Goal: Task Accomplishment & Management: Manage account settings

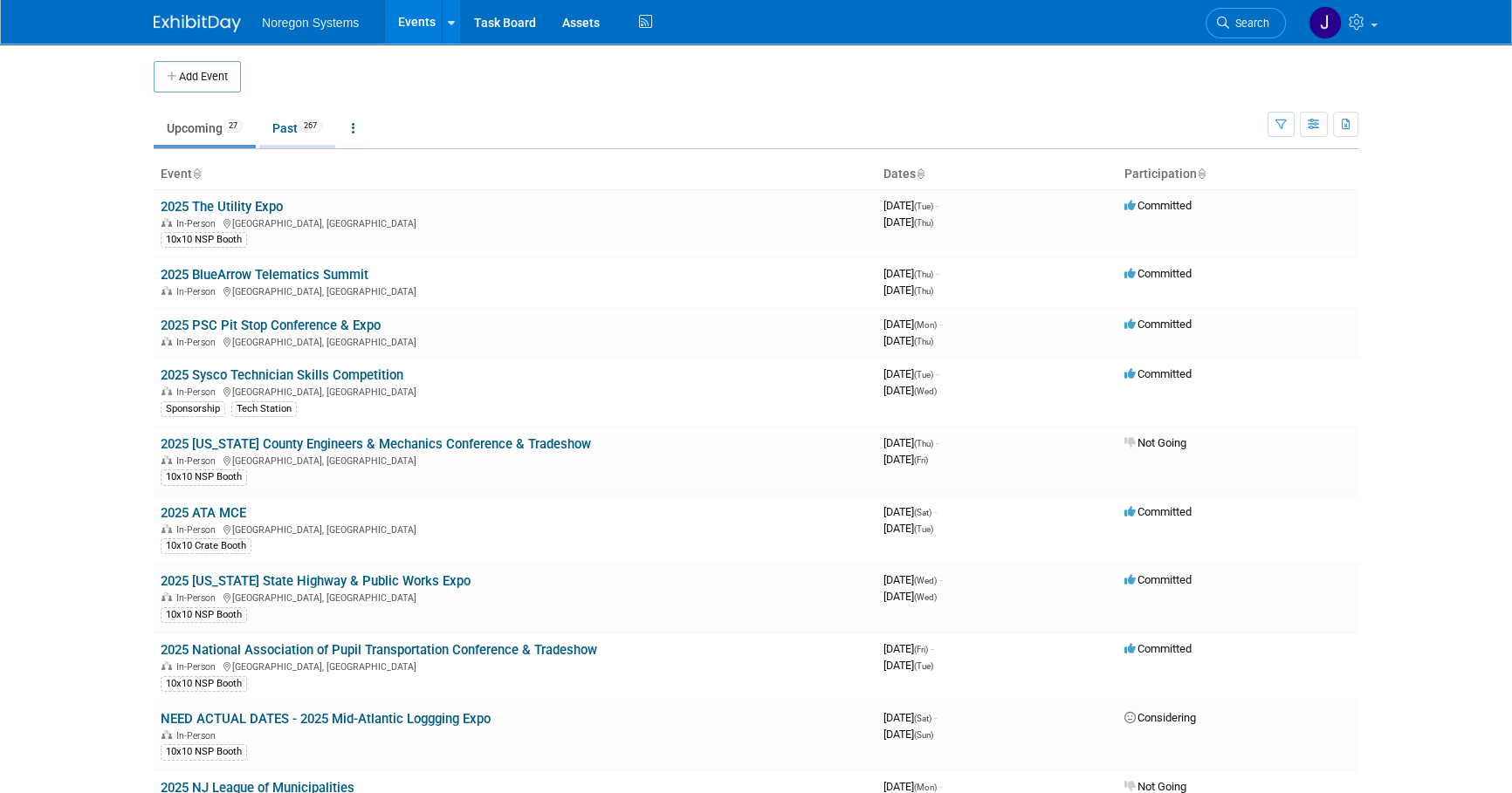
click at [280, 126] on link "Past 267" at bounding box center [297, 129] width 76 height 33
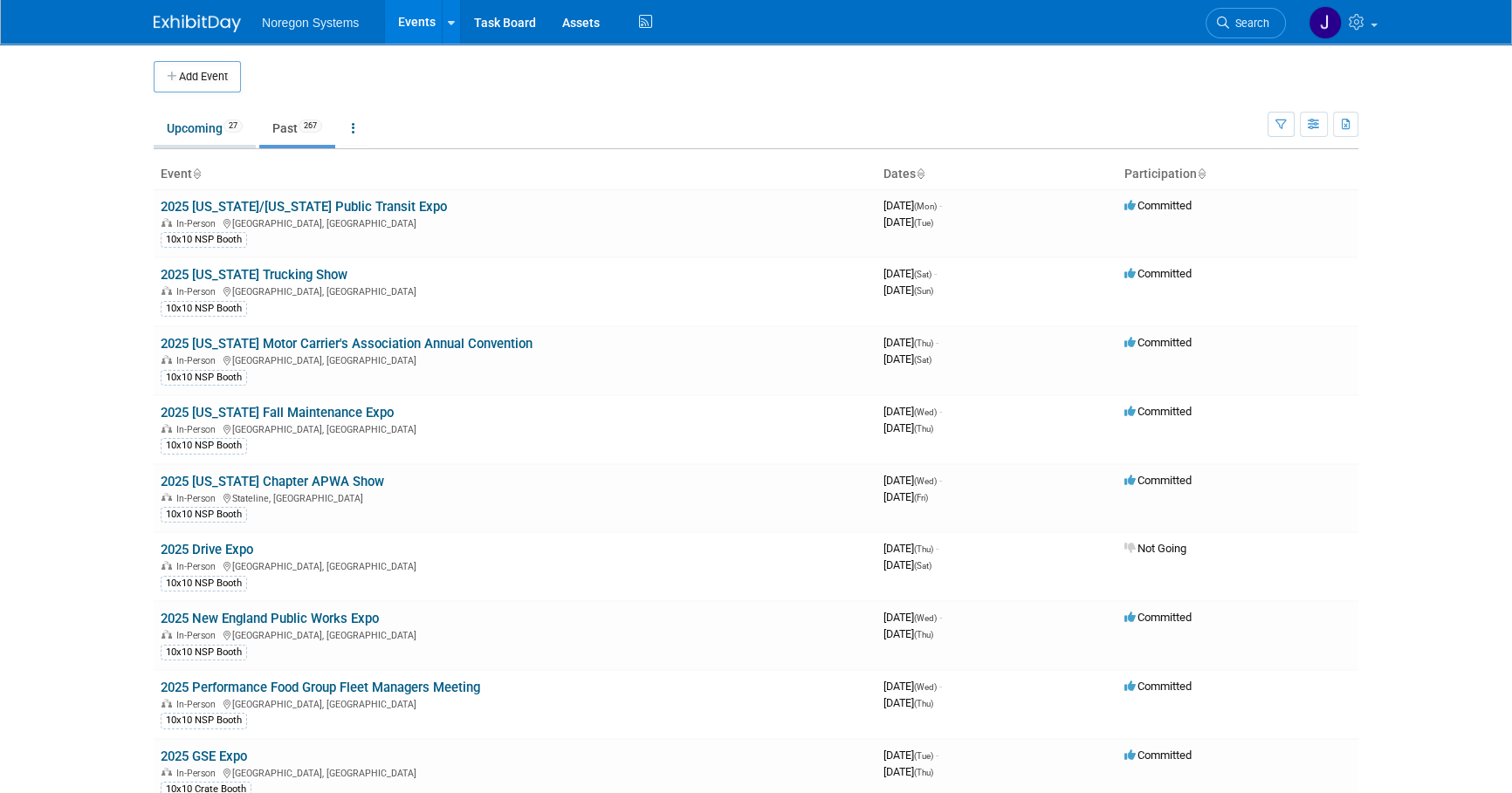
click at [201, 112] on link "Upcoming 27" at bounding box center [205, 129] width 102 height 33
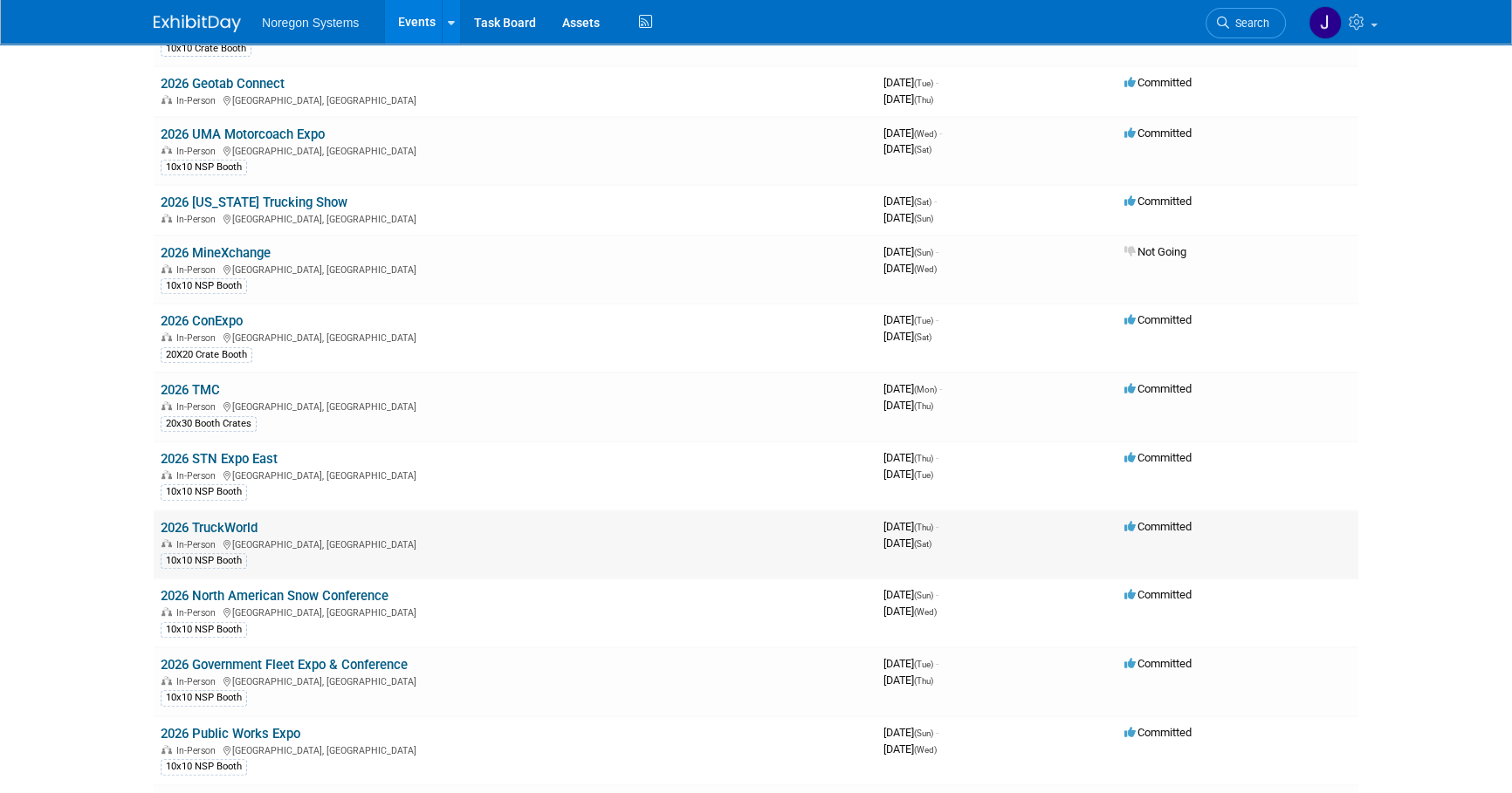
scroll to position [940, 0]
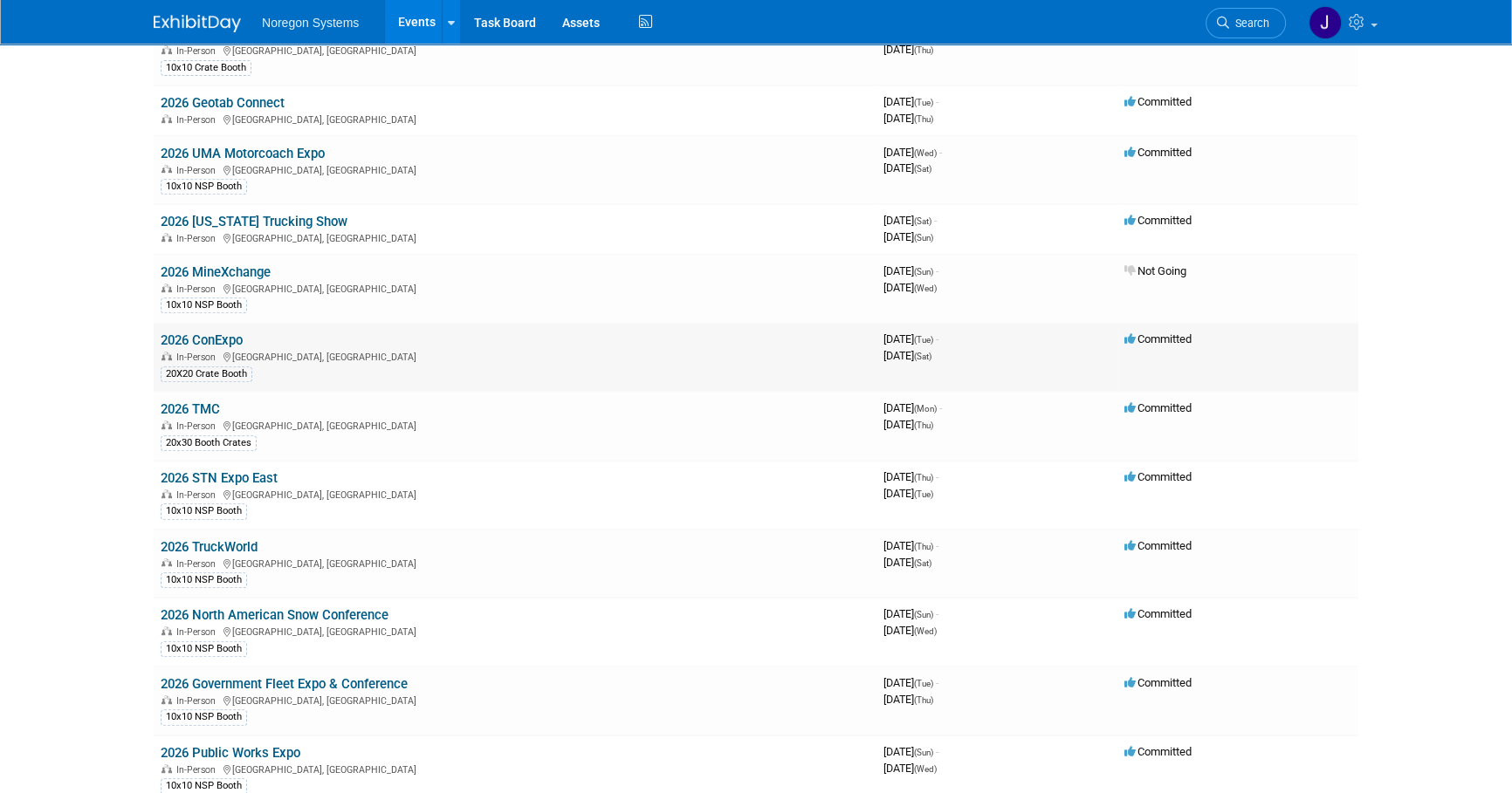
click at [231, 334] on link "2026 ConExpo" at bounding box center [201, 340] width 82 height 16
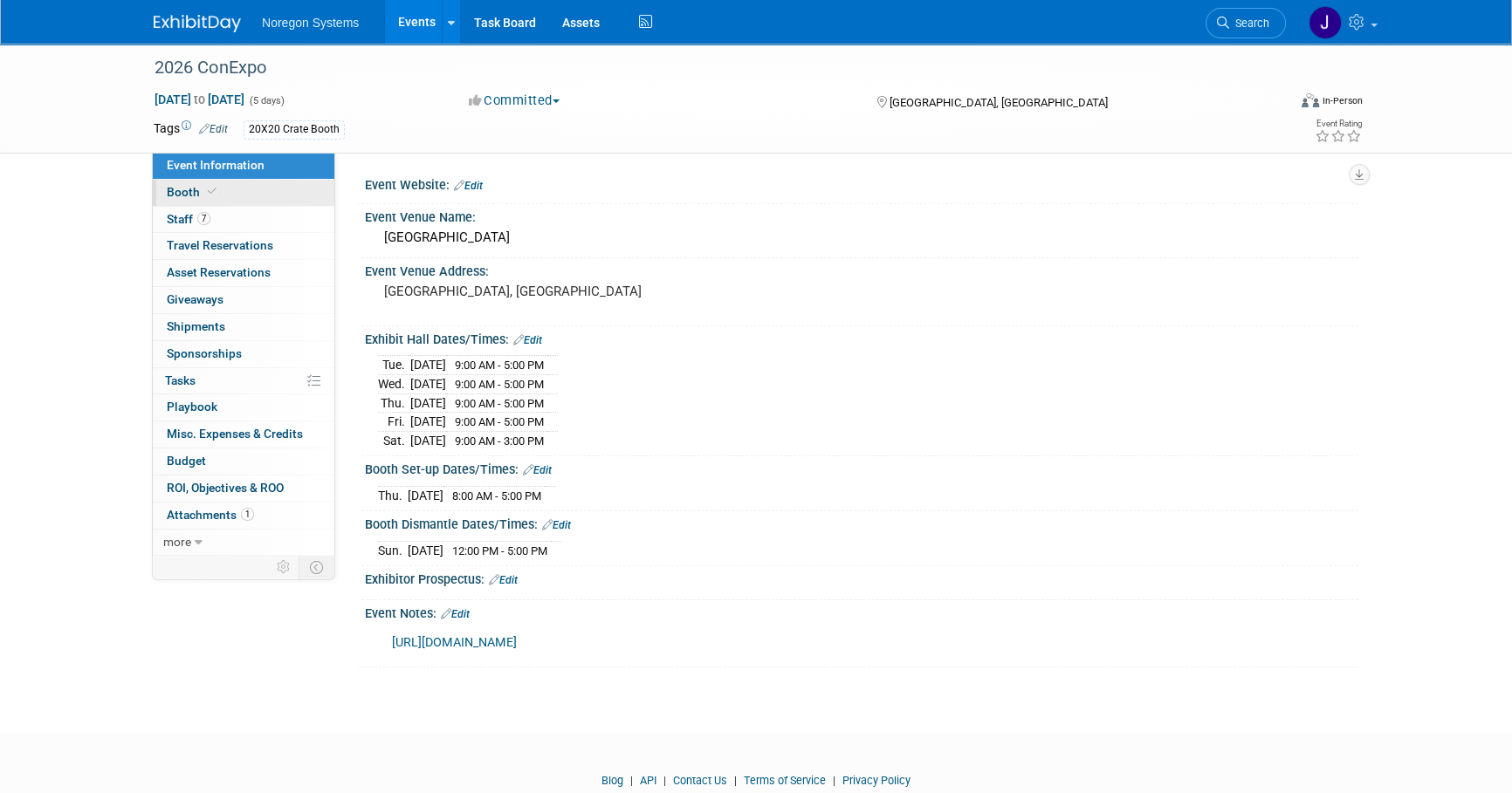
click at [287, 192] on link "Booth" at bounding box center [244, 193] width 182 height 26
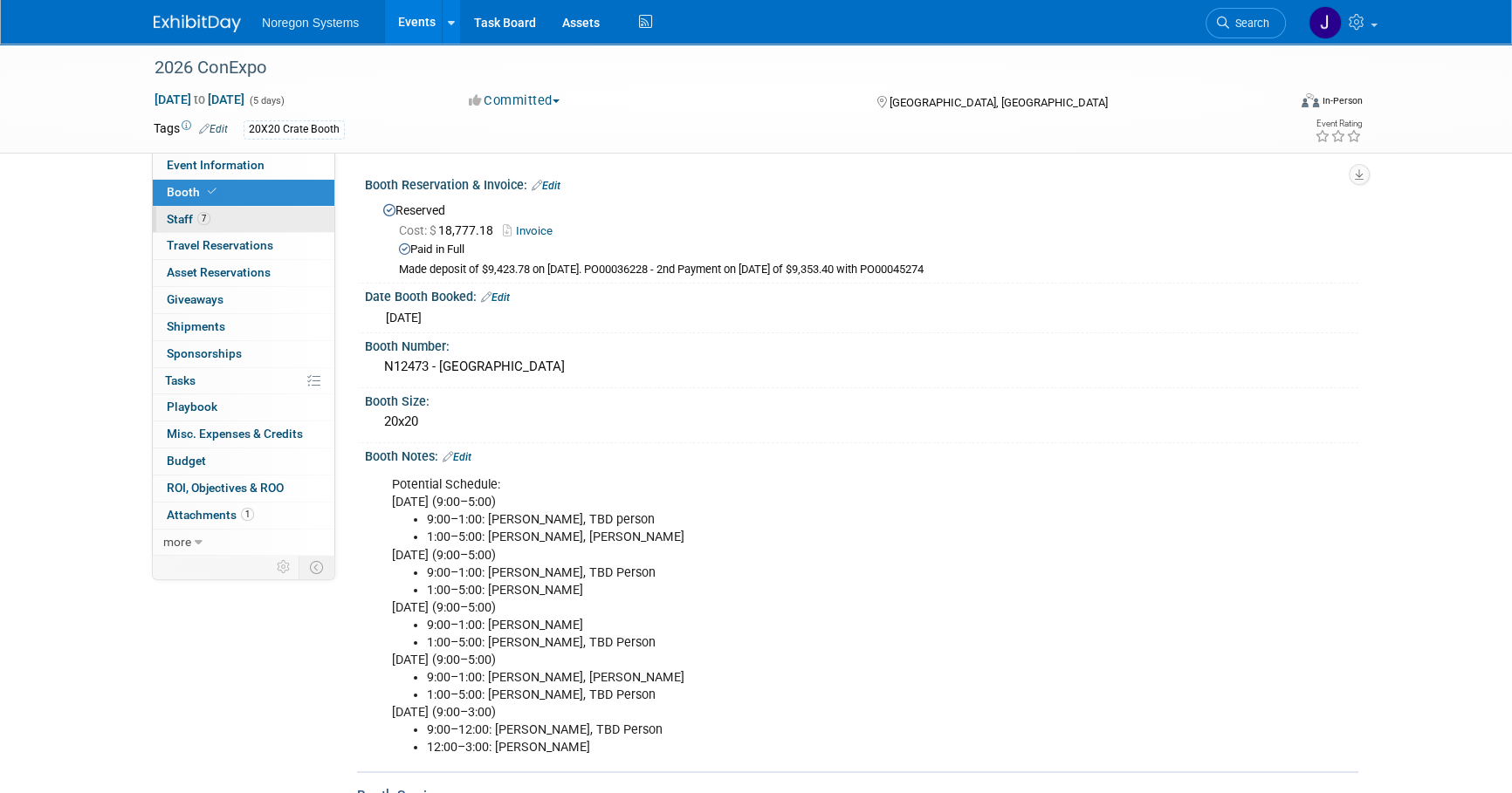
click at [242, 216] on link "7 Staff 7" at bounding box center [244, 220] width 182 height 26
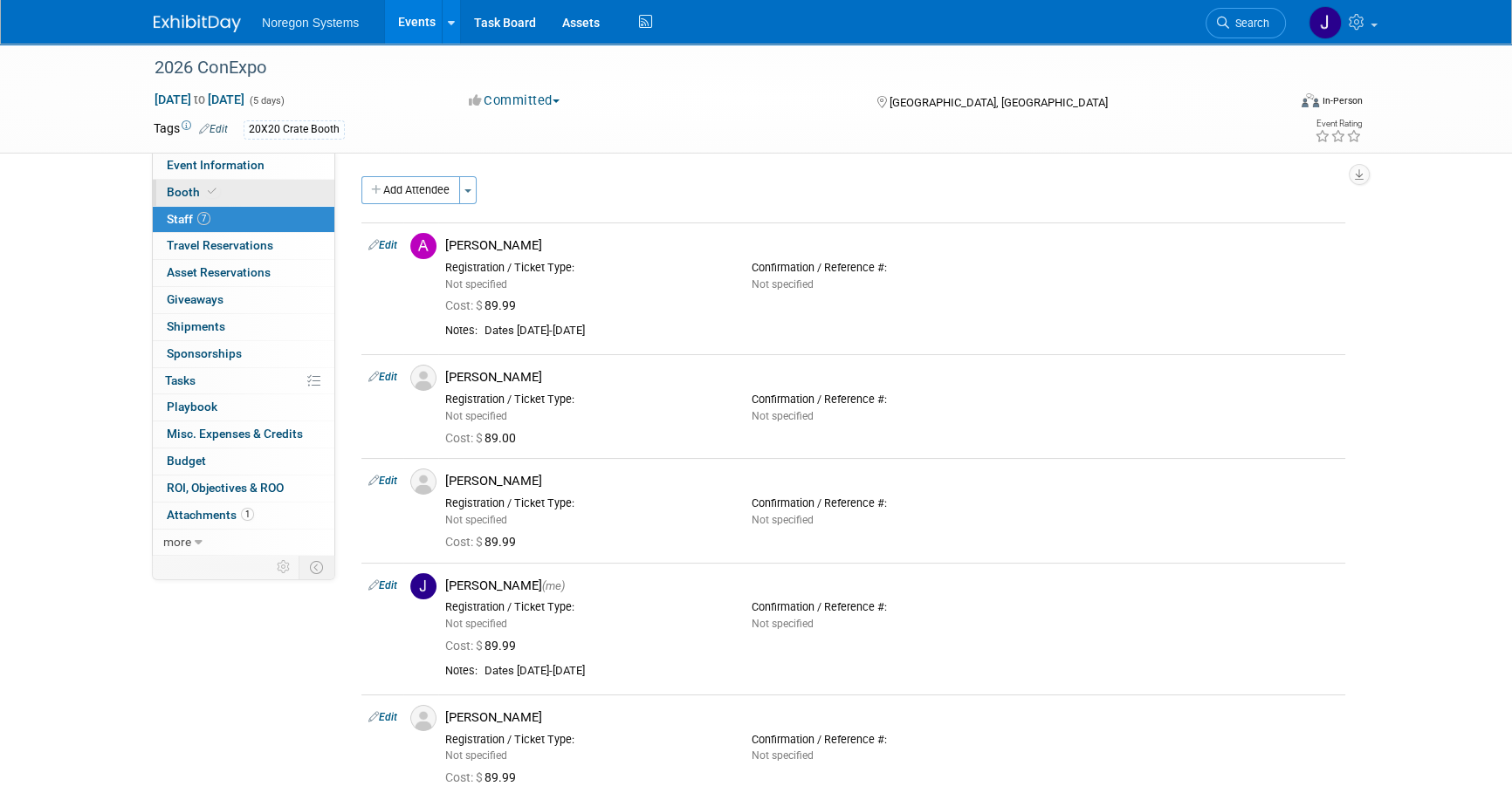
click at [237, 181] on link "Booth" at bounding box center [244, 193] width 182 height 26
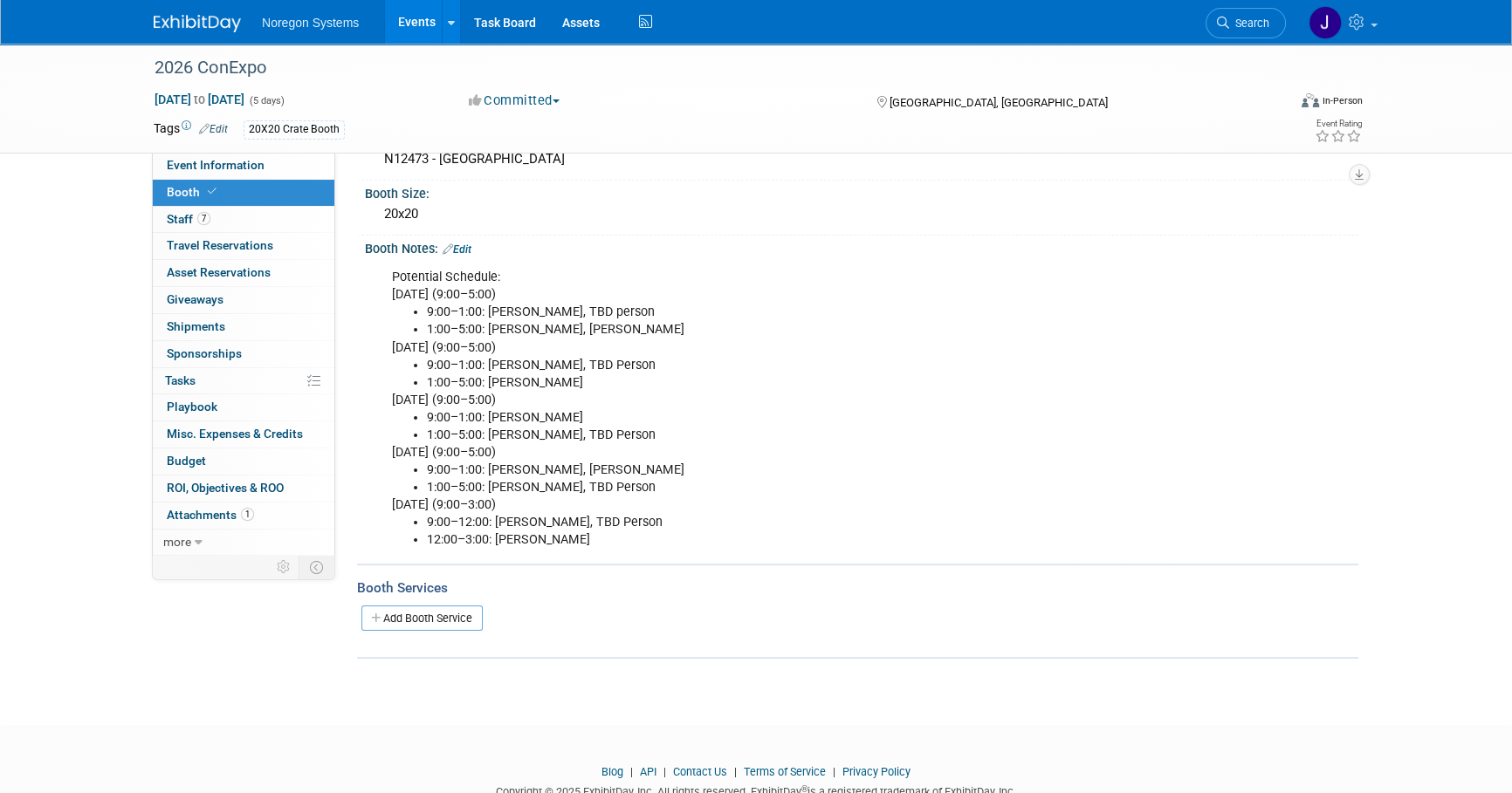
scroll to position [180, 0]
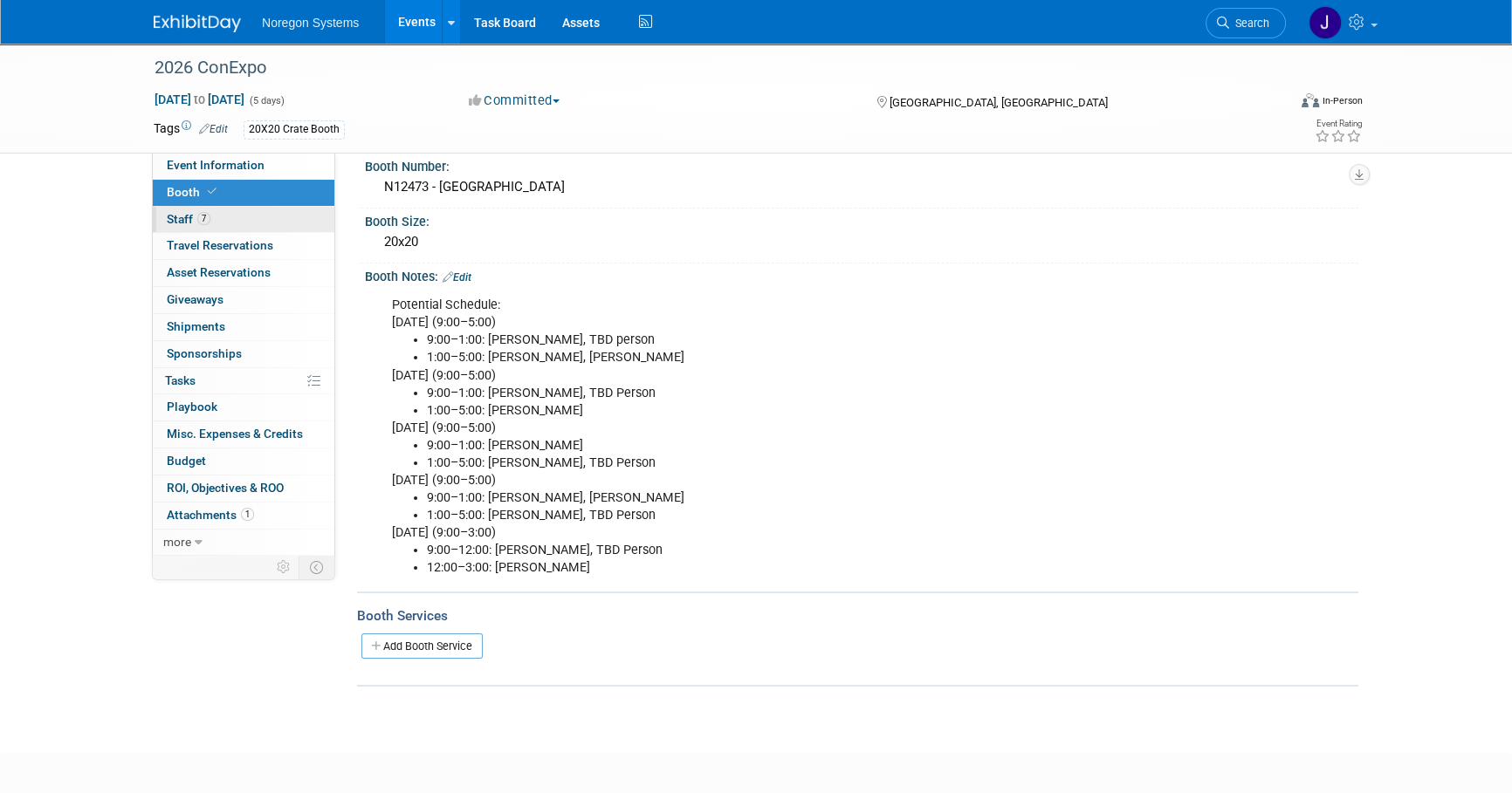
click at [233, 213] on link "7 Staff 7" at bounding box center [244, 220] width 182 height 26
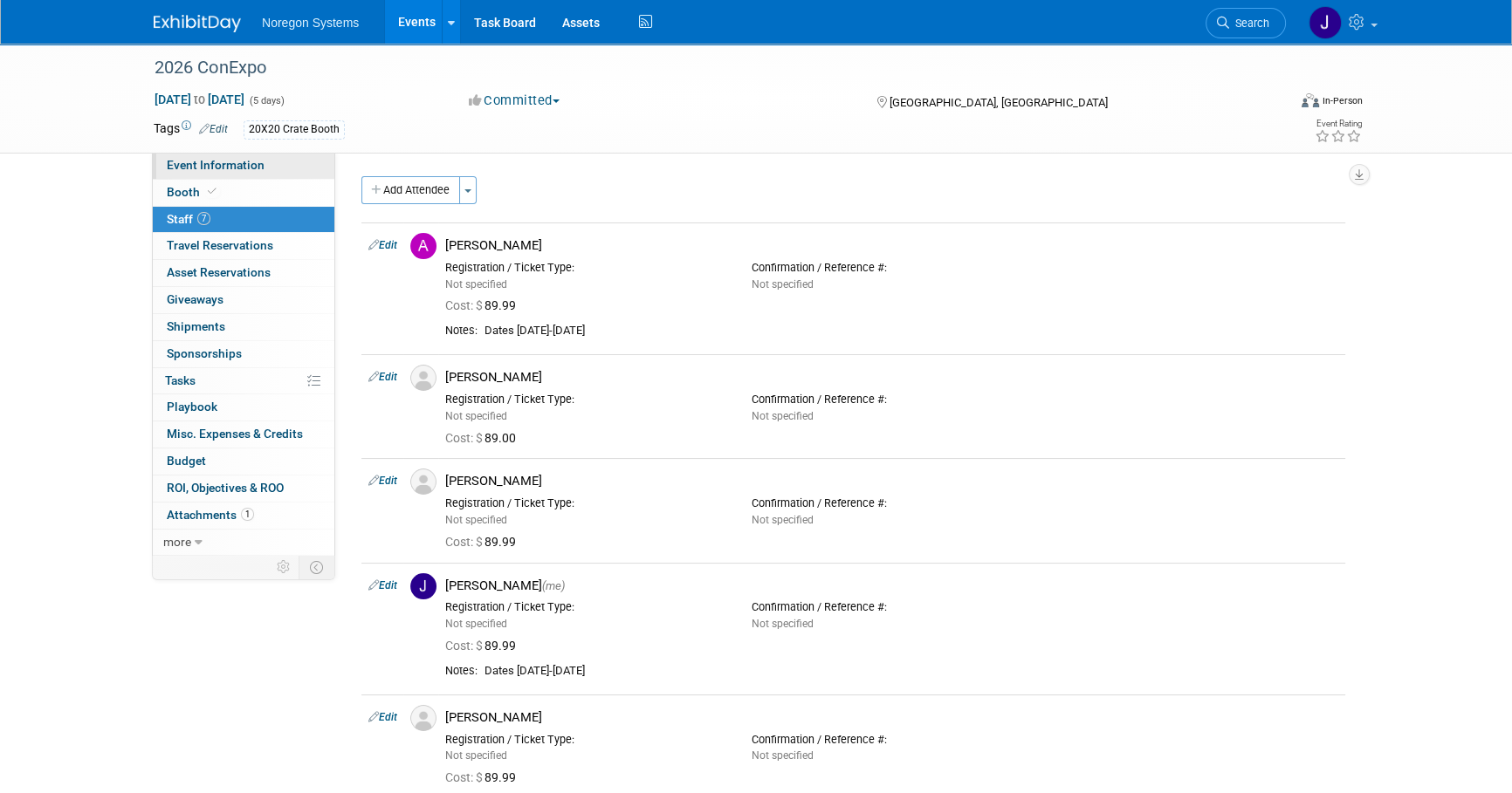
click at [218, 173] on link "Event Information" at bounding box center [244, 166] width 182 height 26
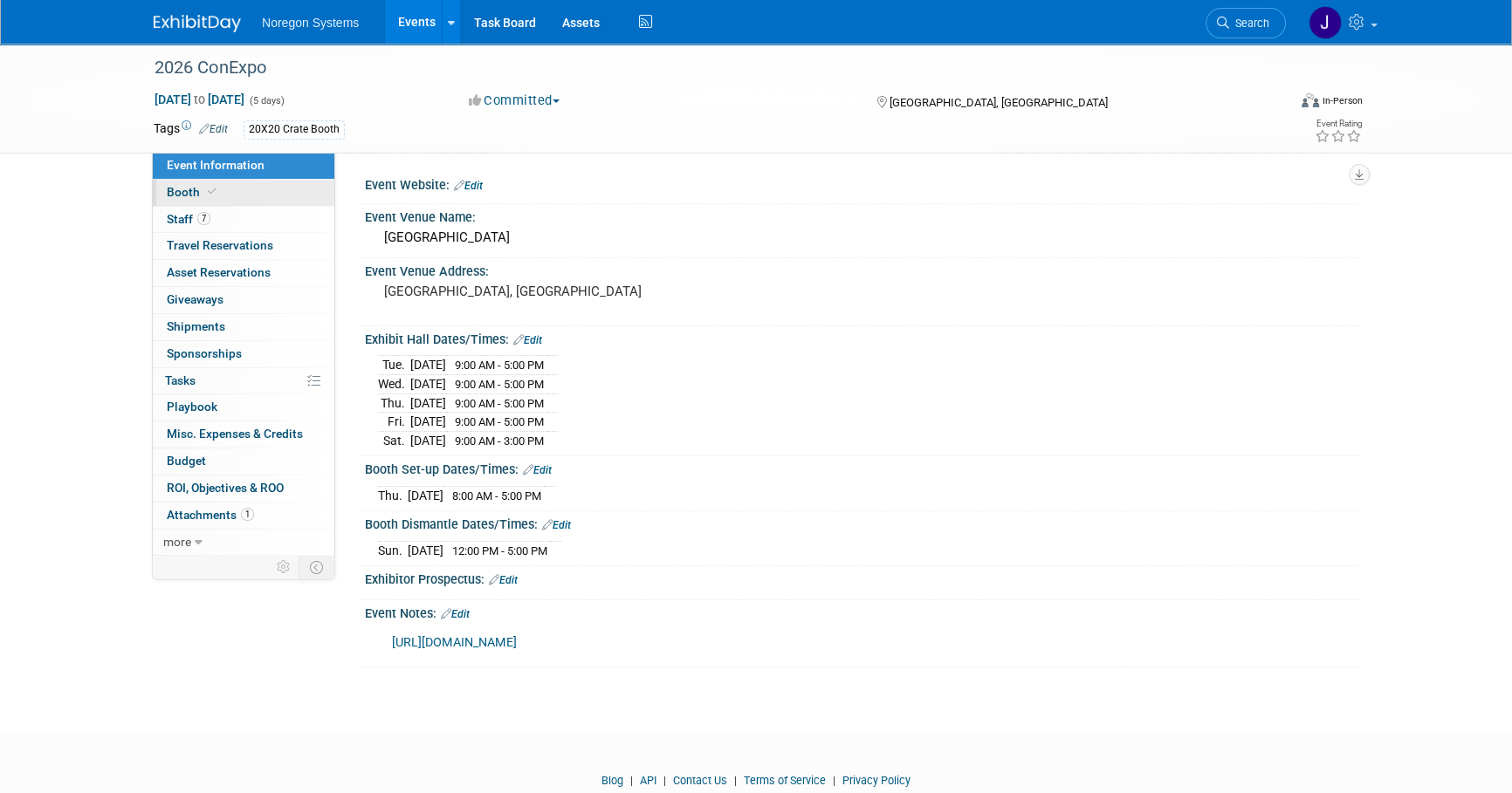
click at [225, 196] on link "Booth" at bounding box center [244, 193] width 182 height 26
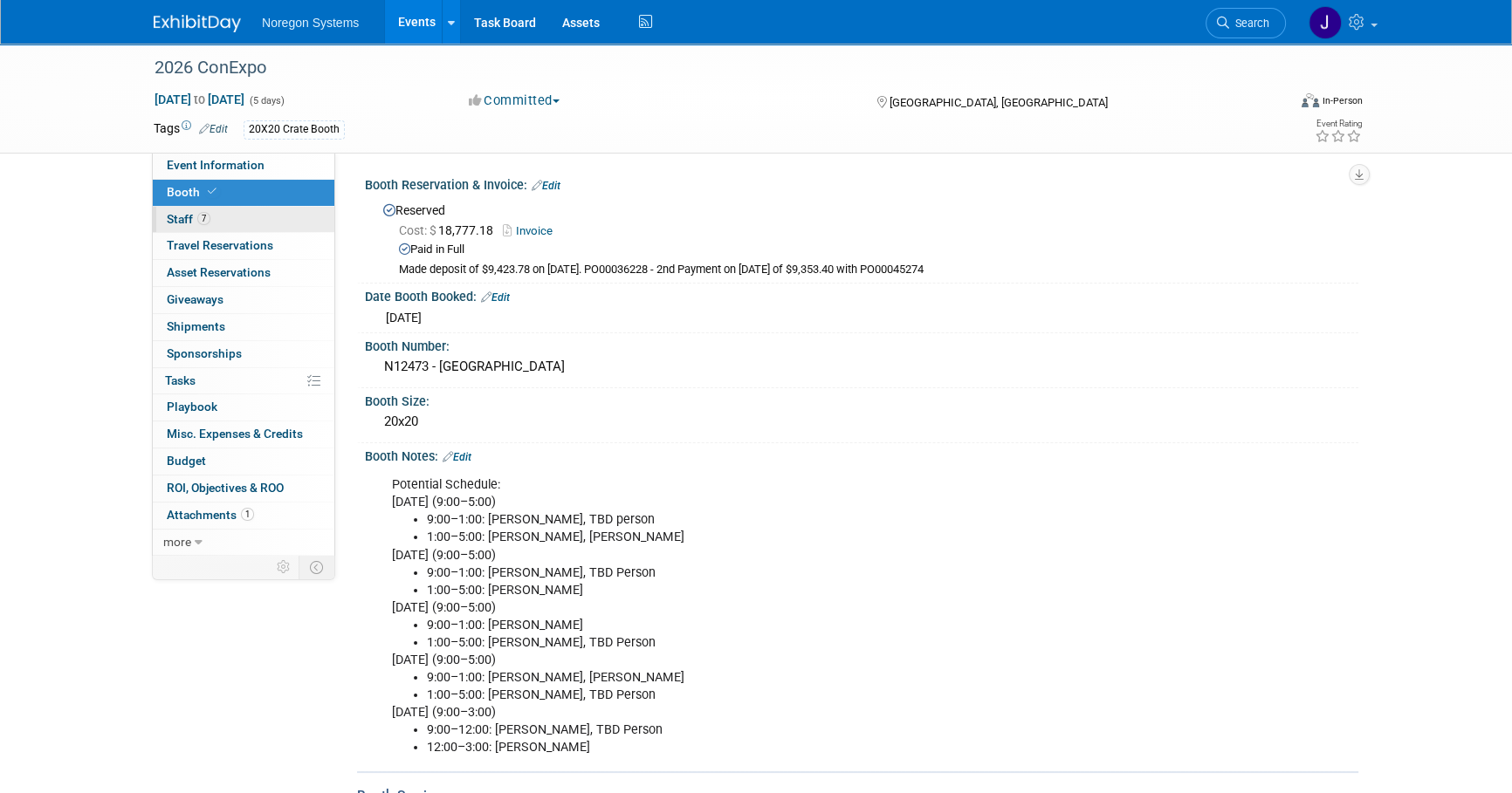
click at [228, 218] on link "7 Staff 7" at bounding box center [244, 220] width 182 height 26
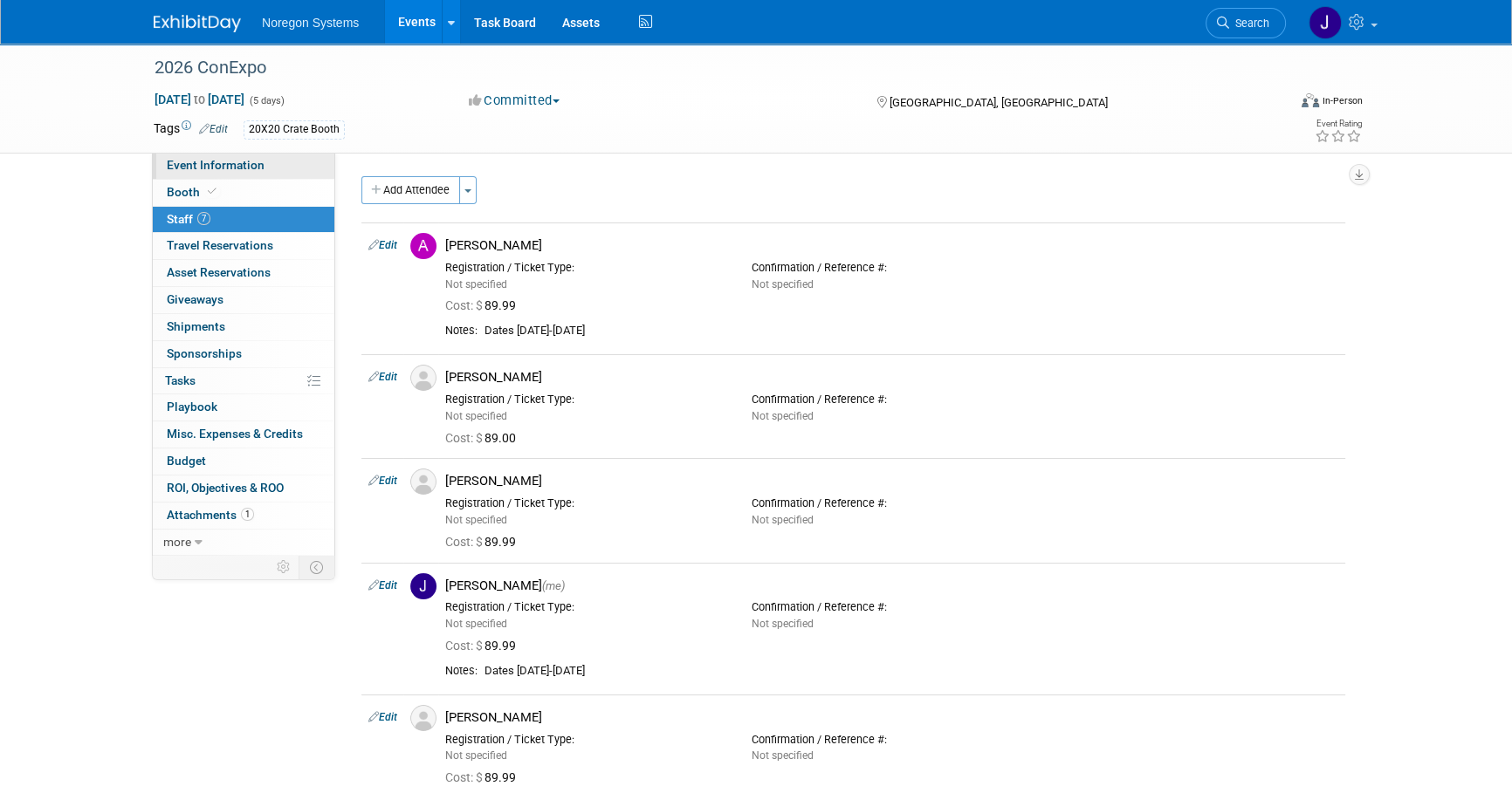
click at [254, 166] on span "Event Information" at bounding box center [216, 165] width 98 height 14
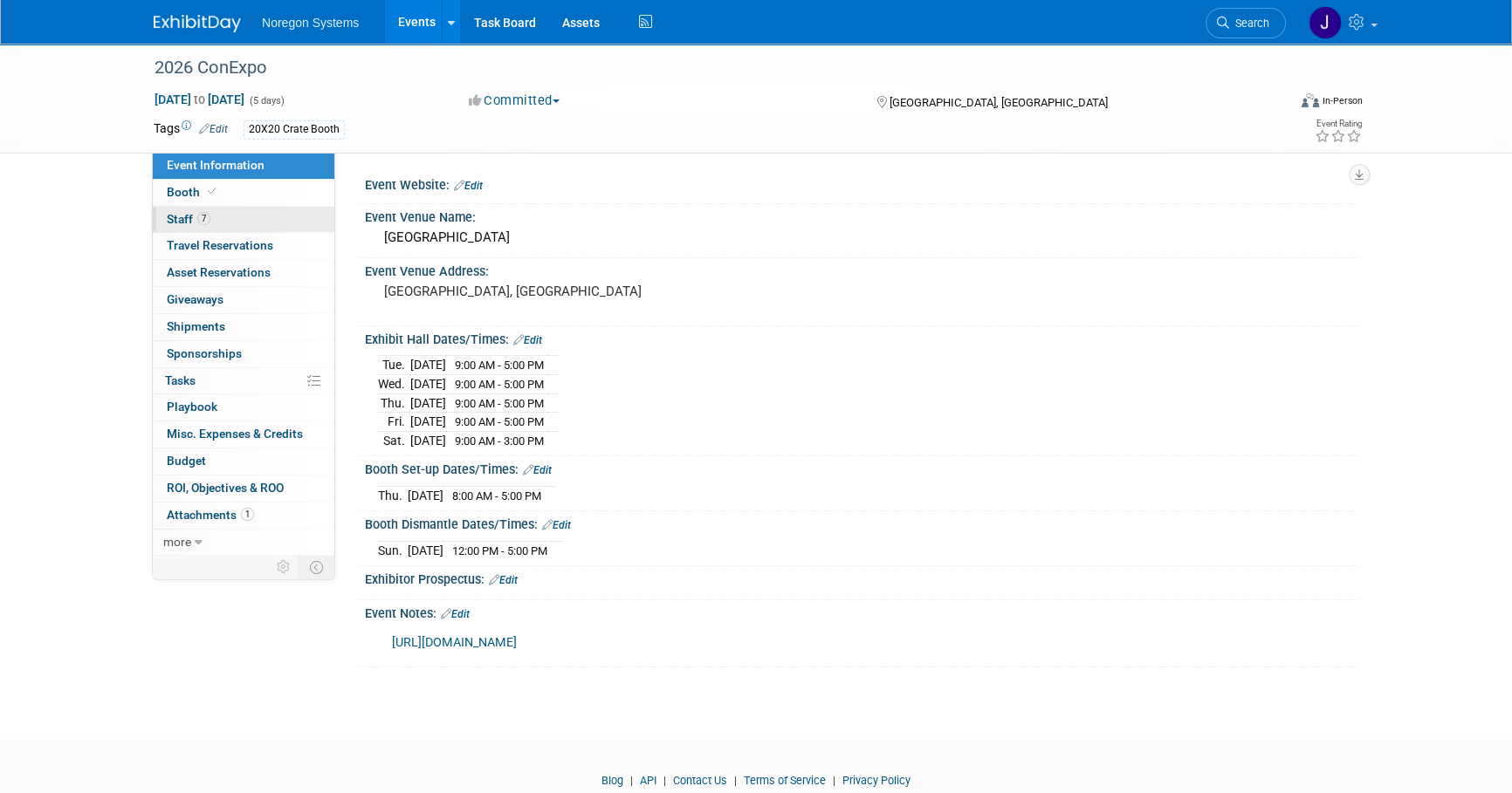
click at [261, 213] on link "7 Staff 7" at bounding box center [244, 220] width 182 height 26
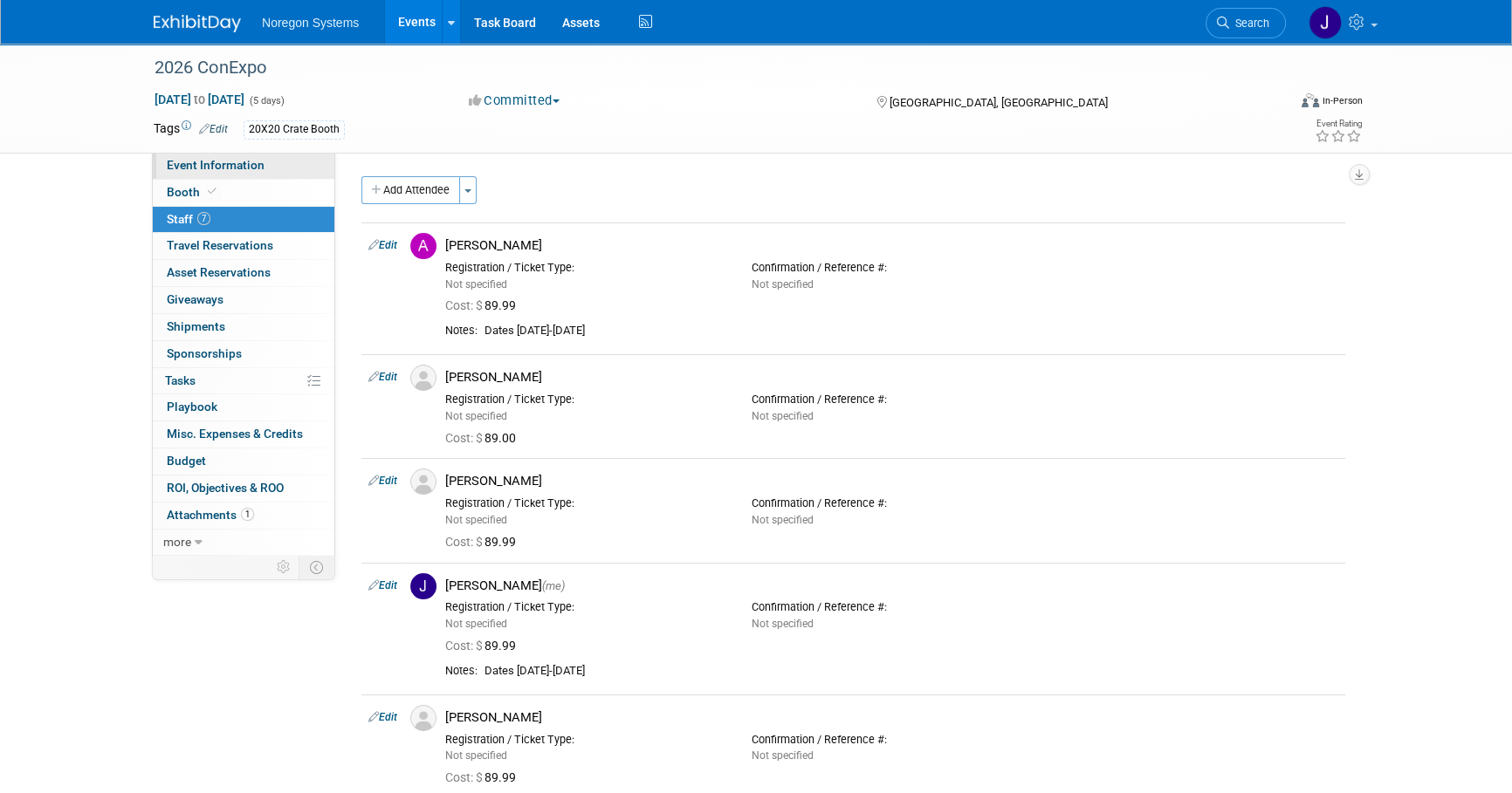
click at [271, 174] on link "Event Information" at bounding box center [244, 166] width 182 height 26
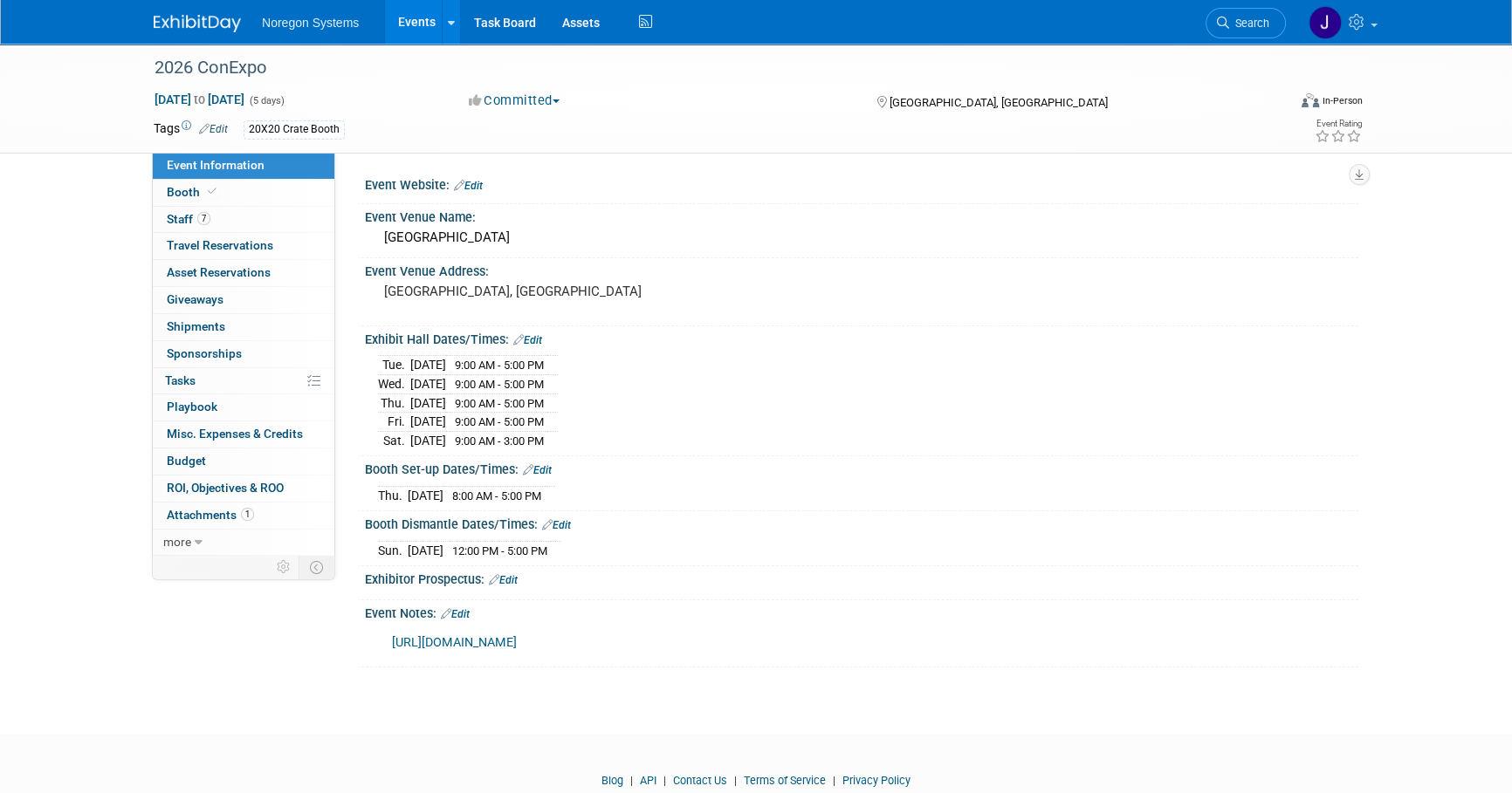
click at [183, 673] on div "2026 ConExpo Mar 3, 2026 to Mar 7, 2026 (5 days) Mar 3, 2026 to Mar 7, 2026 Com…" at bounding box center [756, 372] width 1512 height 659
click at [273, 194] on link "Booth" at bounding box center [244, 193] width 182 height 26
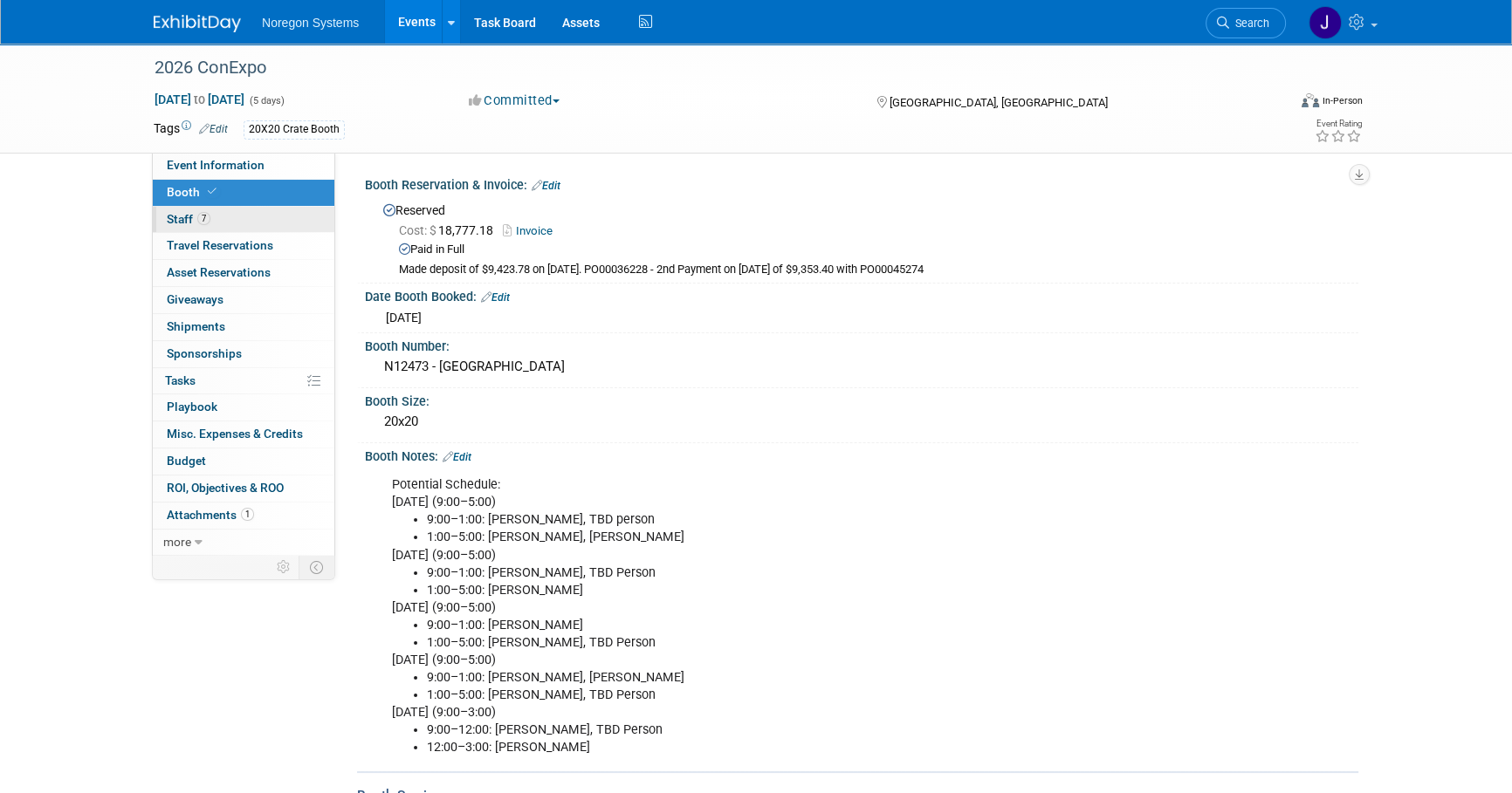
click at [271, 220] on link "7 Staff 7" at bounding box center [244, 220] width 182 height 26
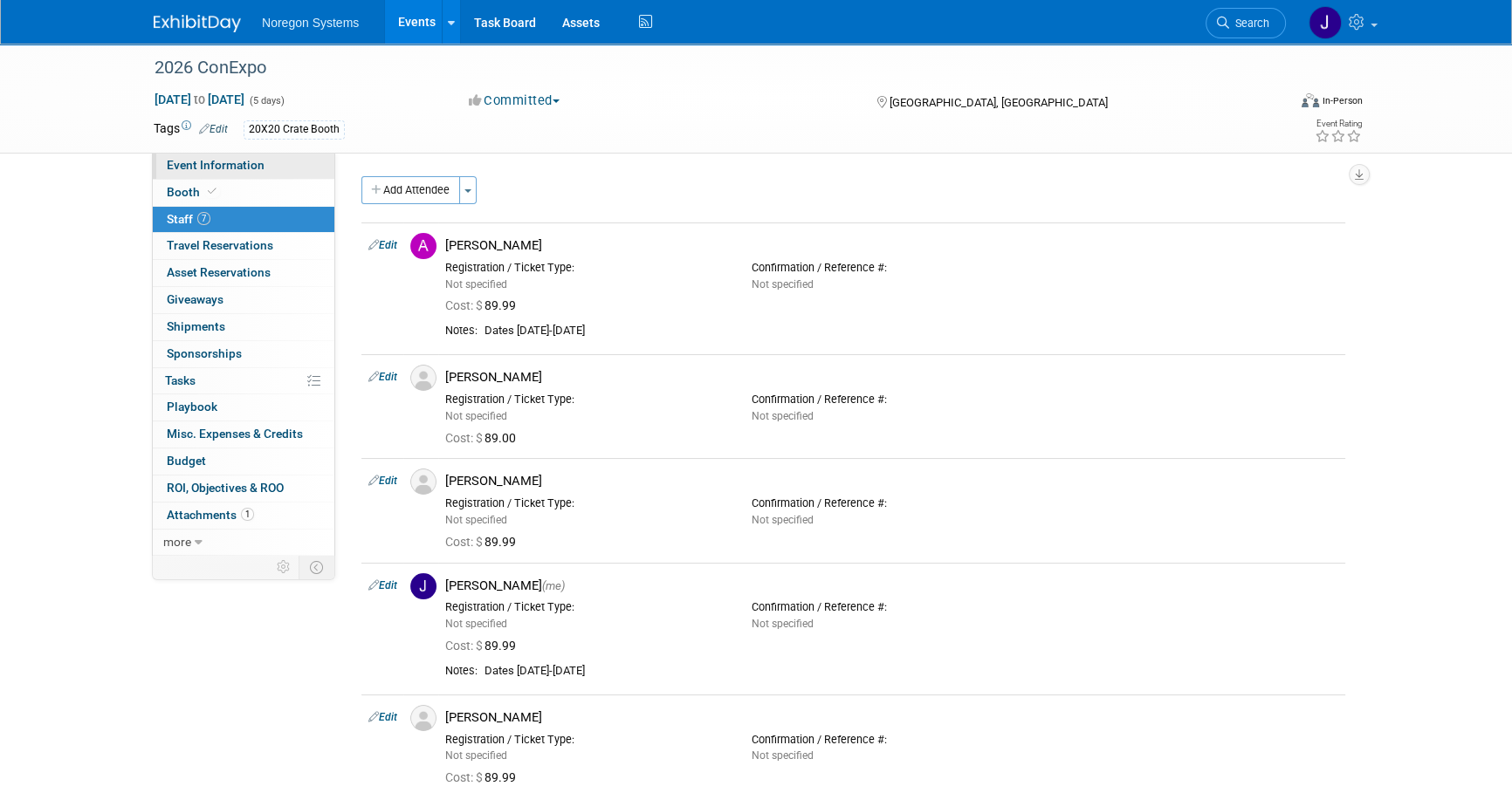
click at [274, 169] on link "Event Information" at bounding box center [244, 166] width 182 height 26
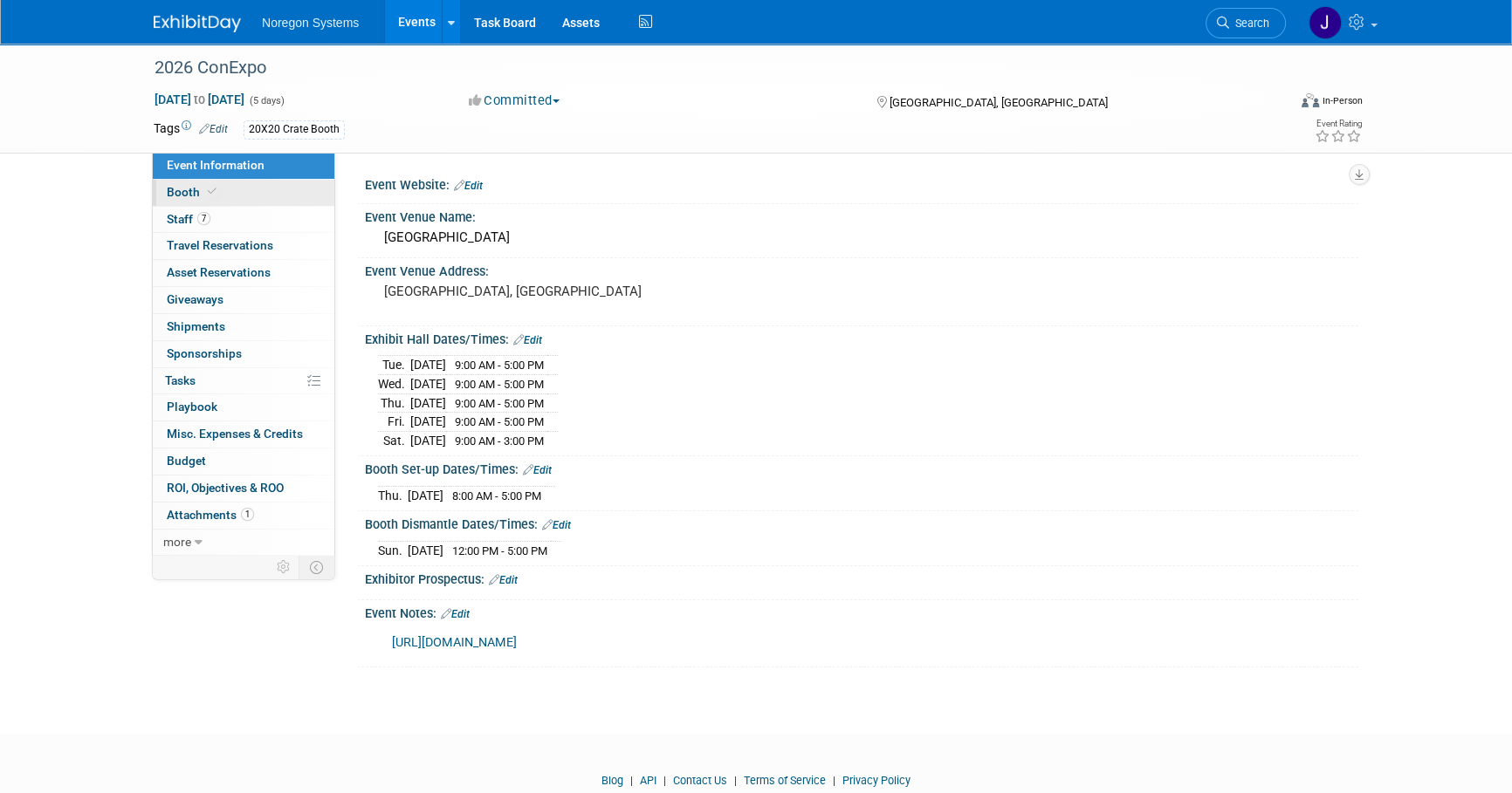
click at [265, 196] on link "Booth" at bounding box center [244, 193] width 182 height 26
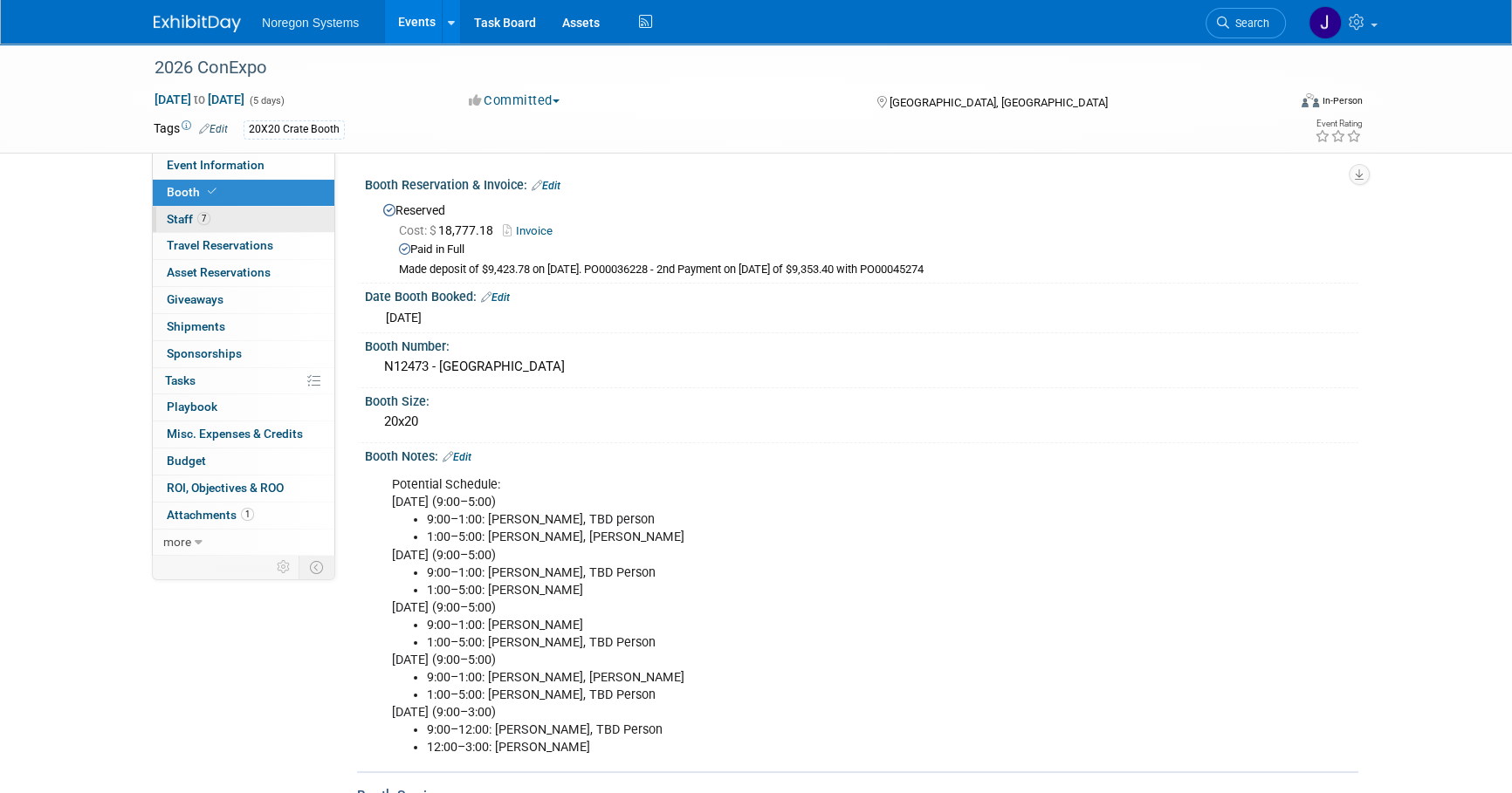
click at [289, 212] on link "7 Staff 7" at bounding box center [244, 220] width 182 height 26
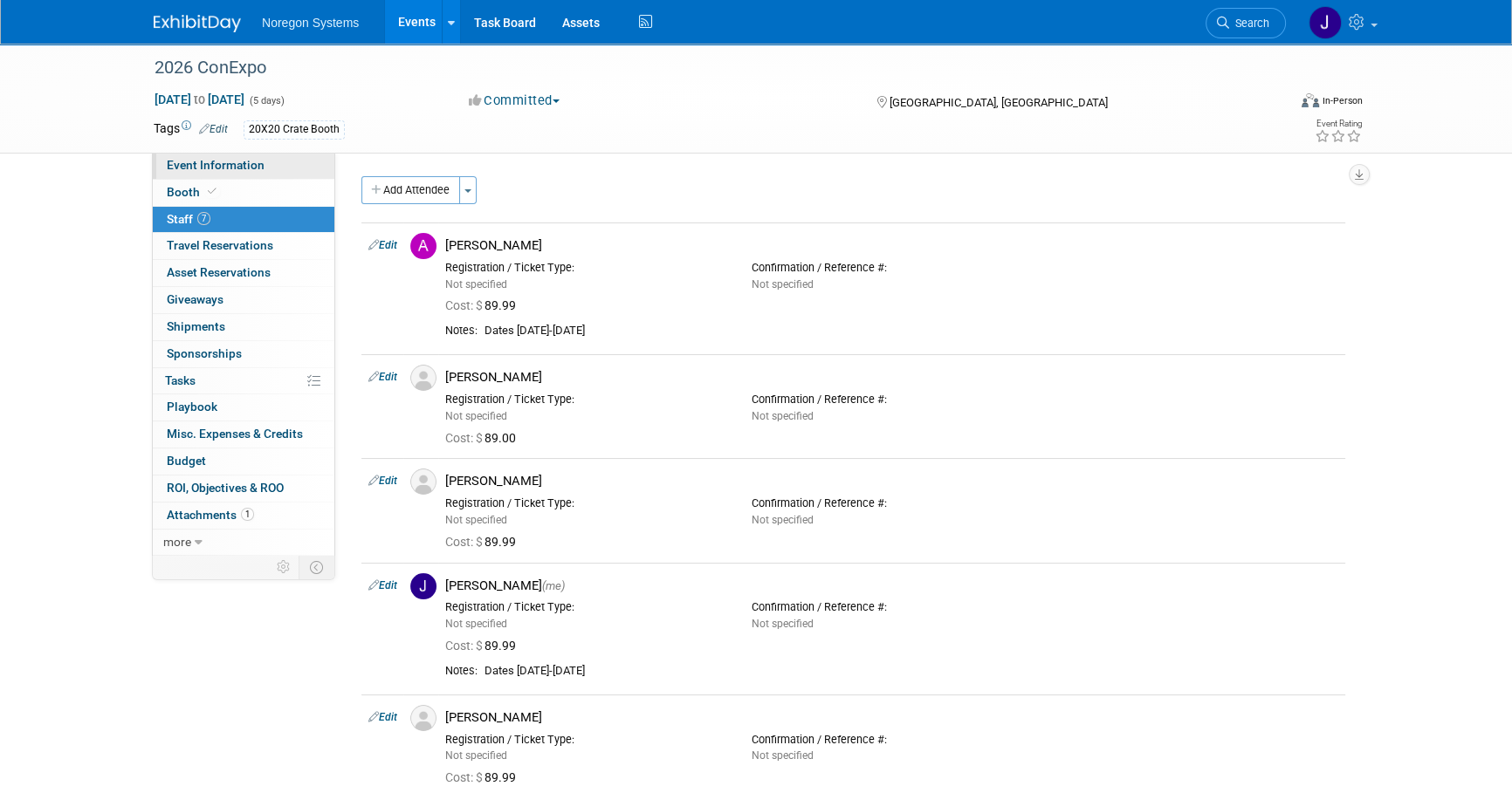
click at [284, 173] on link "Event Information" at bounding box center [244, 166] width 182 height 26
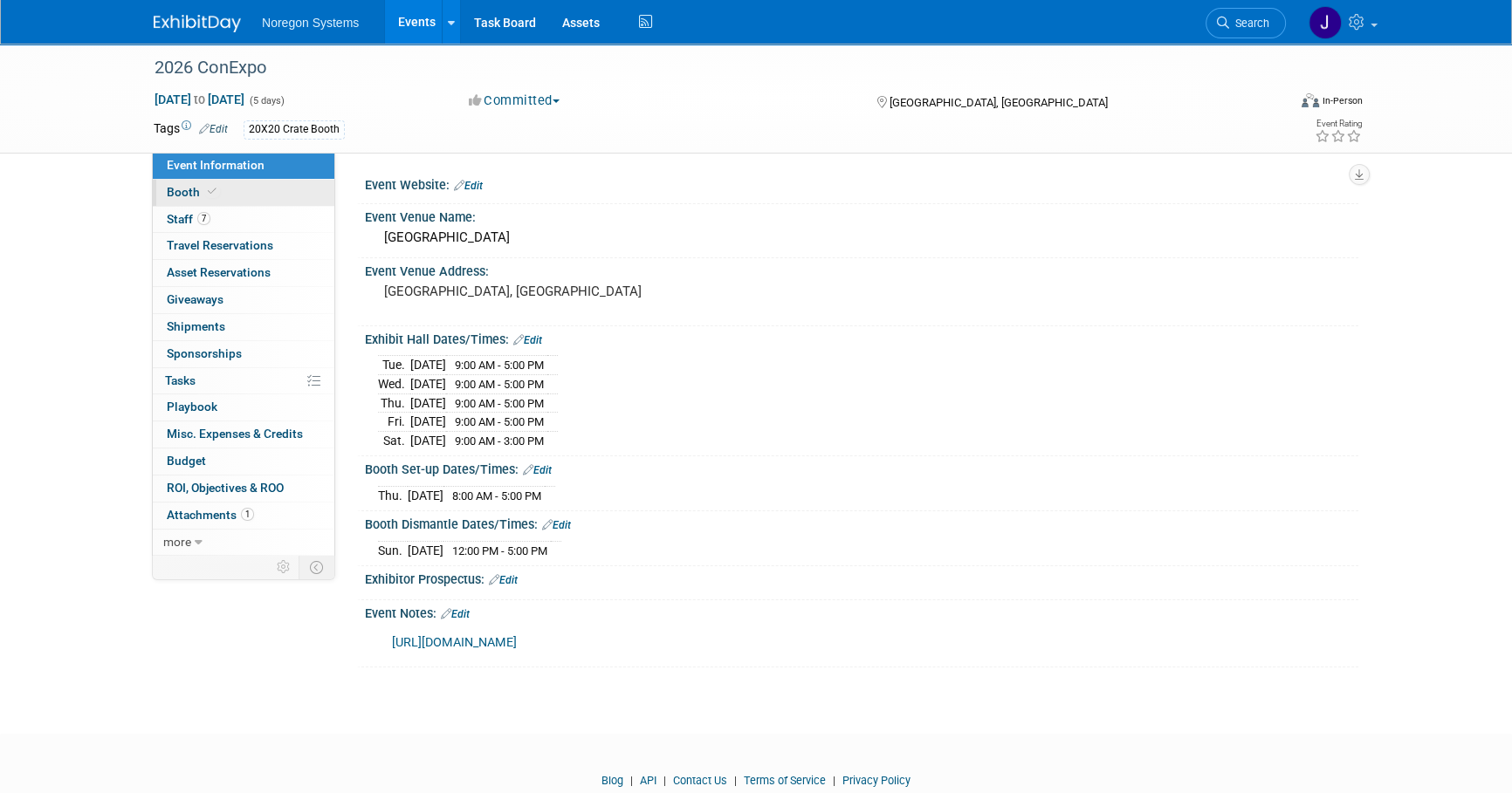
click at [301, 183] on link "Booth" at bounding box center [244, 193] width 182 height 26
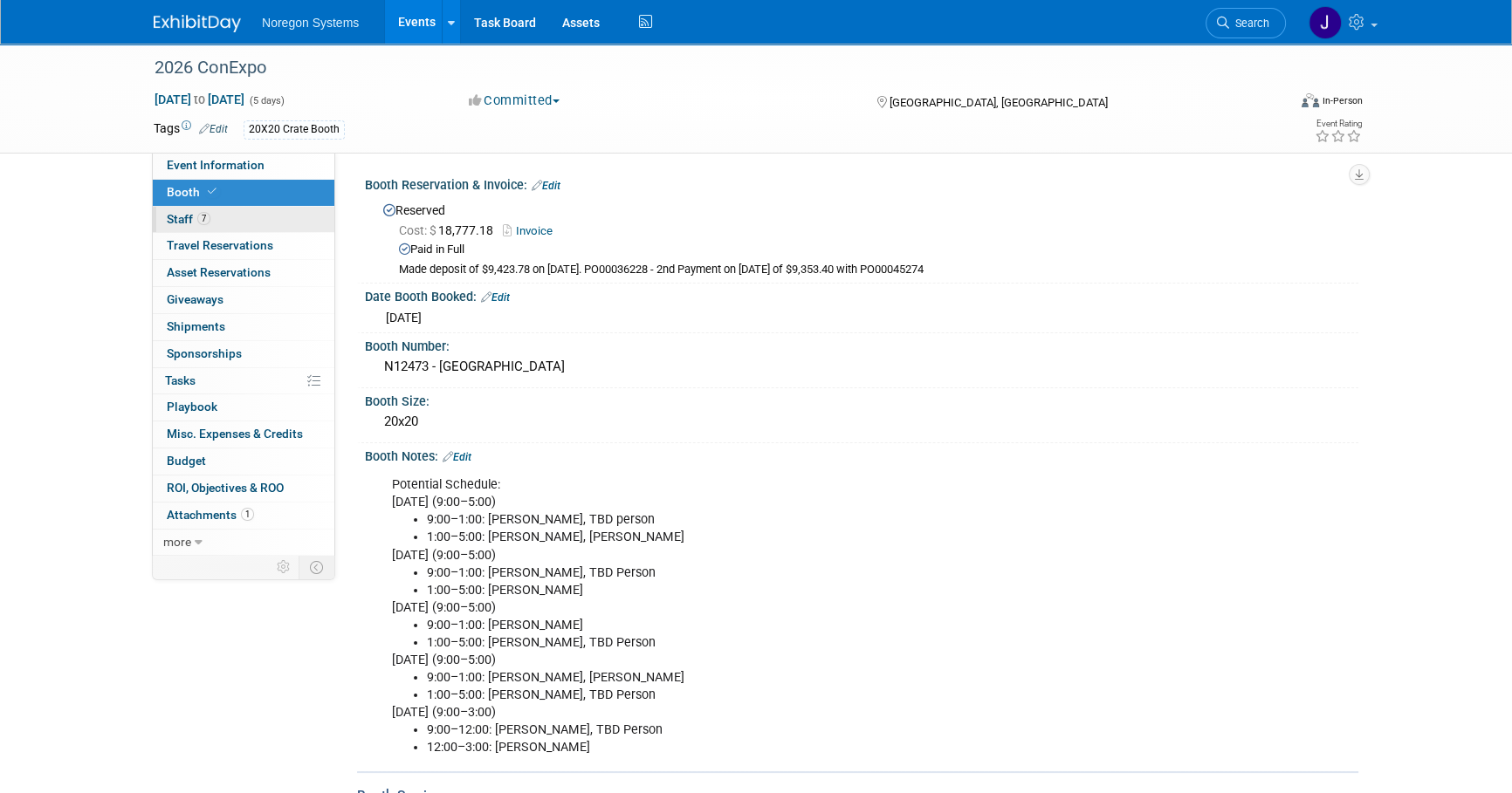
click at [285, 217] on link "7 Staff 7" at bounding box center [244, 220] width 182 height 26
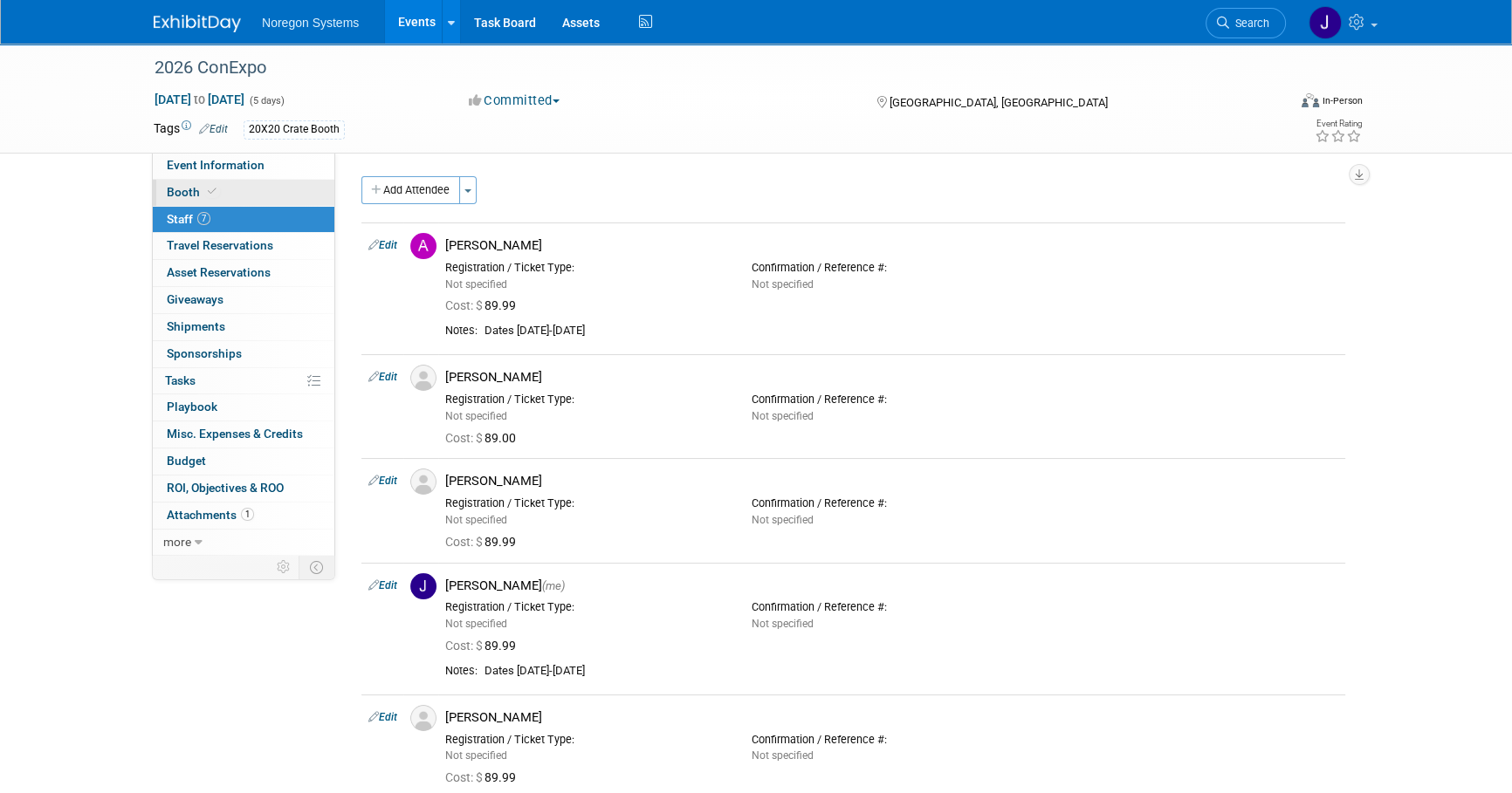
click at [285, 195] on link "Booth" at bounding box center [244, 193] width 182 height 26
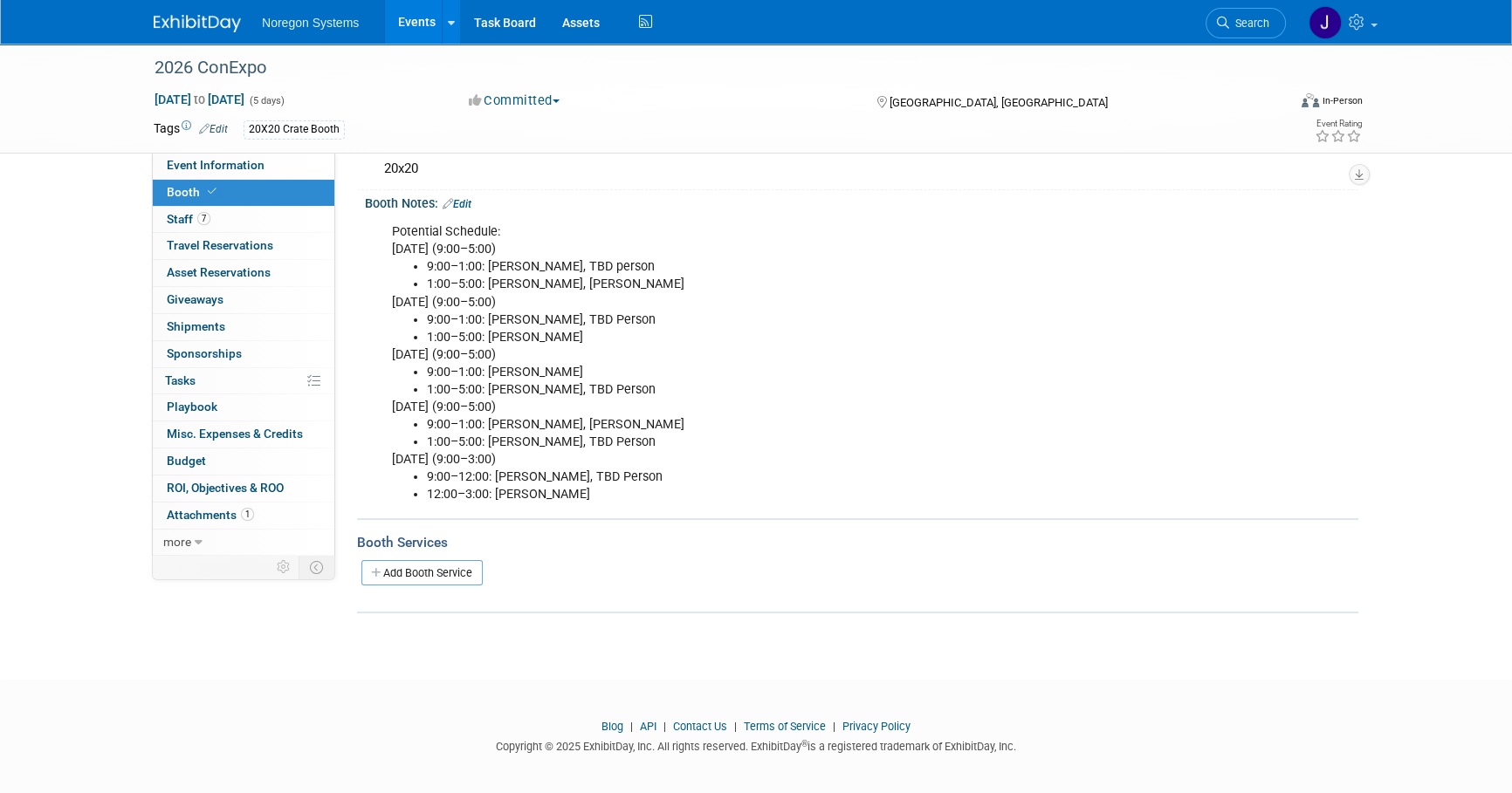
scroll to position [259, 0]
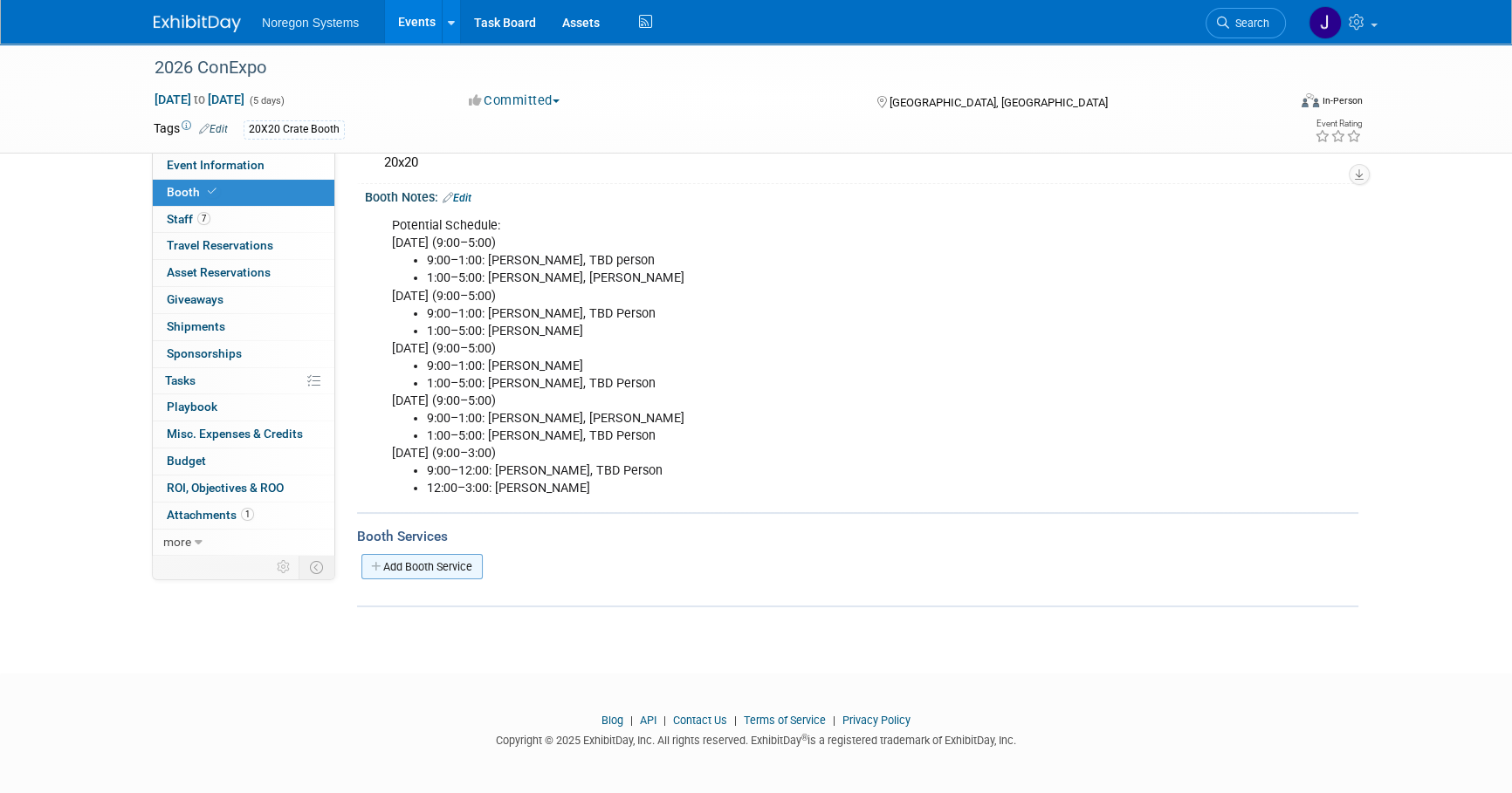
click at [452, 562] on link "Add Booth Service" at bounding box center [422, 566] width 121 height 25
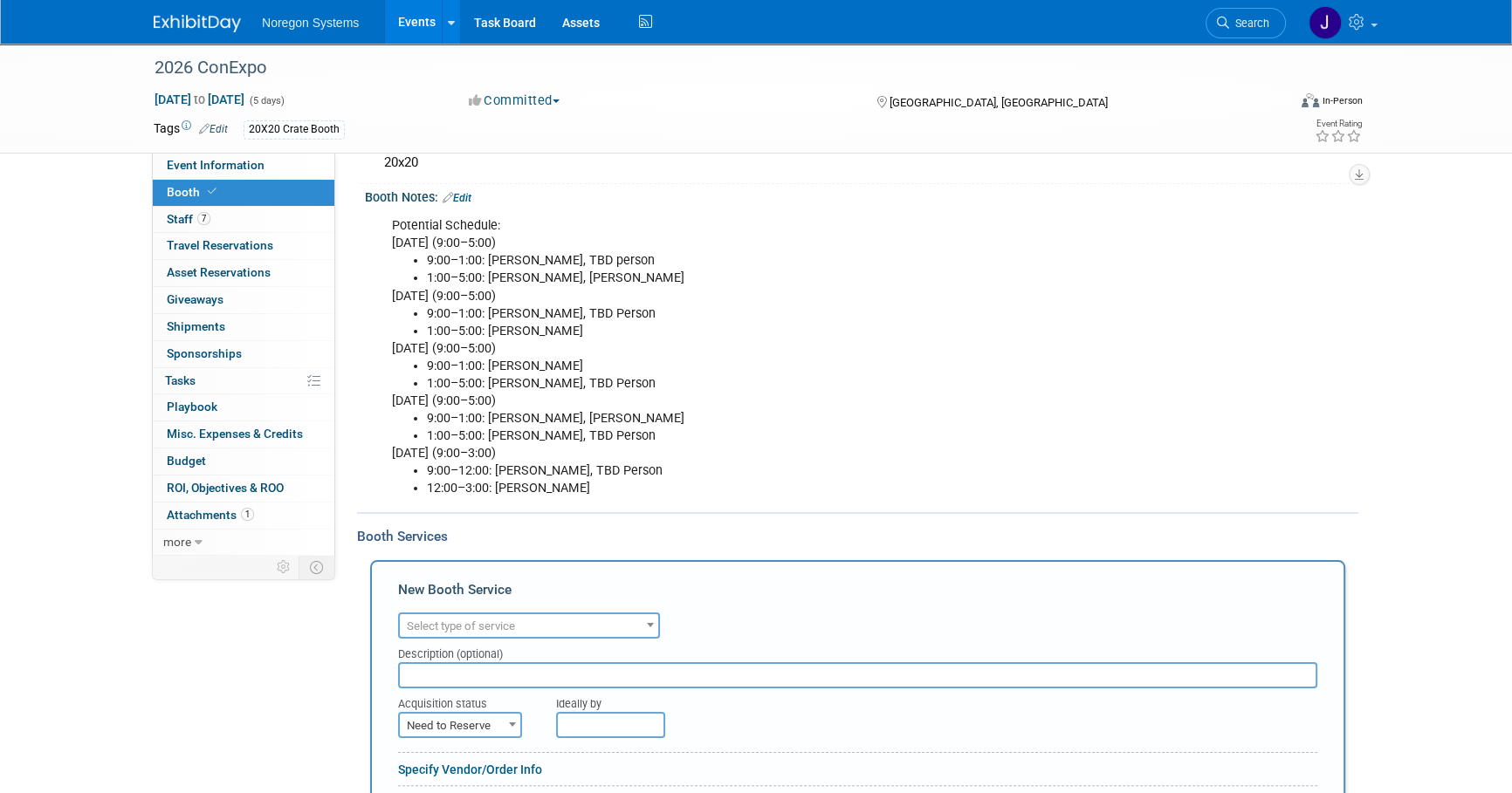
scroll to position [0, 0]
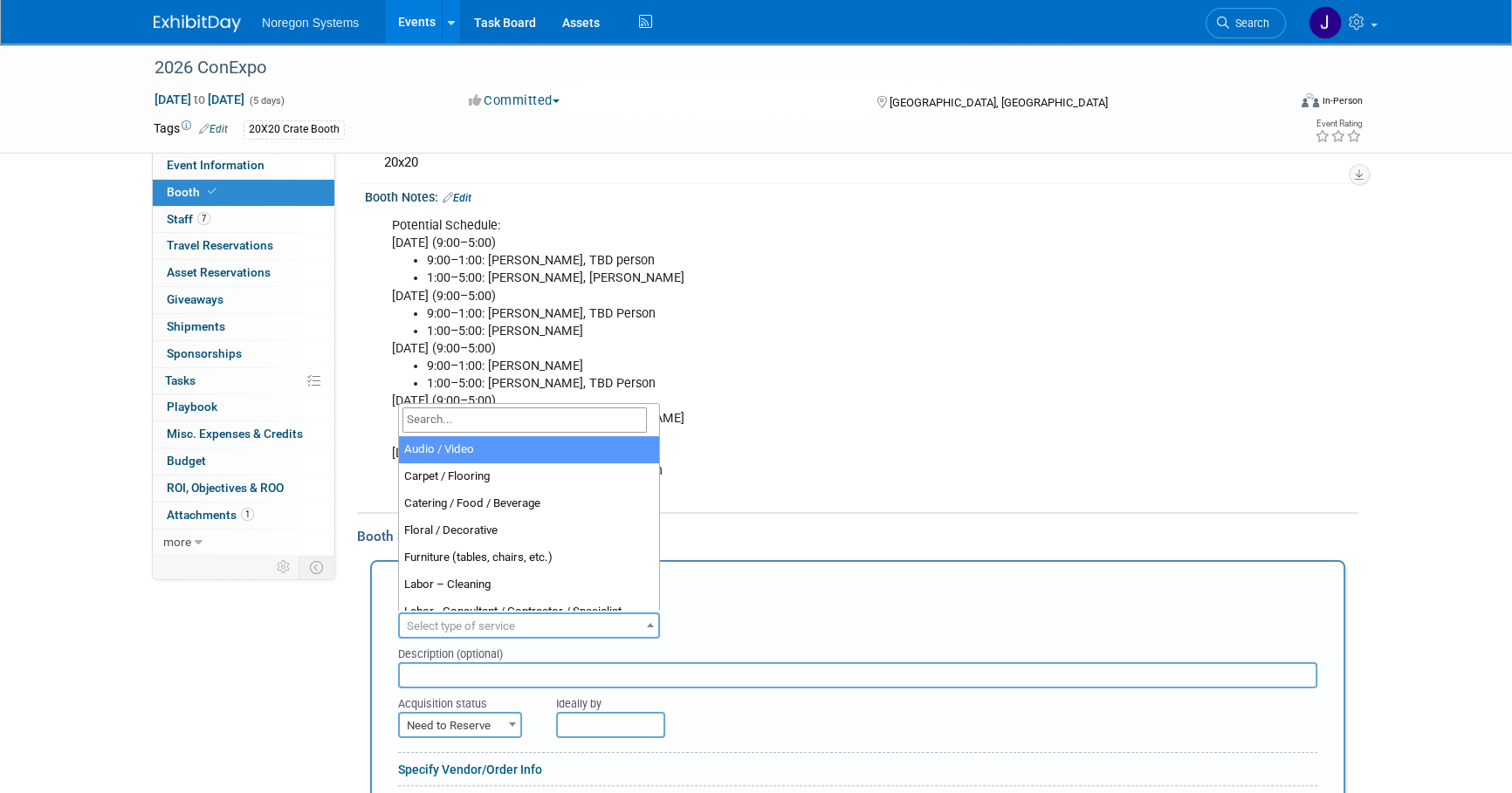
click at [560, 623] on span "Select type of service" at bounding box center [528, 626] width 258 height 24
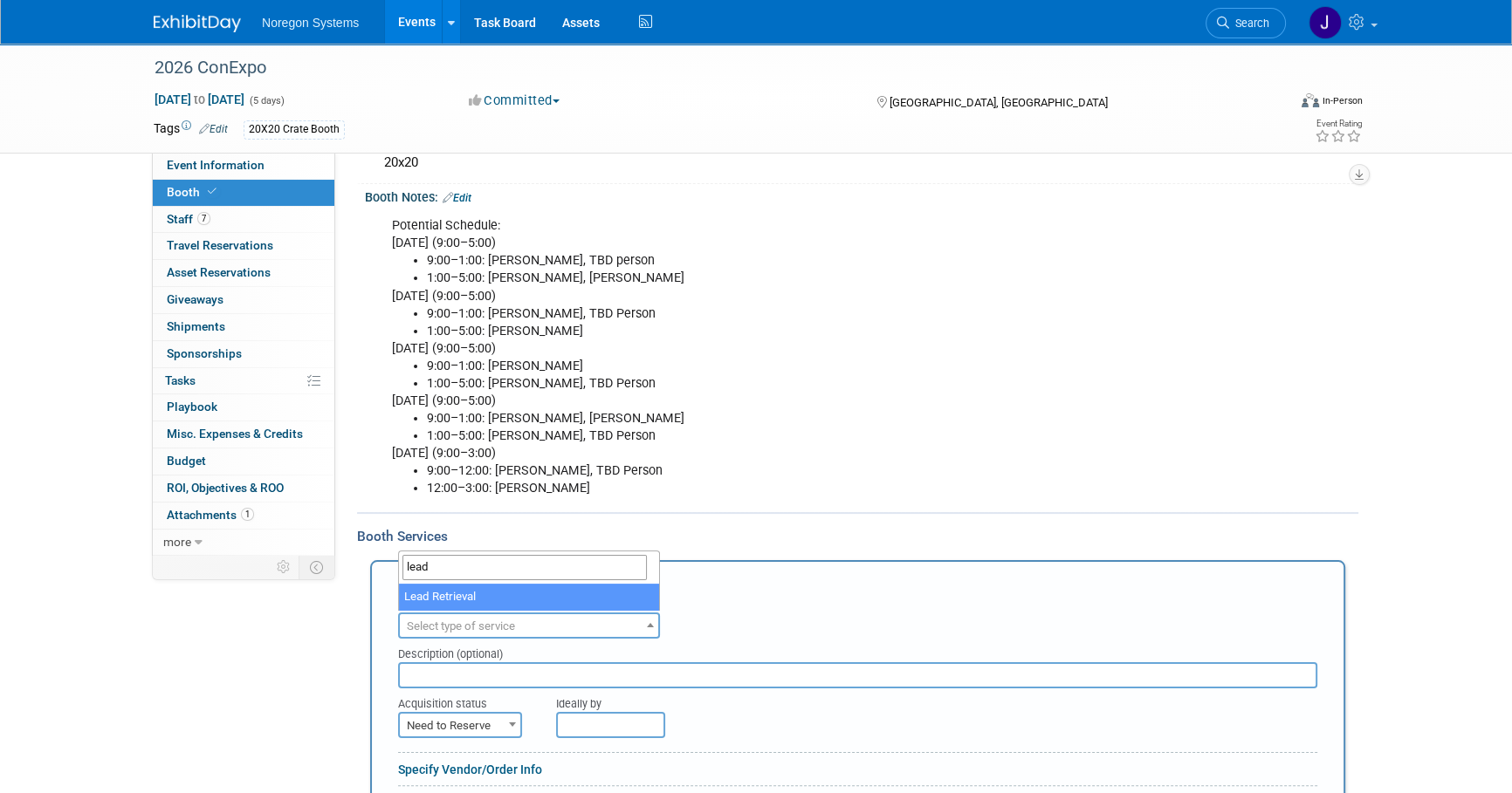
type input "lead"
select select "7"
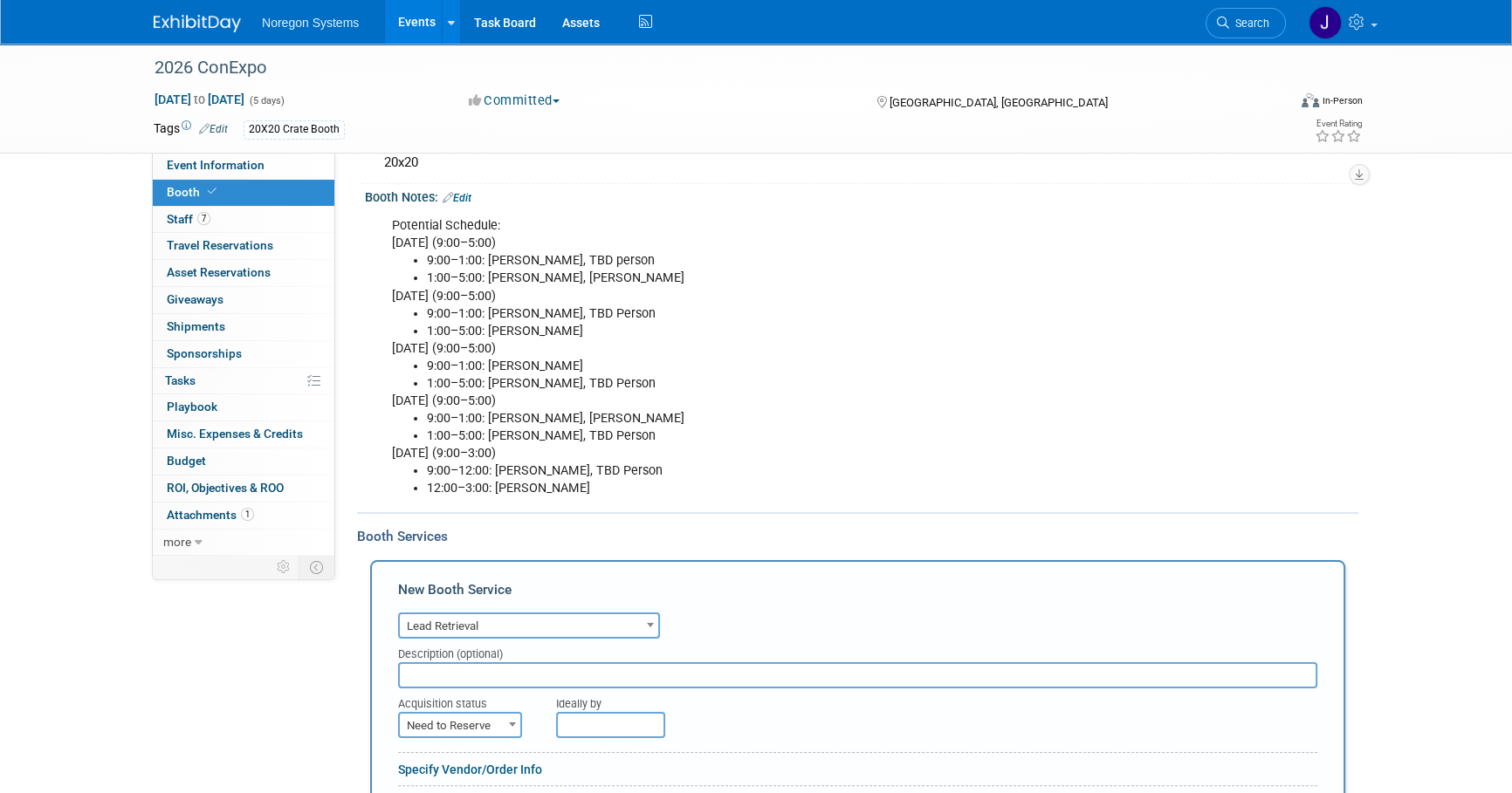
click at [510, 683] on input "text" at bounding box center [858, 675] width 919 height 26
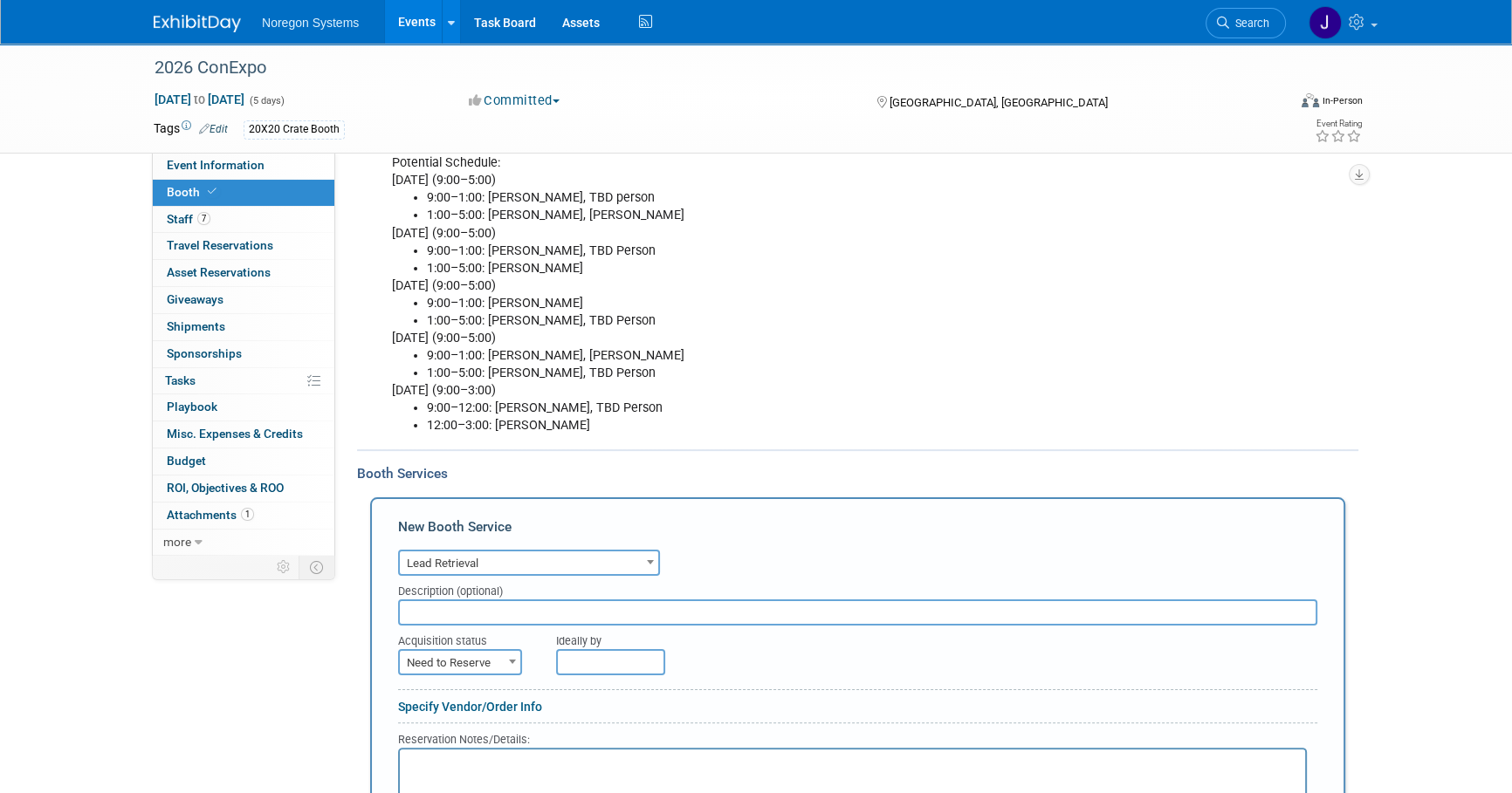
scroll to position [418, 0]
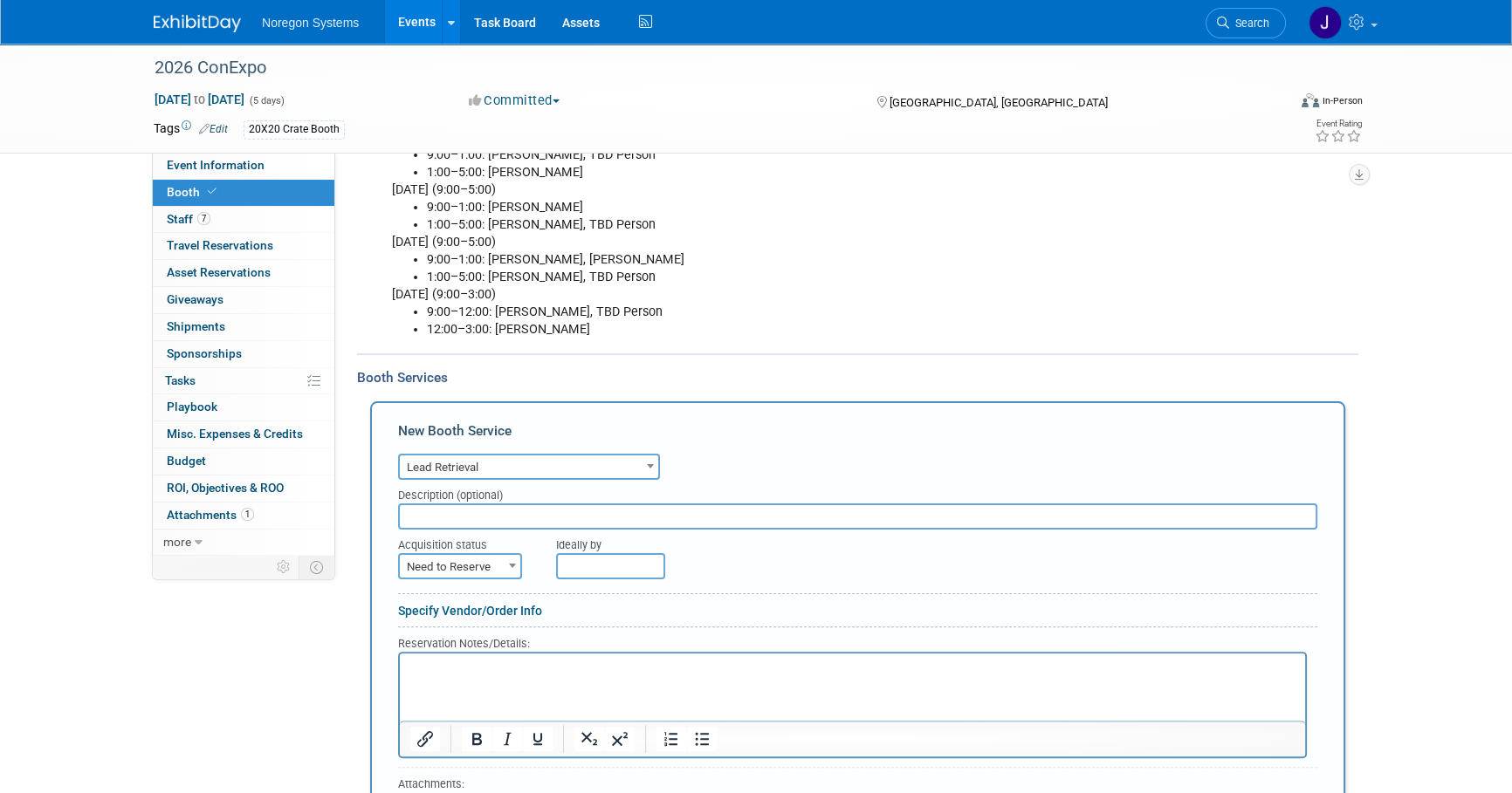
click at [477, 562] on span "Need to Reserve" at bounding box center [460, 567] width 120 height 24
select select "2"
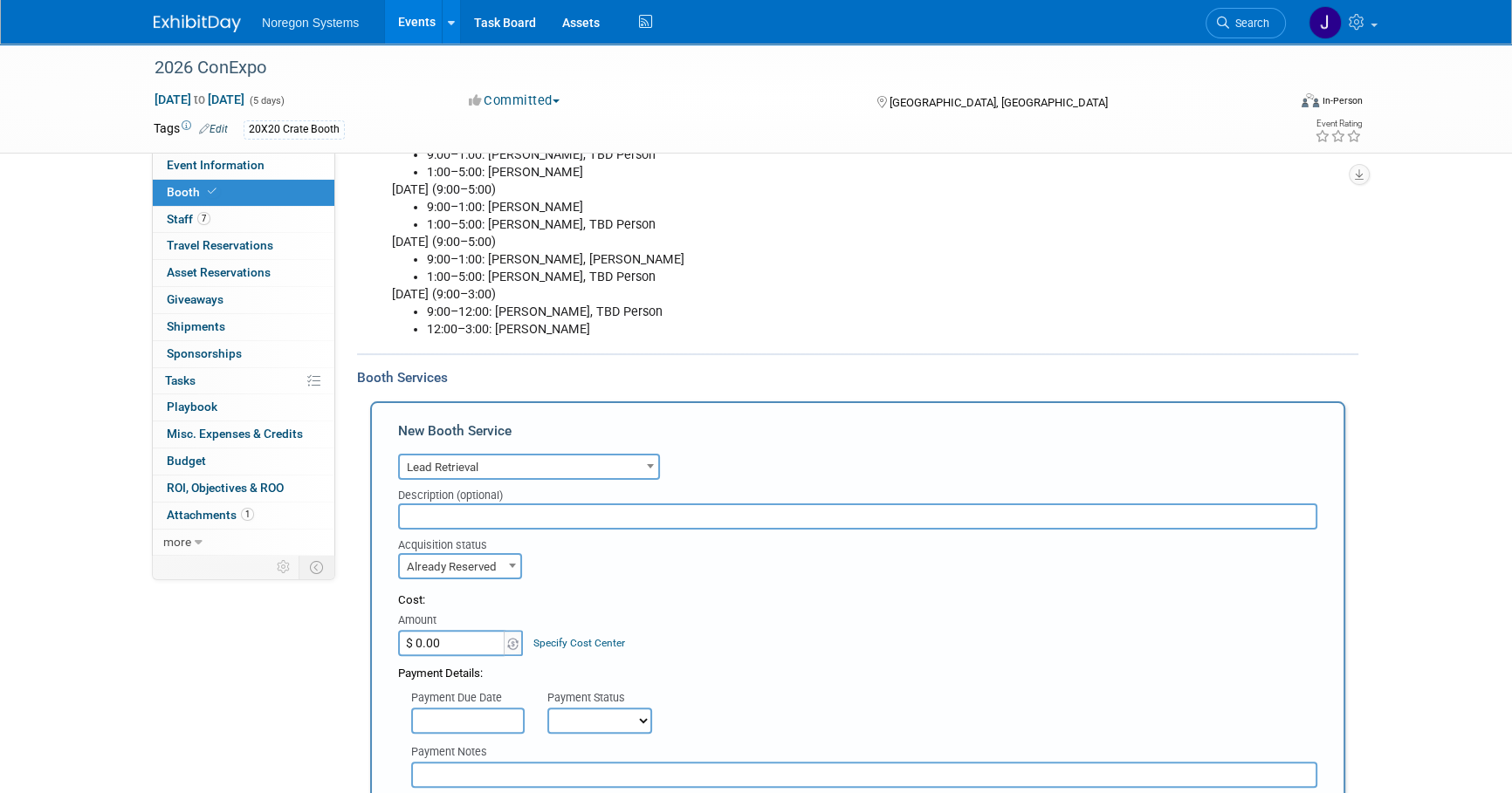
click at [478, 643] on input "$ 0.00" at bounding box center [453, 643] width 109 height 26
type input "$ 599.00"
click at [654, 619] on div "Cost: Amount $ 599.00 Specify Cost Center Cost Center -- Not Specified --" at bounding box center [858, 624] width 919 height 64
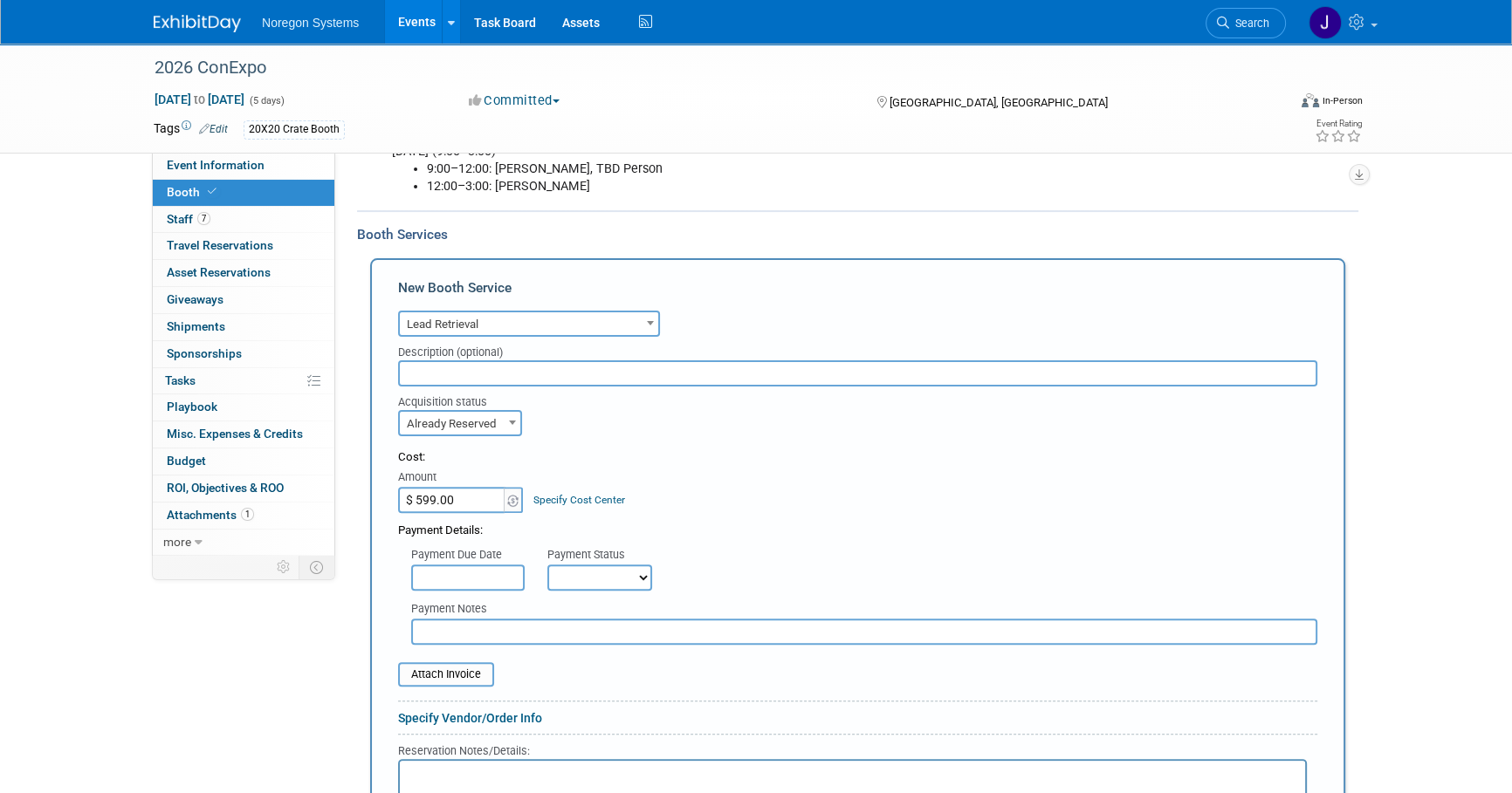
scroll to position [576, 0]
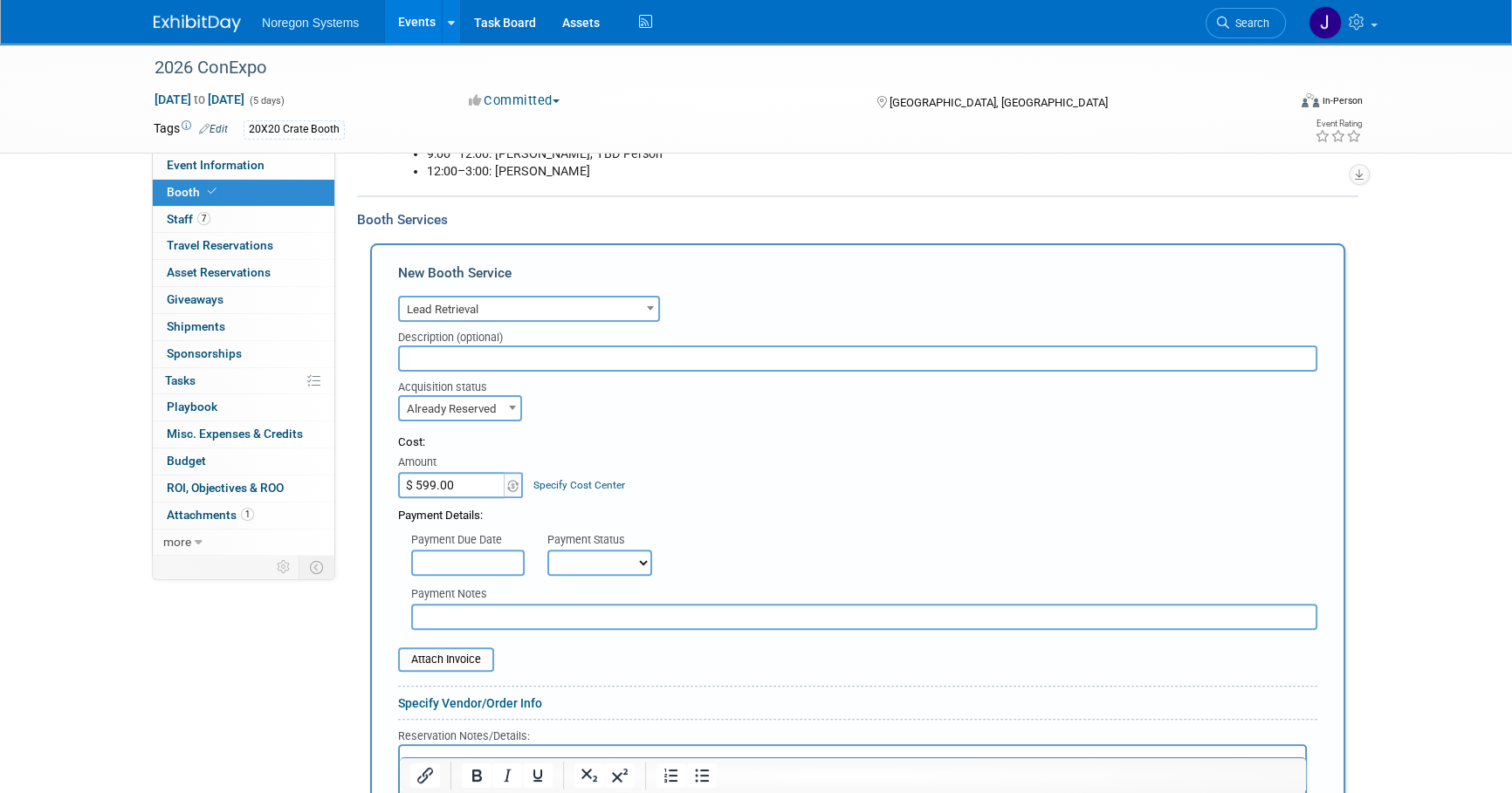
drag, startPoint x: 586, startPoint y: 553, endPoint x: 603, endPoint y: 551, distance: 17.1
click at [586, 553] on select "Not Paid Yet Partially Paid Paid in Full" at bounding box center [599, 562] width 105 height 26
click at [755, 533] on div "Payment Due Date Payment Status Not Paid Yet Partially Paid Paid in Full Next P…" at bounding box center [857, 550] width 945 height 52
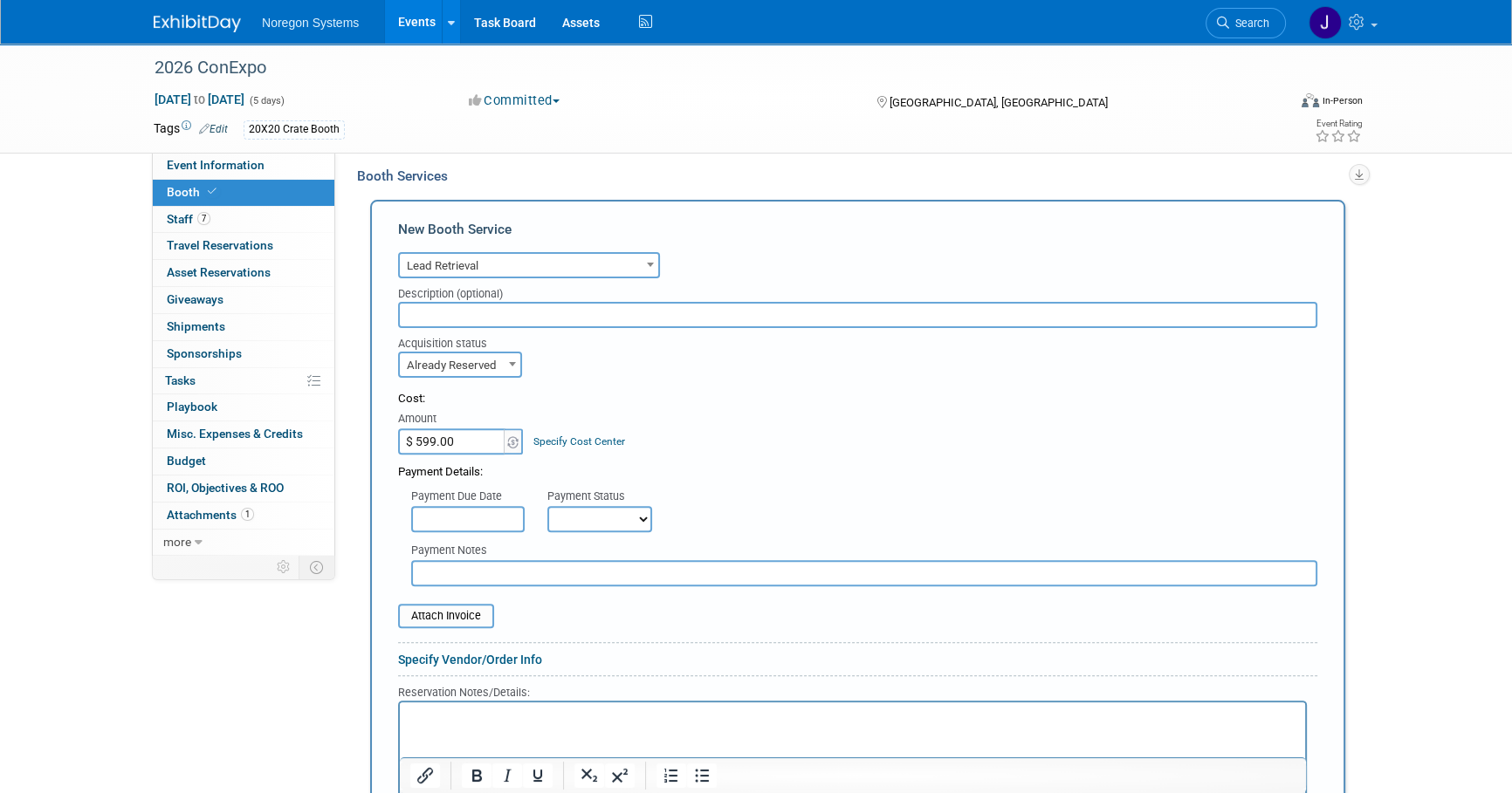
scroll to position [655, 0]
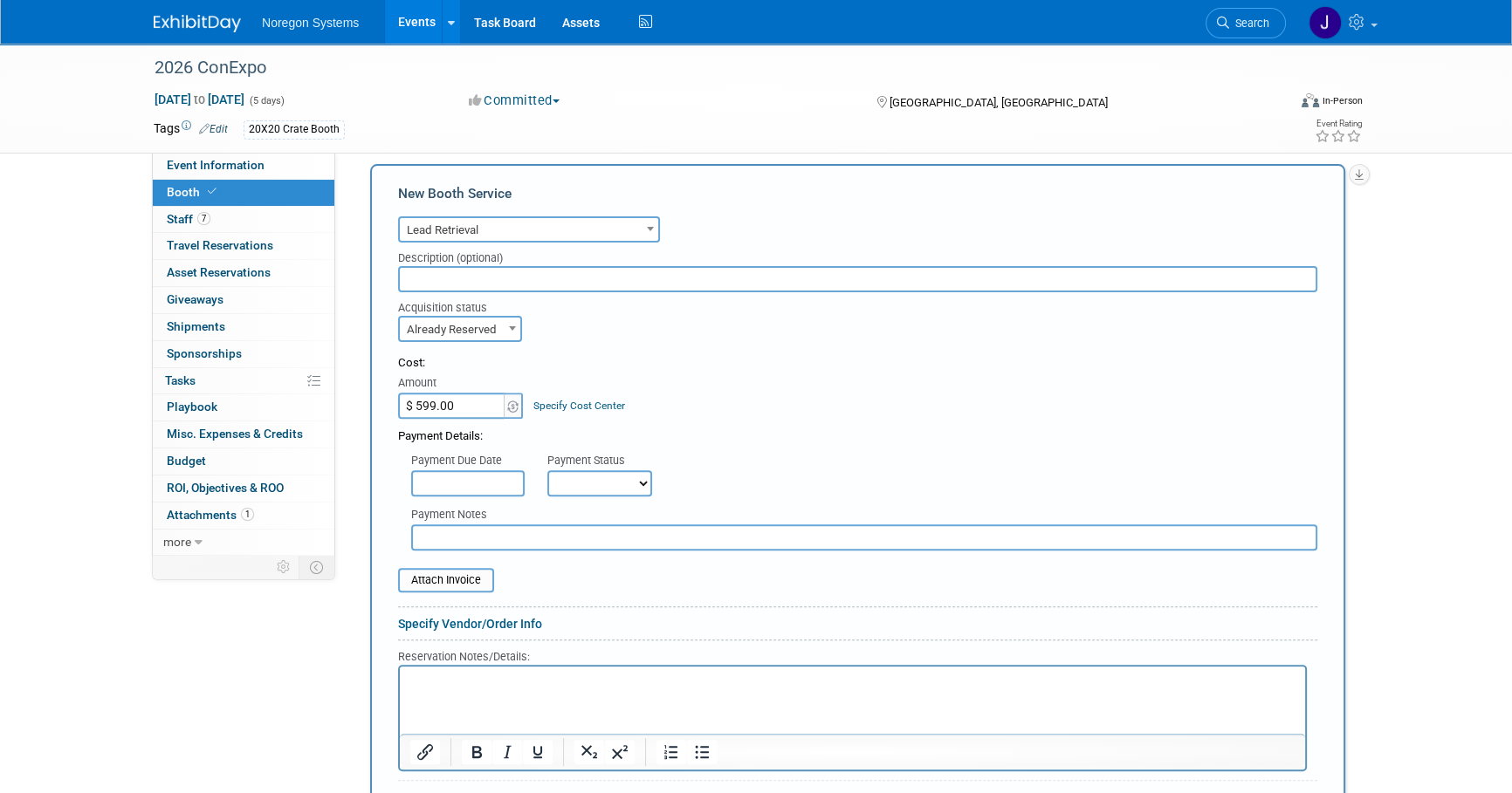
click at [635, 547] on input "text" at bounding box center [864, 537] width 906 height 26
click at [588, 690] on html at bounding box center [851, 678] width 905 height 23
paste body "Rich Text Area. Press ALT-0 for help."
click at [854, 598] on form "Audio / Video Carpet / Flooring Catering / Food / Beverage Floral / Decorative …" at bounding box center [858, 561] width 919 height 699
click at [513, 532] on input "text" at bounding box center [864, 537] width 906 height 26
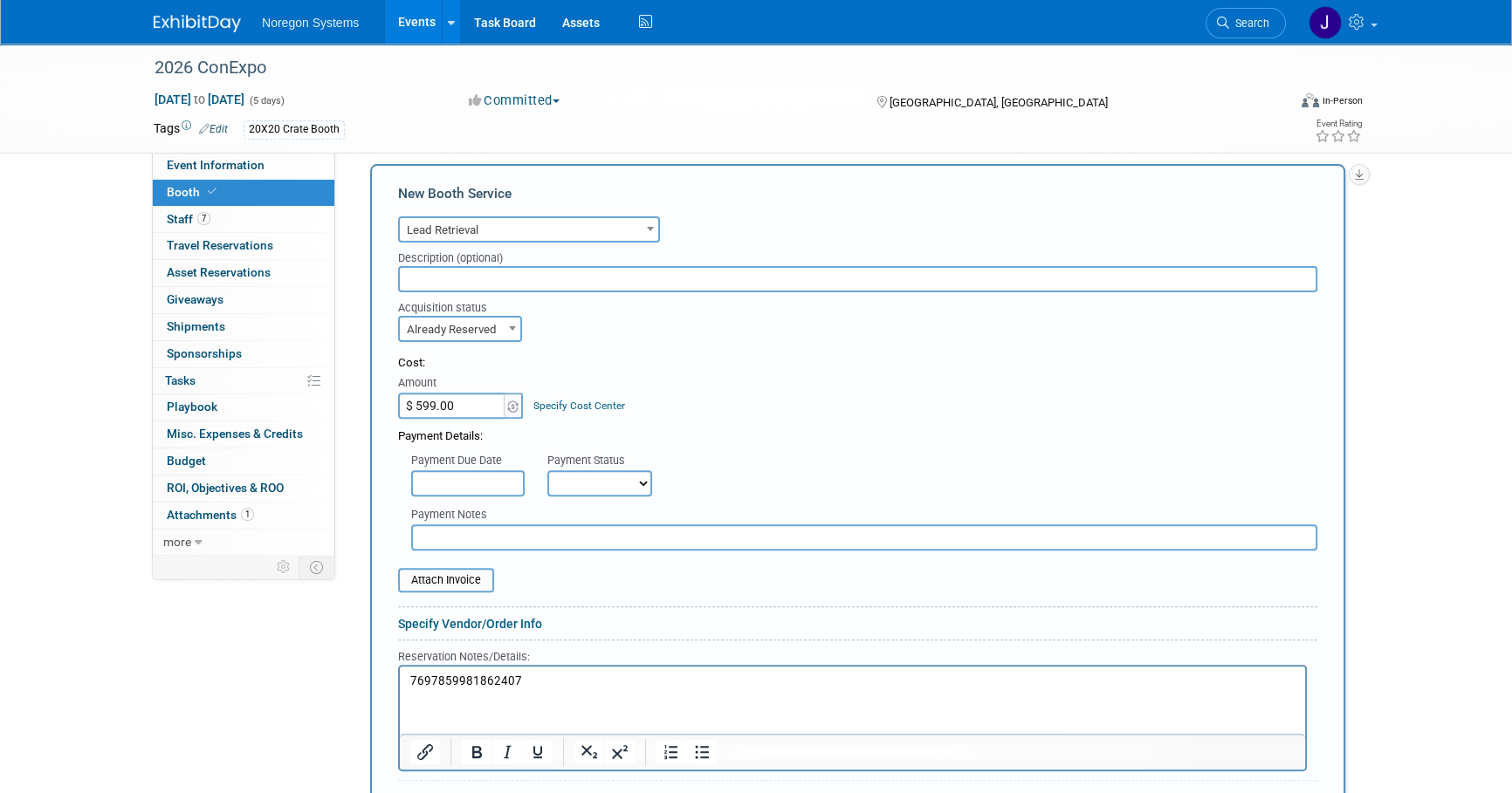
click at [606, 530] on input "text" at bounding box center [864, 537] width 906 height 26
paste input "PO00047073"
type input "PO00047073"
type input "C:\fakepath\Confirmation _ CON261 _ Exhibitor Portal.pdf"
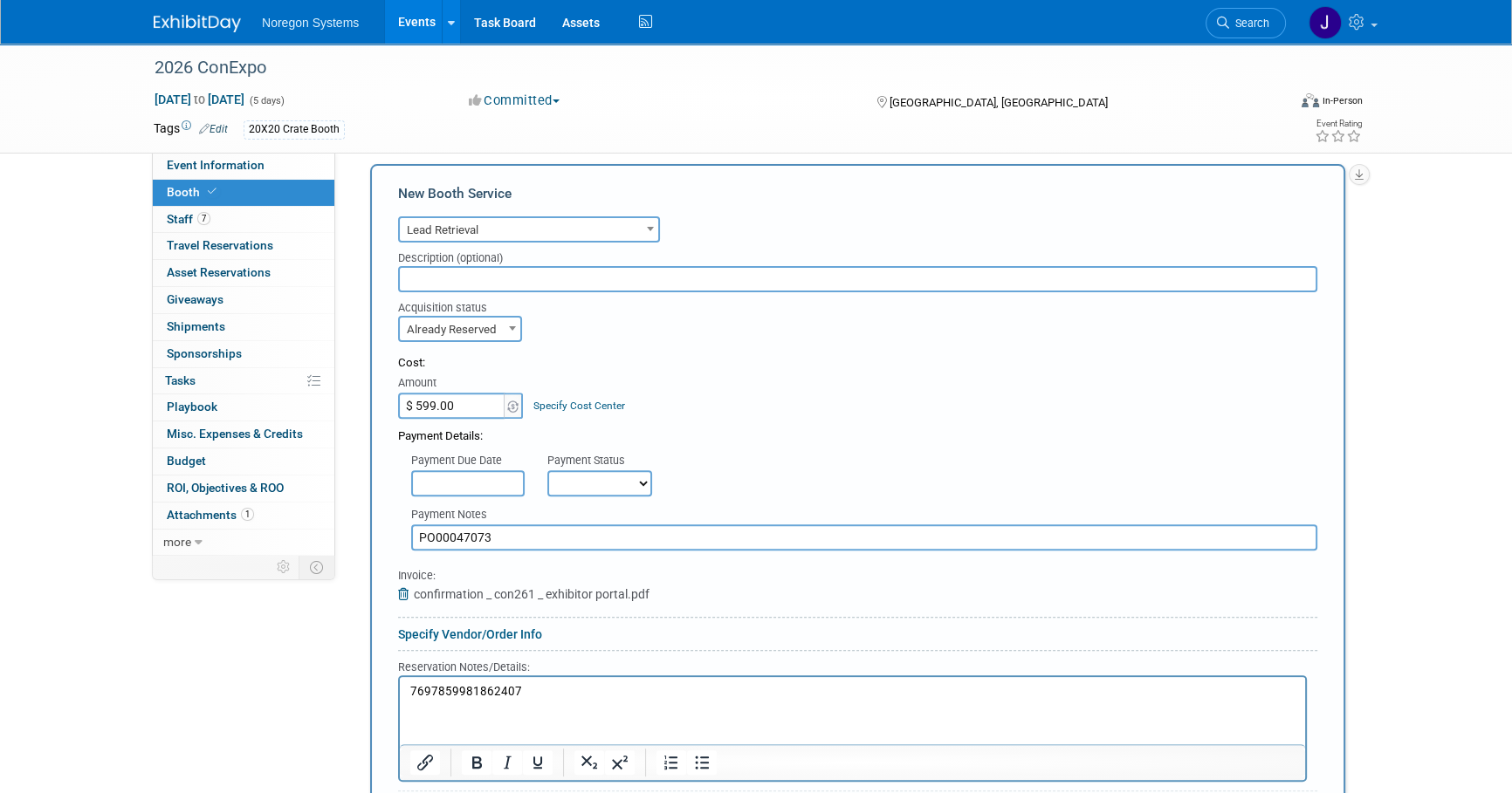
click at [251, 666] on div "Event Information Event Info Booth Booth 7 Staff 7 Staff 0 Travel Reservations …" at bounding box center [756, 176] width 1230 height 1575
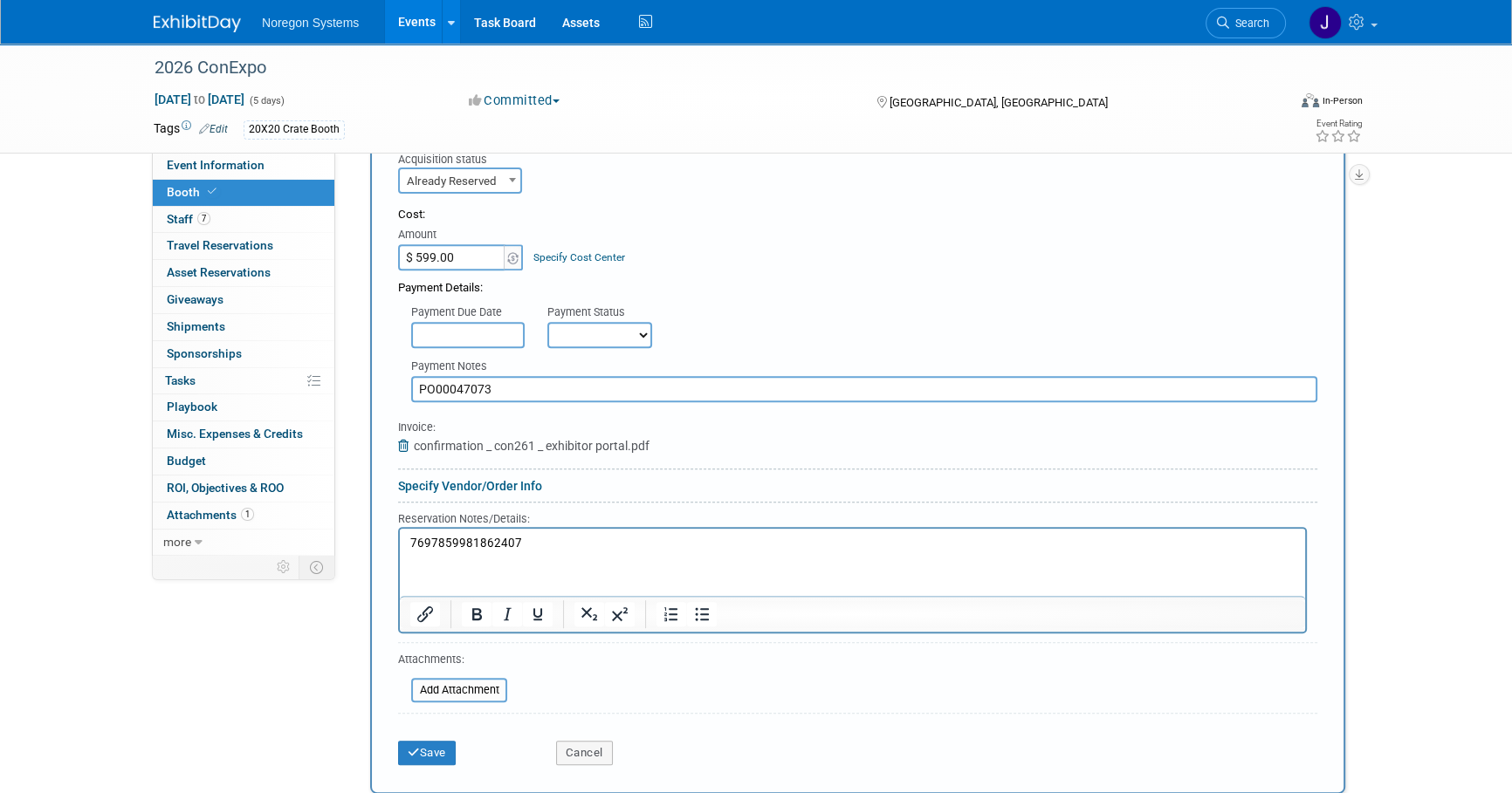
scroll to position [814, 0]
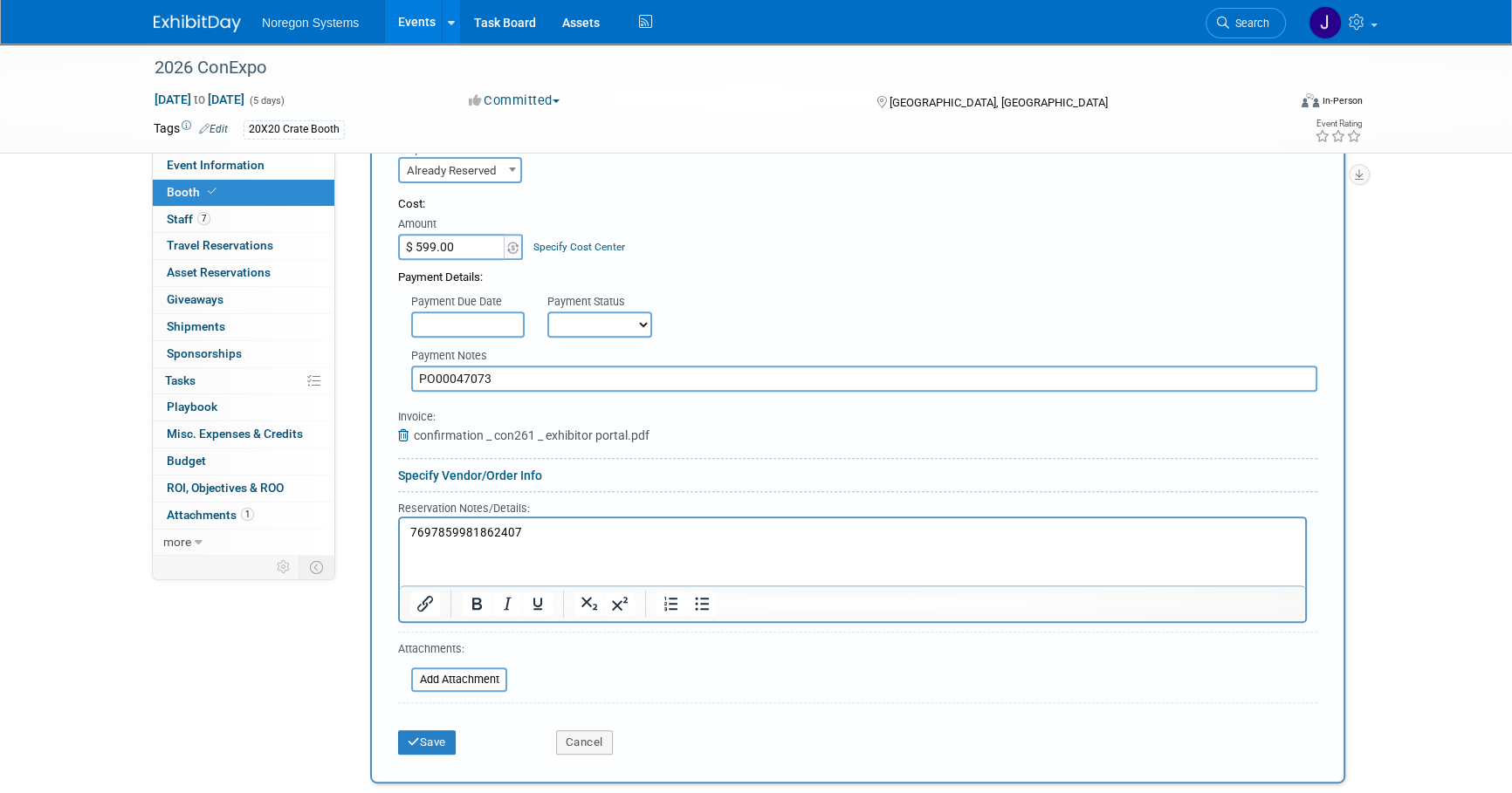
click at [1427, 639] on div "2026 ConExpo Mar 3, 2026 to Mar 7, 2026 (5 days) Mar 3, 2026 to Mar 7, 2026 Com…" at bounding box center [756, 34] width 1512 height 1610
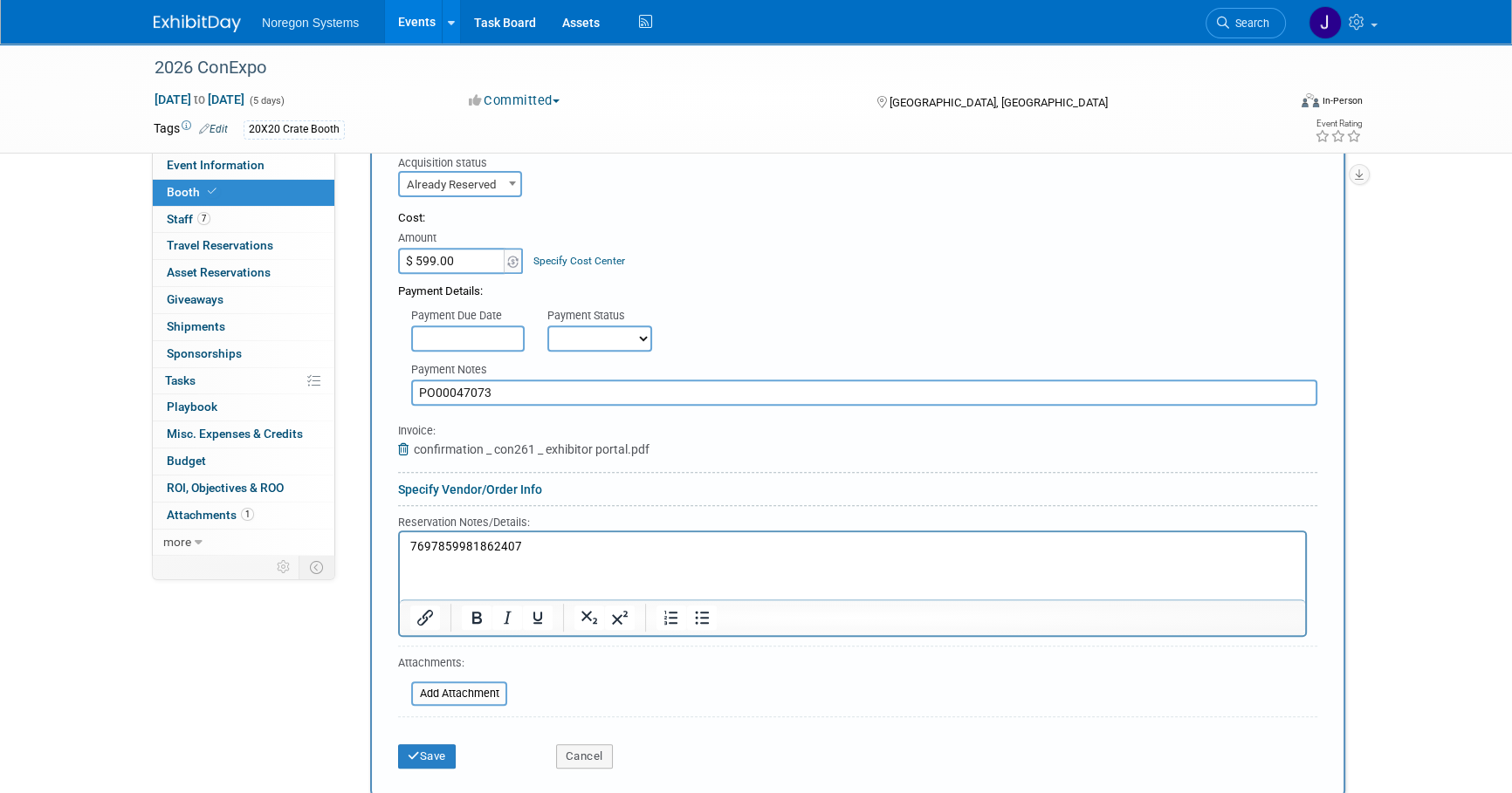
scroll to position [773, 0]
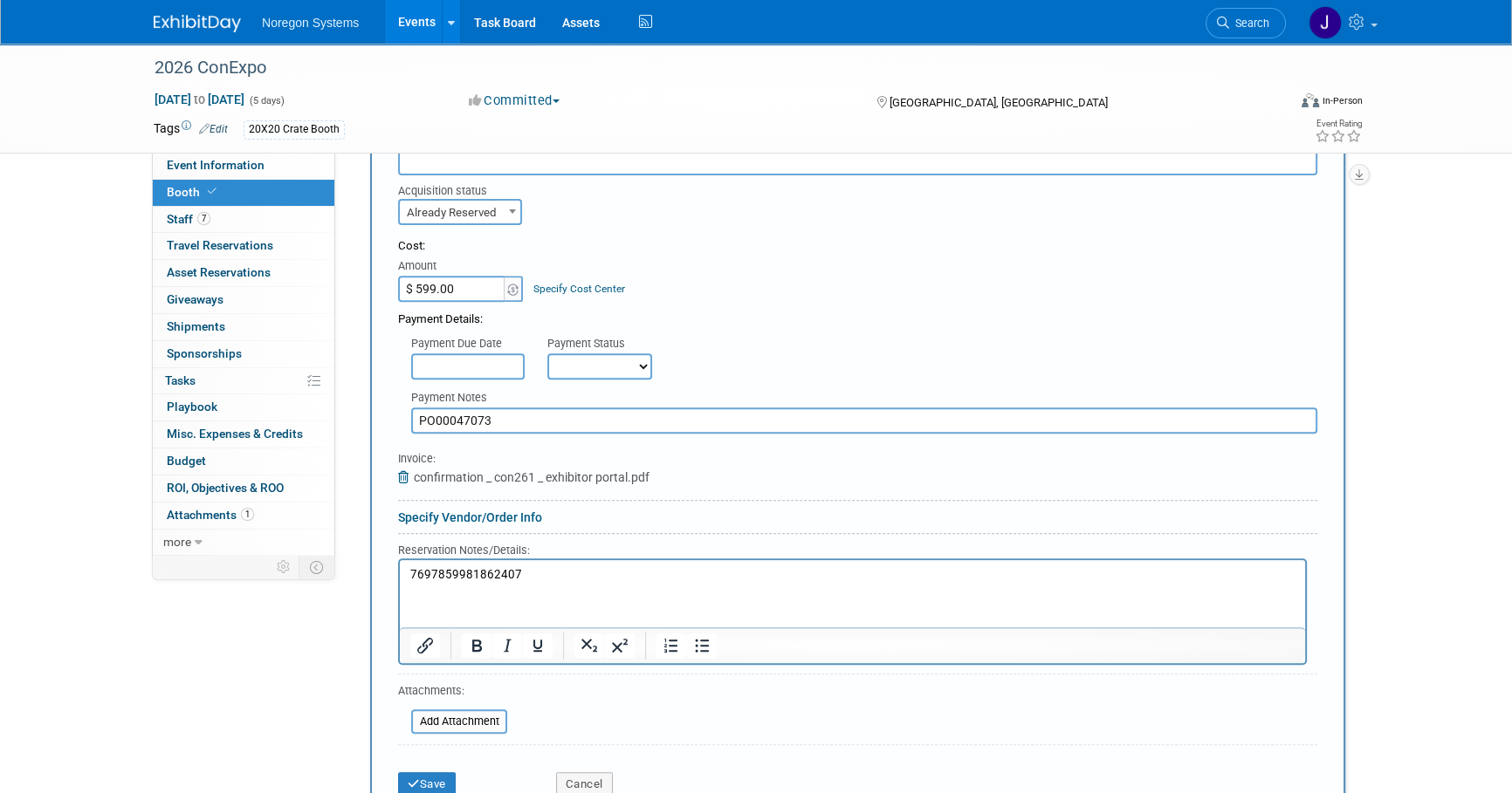
click at [1016, 583] on html "7697859981862407" at bounding box center [851, 572] width 905 height 23
click at [1406, 647] on div "2026 ConExpo Mar 3, 2026 to Mar 7, 2026 (5 days) Mar 3, 2026 to Mar 7, 2026 Com…" at bounding box center [756, 76] width 1512 height 1610
click at [114, 678] on div "2026 ConExpo Mar 3, 2026 to Mar 7, 2026 (5 days) Mar 3, 2026 to Mar 7, 2026 Com…" at bounding box center [756, 76] width 1512 height 1610
click at [497, 417] on input "PO00047073" at bounding box center [864, 421] width 906 height 26
drag, startPoint x: 498, startPoint y: 416, endPoint x: 286, endPoint y: 418, distance: 212.0
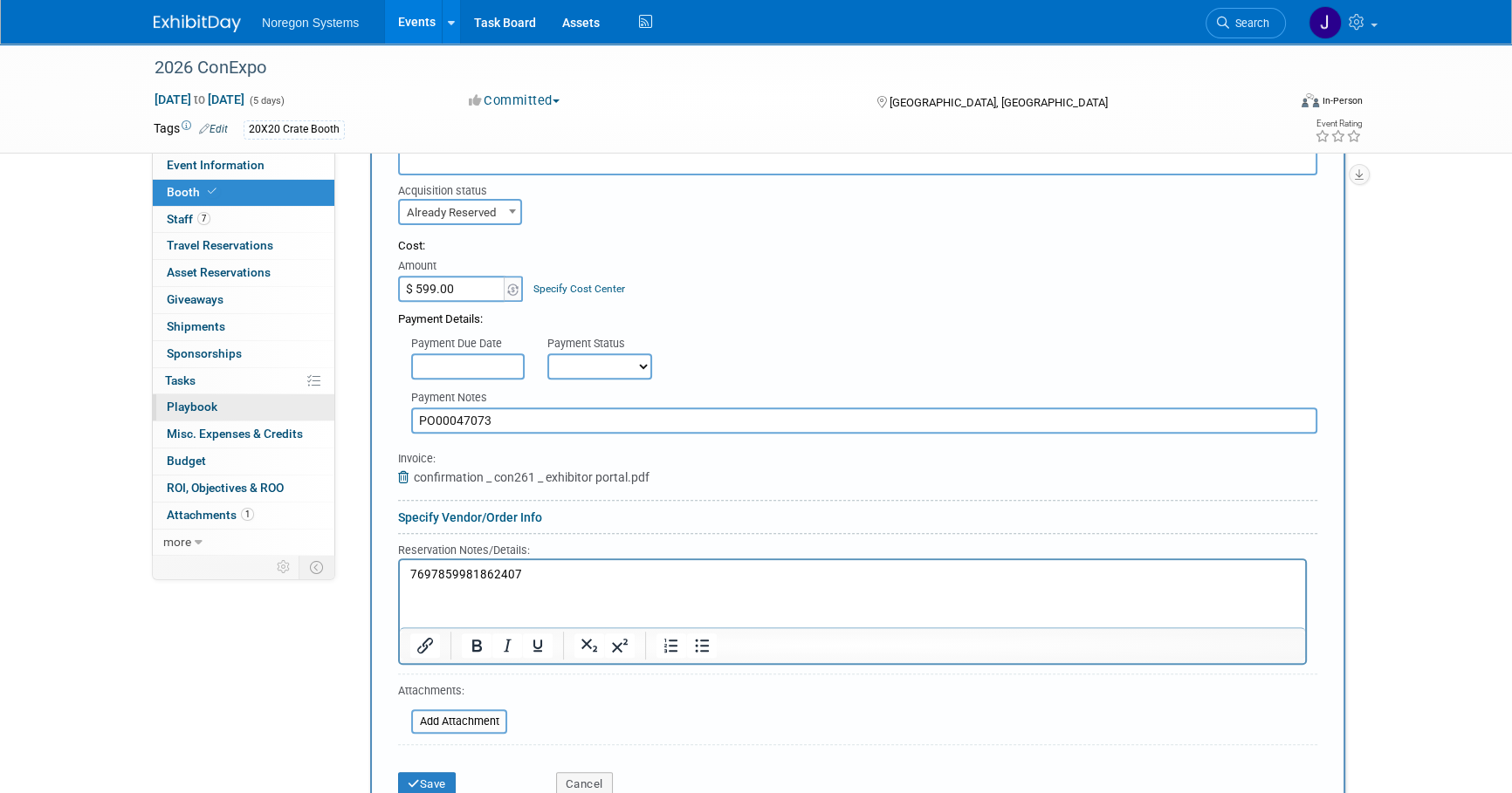
click at [286, 418] on div "Event Information Event Info Booth Booth 7 Staff 7 Staff 0 Travel Reservations …" at bounding box center [756, 58] width 1230 height 1575
click at [438, 787] on button "Save" at bounding box center [427, 785] width 57 height 24
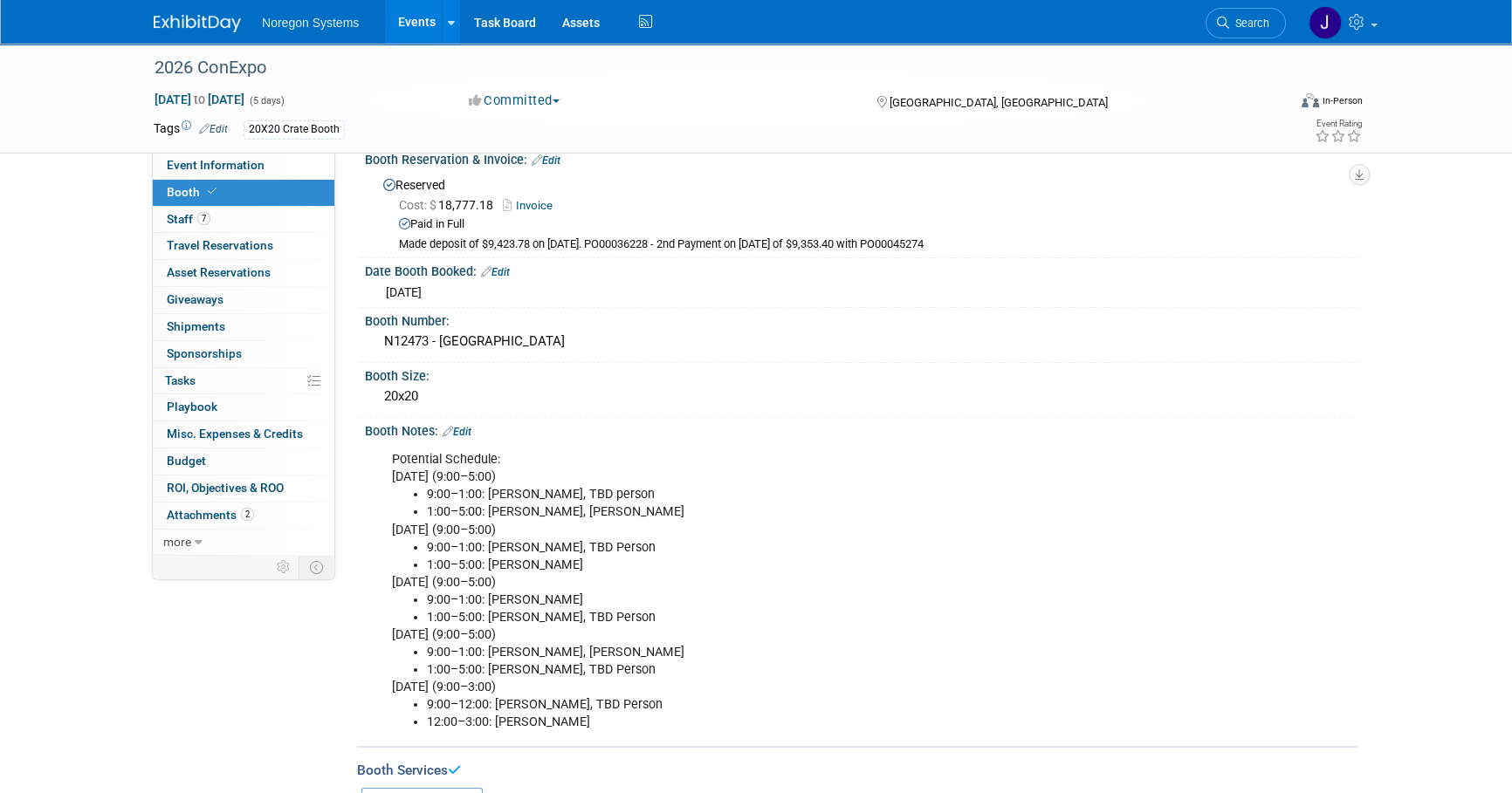
scroll to position [0, 0]
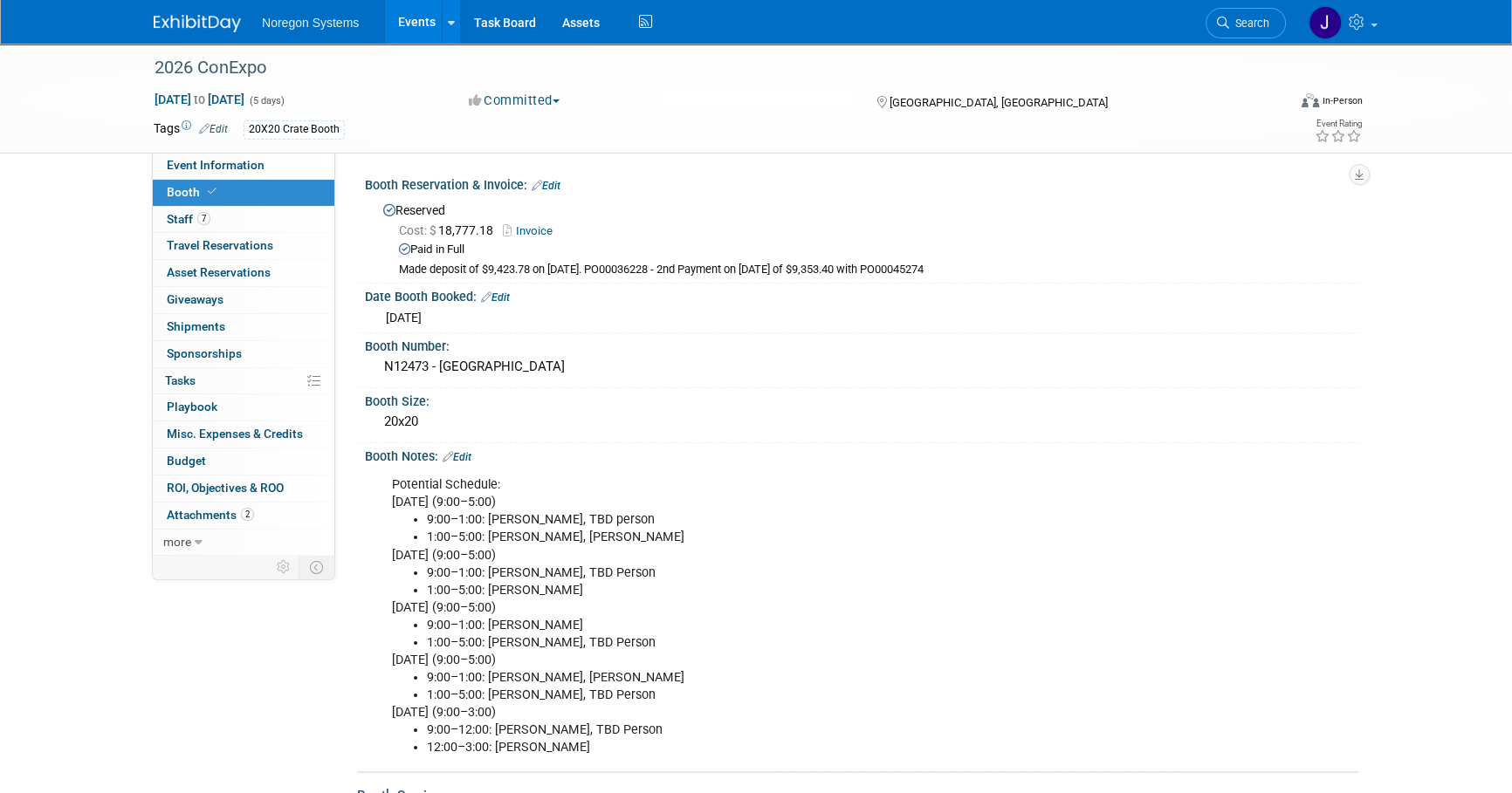
click at [208, 22] on img at bounding box center [197, 23] width 87 height 18
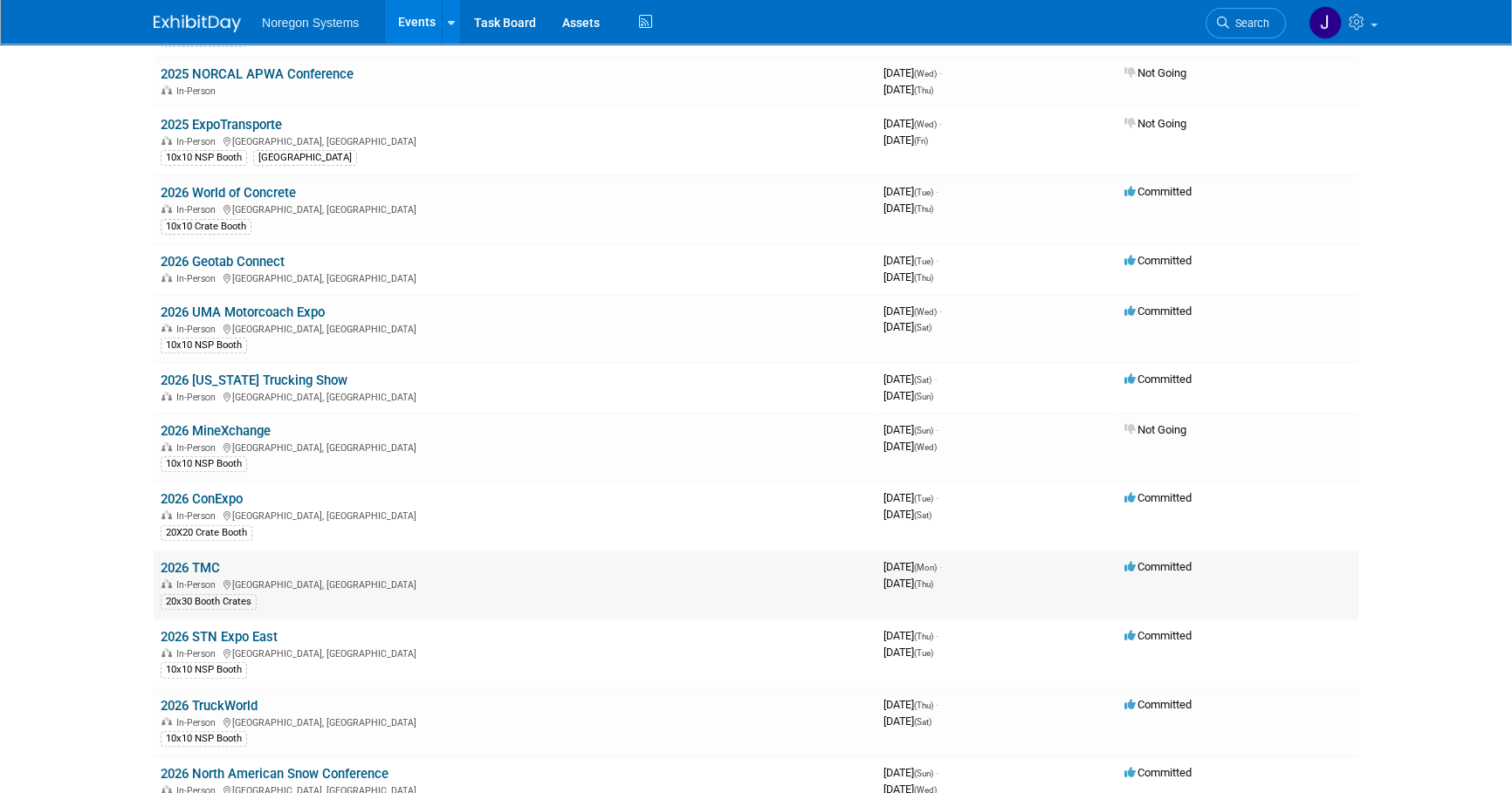
scroll to position [702, 0]
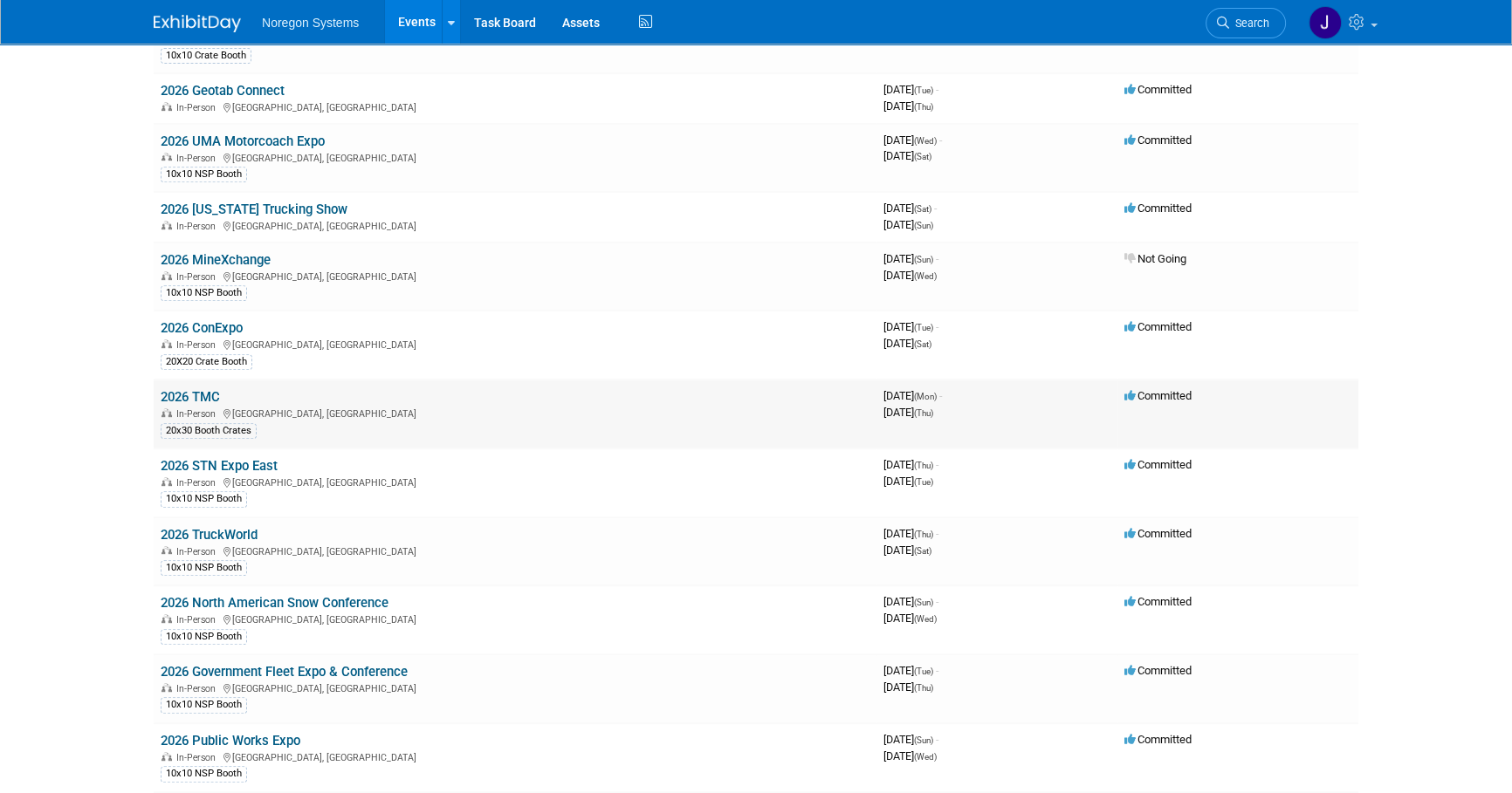
scroll to position [940, 0]
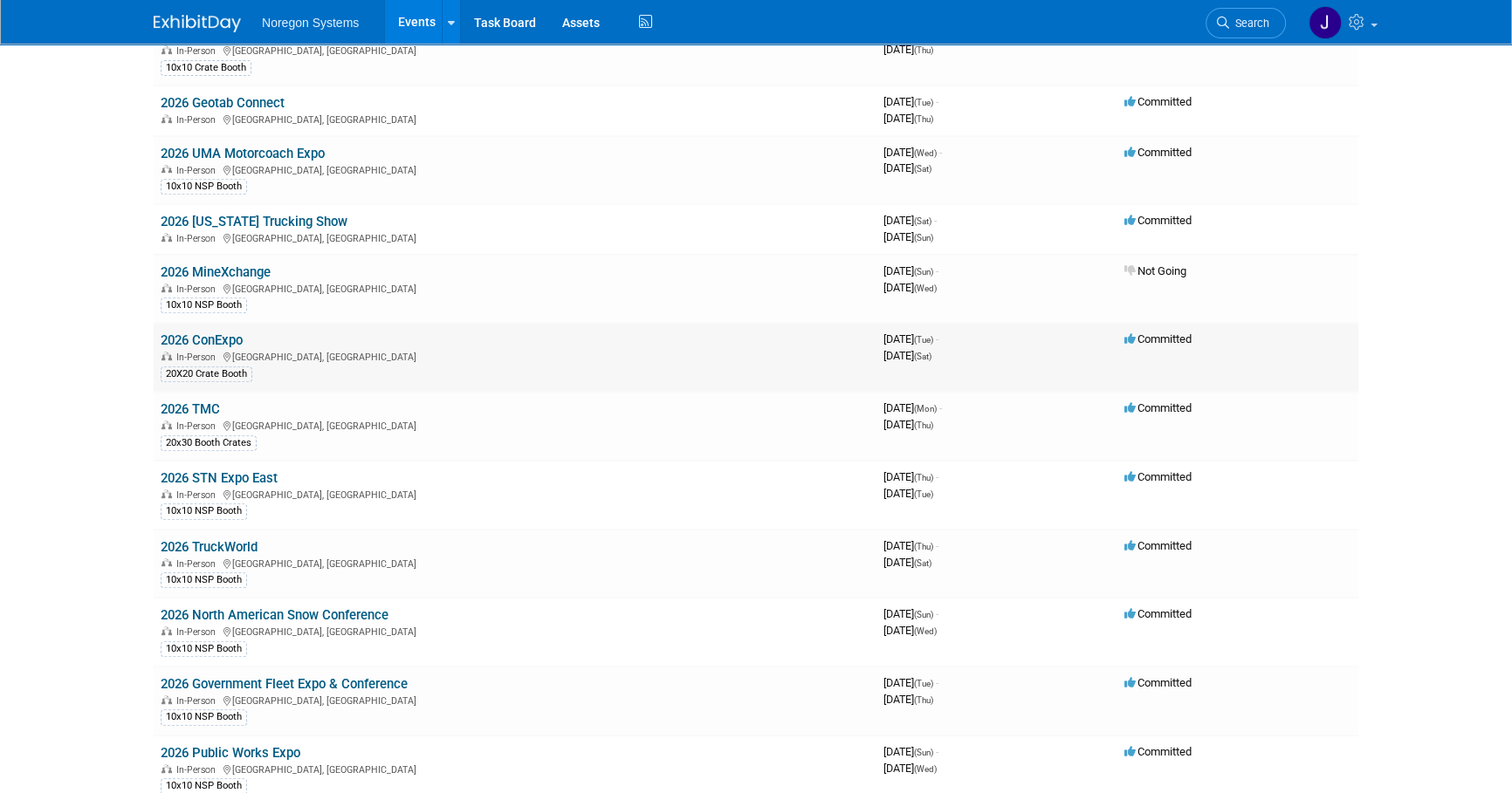
click at [207, 333] on link "2026 ConExpo" at bounding box center [201, 340] width 82 height 16
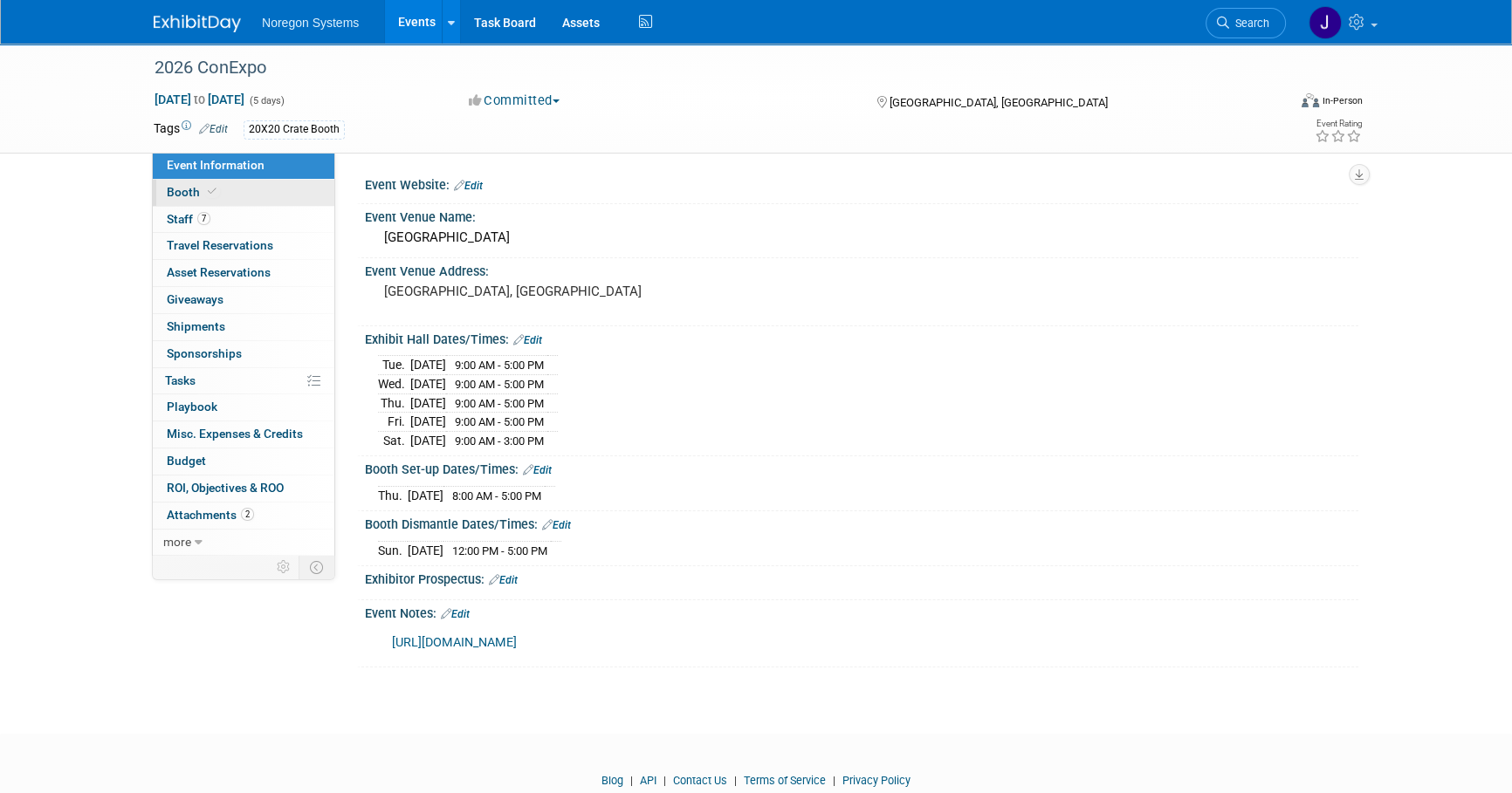
click at [208, 197] on span "Booth" at bounding box center [193, 192] width 53 height 14
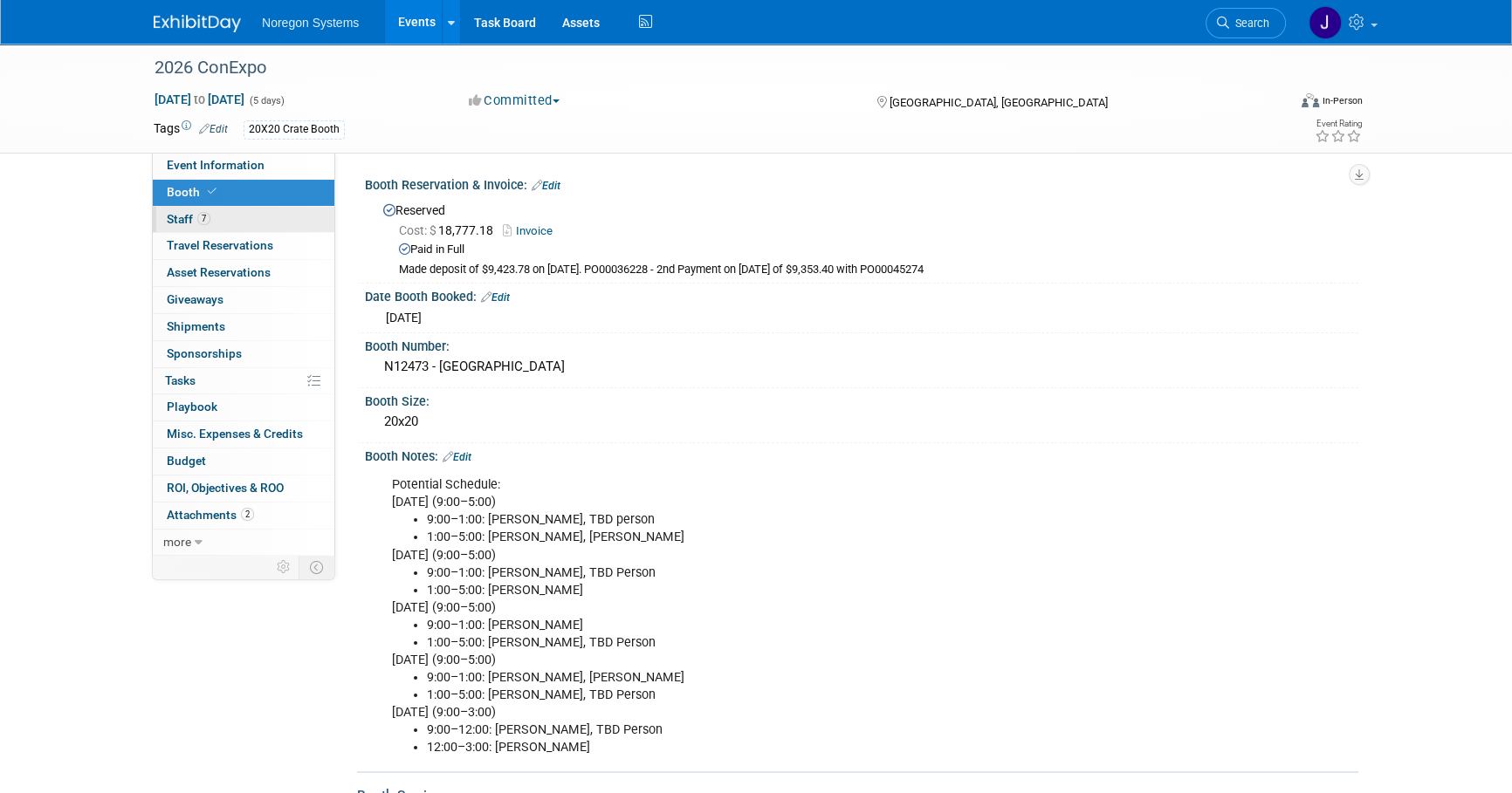
click at [246, 212] on link "7 Staff 7" at bounding box center [244, 220] width 182 height 26
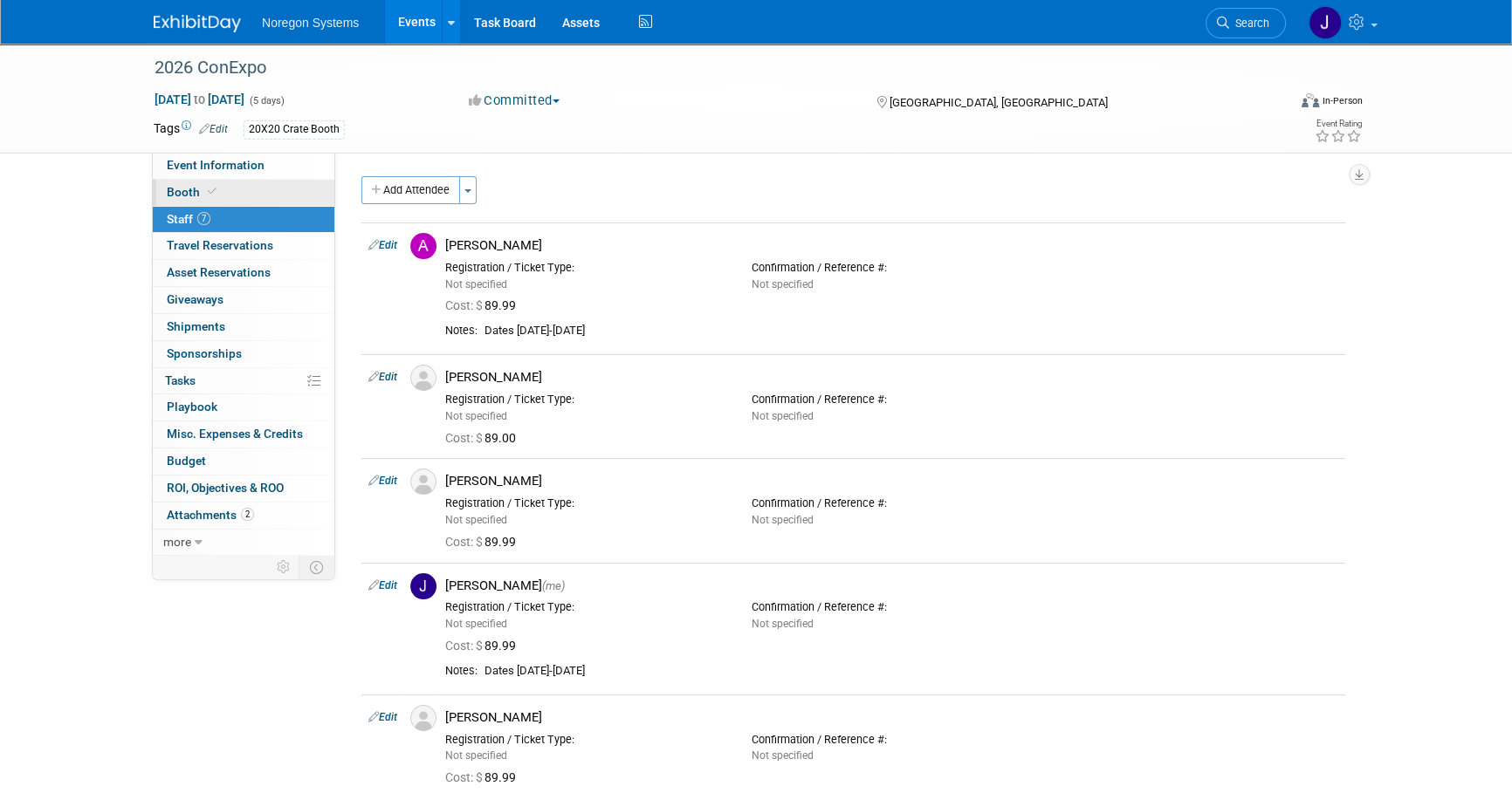
click at [253, 192] on link "Booth" at bounding box center [244, 193] width 182 height 26
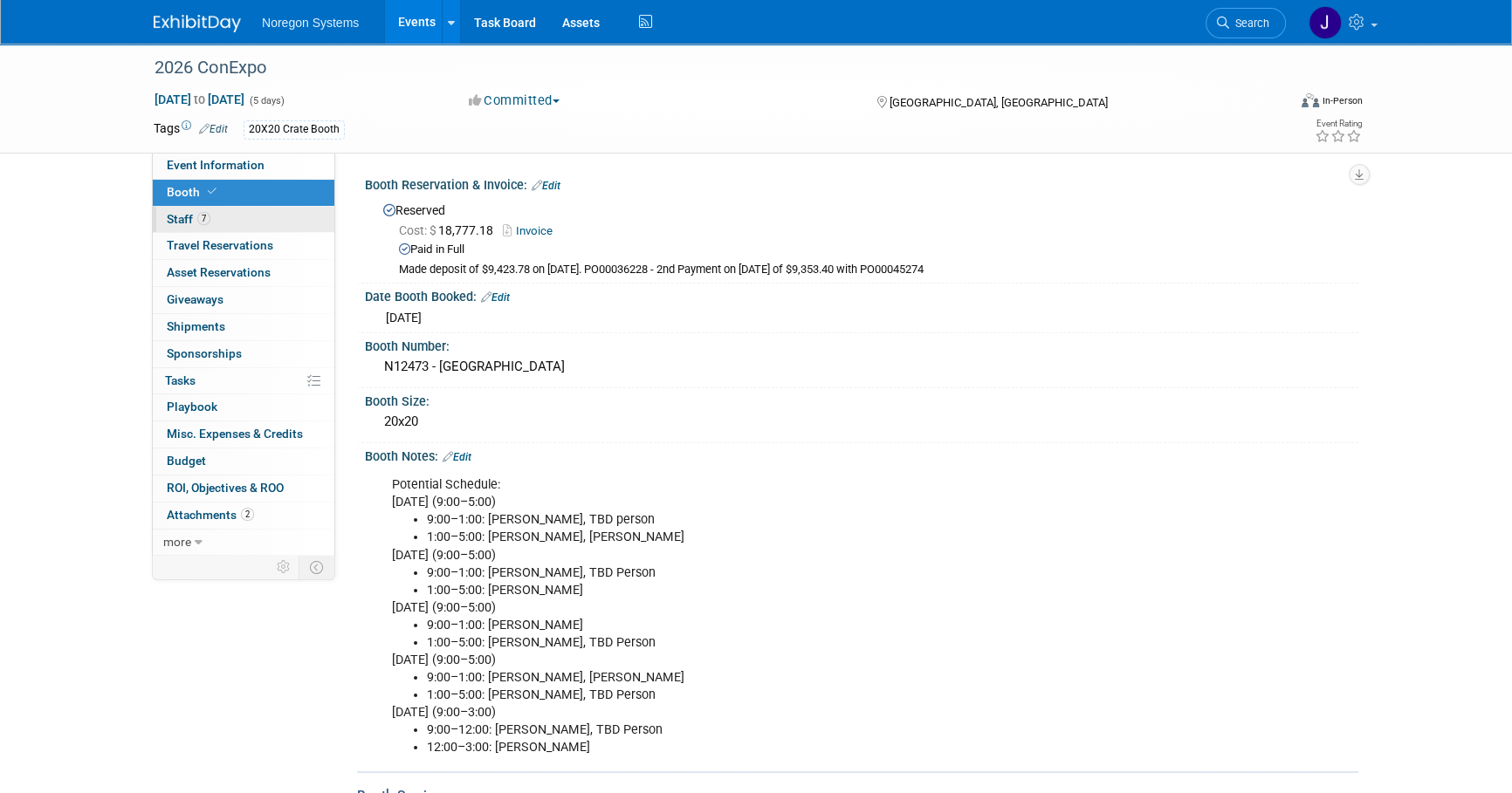
click at [258, 211] on link "7 Staff 7" at bounding box center [244, 220] width 182 height 26
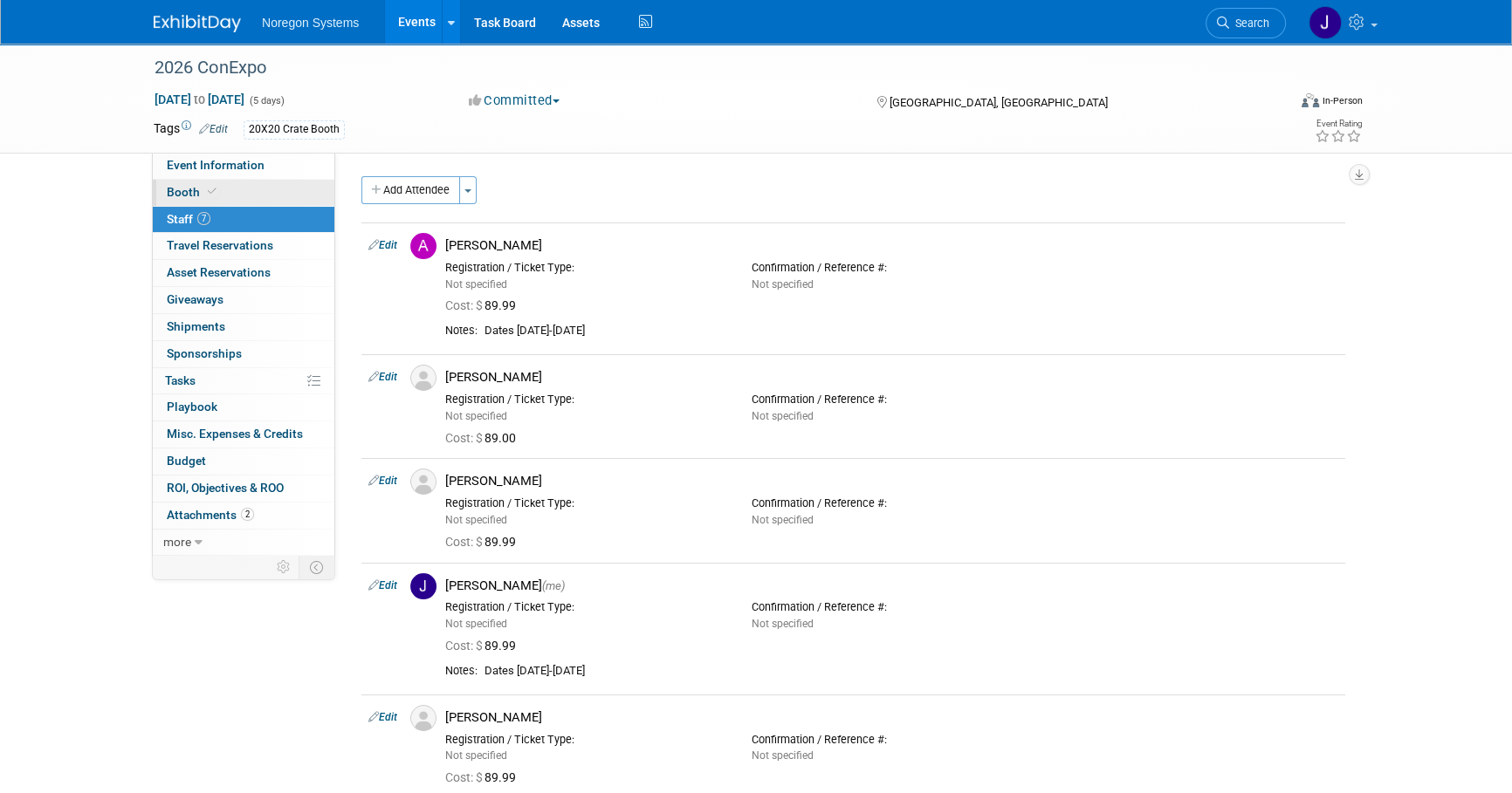
click at [191, 194] on span "Booth" at bounding box center [193, 192] width 53 height 14
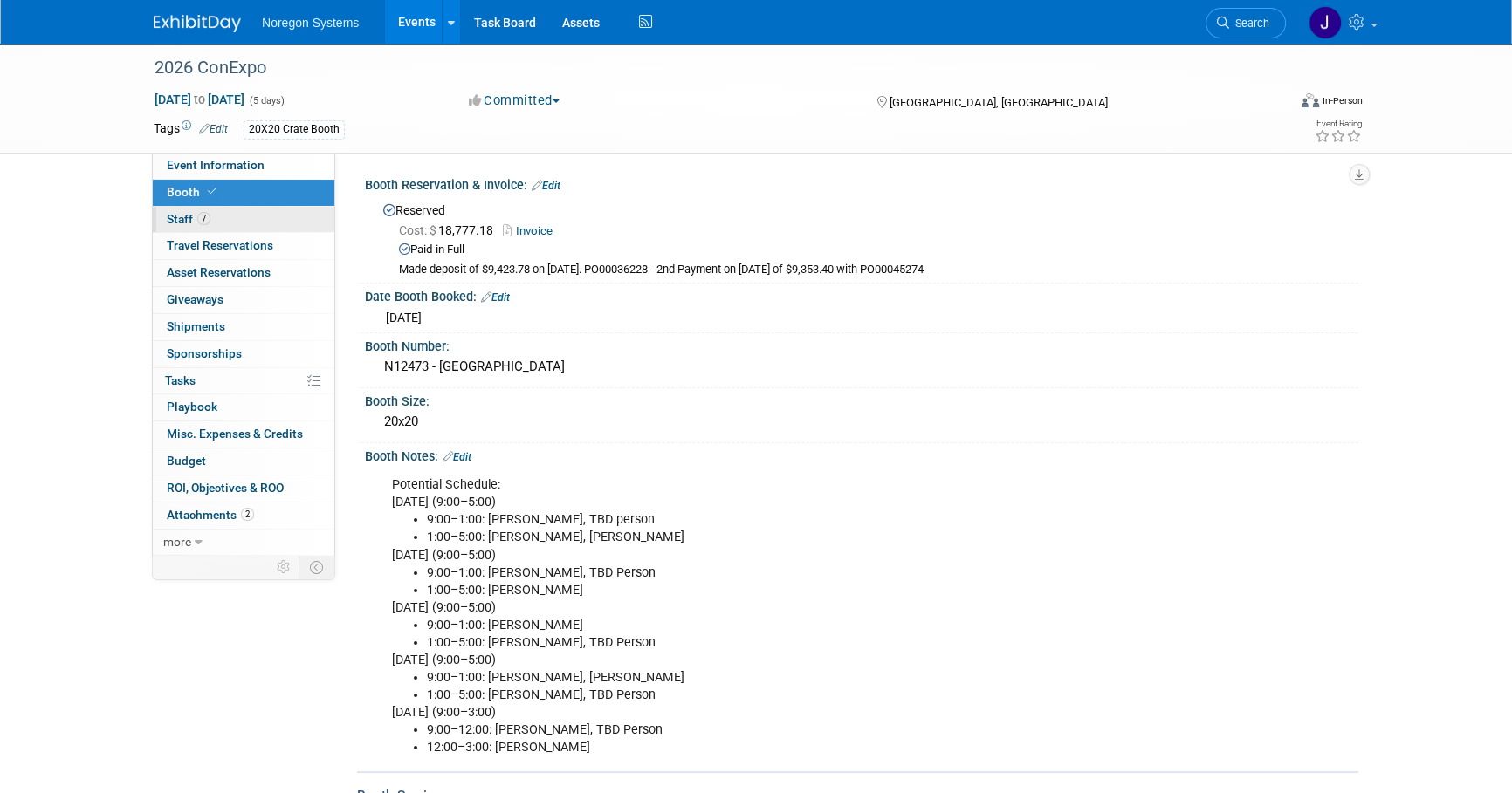
click at [257, 207] on link "7 Staff 7" at bounding box center [244, 220] width 182 height 26
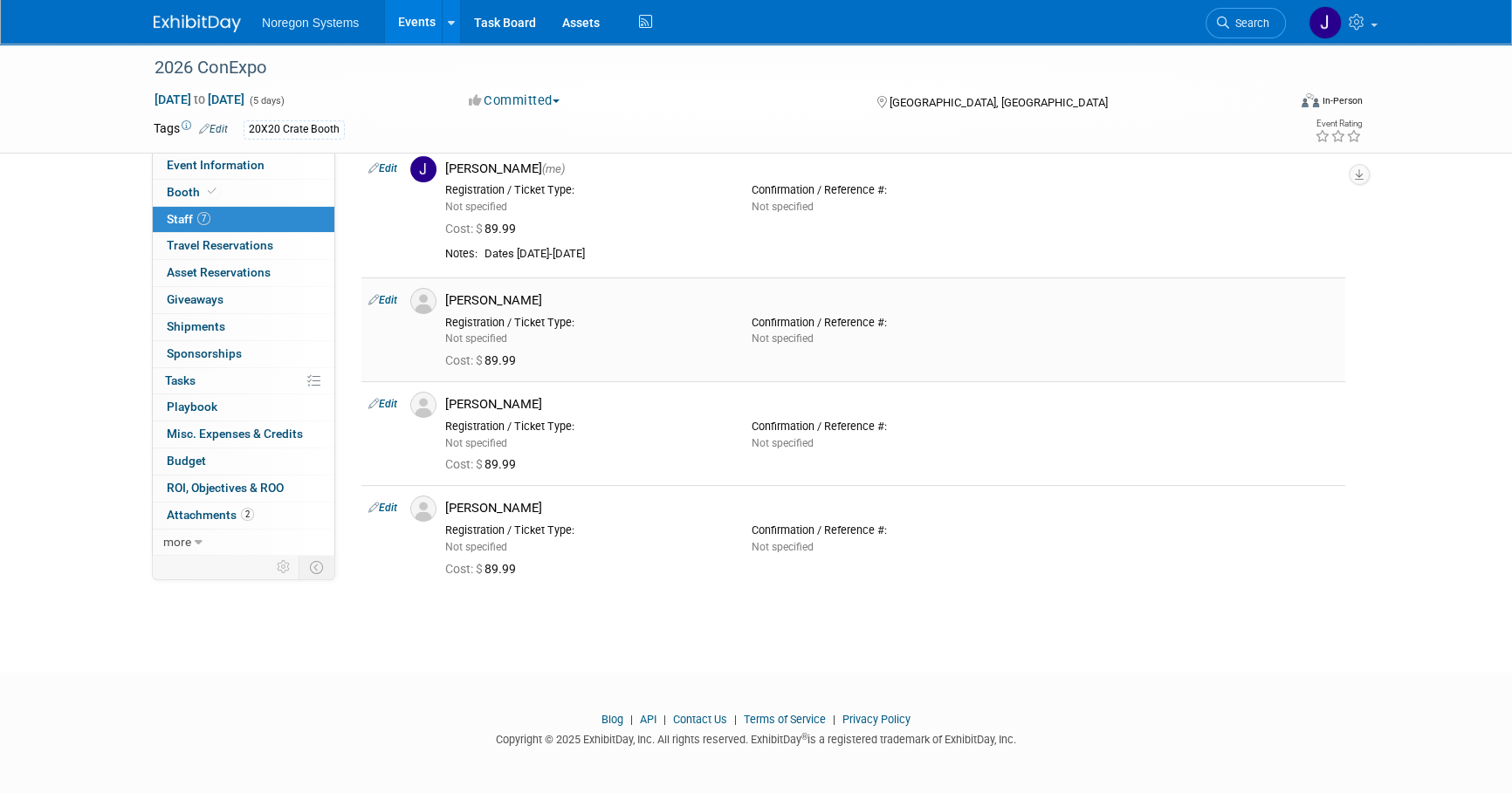
scroll to position [418, 0]
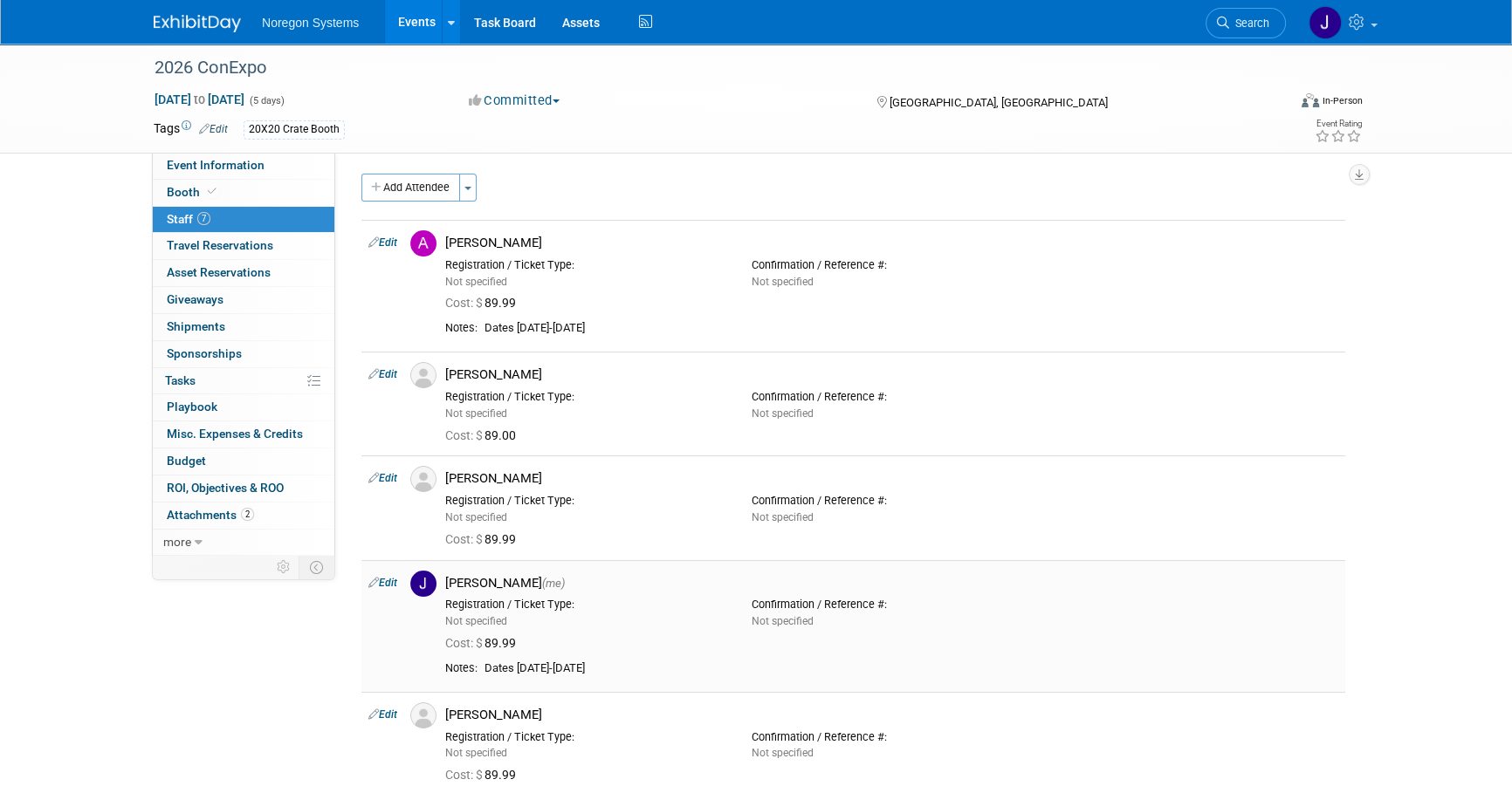
scroll to position [0, 0]
click at [233, 163] on span "Event Information" at bounding box center [216, 165] width 98 height 14
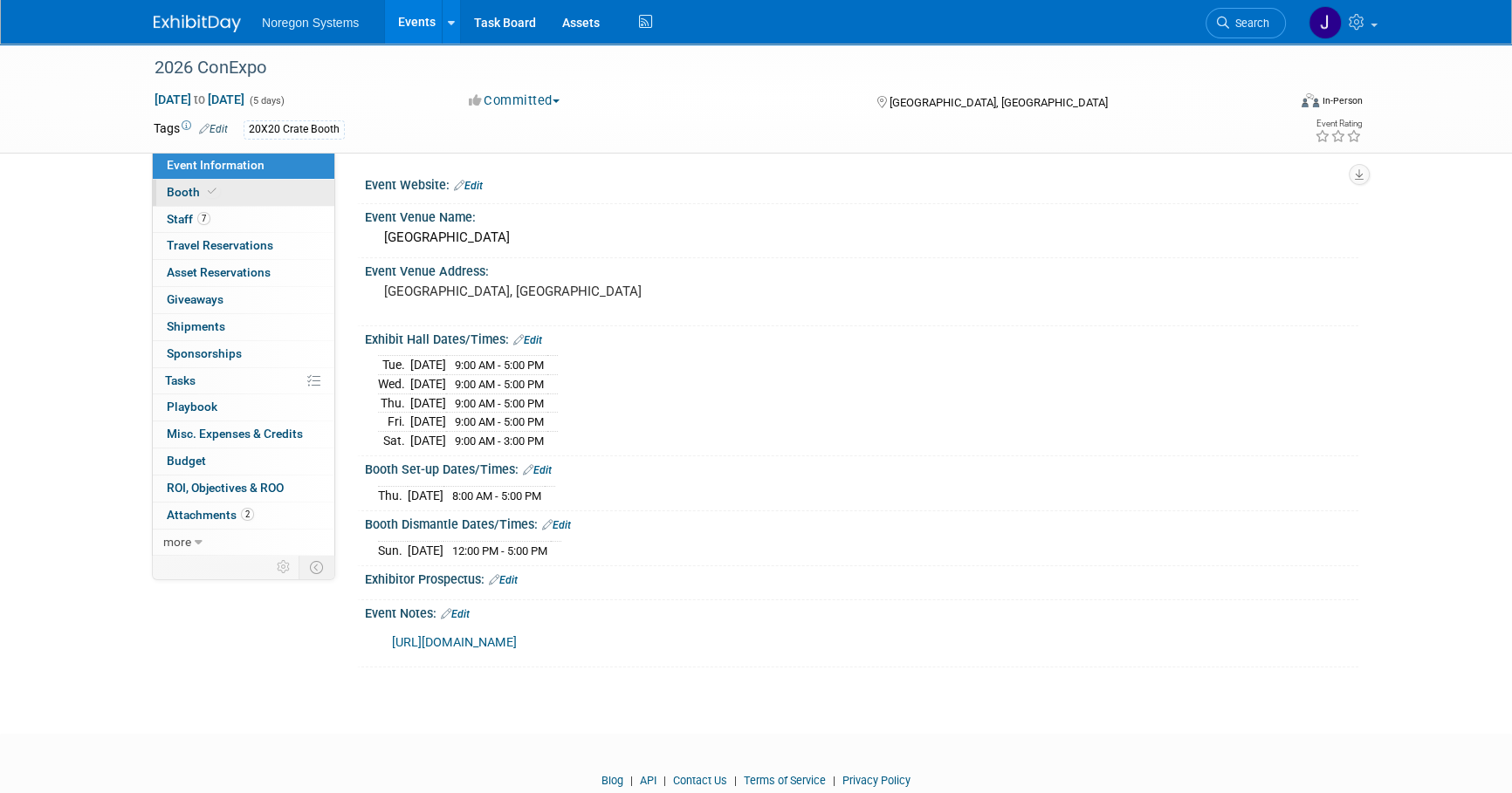
click at [302, 190] on link "Booth" at bounding box center [244, 193] width 182 height 26
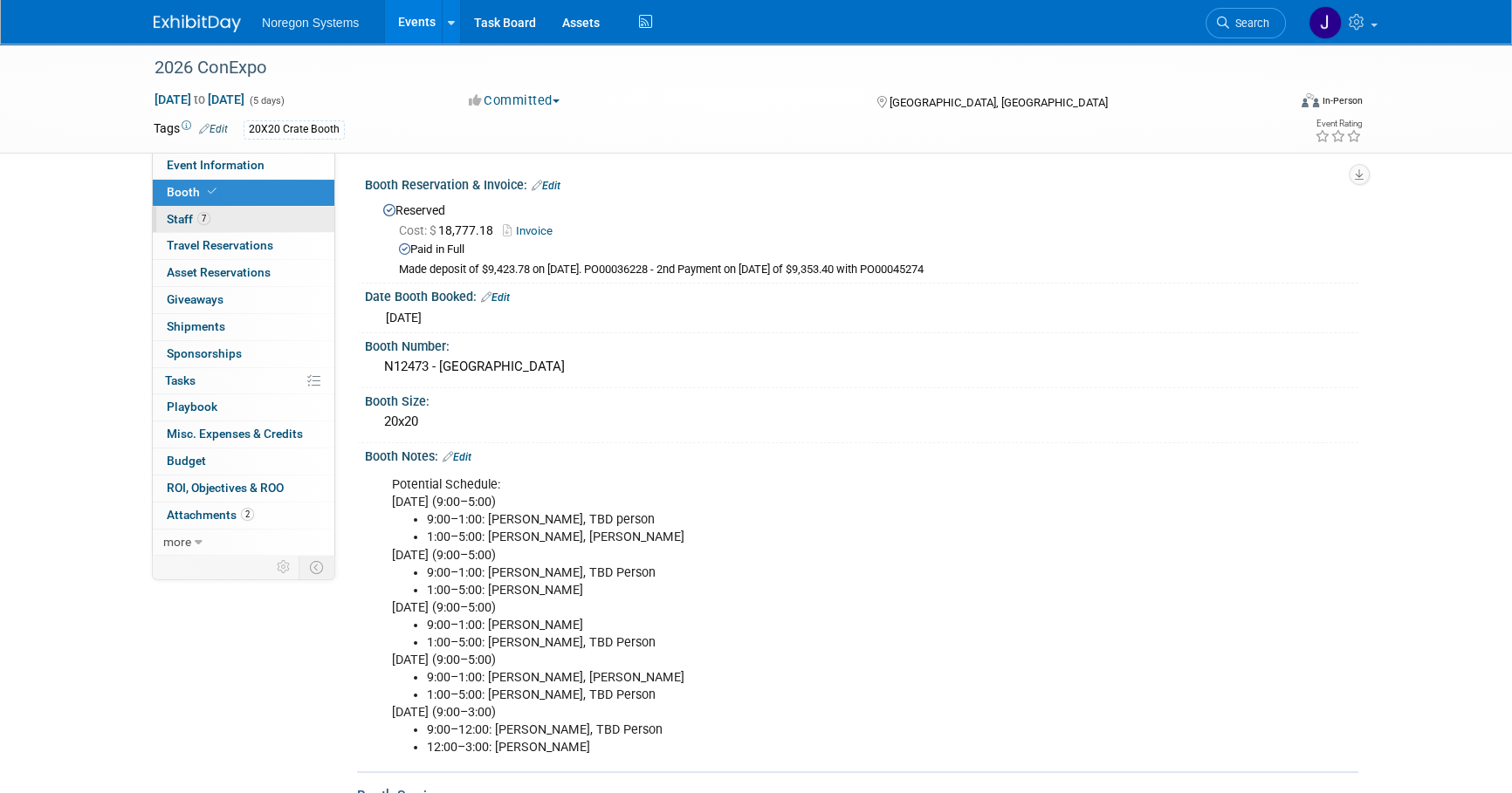
click at [275, 212] on link "7 Staff 7" at bounding box center [244, 220] width 182 height 26
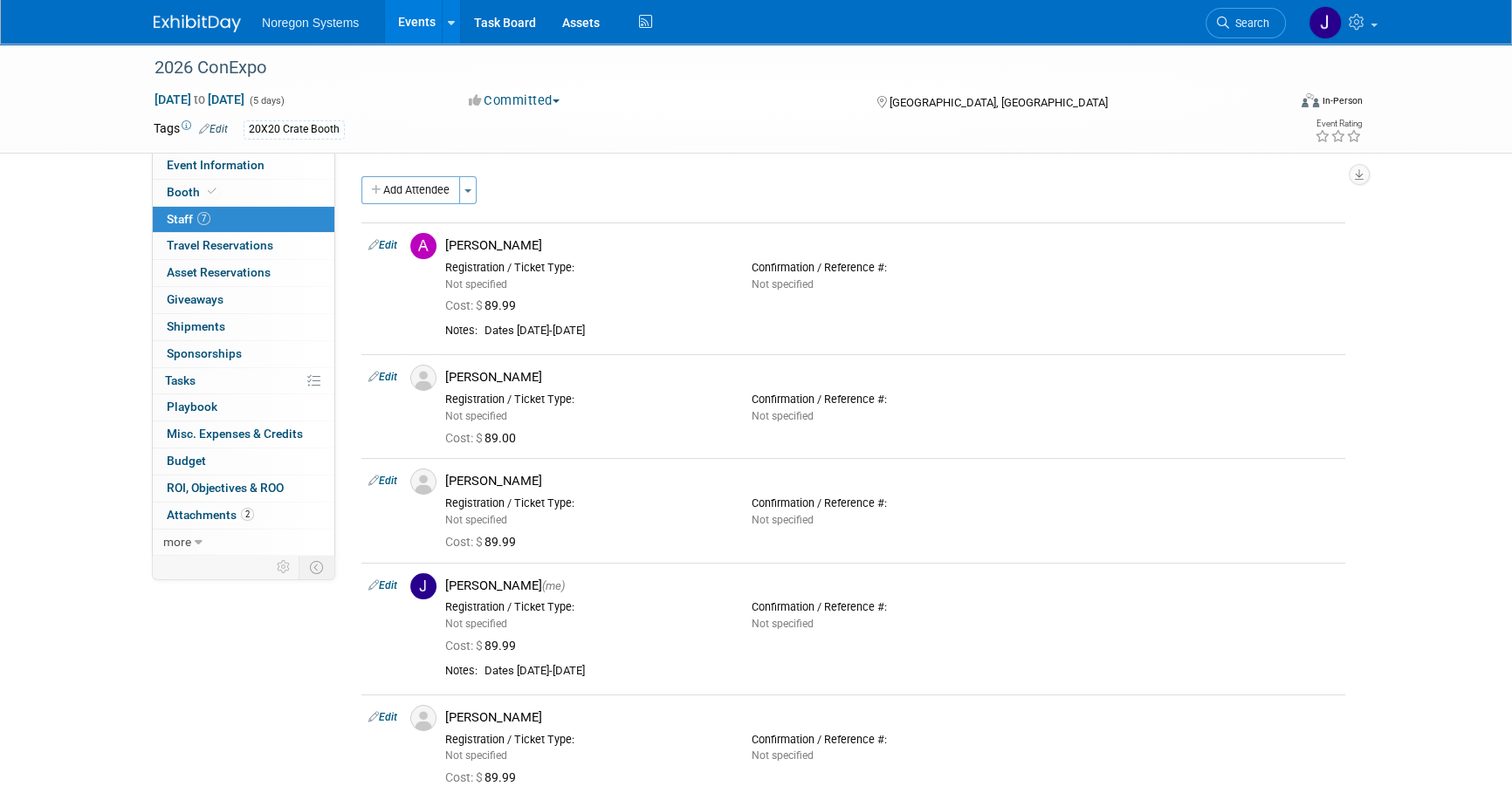
click at [214, 23] on img at bounding box center [197, 23] width 87 height 18
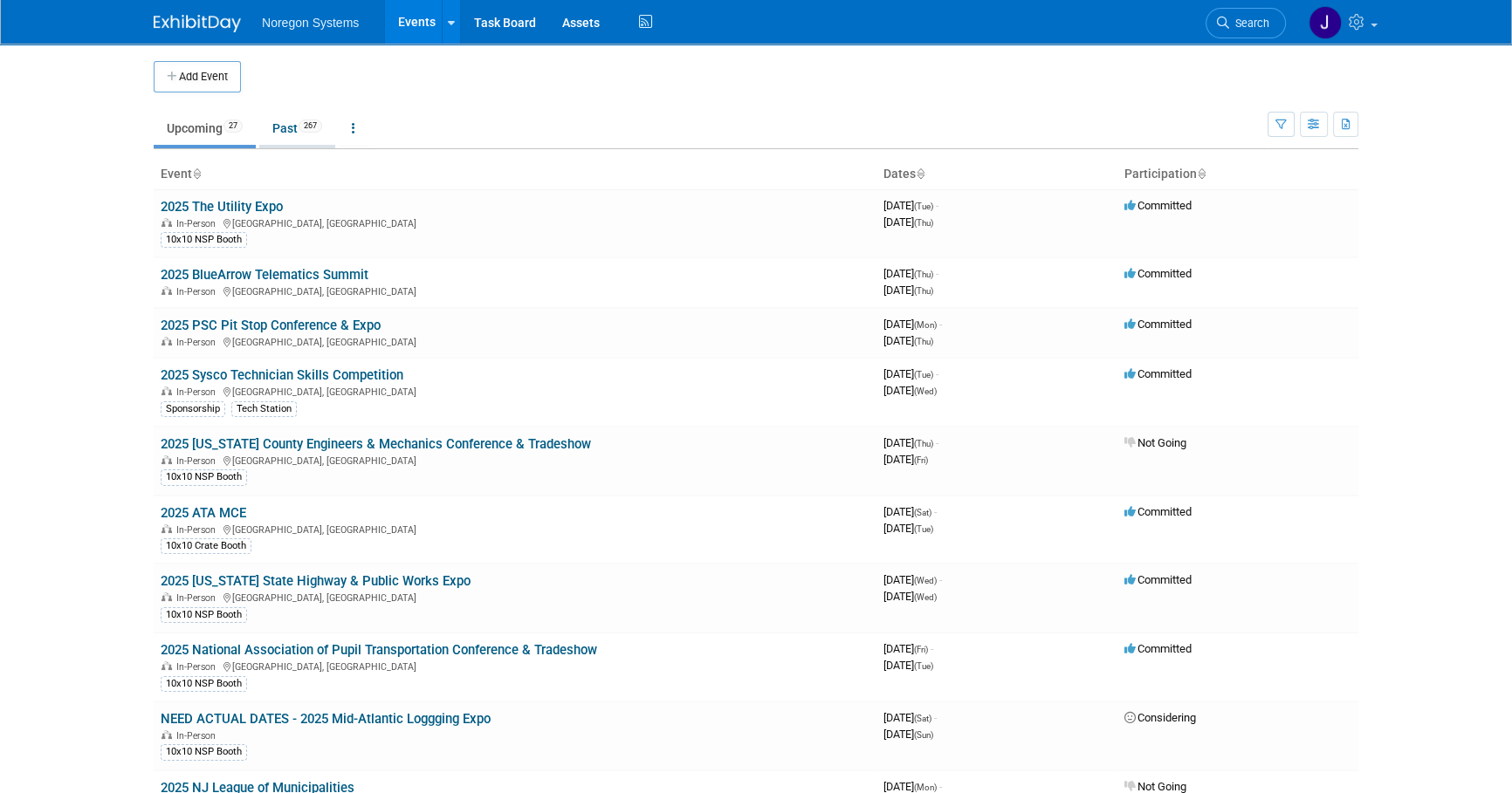
click at [279, 138] on link "Past 267" at bounding box center [297, 129] width 76 height 33
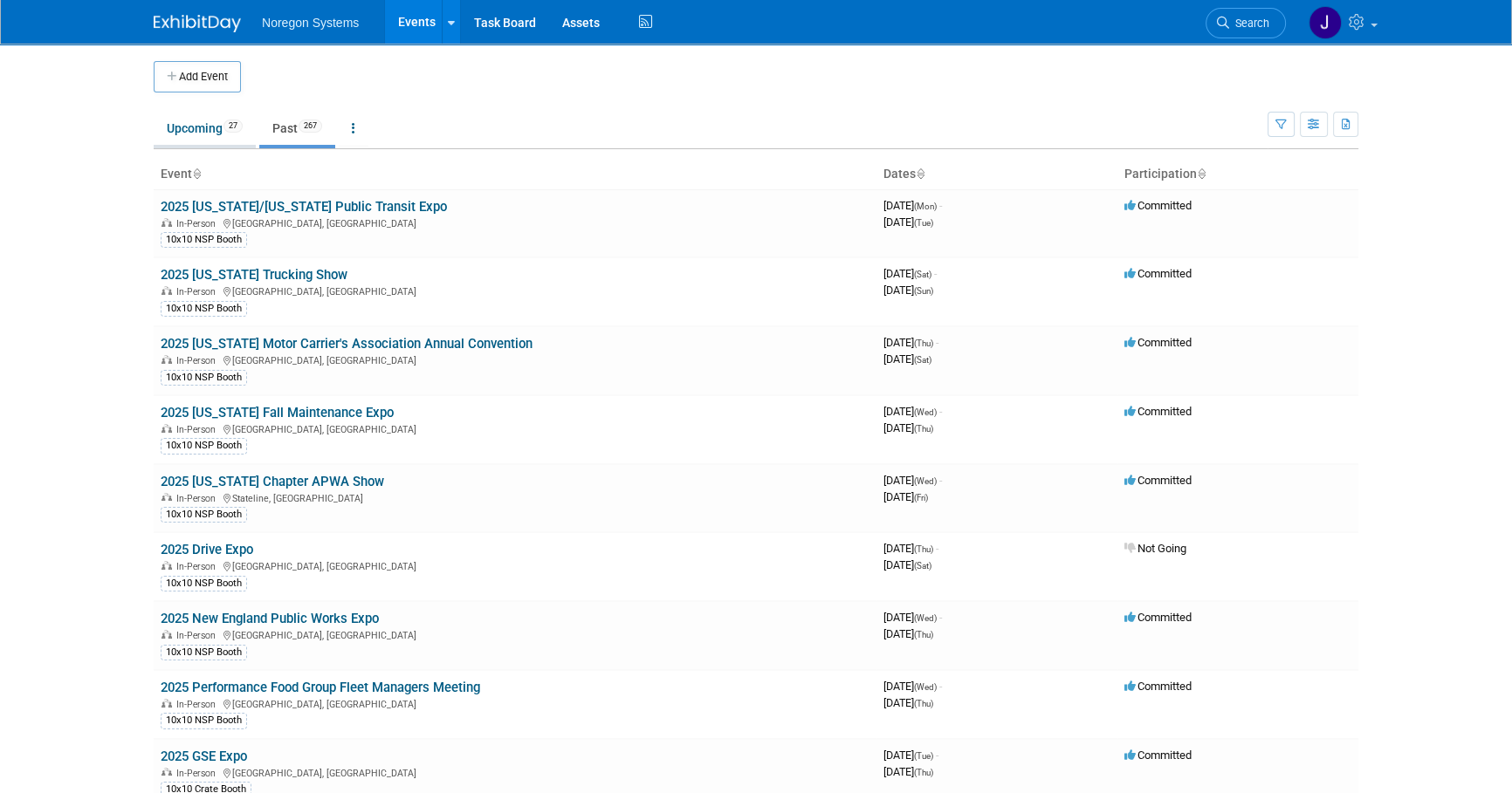
click at [203, 137] on link "Upcoming 27" at bounding box center [205, 129] width 102 height 33
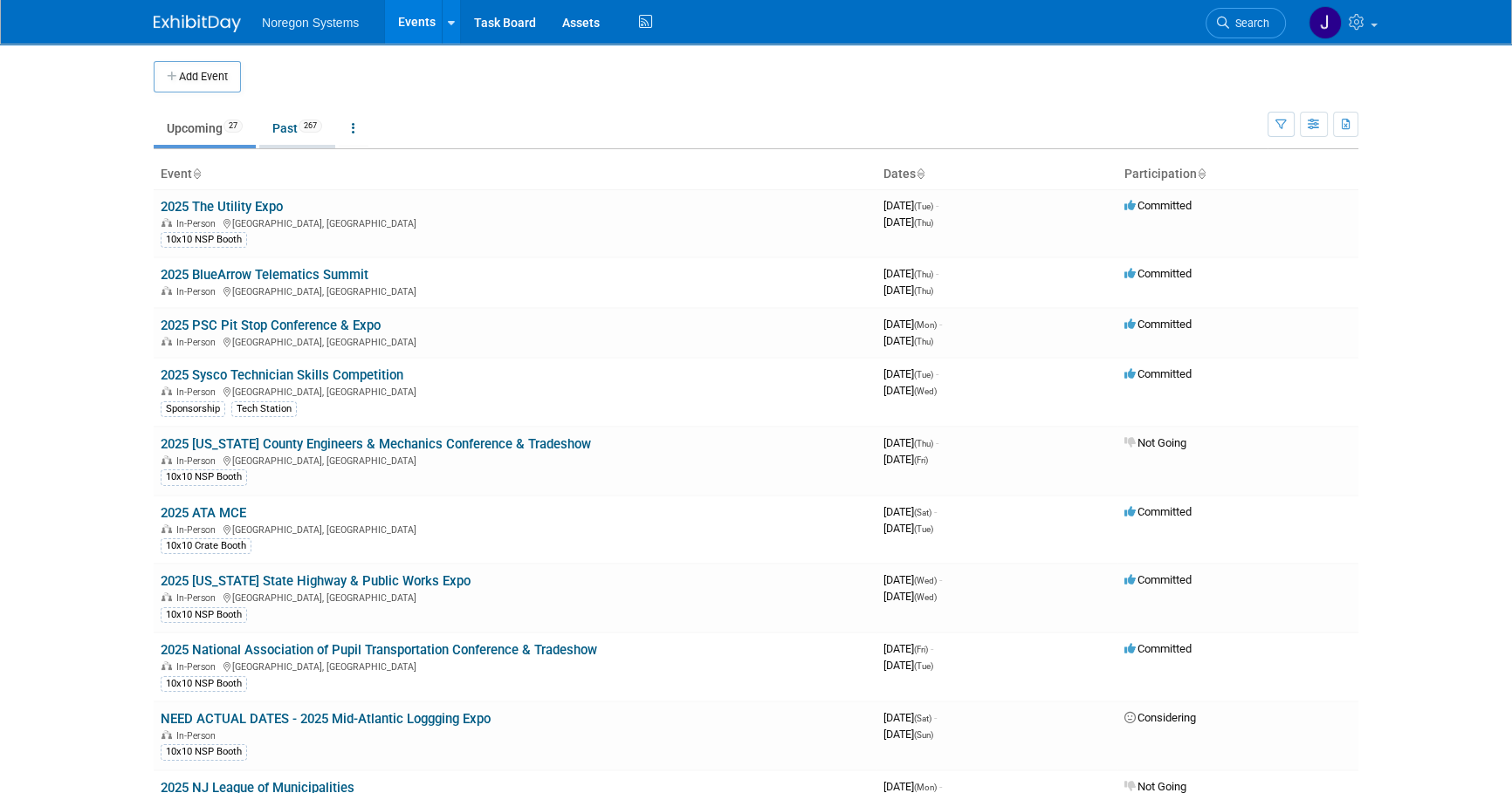
click at [287, 130] on link "Past 267" at bounding box center [297, 129] width 76 height 33
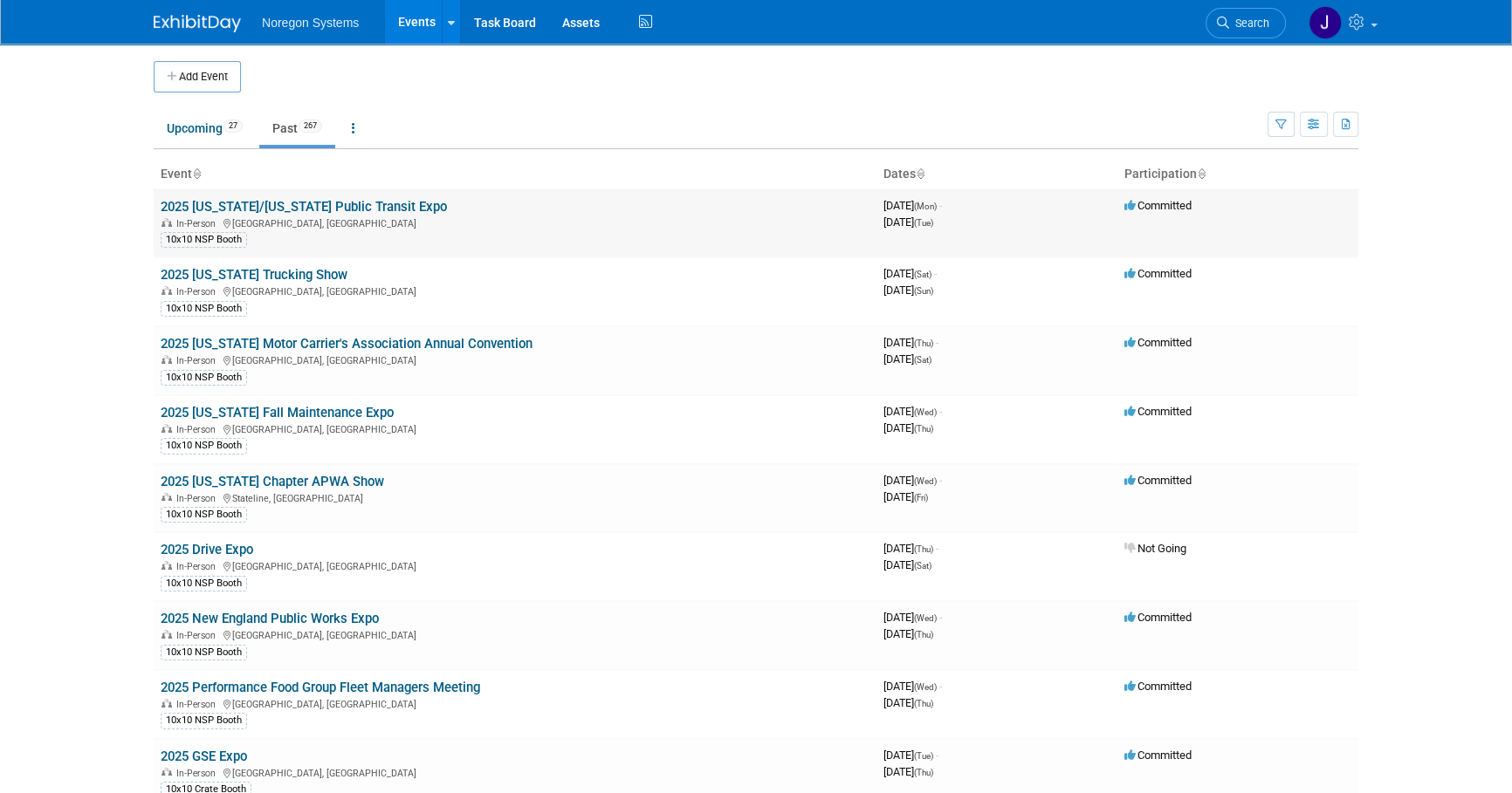
click at [349, 205] on link "2025 [US_STATE]/[US_STATE] Public Transit Expo" at bounding box center [303, 207] width 286 height 16
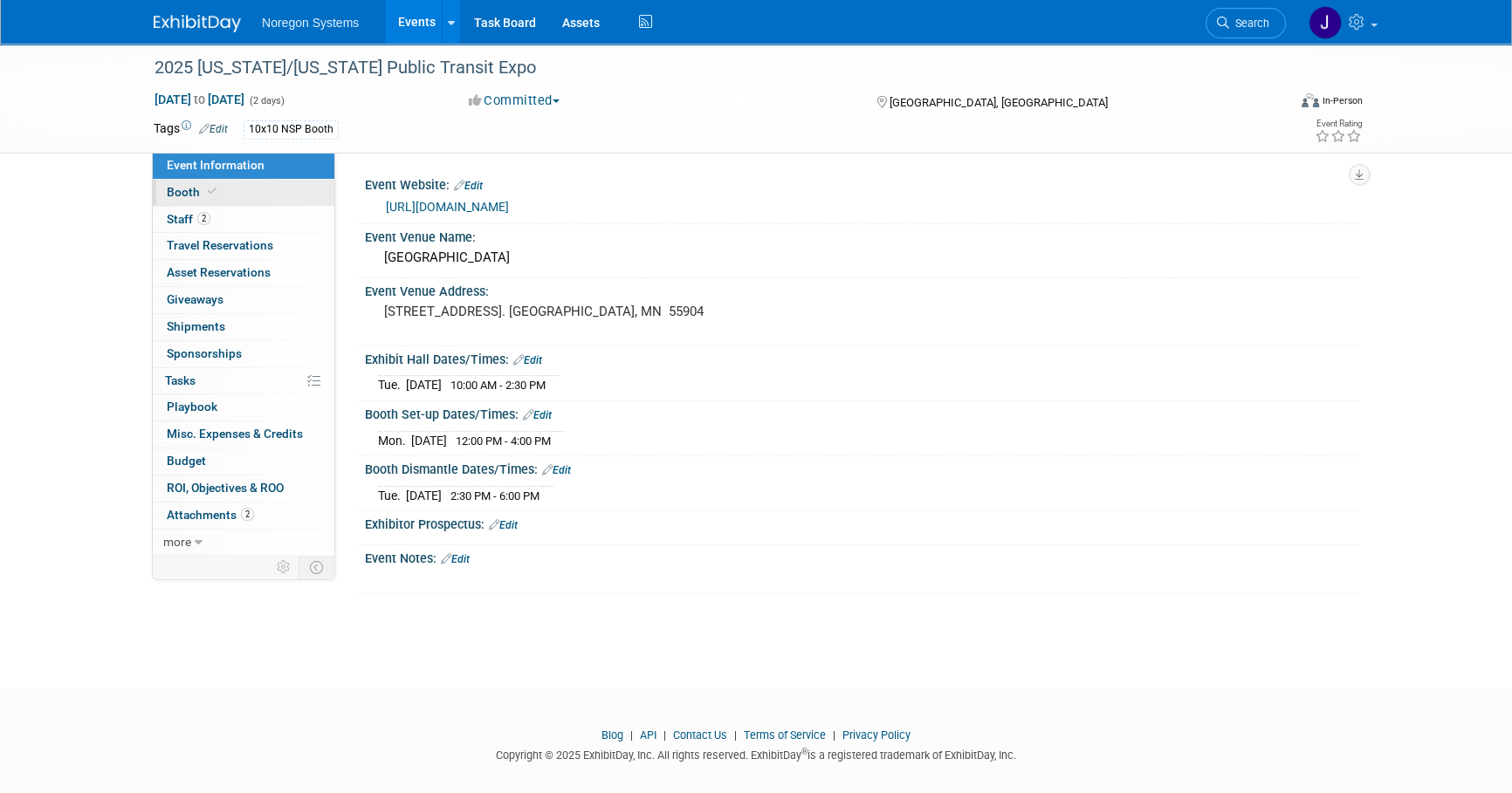
click at [196, 193] on span "Booth" at bounding box center [193, 192] width 53 height 14
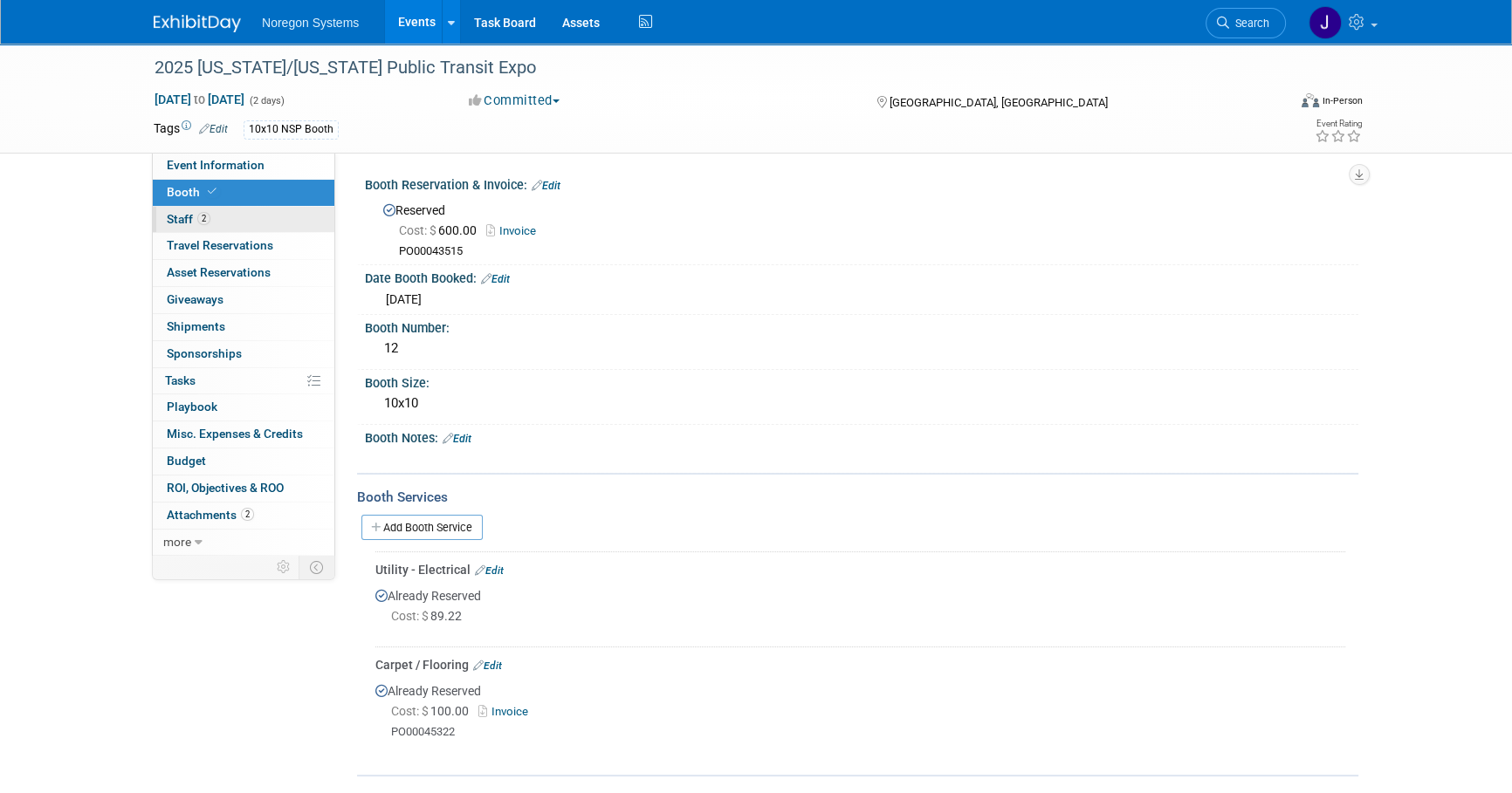
click at [247, 219] on link "2 Staff 2" at bounding box center [244, 220] width 182 height 26
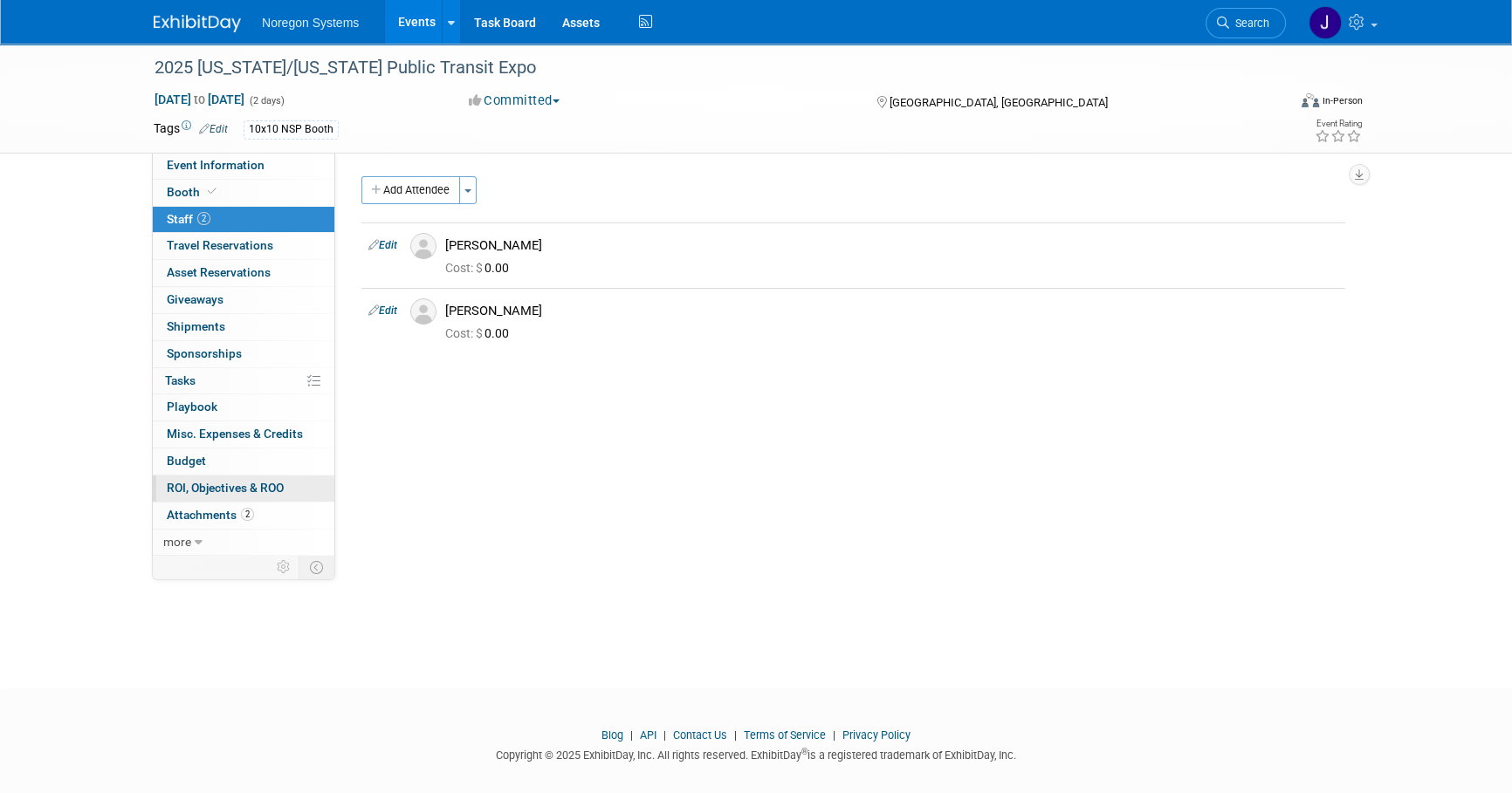
click at [251, 488] on span "ROI, Objectives & ROO 0" at bounding box center [225, 487] width 117 height 14
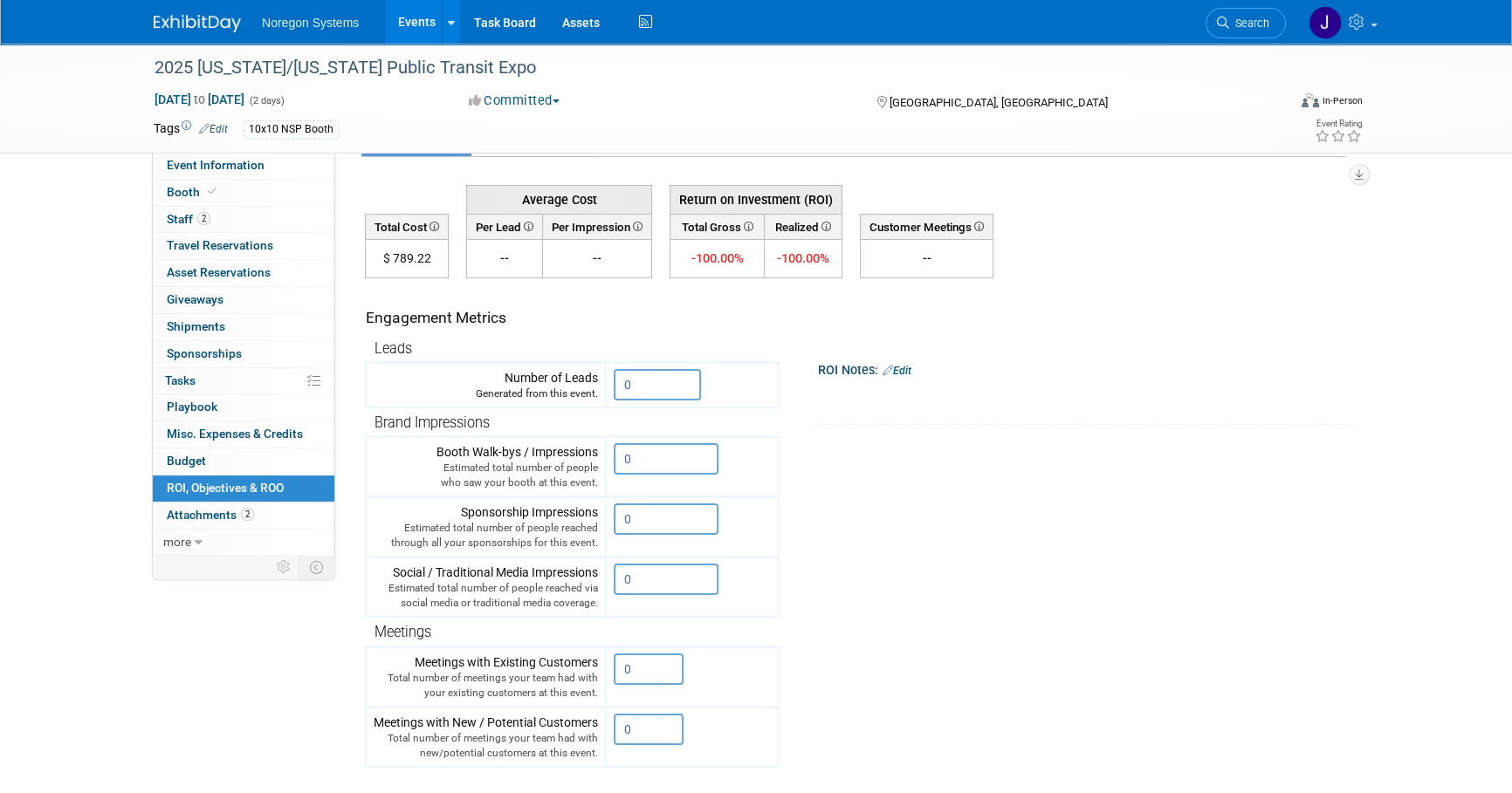
scroll to position [79, 0]
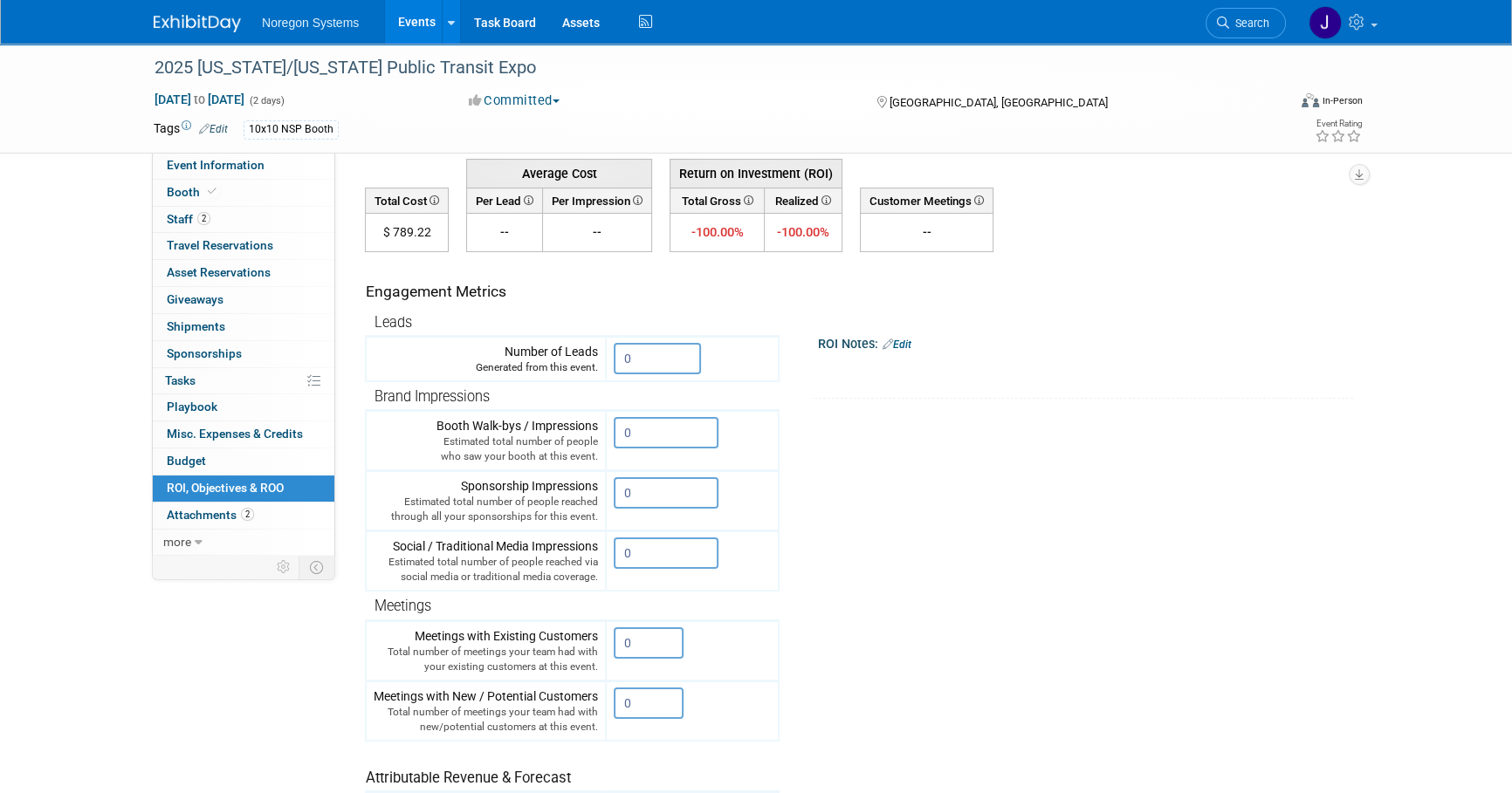
drag, startPoint x: 906, startPoint y: 341, endPoint x: 1013, endPoint y: 406, distance: 125.2
click at [906, 341] on link "Edit" at bounding box center [896, 344] width 29 height 12
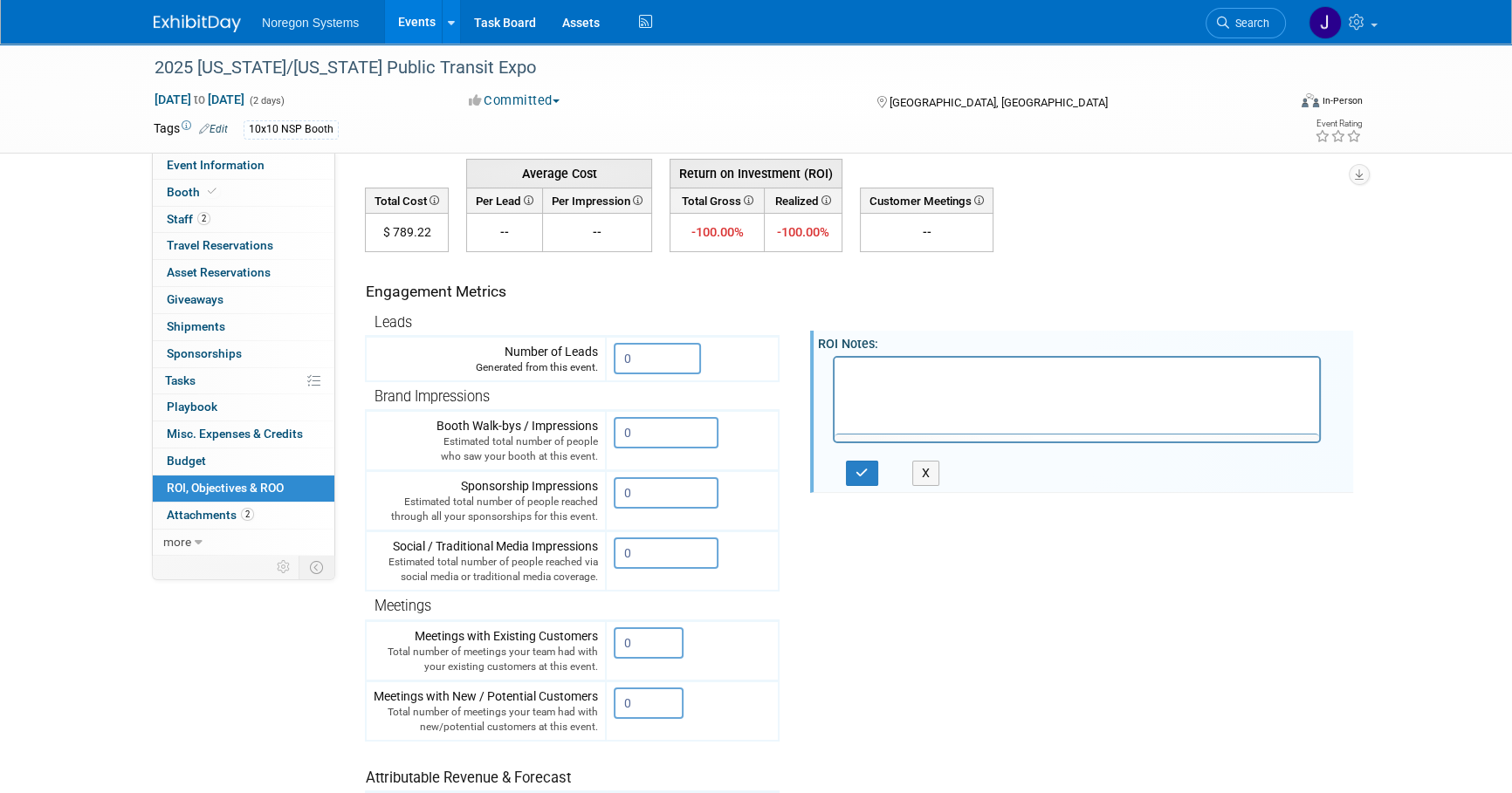
scroll to position [0, 0]
click at [1001, 377] on p "Rich Text Area. Press ALT-0 for help." at bounding box center [1077, 372] width 464 height 18
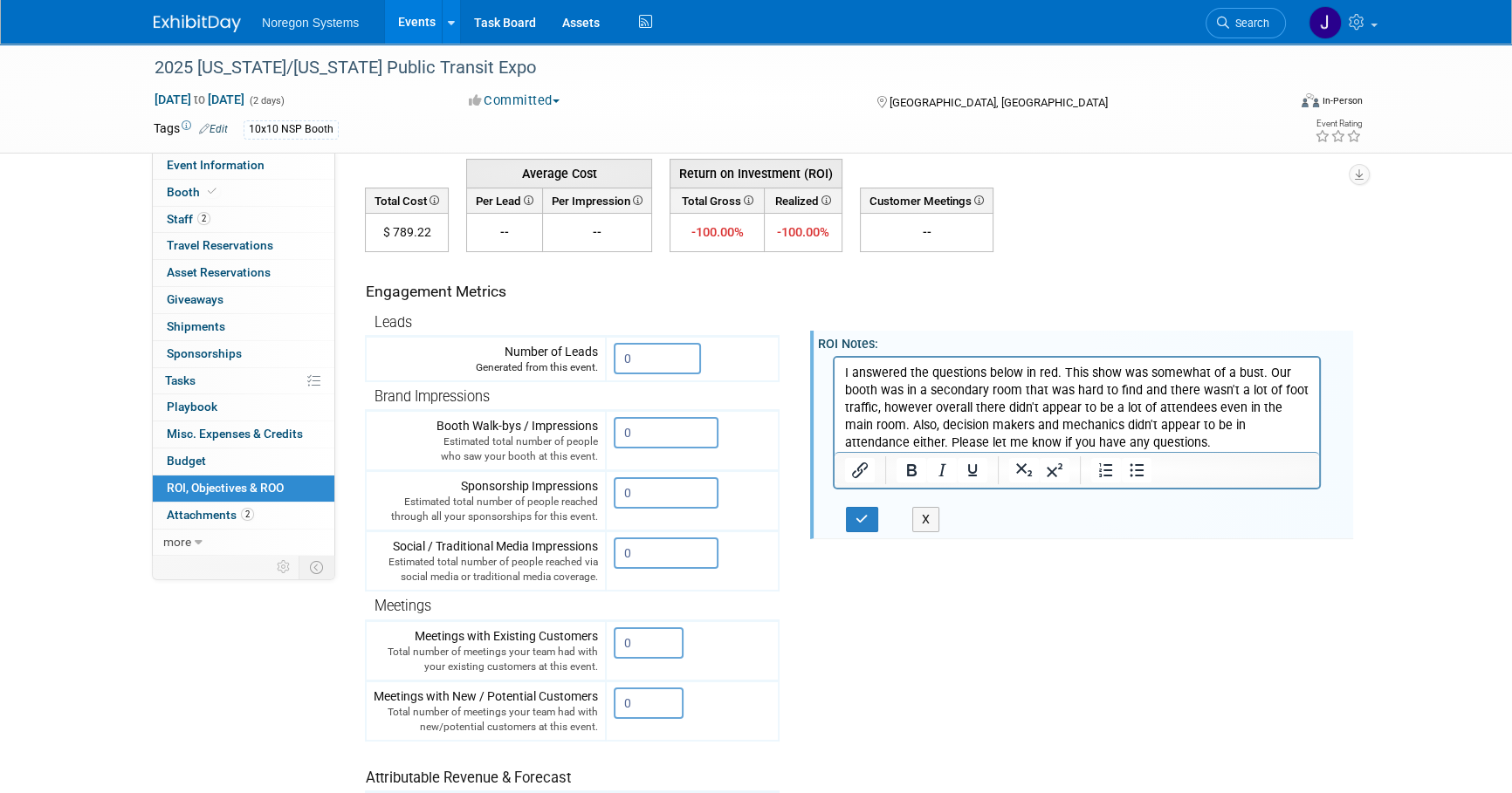
click at [1169, 440] on p "I answered the questions below in red. This show was somewhat of a bust. Our bo…" at bounding box center [1077, 408] width 464 height 87
drag, startPoint x: 1061, startPoint y: 372, endPoint x: 877, endPoint y: 384, distance: 184.4
click at [877, 384] on p "I answered the questions below in red. This show was somewhat of a bust. Our bo…" at bounding box center [1077, 408] width 464 height 87
click at [1121, 396] on p "I answered the questions below in red. This show was somewhat of a bust. Our bo…" at bounding box center [1077, 408] width 464 height 87
drag, startPoint x: 1063, startPoint y: 371, endPoint x: 850, endPoint y: 359, distance: 213.3
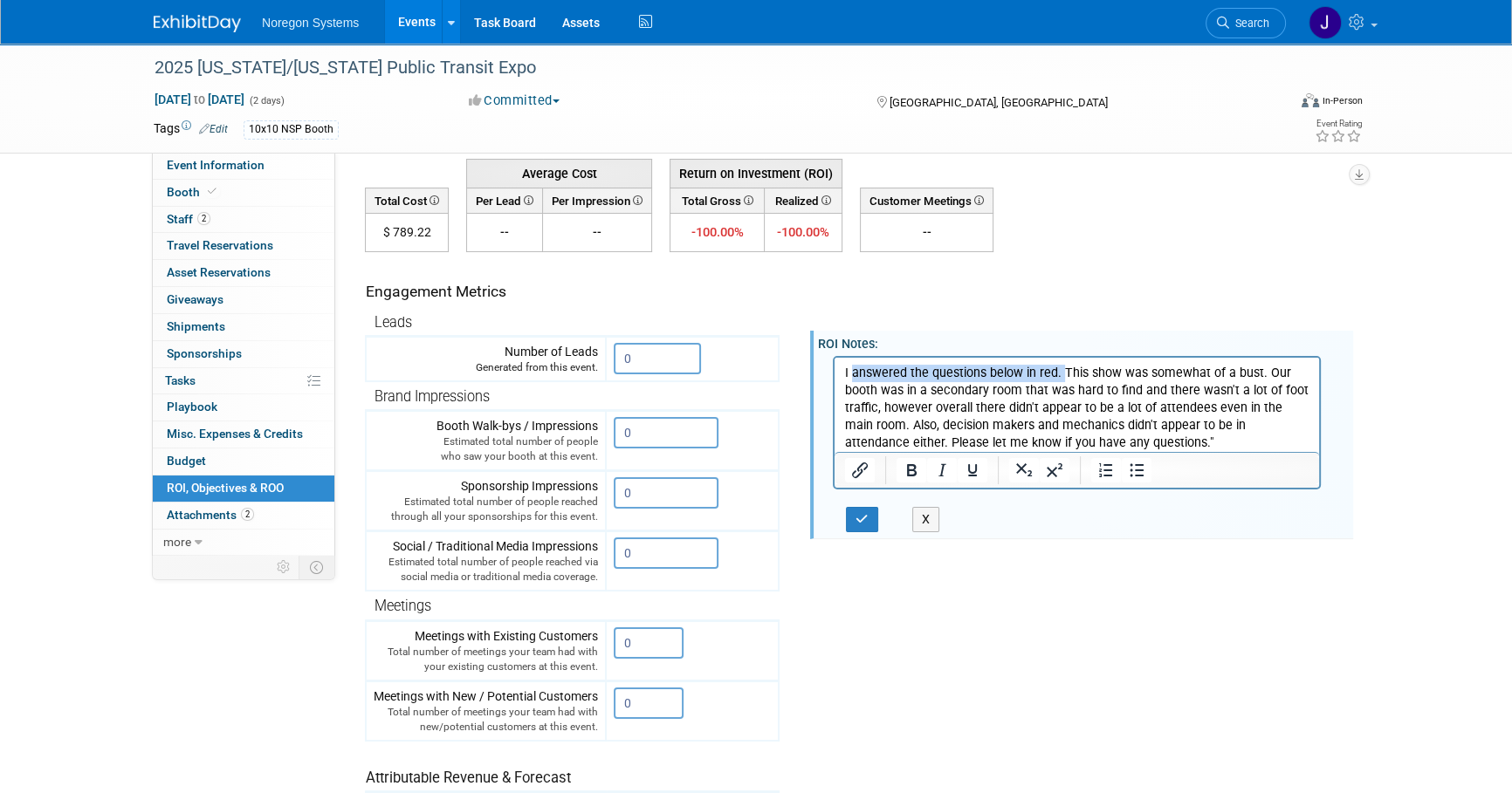
click at [850, 359] on html "I answered the questions below in red. This show was somewhat of a bust. Our bo…" at bounding box center [1077, 404] width 485 height 94
drag, startPoint x: 1046, startPoint y: 371, endPoint x: 850, endPoint y: 373, distance: 196.0
click at [850, 373] on p ""This show was somewhat of a bust. Our booth was in a secondary room that was h…" at bounding box center [1077, 408] width 464 height 87
copy p "This show was somewhat of a bust"
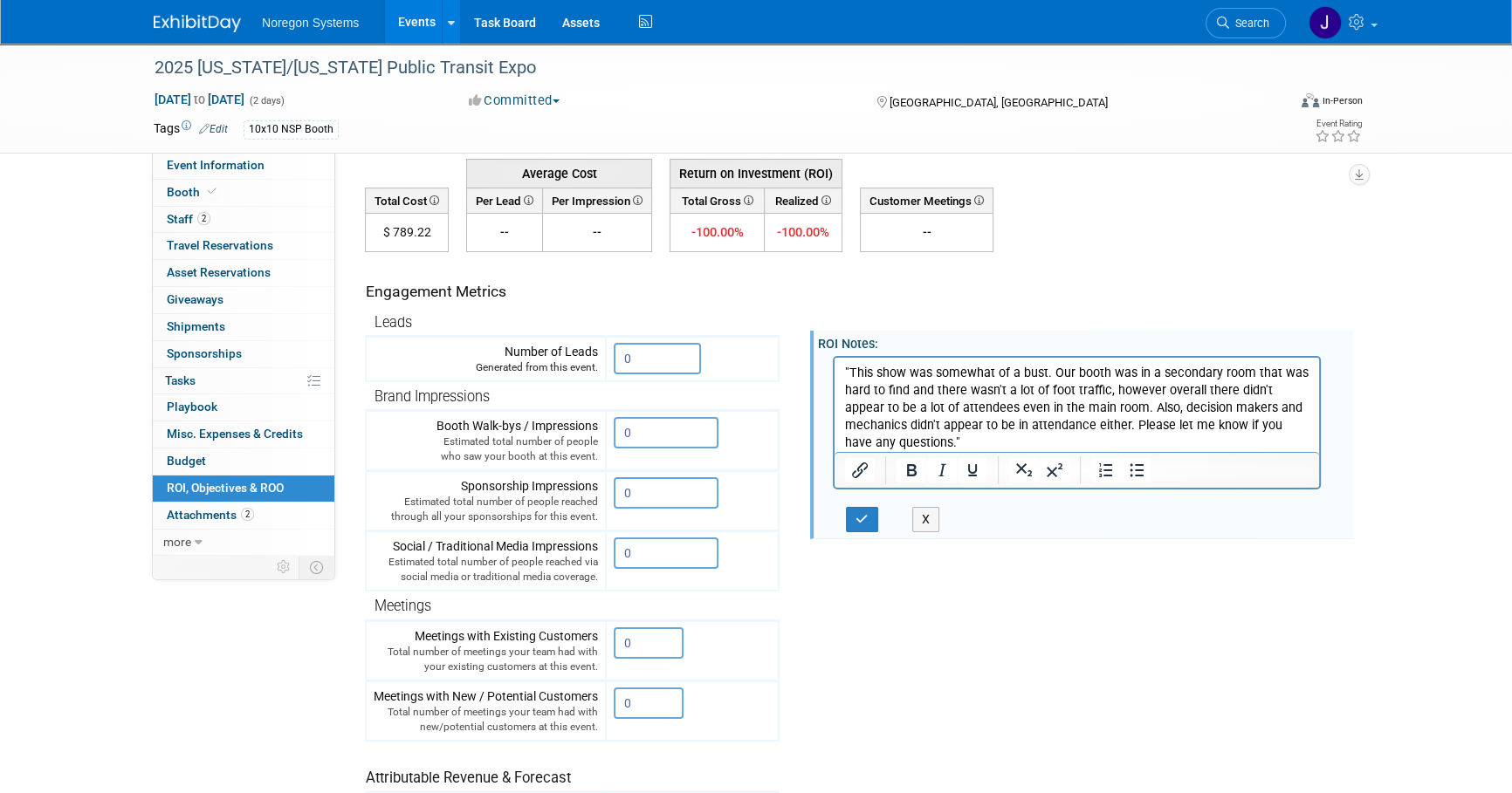
click at [932, 439] on p ""This show was somewhat of a bust. Our booth was in a secondary room that was h…" at bounding box center [1077, 408] width 464 height 87
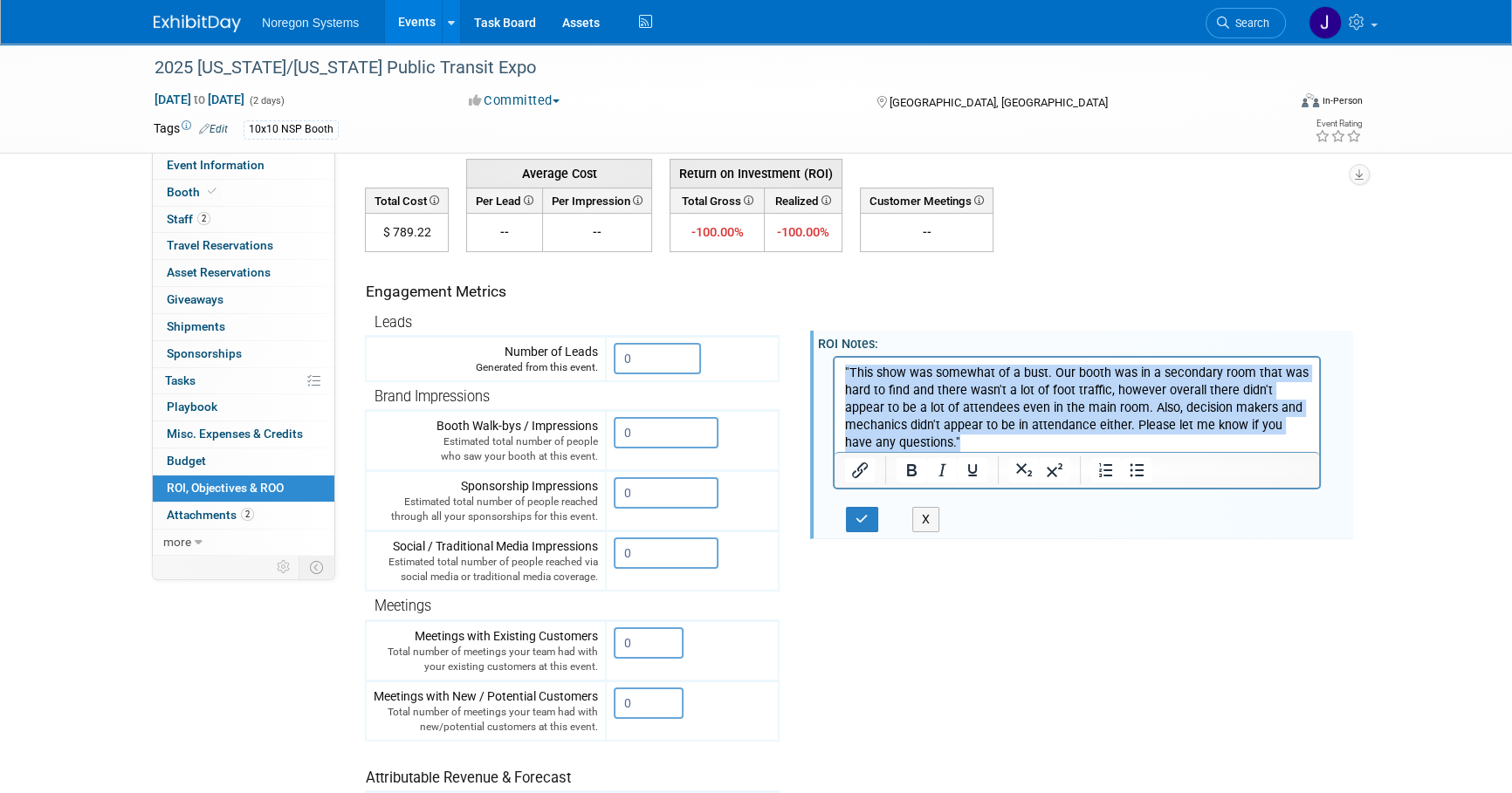
drag, startPoint x: 955, startPoint y: 441, endPoint x: 838, endPoint y: 369, distance: 137.4
click at [838, 369] on html ""This show was somewhat of a bust. Our booth was in a secondary room that was h…" at bounding box center [1077, 404] width 485 height 94
copy p ""This show was somewhat of a bust. Our booth was in a secondary room that was h…"
click at [951, 439] on p ""This show was somewhat of a bust. Our booth was in a secondary room that was h…" at bounding box center [1077, 408] width 464 height 87
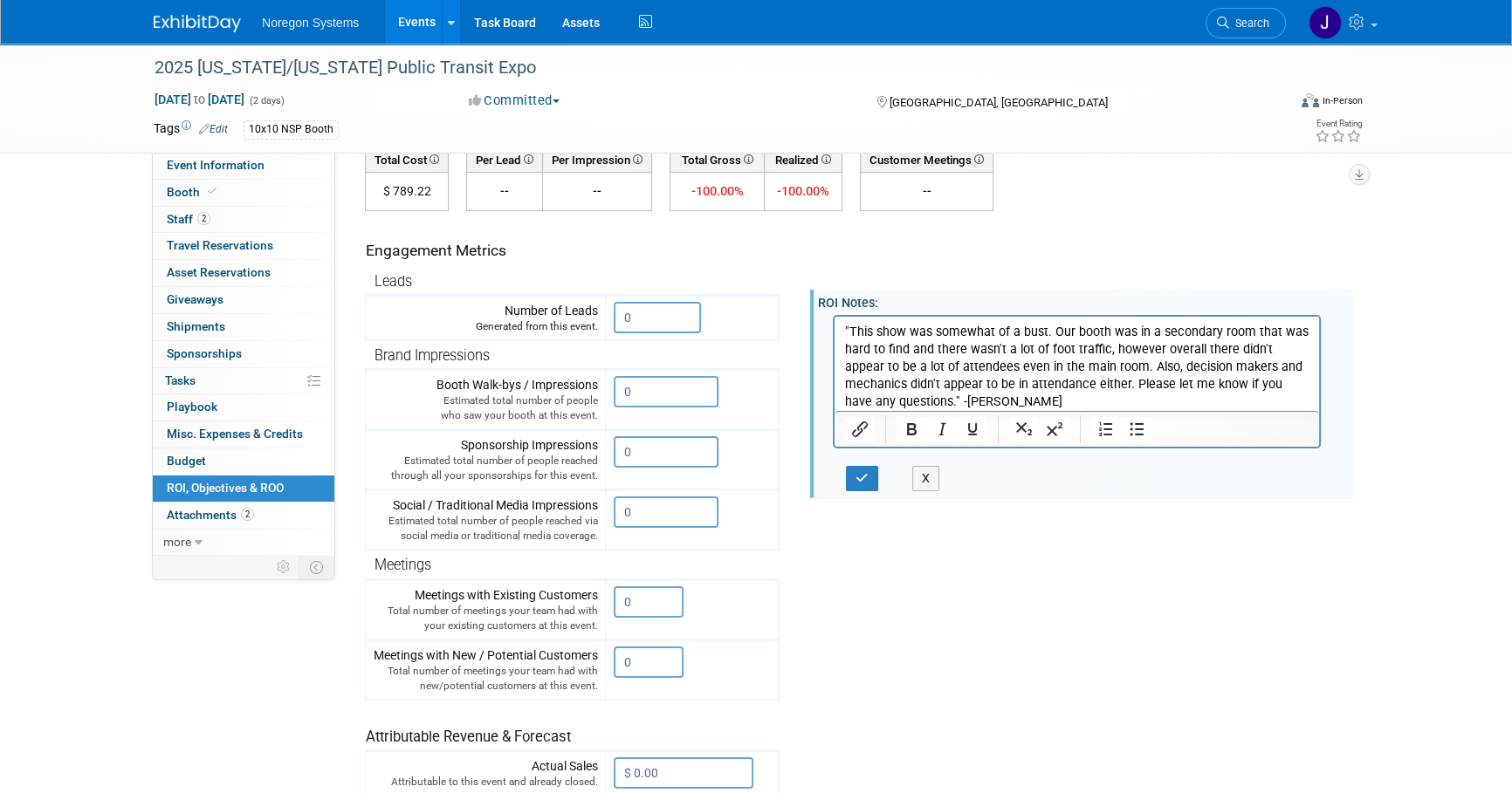
scroll to position [158, 0]
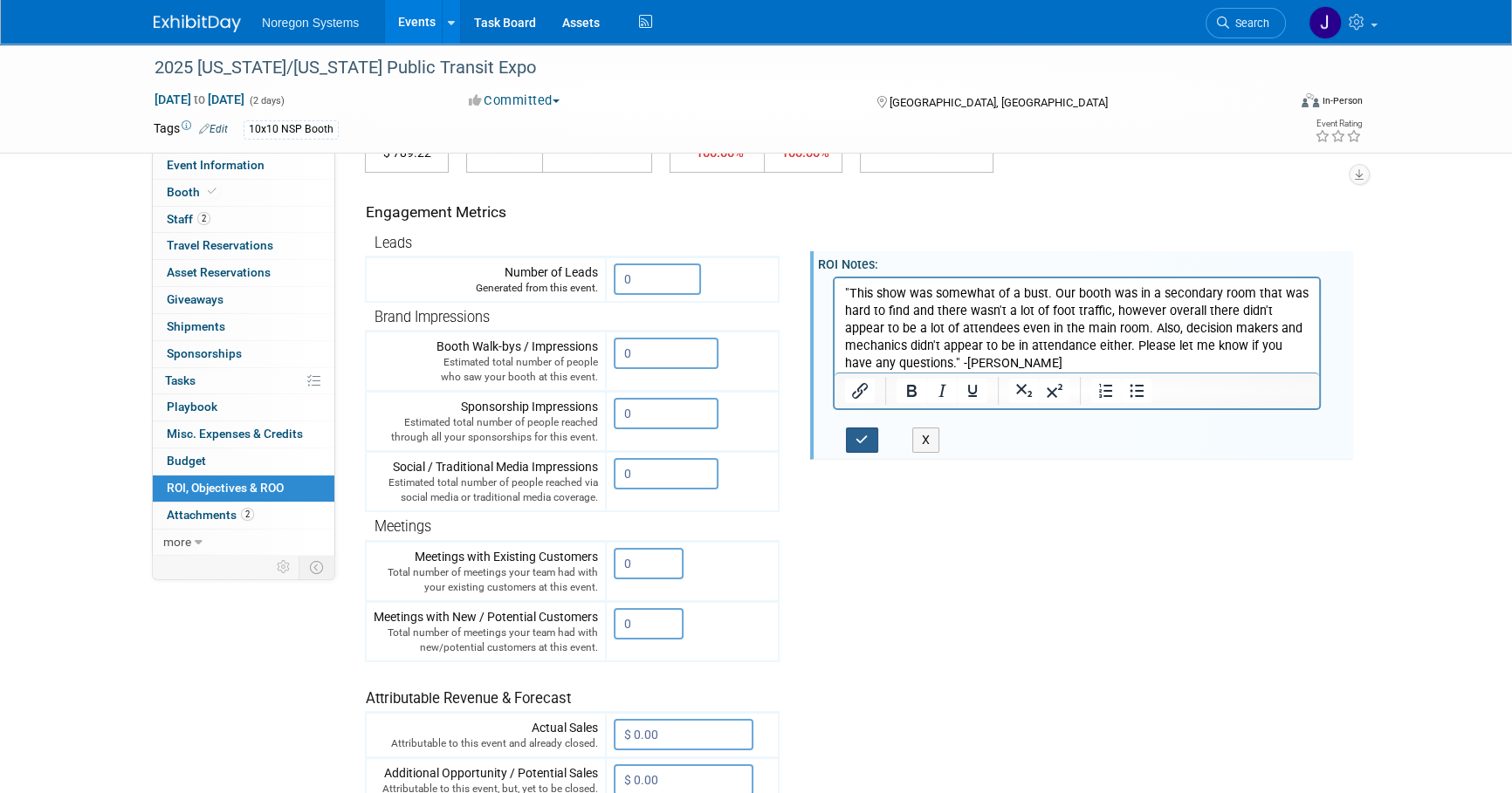
click at [850, 444] on button "button" at bounding box center [862, 440] width 32 height 25
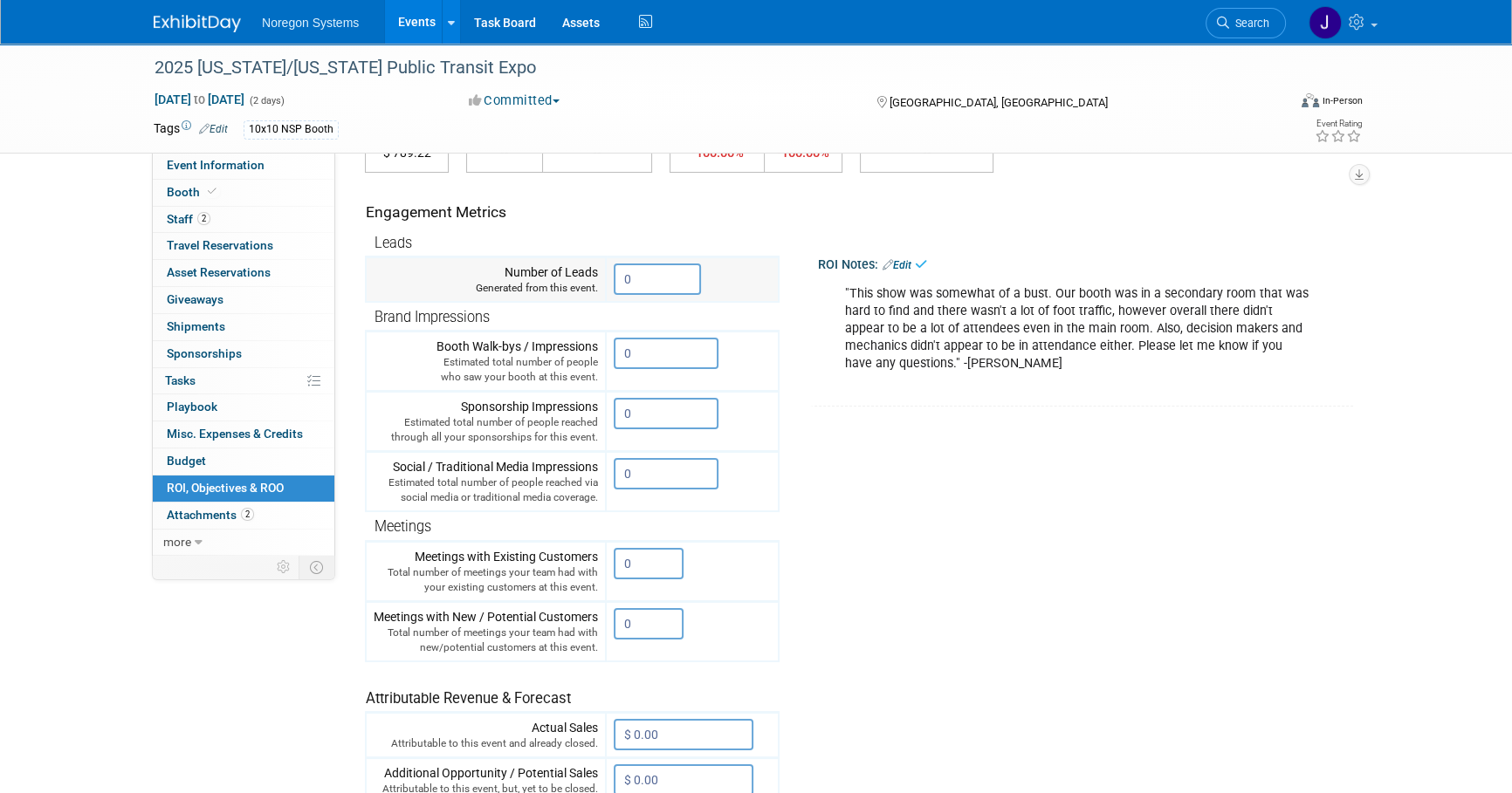
click at [672, 271] on input "0" at bounding box center [657, 279] width 87 height 31
drag, startPoint x: 677, startPoint y: 271, endPoint x: 560, endPoint y: 270, distance: 117.0
click at [560, 270] on tr "Number of Leads Generated from this event. 0" at bounding box center [573, 280] width 413 height 45
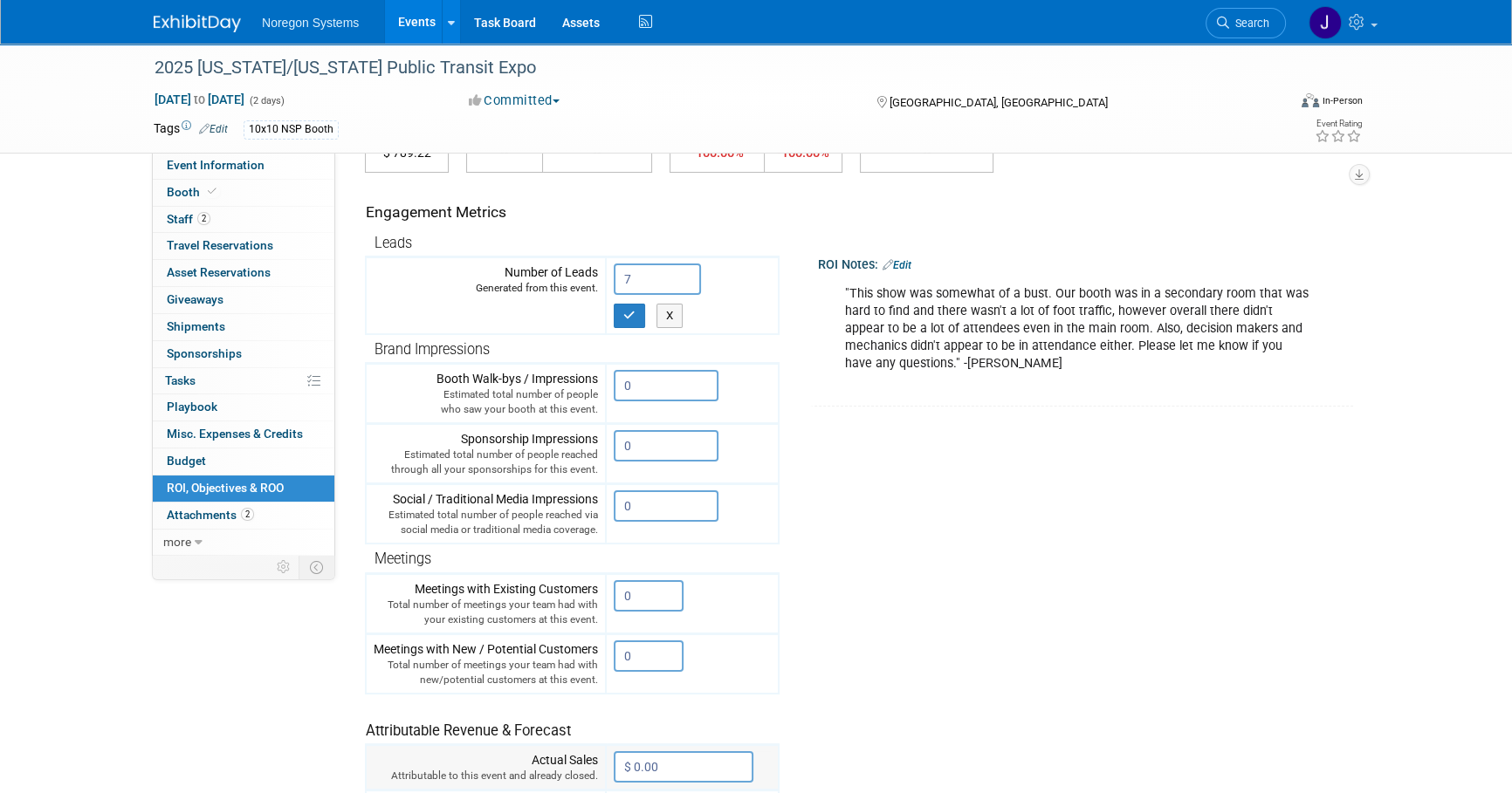
type input "7"
click at [706, 751] on input "$ 0.00" at bounding box center [683, 767] width 140 height 31
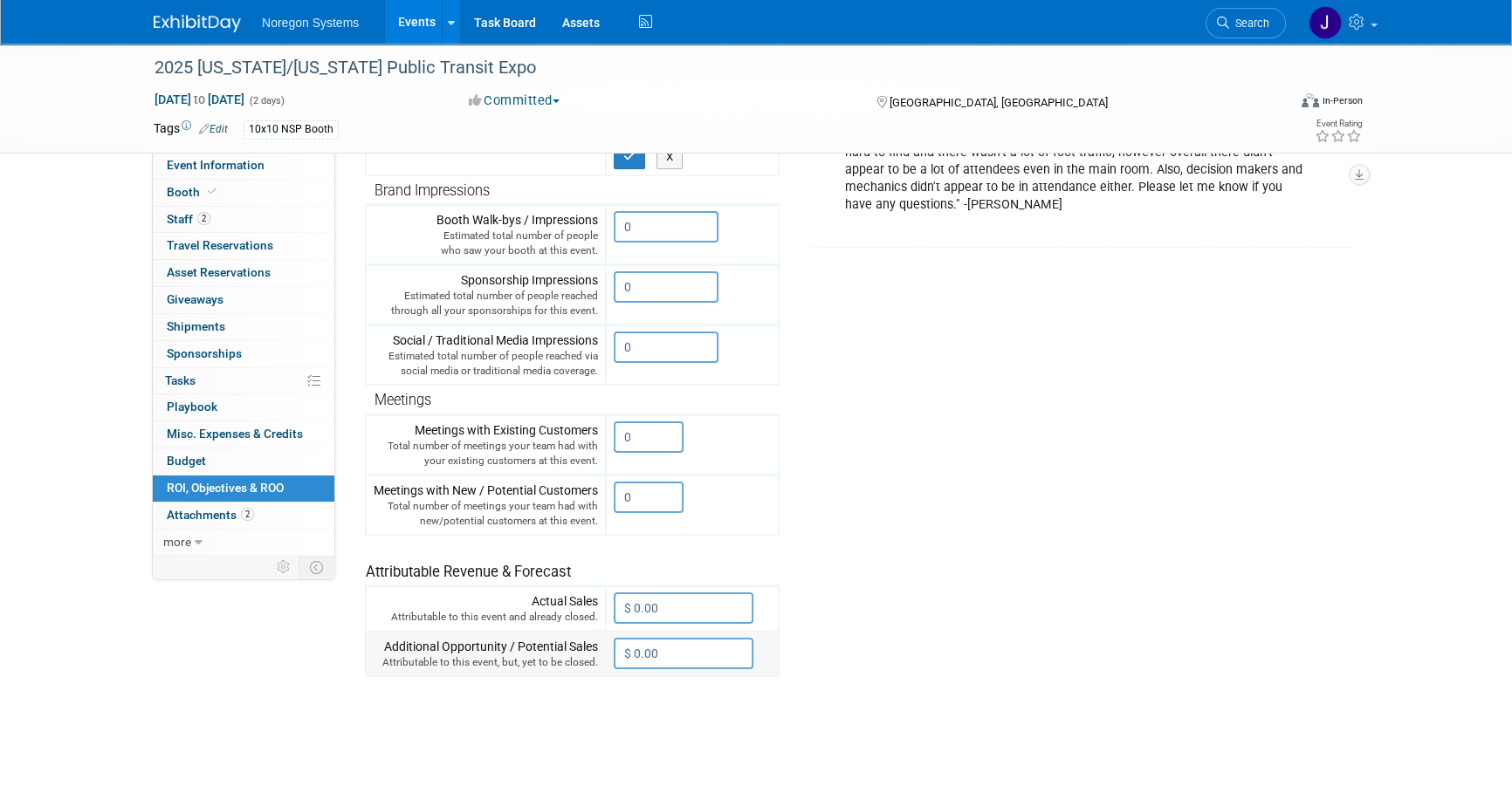
click at [675, 650] on input "$ 0.00" at bounding box center [683, 654] width 140 height 31
type input "$ 10,000.00"
click at [649, 219] on input "0" at bounding box center [665, 227] width 105 height 31
drag, startPoint x: 675, startPoint y: 218, endPoint x: 597, endPoint y: 217, distance: 78.0
click at [591, 215] on tr "Booth Walk-bys / Impressions Estimated total number of people who saw your boot…" at bounding box center [573, 234] width 413 height 60
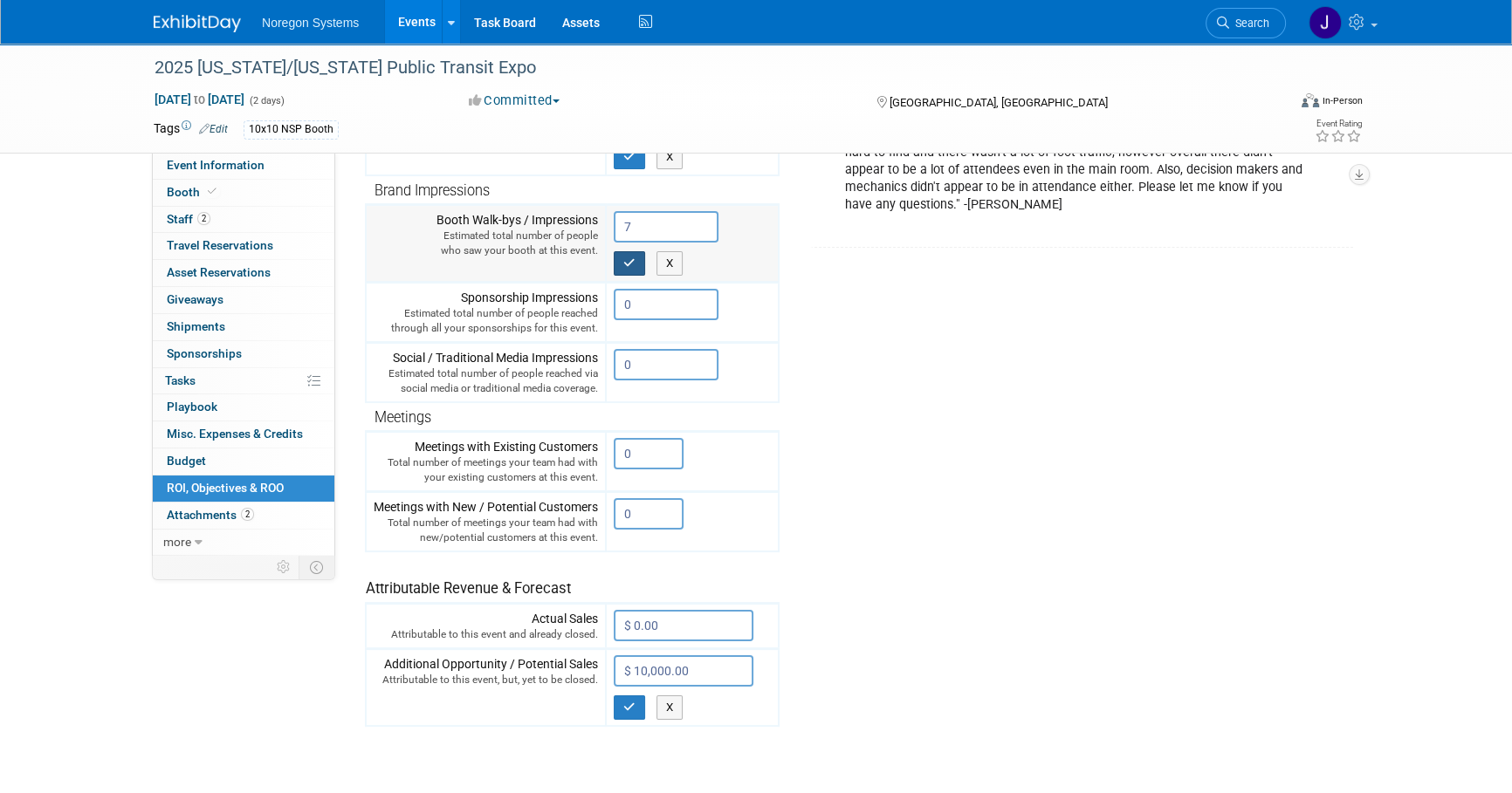
click at [636, 262] on button "button" at bounding box center [629, 263] width 32 height 24
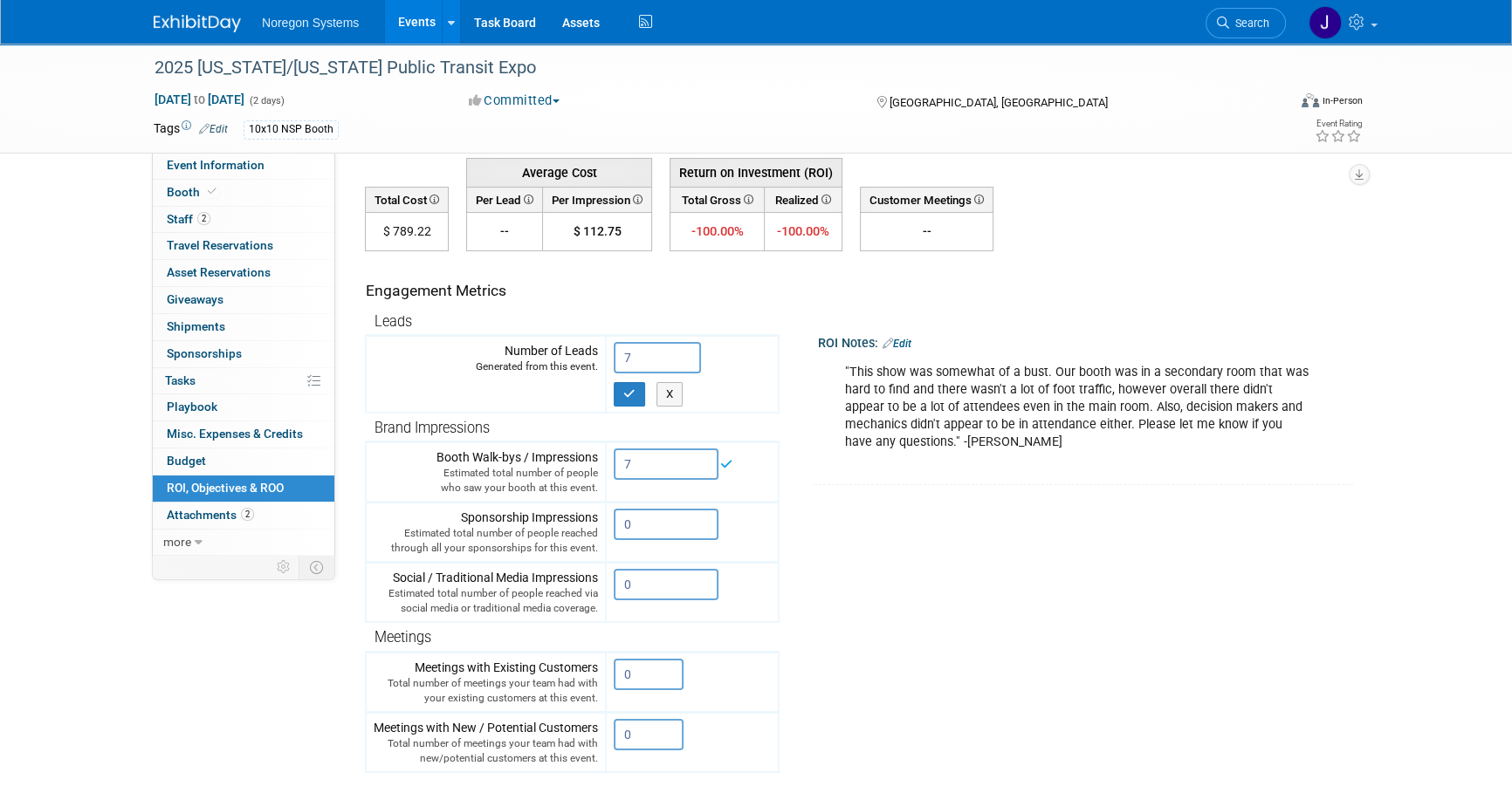
scroll to position [79, 0]
click at [620, 394] on button "button" at bounding box center [629, 396] width 32 height 24
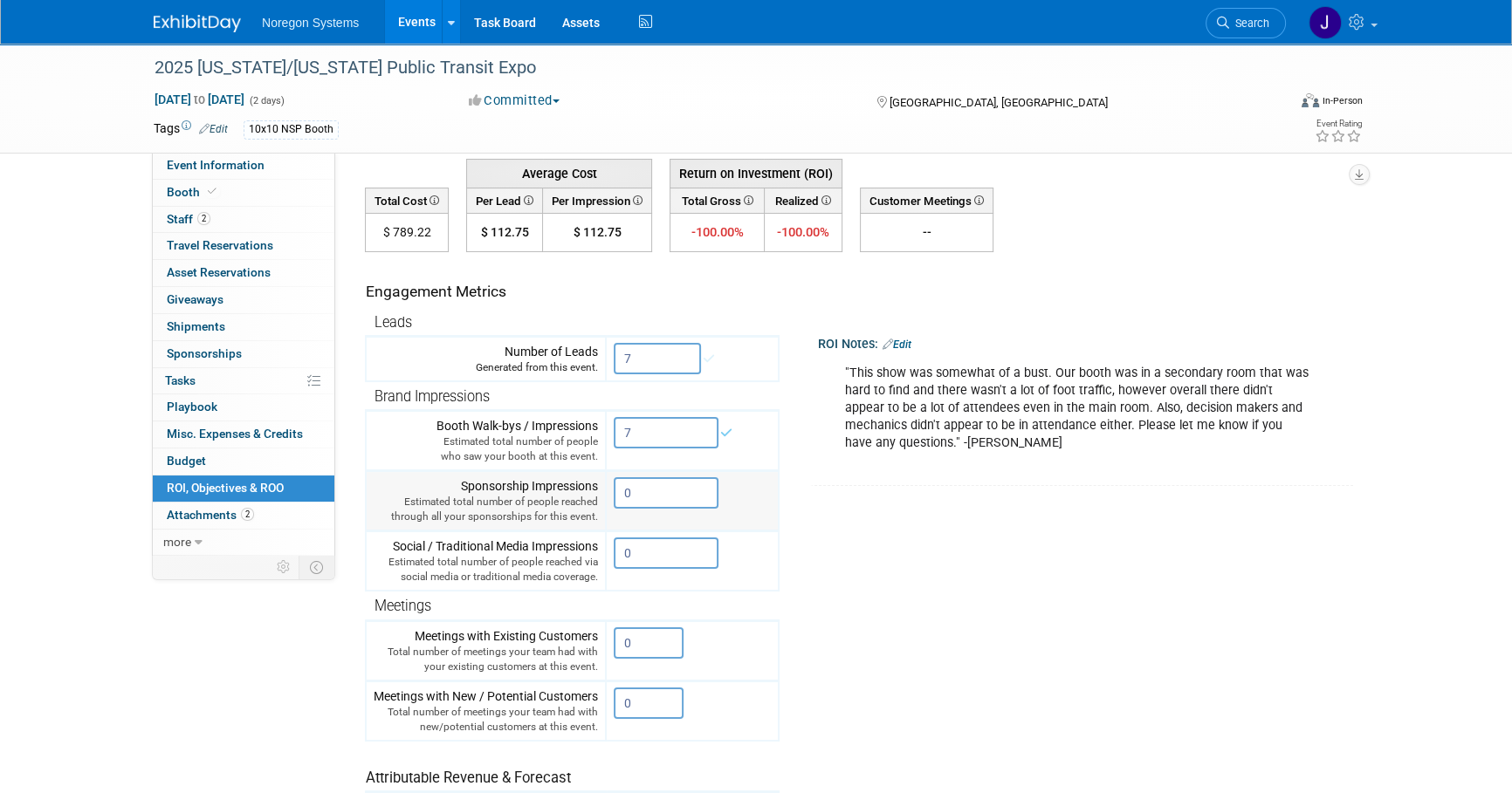
click at [654, 472] on td "0 X" at bounding box center [692, 501] width 173 height 60
click at [637, 418] on input "7" at bounding box center [665, 433] width 105 height 31
drag, startPoint x: 652, startPoint y: 423, endPoint x: 573, endPoint y: 414, distance: 79.5
click at [573, 414] on tr "Booth Walk-bys / Impressions Estimated total number of people who saw your boot…" at bounding box center [573, 441] width 413 height 60
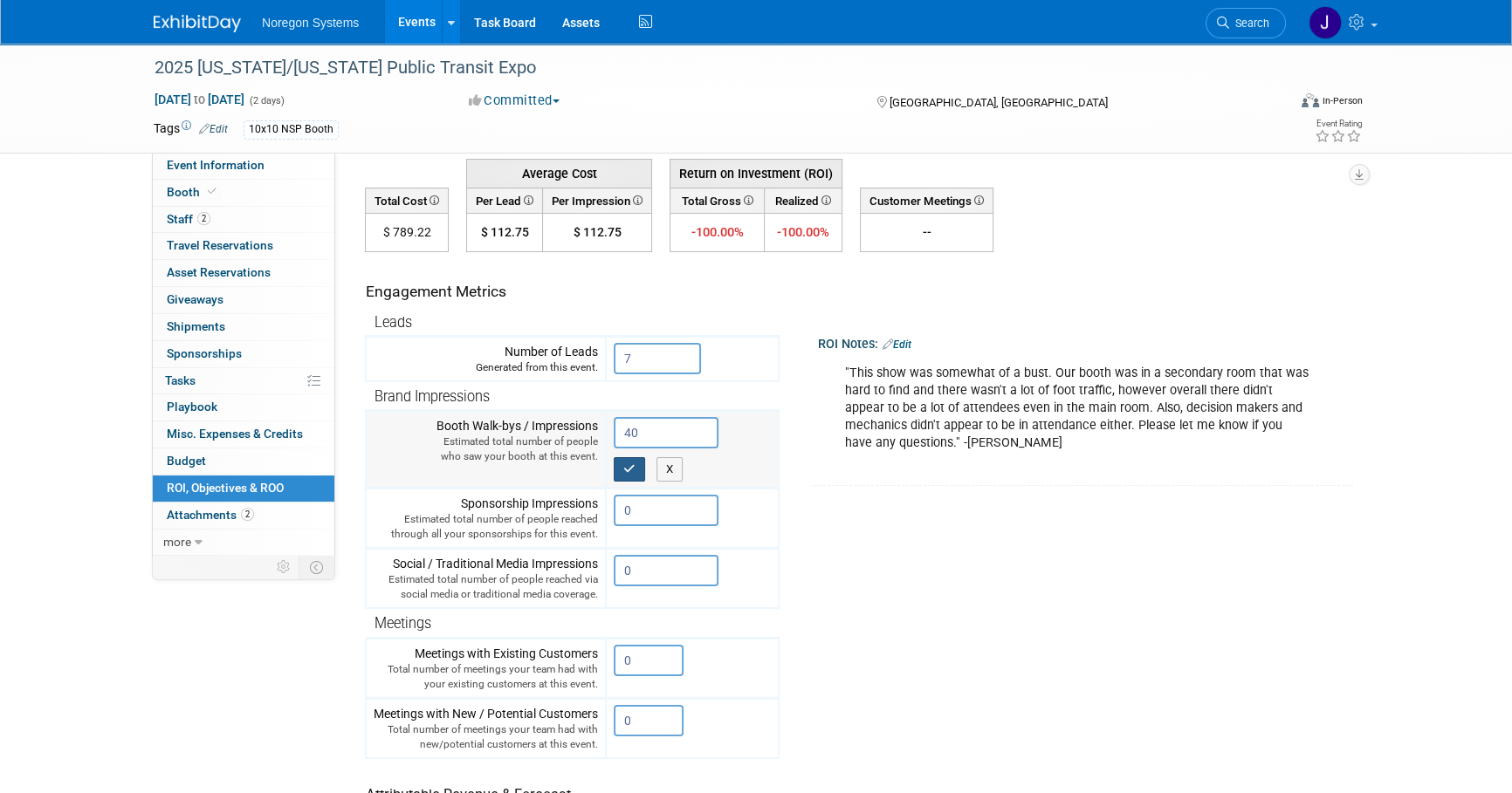
type input "40"
click at [635, 465] on icon "button" at bounding box center [629, 469] width 12 height 11
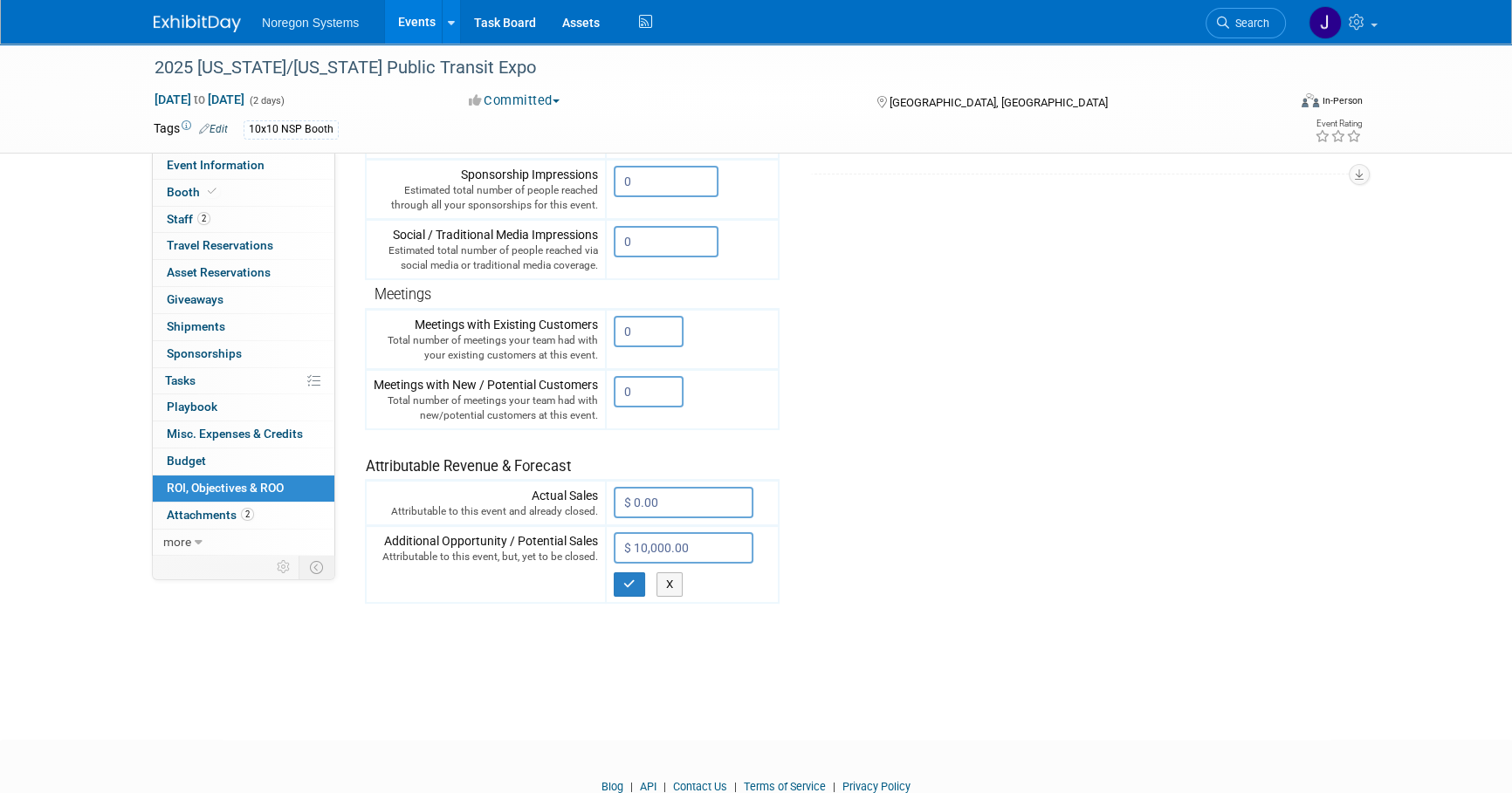
scroll to position [396, 0]
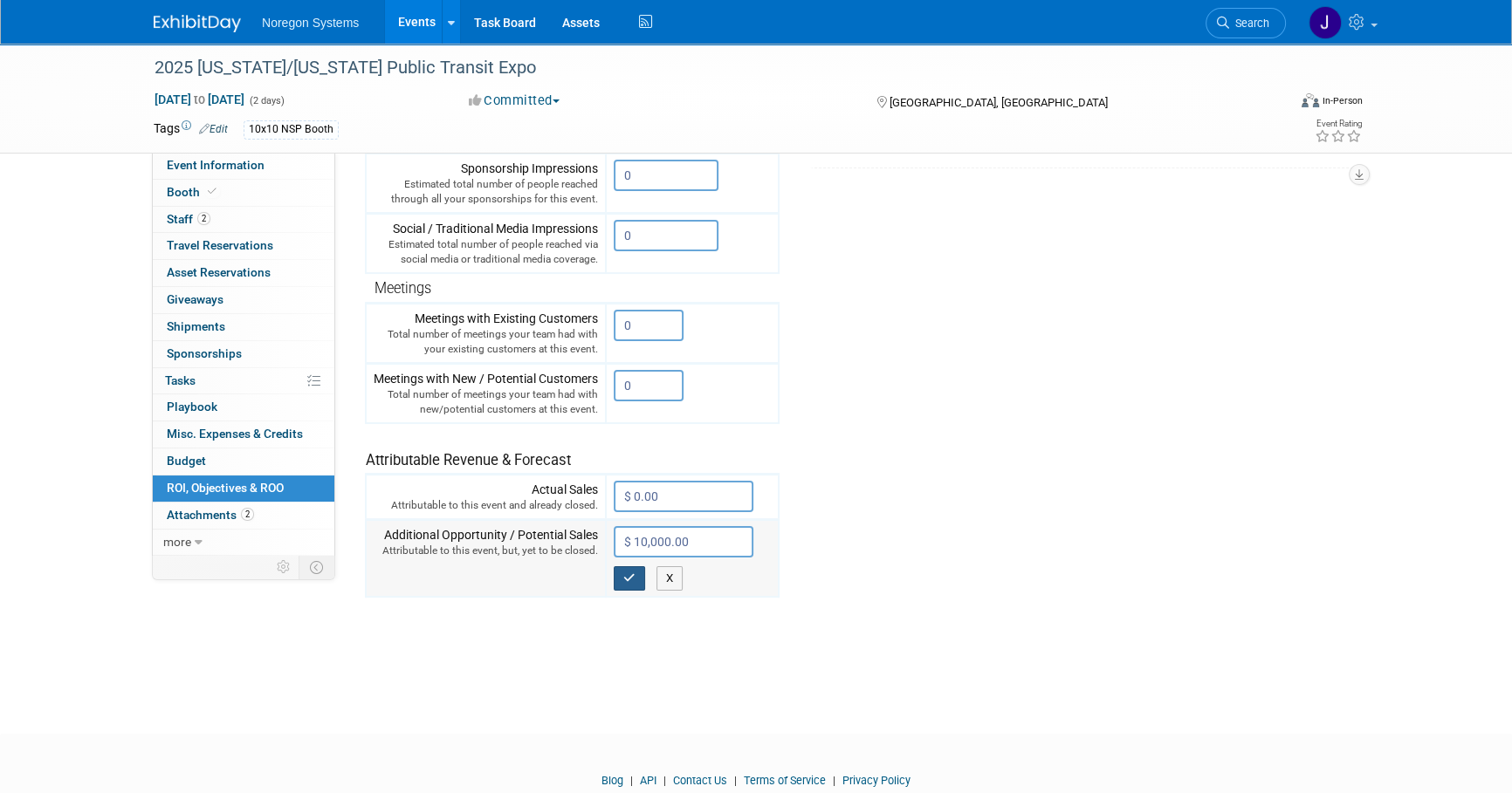
click at [628, 575] on icon "button" at bounding box center [629, 578] width 12 height 11
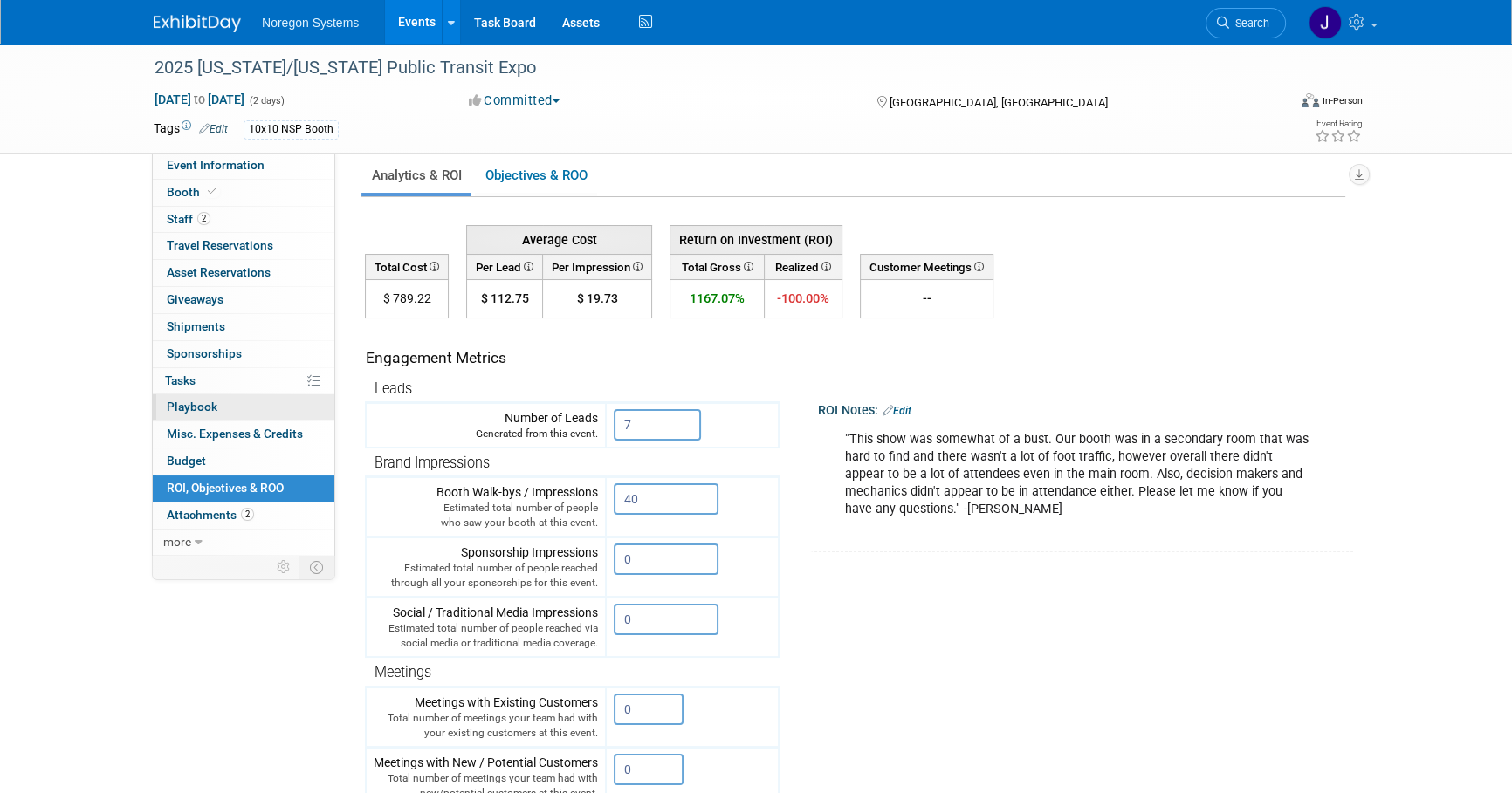
scroll to position [0, 0]
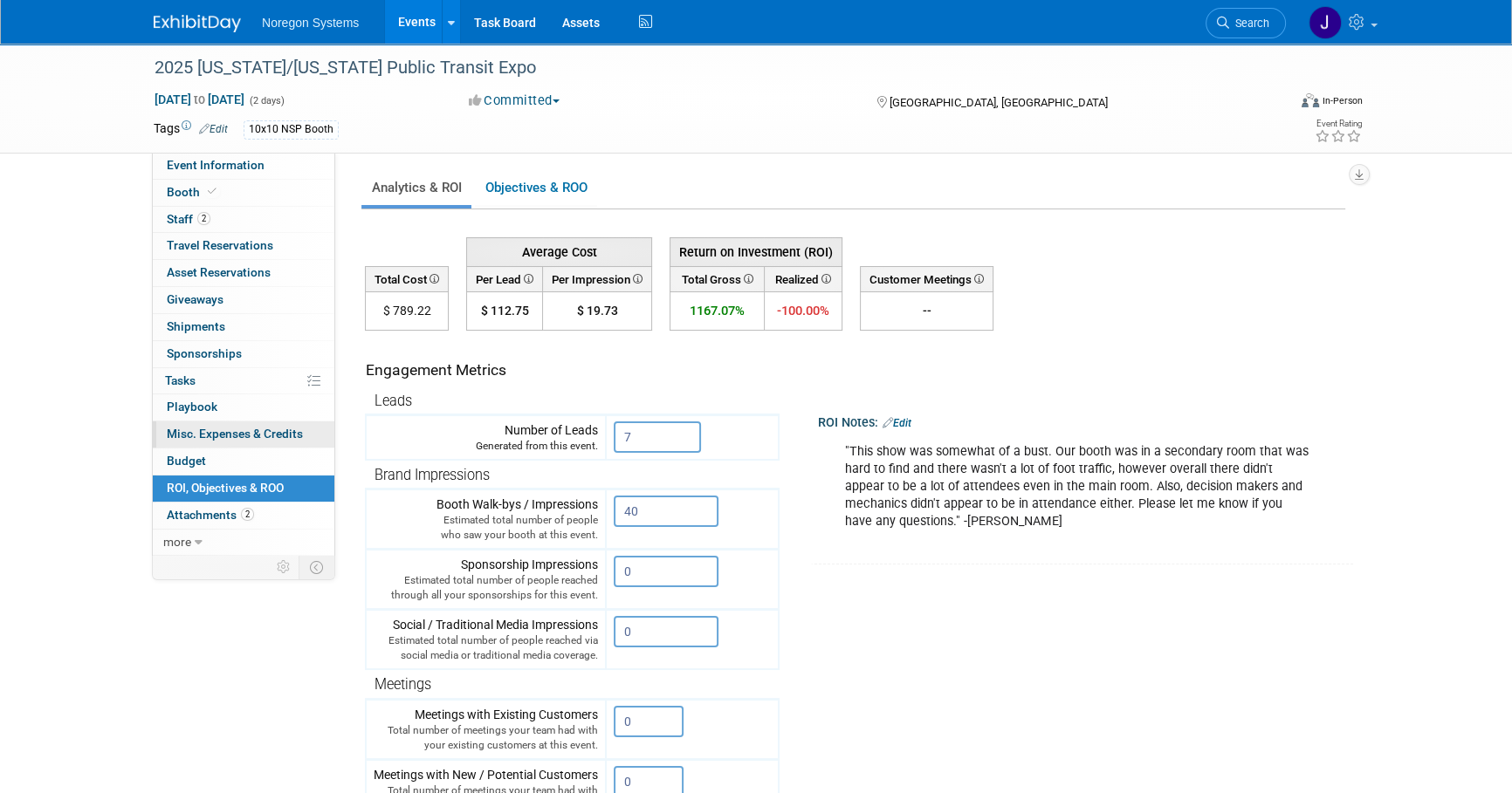
click at [219, 427] on span "Misc. Expenses & Credits 0" at bounding box center [234, 434] width 136 height 14
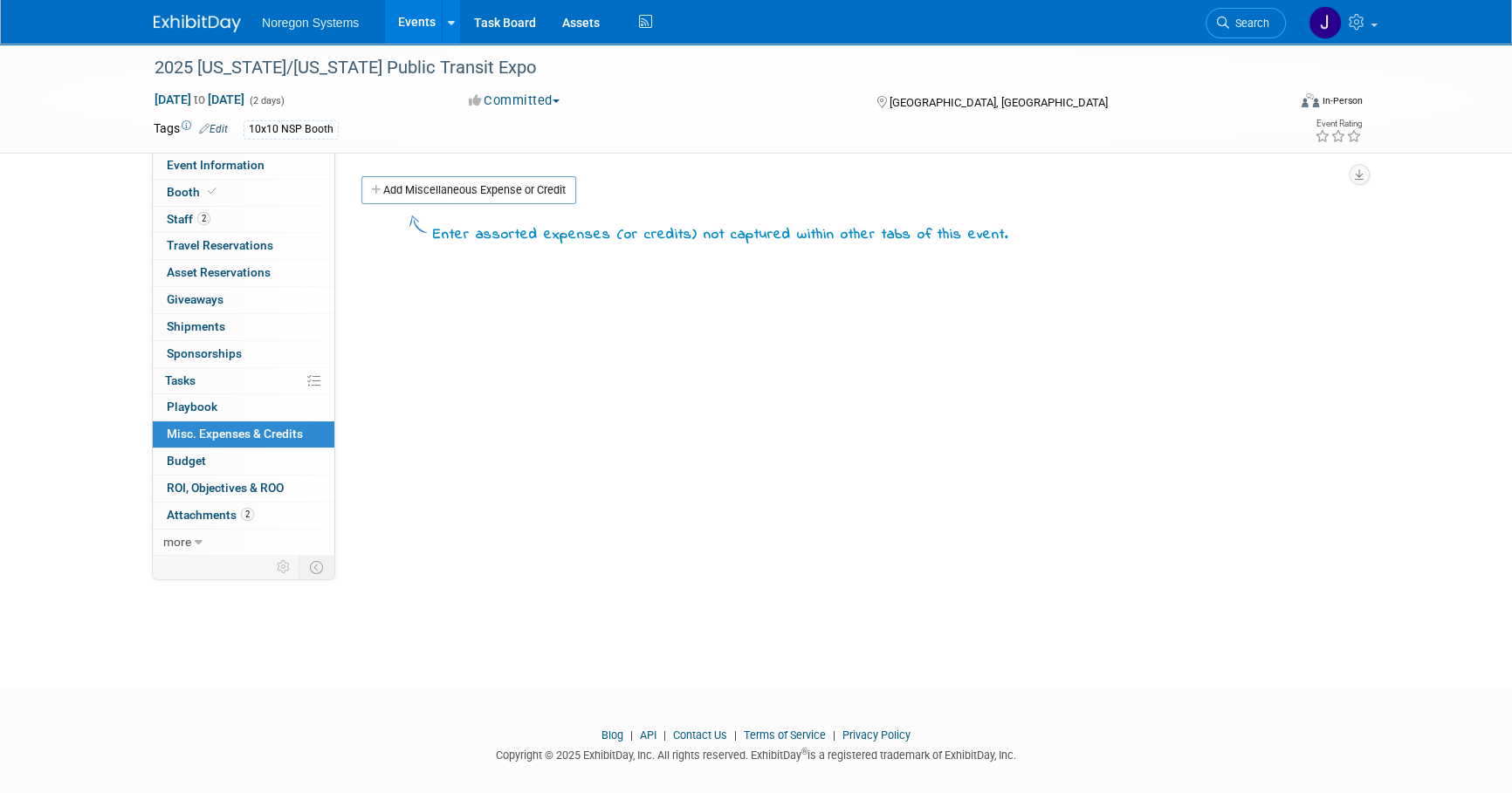
click at [493, 179] on link "Add Miscellaneous Expense or Credit" at bounding box center [469, 190] width 215 height 28
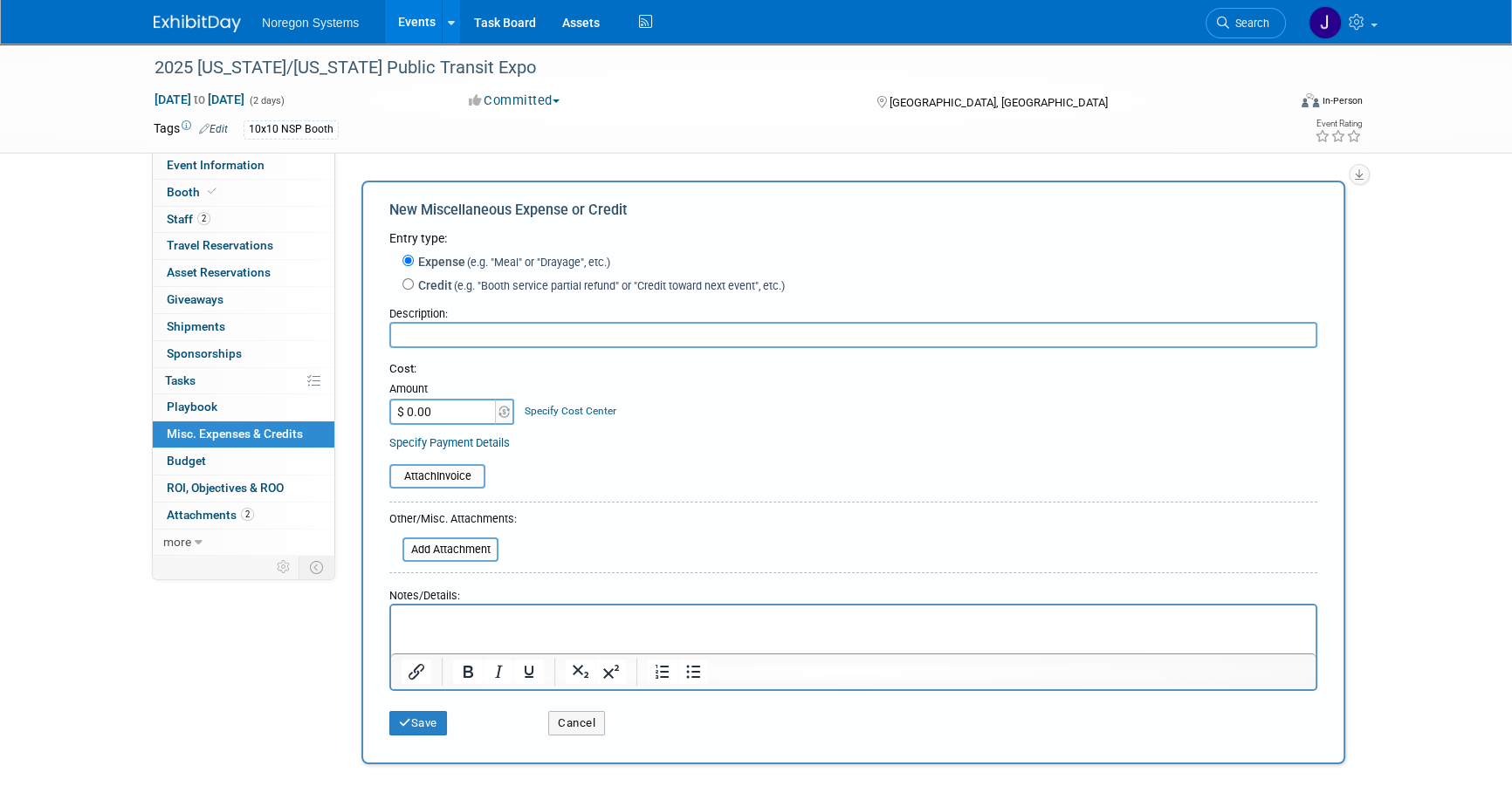
click at [497, 323] on div "Description:" at bounding box center [852, 323] width 927 height 50
click at [498, 344] on input "text" at bounding box center [852, 335] width 927 height 26
paste input "Mine: $1250; Brian: $150"
type input "Mine: $1250; Brian: $150"
type input "$ 1,400.00"
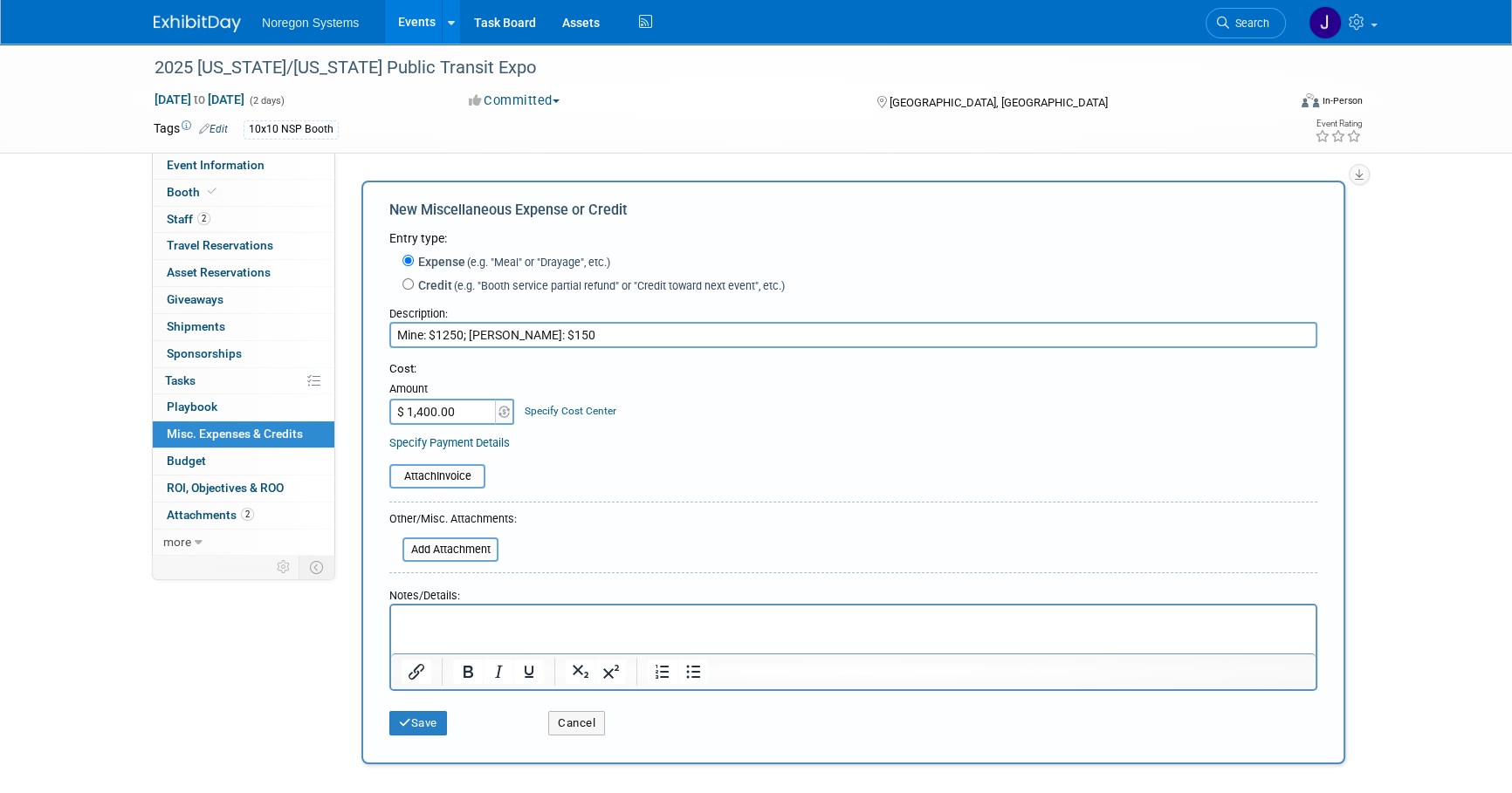
click at [549, 334] on input "Mine: $1250; Brian: $150" at bounding box center [852, 335] width 927 height 26
drag, startPoint x: 518, startPoint y: 338, endPoint x: 351, endPoint y: 348, distance: 167.3
click at [351, 348] on div "Add Miscellaneous Expense or Credit New Miscellaneous Expense or Credit Entry t…" at bounding box center [853, 473] width 1010 height 595
click at [530, 355] on form "Entry type: Expense (e.g. "Meal" or "Drayage", etc.) Credit (e.g. "Booth servic…" at bounding box center [852, 487] width 927 height 515
drag, startPoint x: 469, startPoint y: 334, endPoint x: 348, endPoint y: 328, distance: 121.1
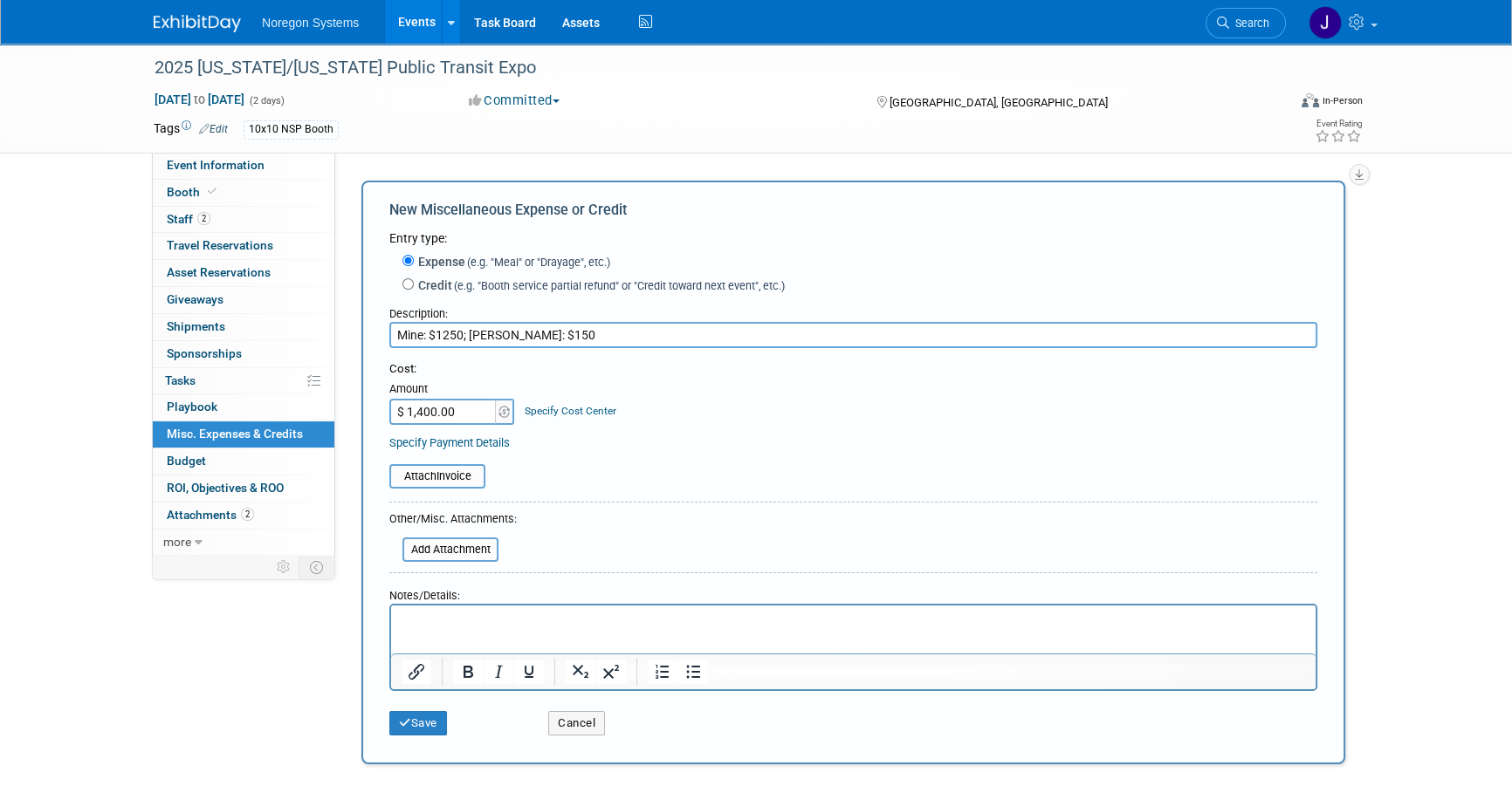
click at [348, 328] on div "Add Miscellaneous Expense or Credit New Miscellaneous Expense or Credit Entry t…" at bounding box center [853, 473] width 1010 height 595
drag, startPoint x: 549, startPoint y: 337, endPoint x: 491, endPoint y: 340, distance: 58.1
click at [491, 340] on input "Hilary and Brian: $150" at bounding box center [852, 335] width 927 height 26
type input "Hilary and Brian"
click at [790, 425] on div "Cost: Amount $ 1,400.00 Specify Cost Center Cost Center -- Not Specified --" at bounding box center [852, 406] width 927 height 90
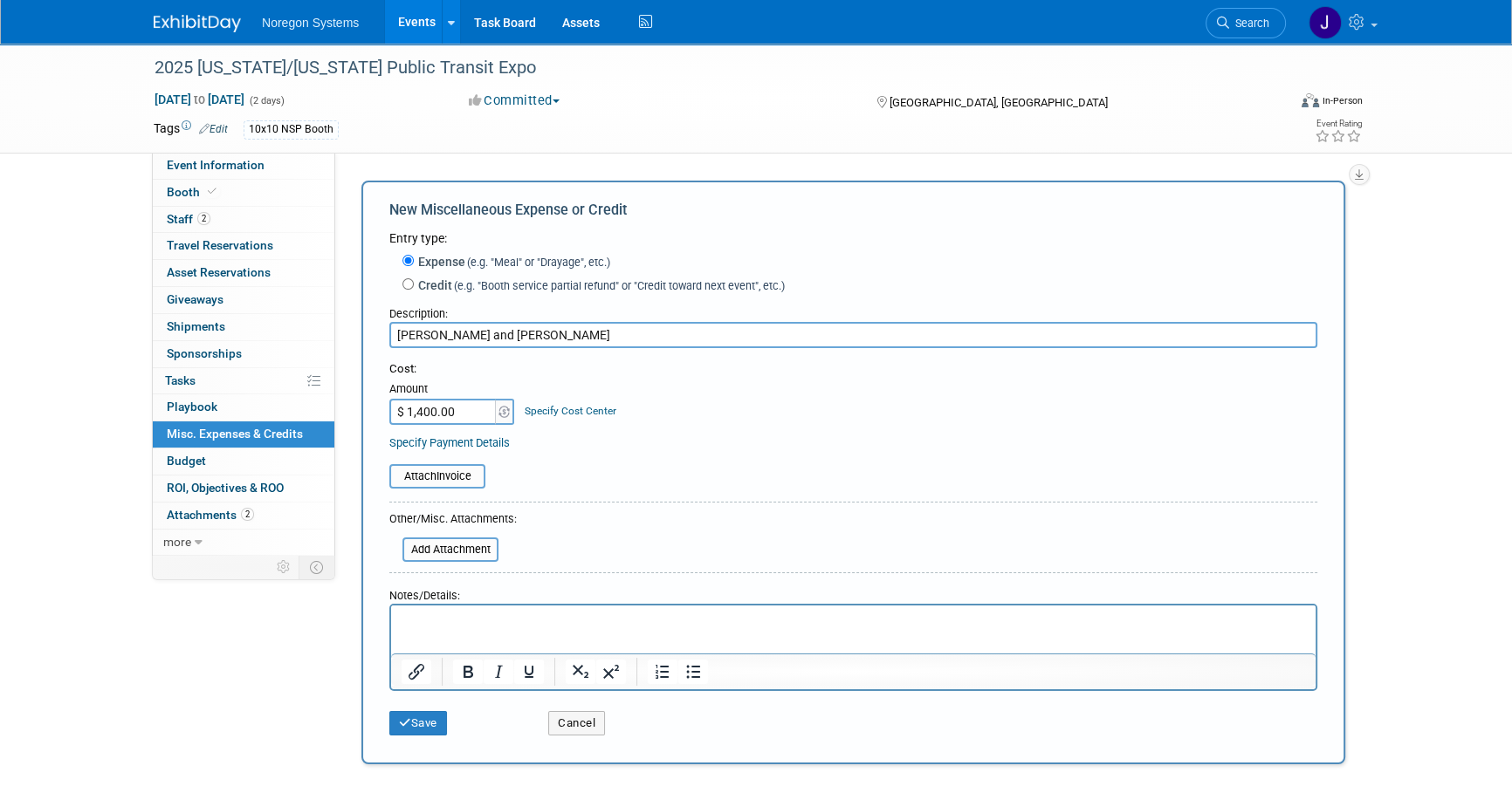
click at [733, 409] on div "Cost: Amount $ 1,400.00 Specify Cost Center Cost Center -- Not Specified --" at bounding box center [852, 393] width 927 height 64
click at [422, 724] on button "Save" at bounding box center [418, 724] width 57 height 24
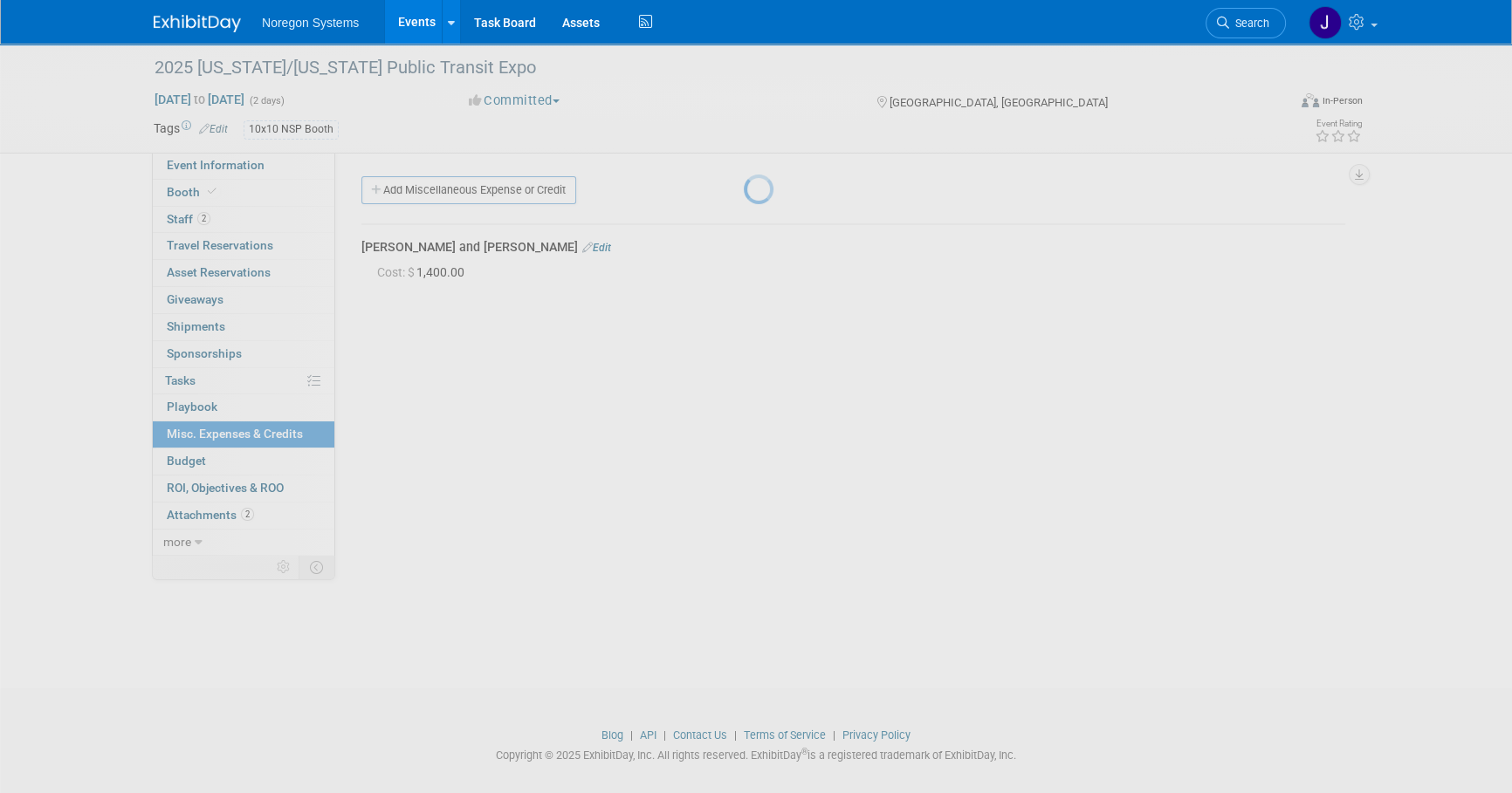
scroll to position [18, 0]
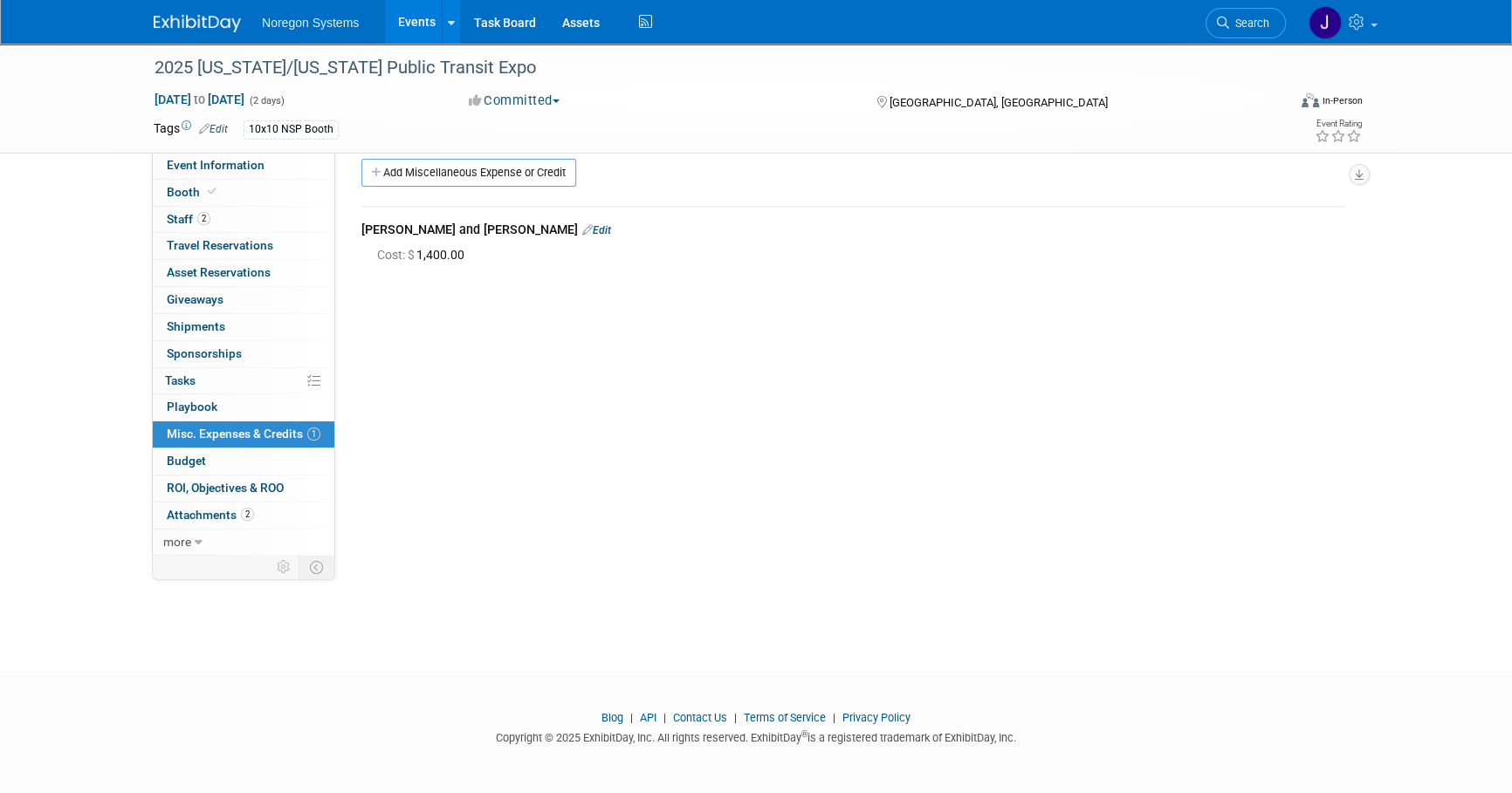
click at [208, 8] on link at bounding box center [208, 14] width 108 height 14
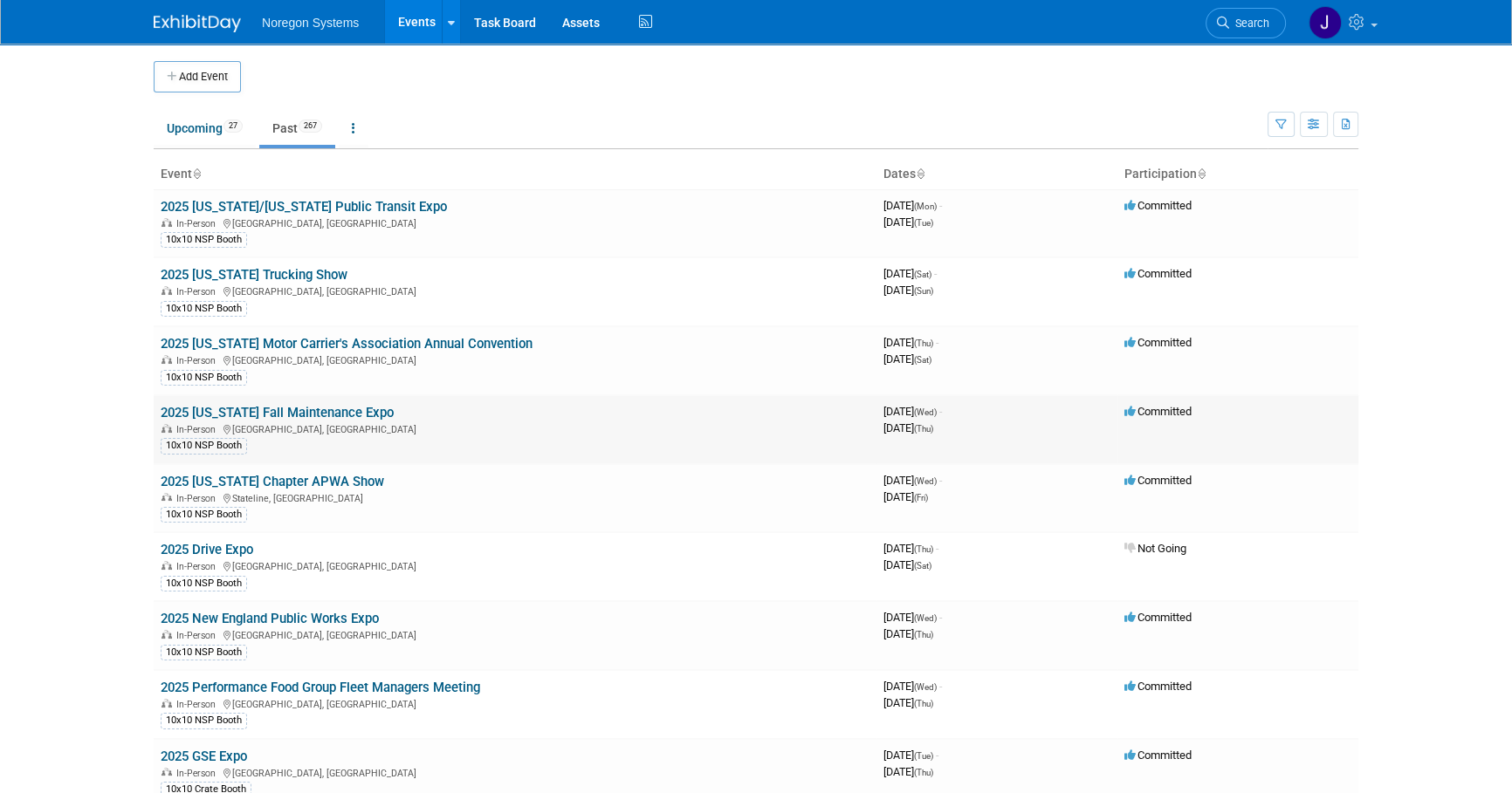
click at [334, 409] on link "2025 [US_STATE] Fall Maintenance Expo" at bounding box center [277, 412] width 233 height 16
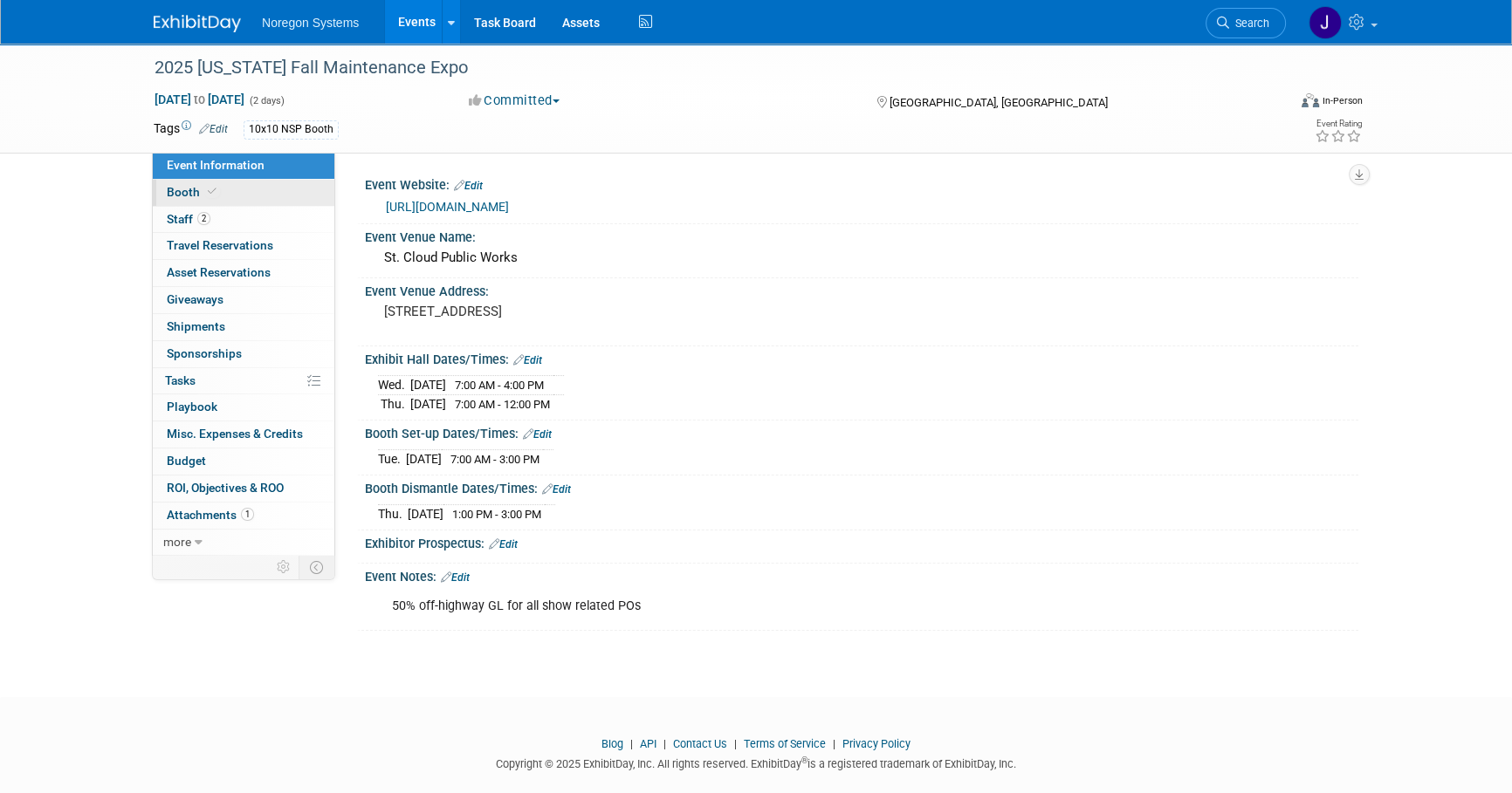
click at [282, 195] on link "Booth" at bounding box center [244, 193] width 182 height 26
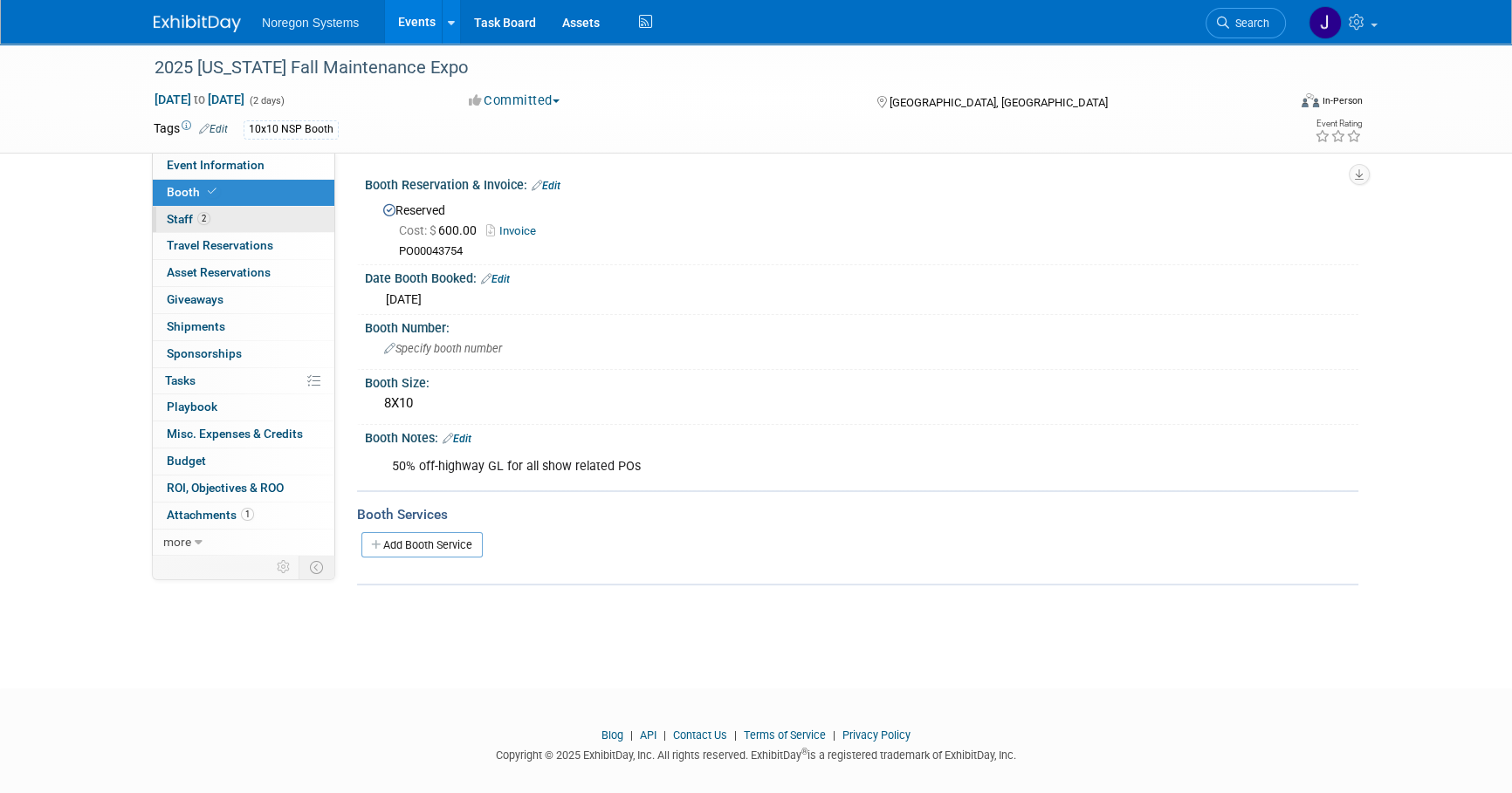
click at [253, 218] on link "2 Staff 2" at bounding box center [244, 220] width 182 height 26
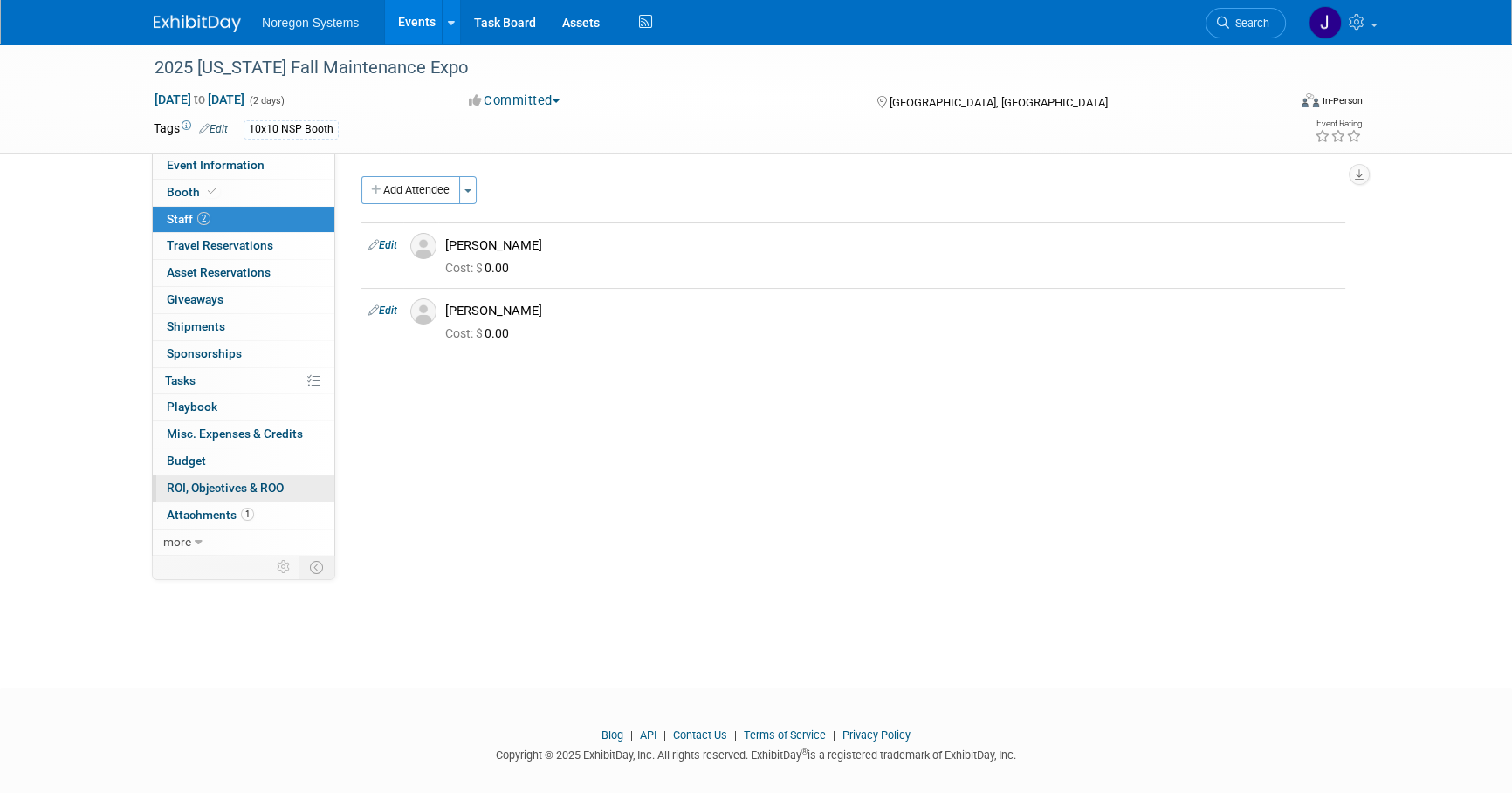
click at [227, 489] on span "ROI, Objectives & ROO 0" at bounding box center [225, 487] width 117 height 14
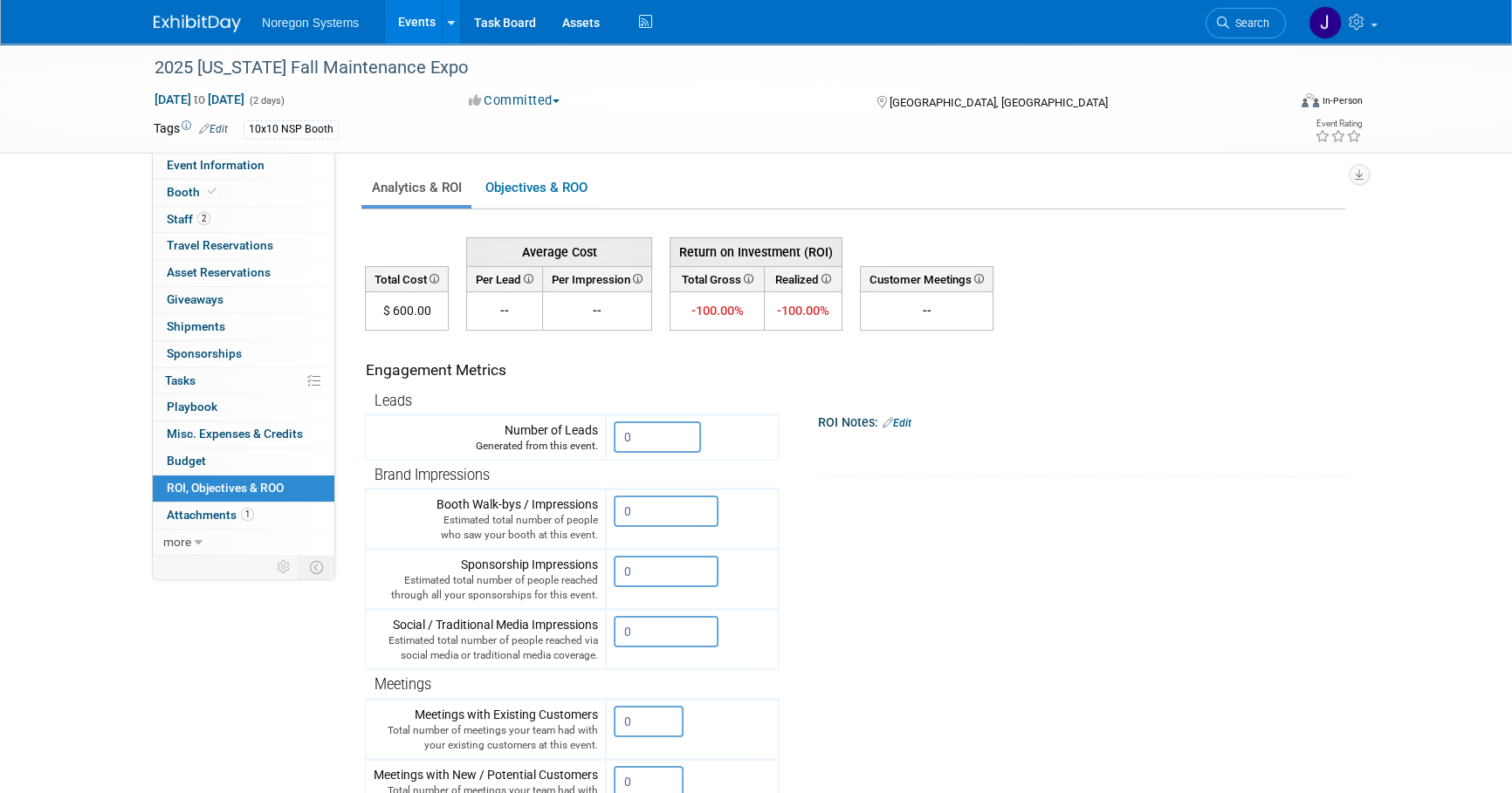
click at [911, 421] on link "Edit" at bounding box center [896, 422] width 29 height 12
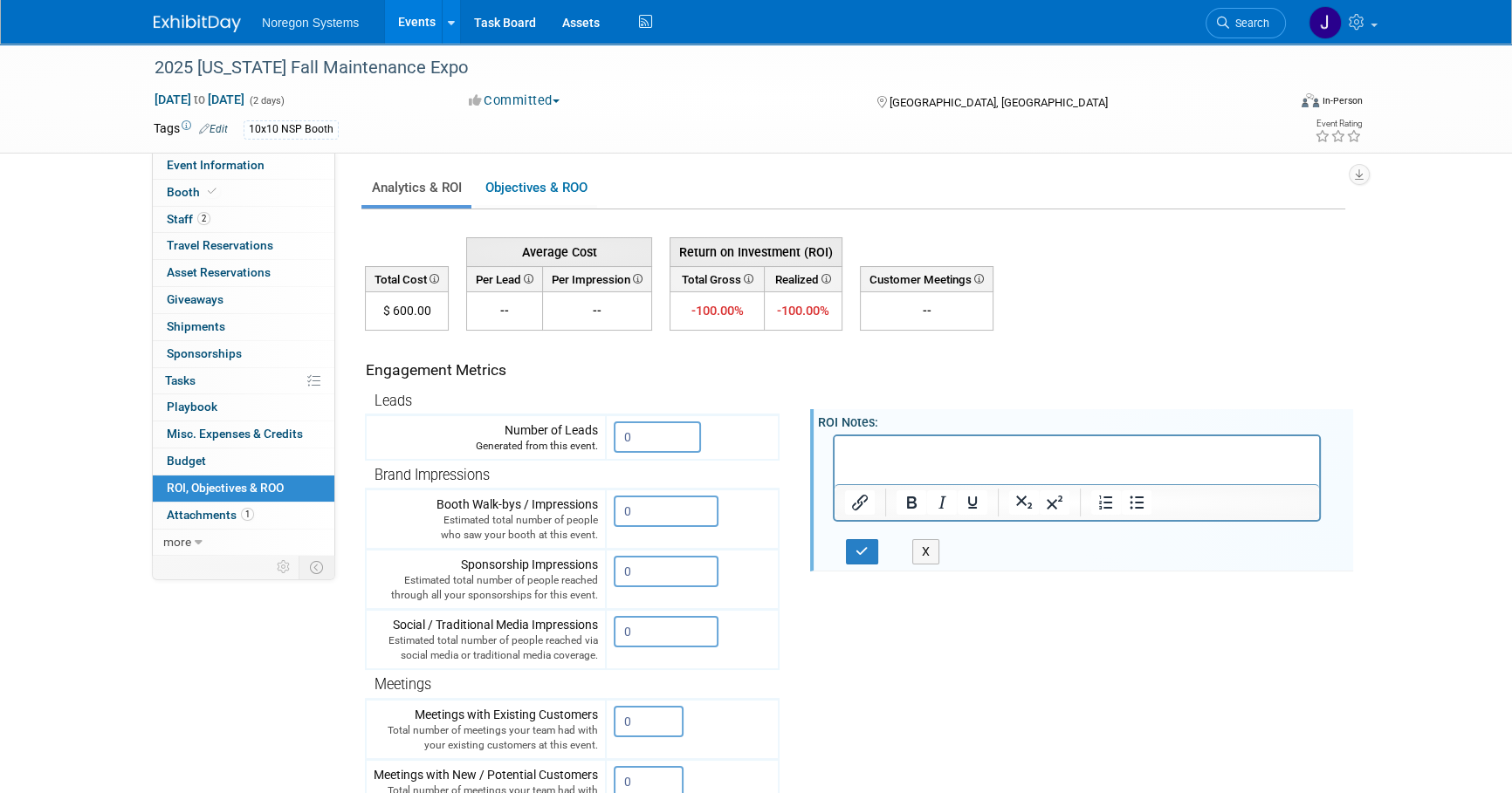
click at [955, 440] on html at bounding box center [1077, 447] width 485 height 24
click at [957, 446] on p "Rich Text Area. Press ALT-0 for help." at bounding box center [1077, 451] width 464 height 18
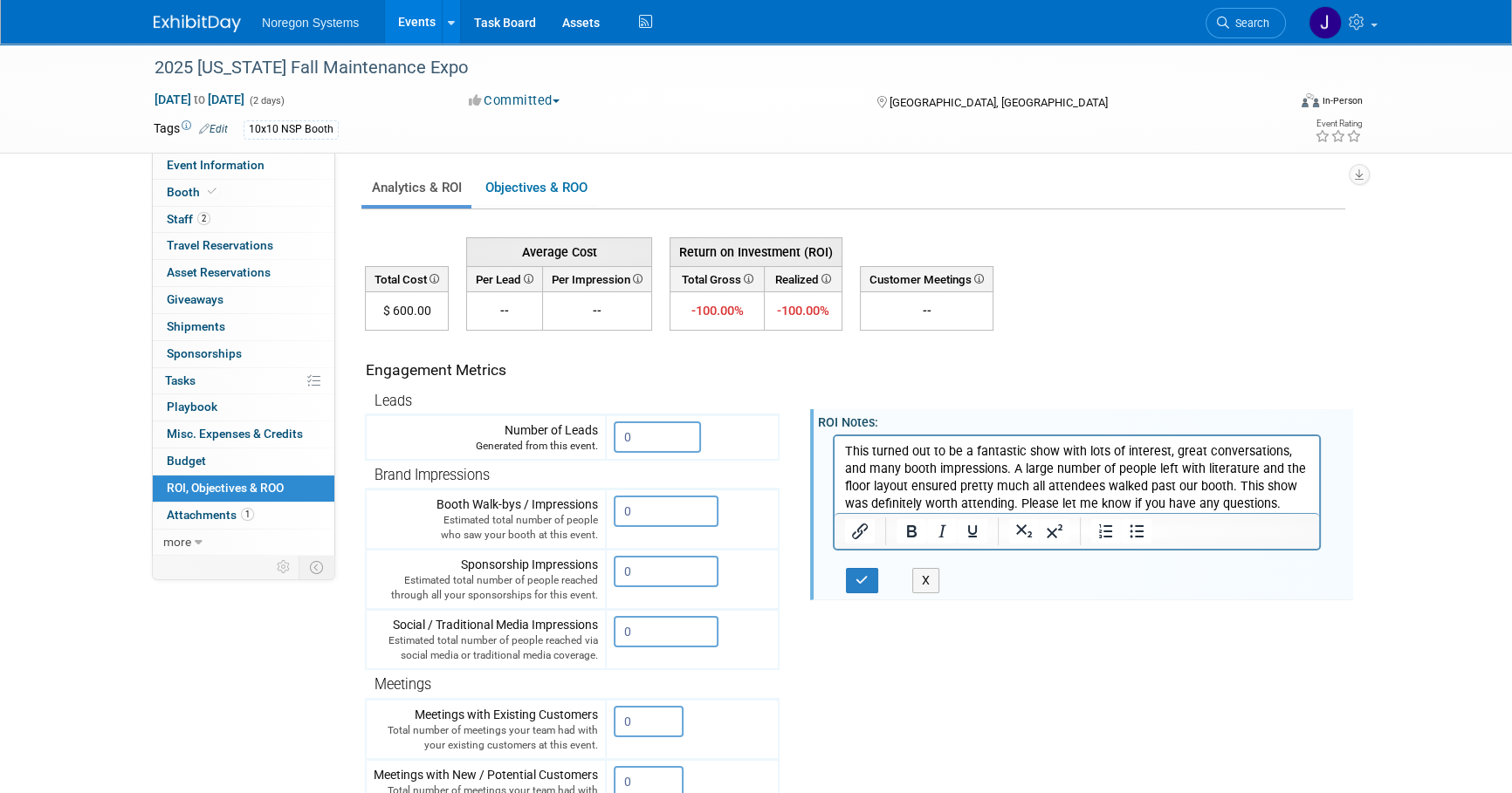
click at [1285, 508] on p "This turned out to be a fantastic show with lots of interest, great conversatio…" at bounding box center [1077, 477] width 464 height 69
click at [1352, 137] on icon at bounding box center [1354, 135] width 16 height 12
click at [1253, 502] on p "This turned out to be a fantastic show with lots of interest, great conversatio…" at bounding box center [1077, 477] width 464 height 69
click at [850, 445] on p "This turned out to be a fantastic show with lots of interest, great conversatio…" at bounding box center [1077, 477] width 464 height 69
click at [848, 449] on p "This turned out to be a fantastic show with lots of interest, great conversatio…" at bounding box center [1077, 477] width 464 height 69
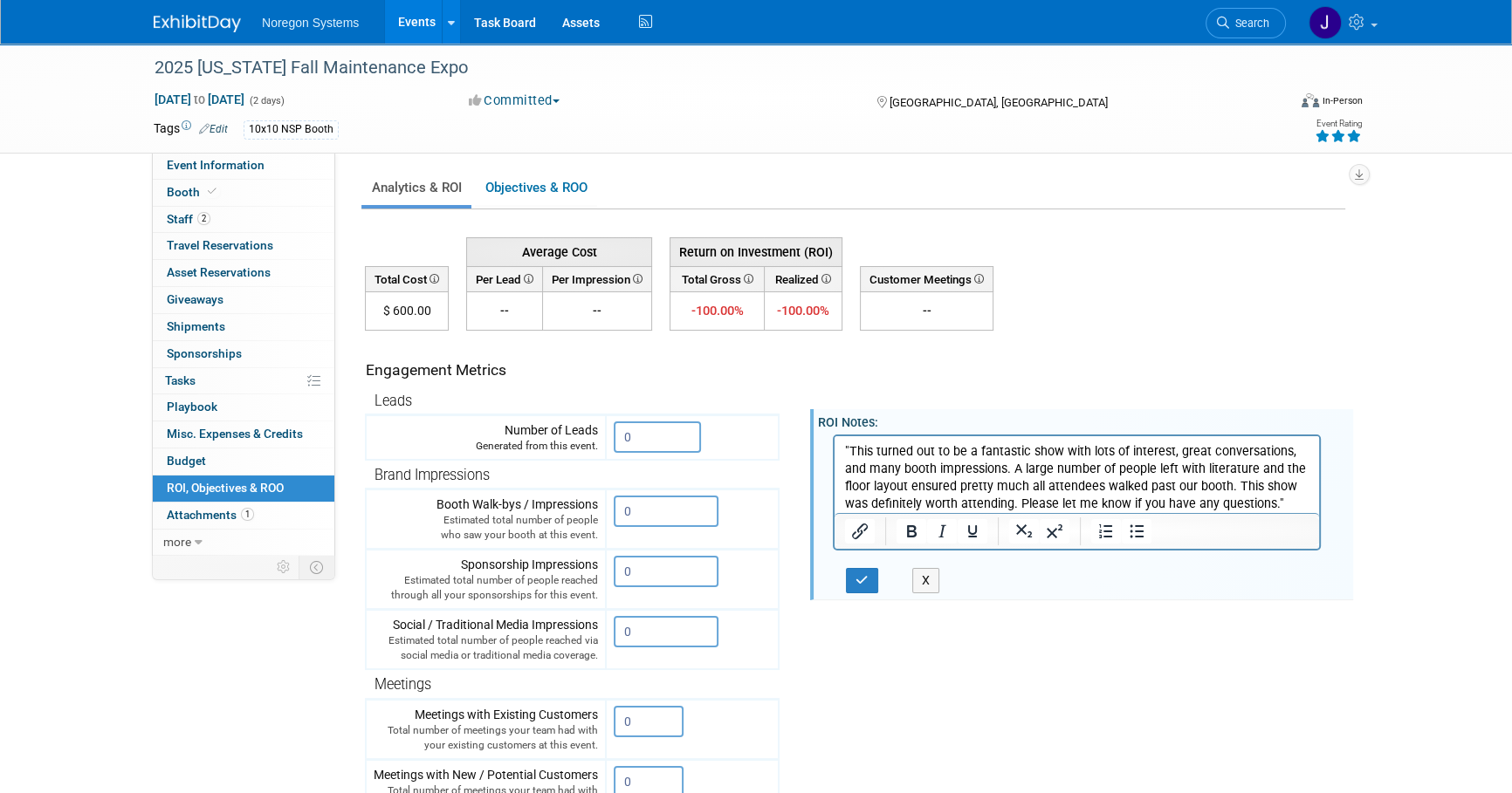
click at [1283, 513] on div at bounding box center [1077, 531] width 485 height 36
click at [1286, 504] on p ""This turned out to be a fantastic show with lots of interest, great conversati…" at bounding box center [1077, 477] width 464 height 69
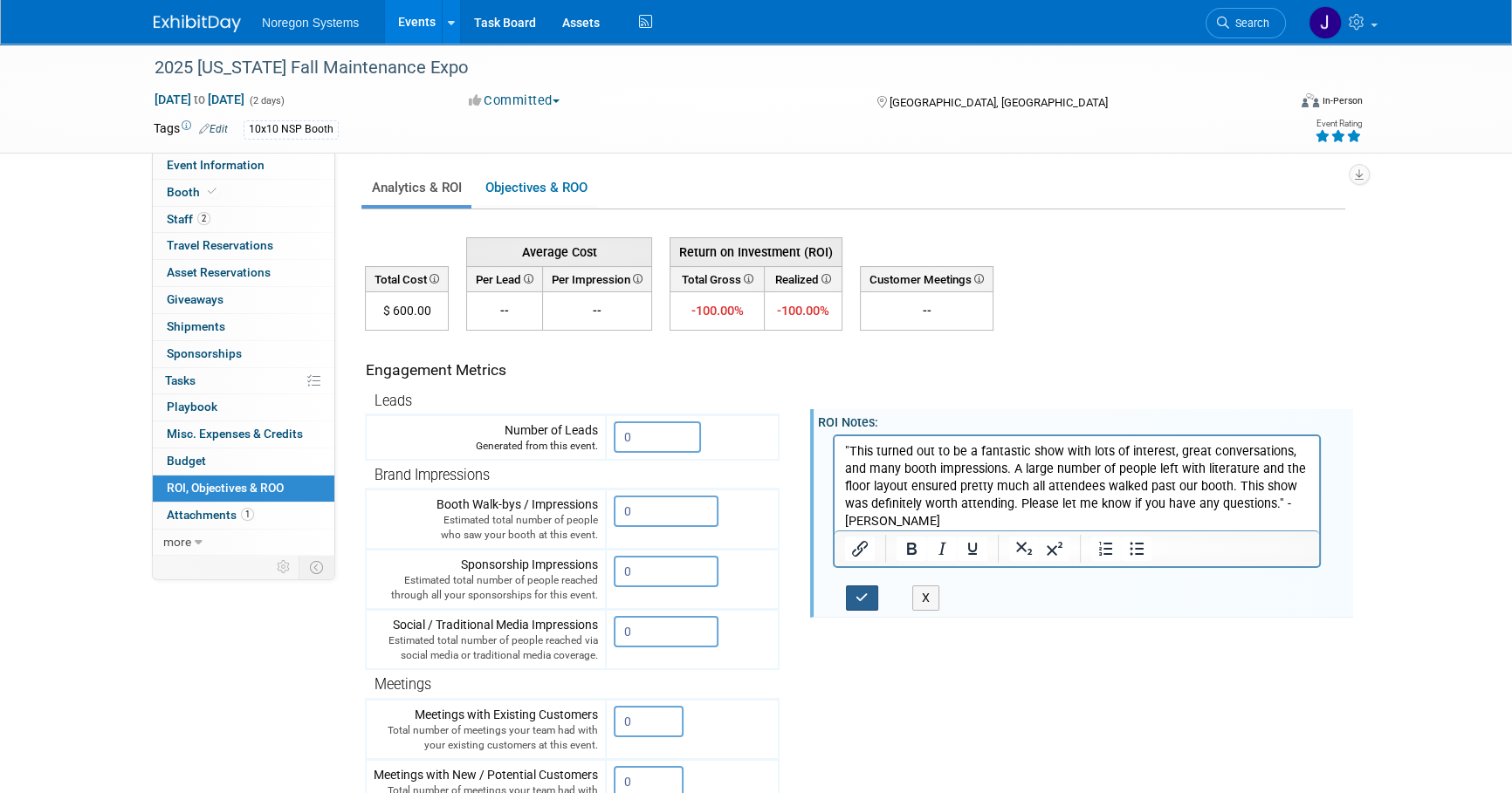
click at [859, 596] on icon "button" at bounding box center [862, 598] width 13 height 12
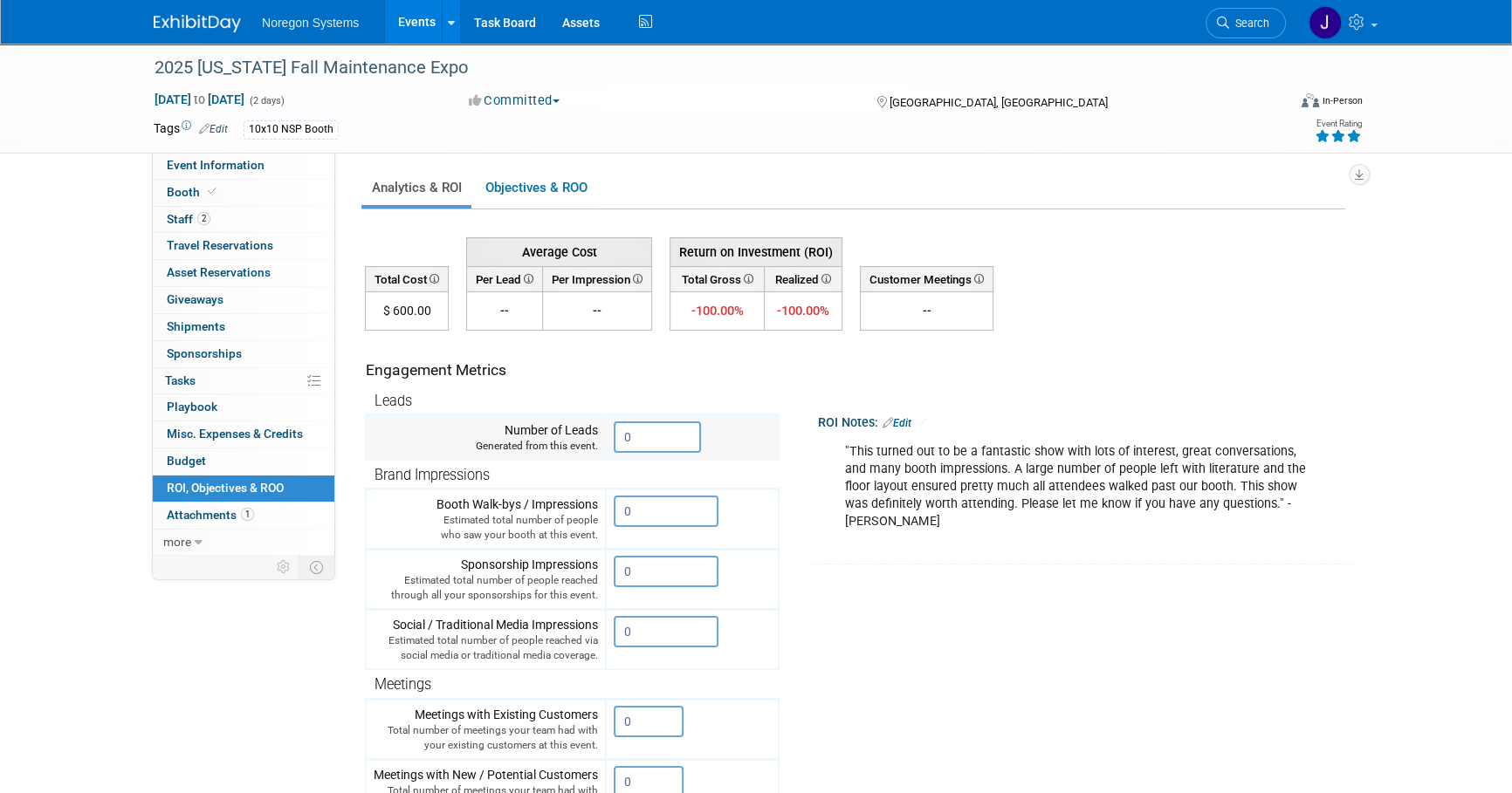
click at [655, 435] on input "0" at bounding box center [657, 437] width 87 height 31
drag, startPoint x: 655, startPoint y: 434, endPoint x: 553, endPoint y: 427, distance: 102.2
click at [553, 427] on tr "Number of Leads Generated from this event. 0" at bounding box center [573, 437] width 413 height 45
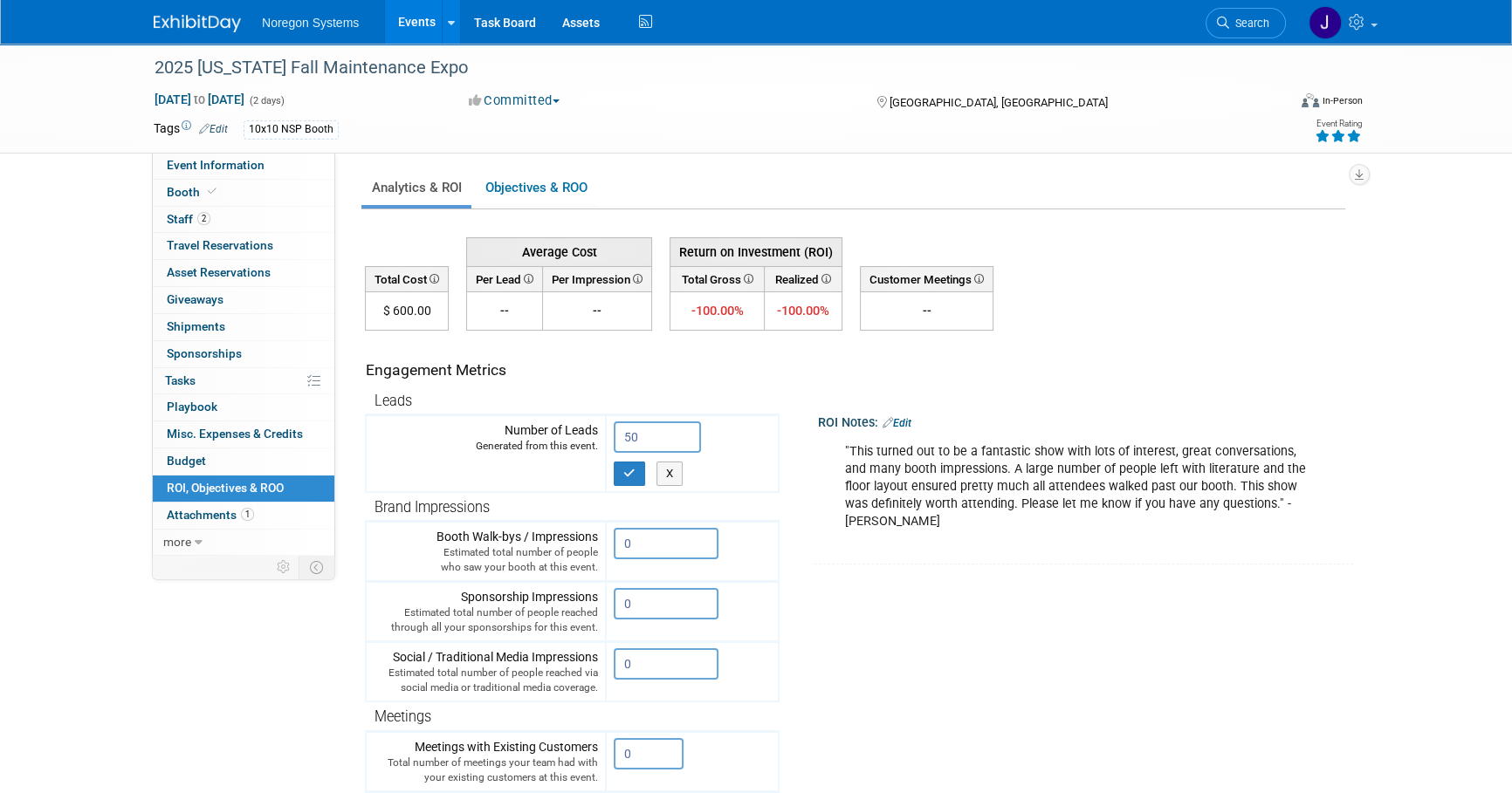
type input "50"
click at [1012, 627] on tr "Engagement Metrics Leads Generated from this event. 50 X Brand Impressions 0" at bounding box center [855, 662] width 980 height 663
click at [626, 469] on icon "button" at bounding box center [629, 473] width 12 height 11
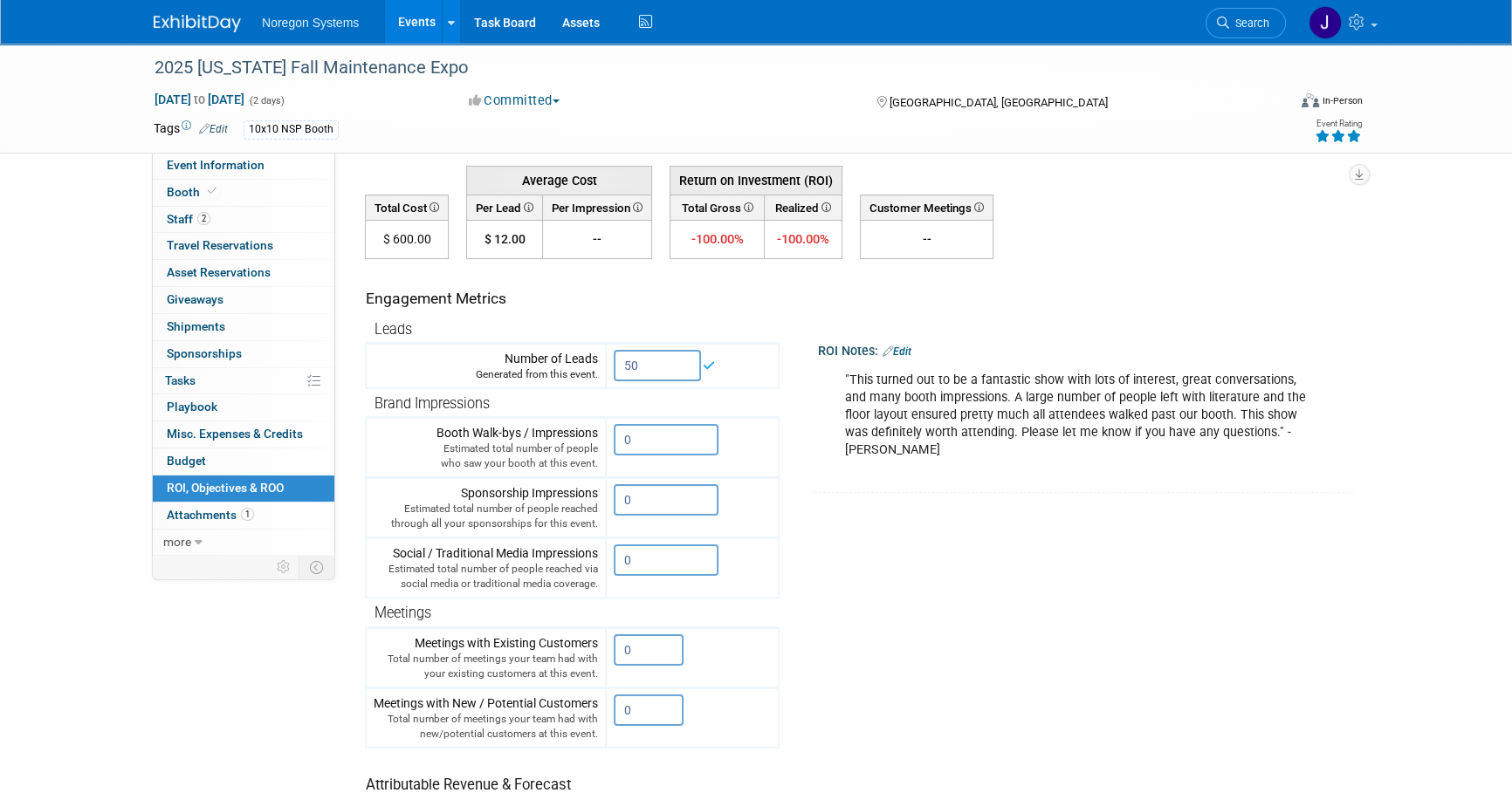
scroll to position [158, 0]
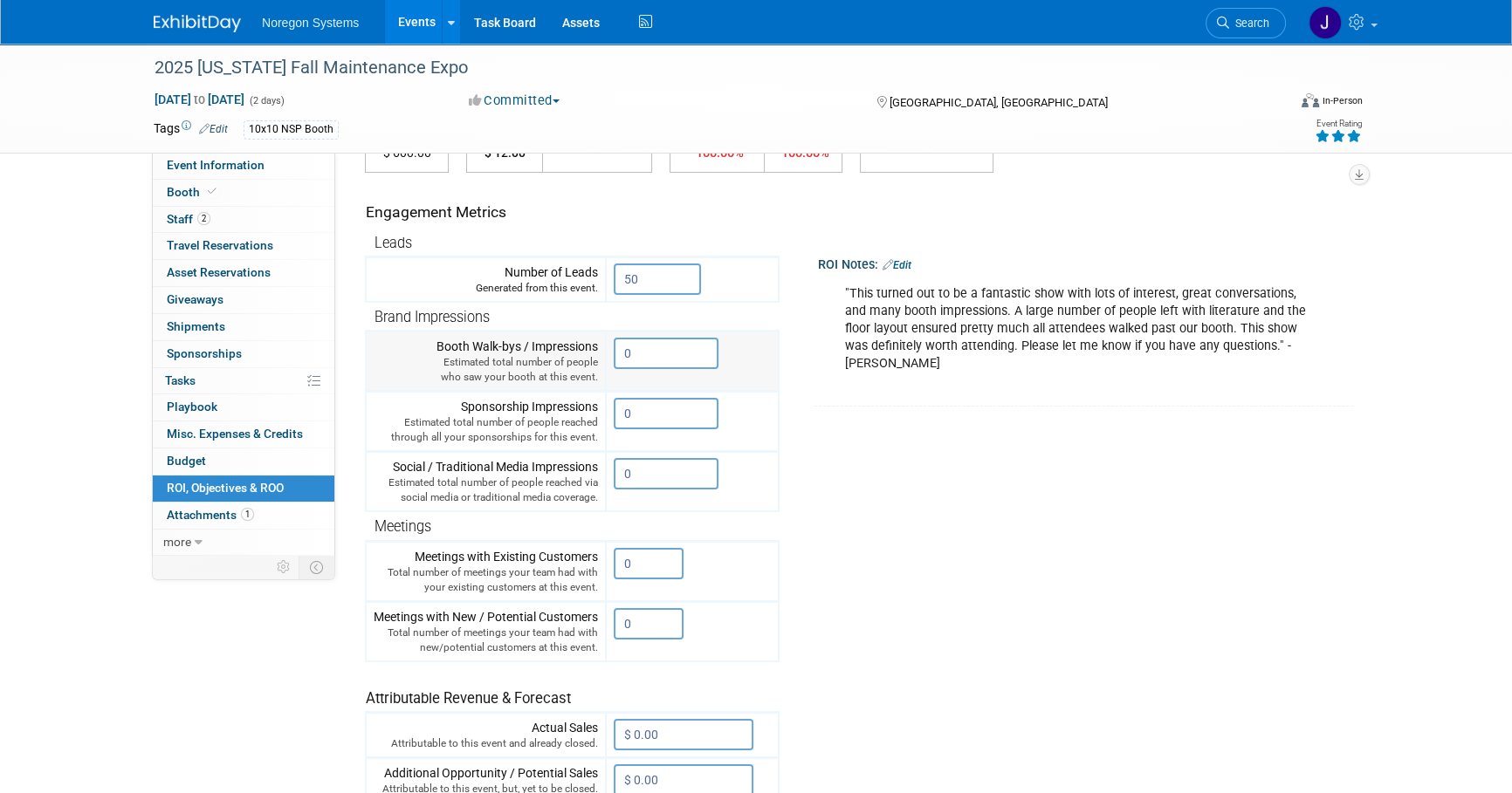
click at [645, 354] on input "0" at bounding box center [665, 354] width 105 height 31
drag, startPoint x: 660, startPoint y: 354, endPoint x: 610, endPoint y: 354, distance: 50.0
click at [610, 354] on td "0 X" at bounding box center [692, 361] width 173 height 60
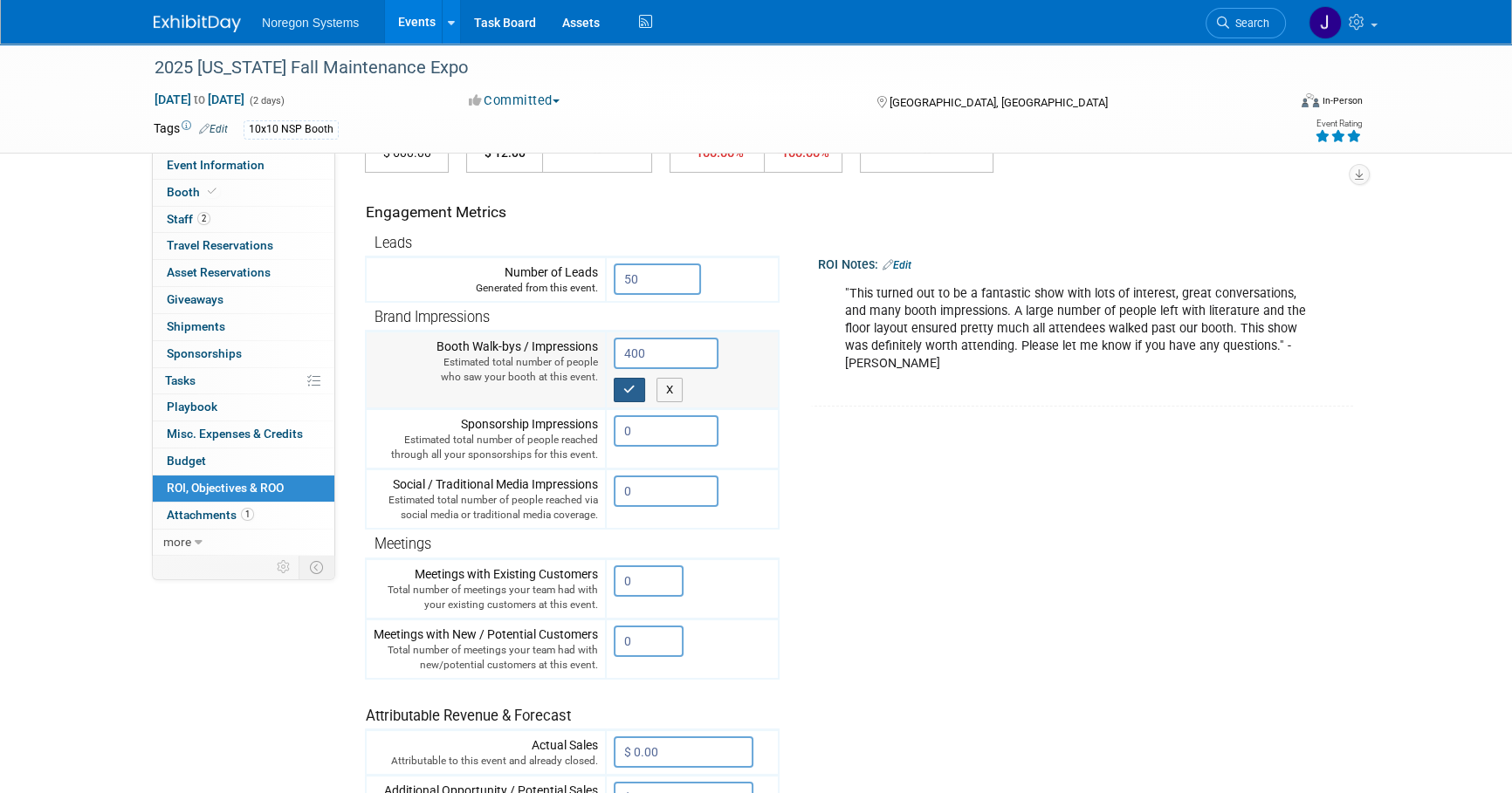
type input "400"
click at [623, 389] on button "button" at bounding box center [629, 390] width 32 height 24
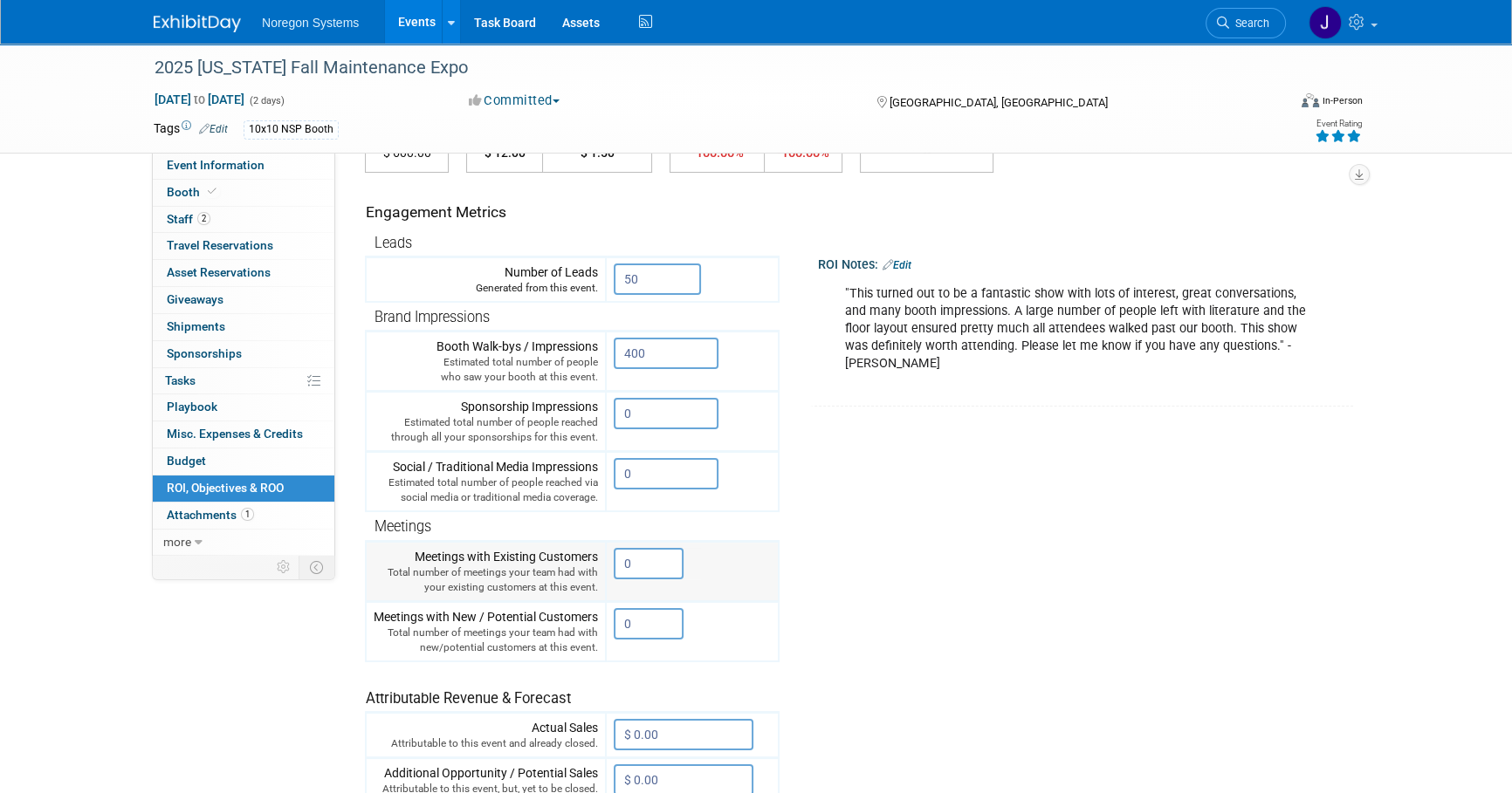
drag, startPoint x: 635, startPoint y: 571, endPoint x: 646, endPoint y: 569, distance: 11.2
click at [636, 571] on input "0" at bounding box center [648, 564] width 69 height 31
drag, startPoint x: 646, startPoint y: 569, endPoint x: 583, endPoint y: 568, distance: 63.0
click at [579, 567] on tr "Meetings with Existing Customers Total number of meetings your team had with yo…" at bounding box center [573, 571] width 413 height 60
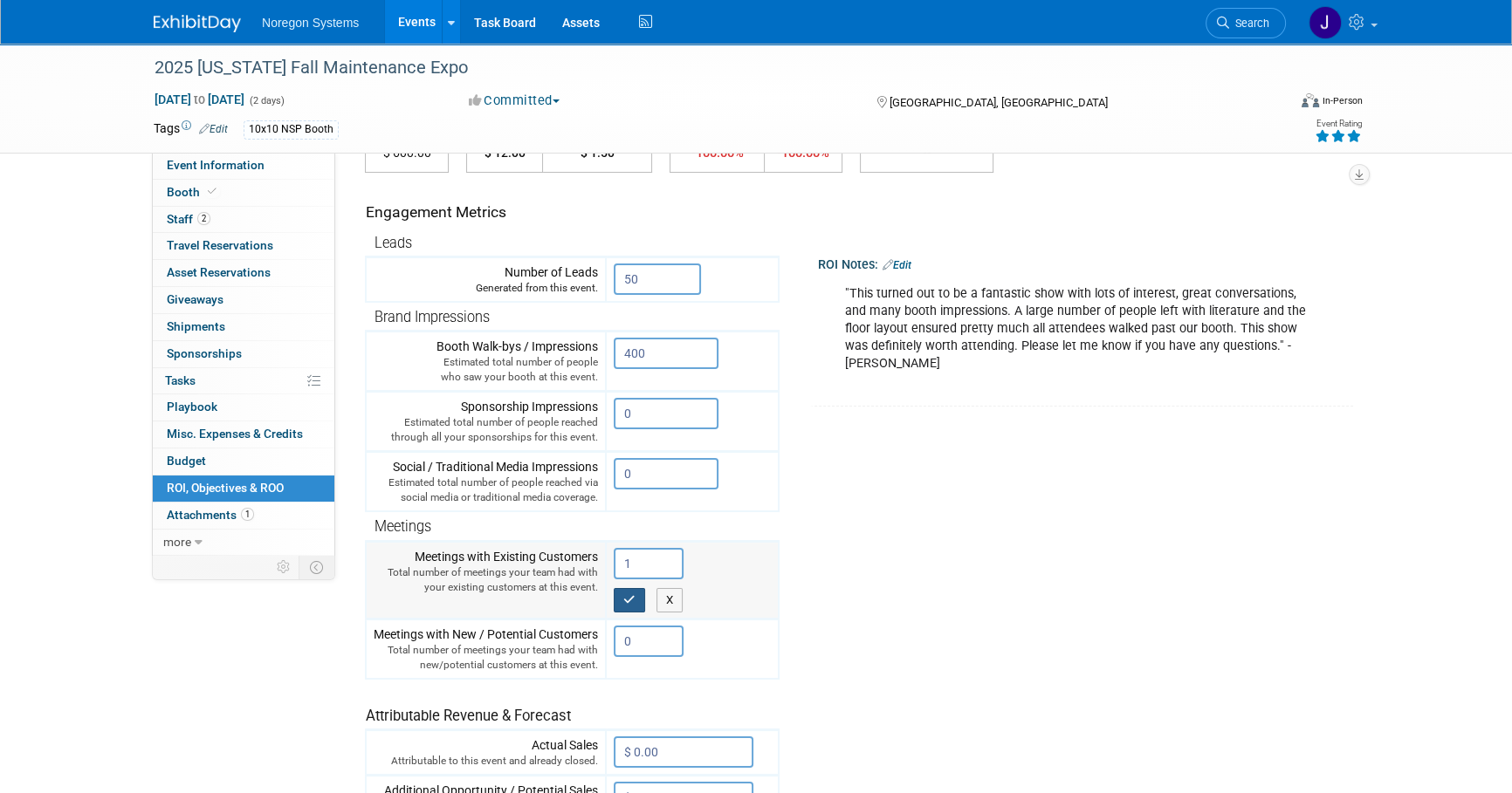
type input "1"
click at [628, 597] on icon "button" at bounding box center [629, 600] width 12 height 11
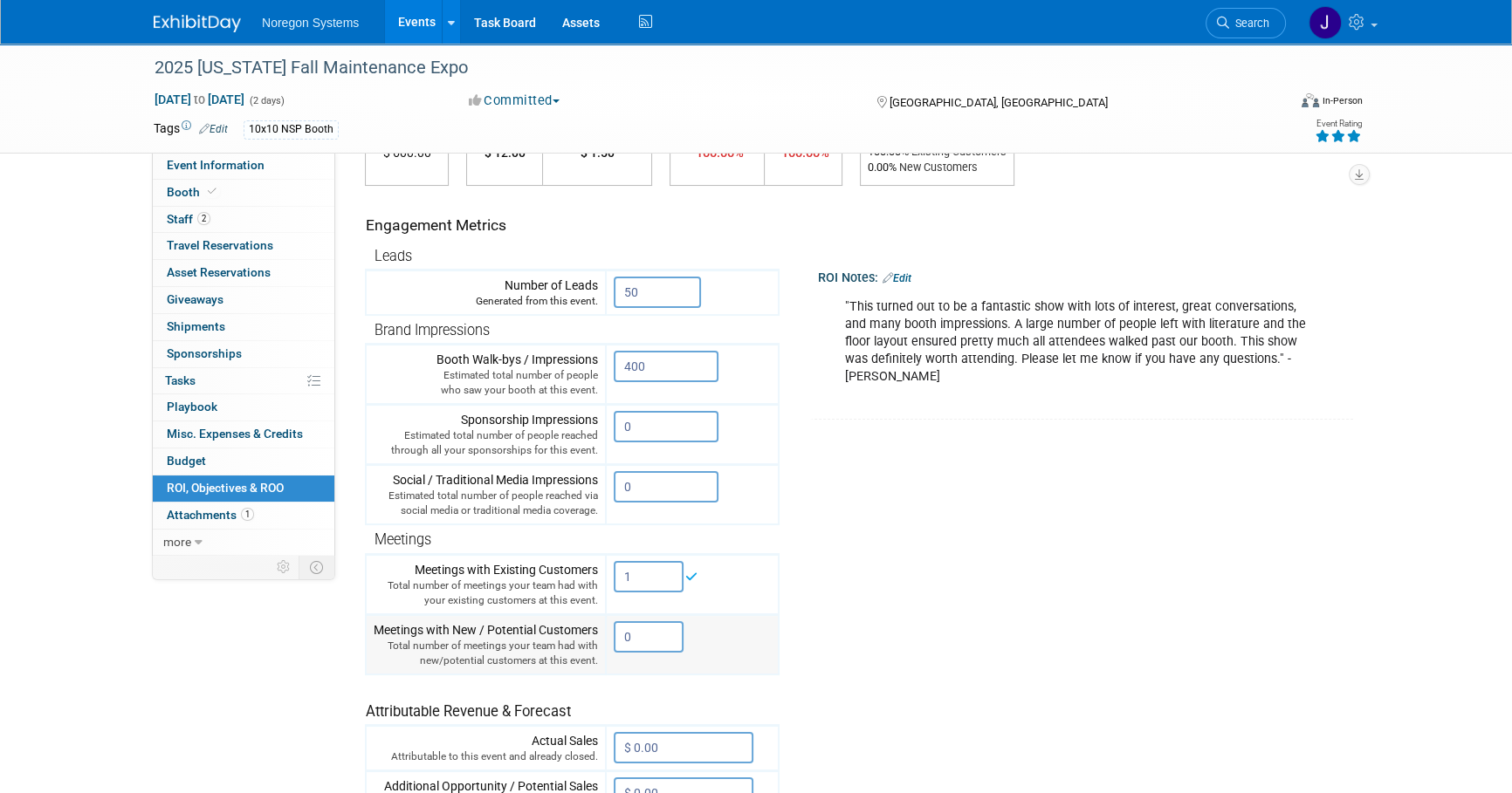
drag, startPoint x: 655, startPoint y: 634, endPoint x: 587, endPoint y: 632, distance: 68.0
click at [587, 632] on tr "Meetings with New / Potential Customers Total number of meetings your team had …" at bounding box center [573, 644] width 413 height 60
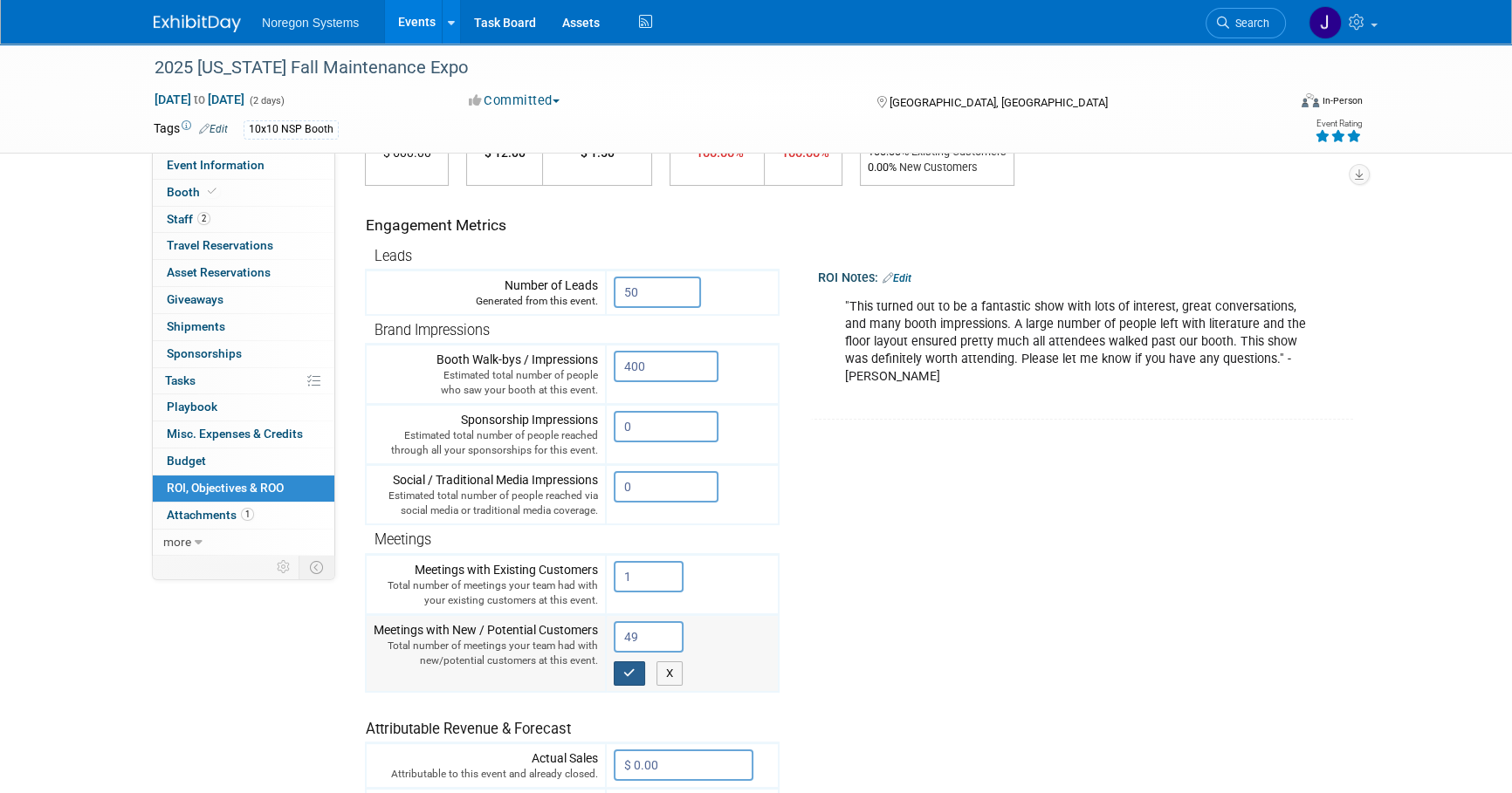
type input "49"
click at [634, 673] on icon "button" at bounding box center [629, 673] width 12 height 11
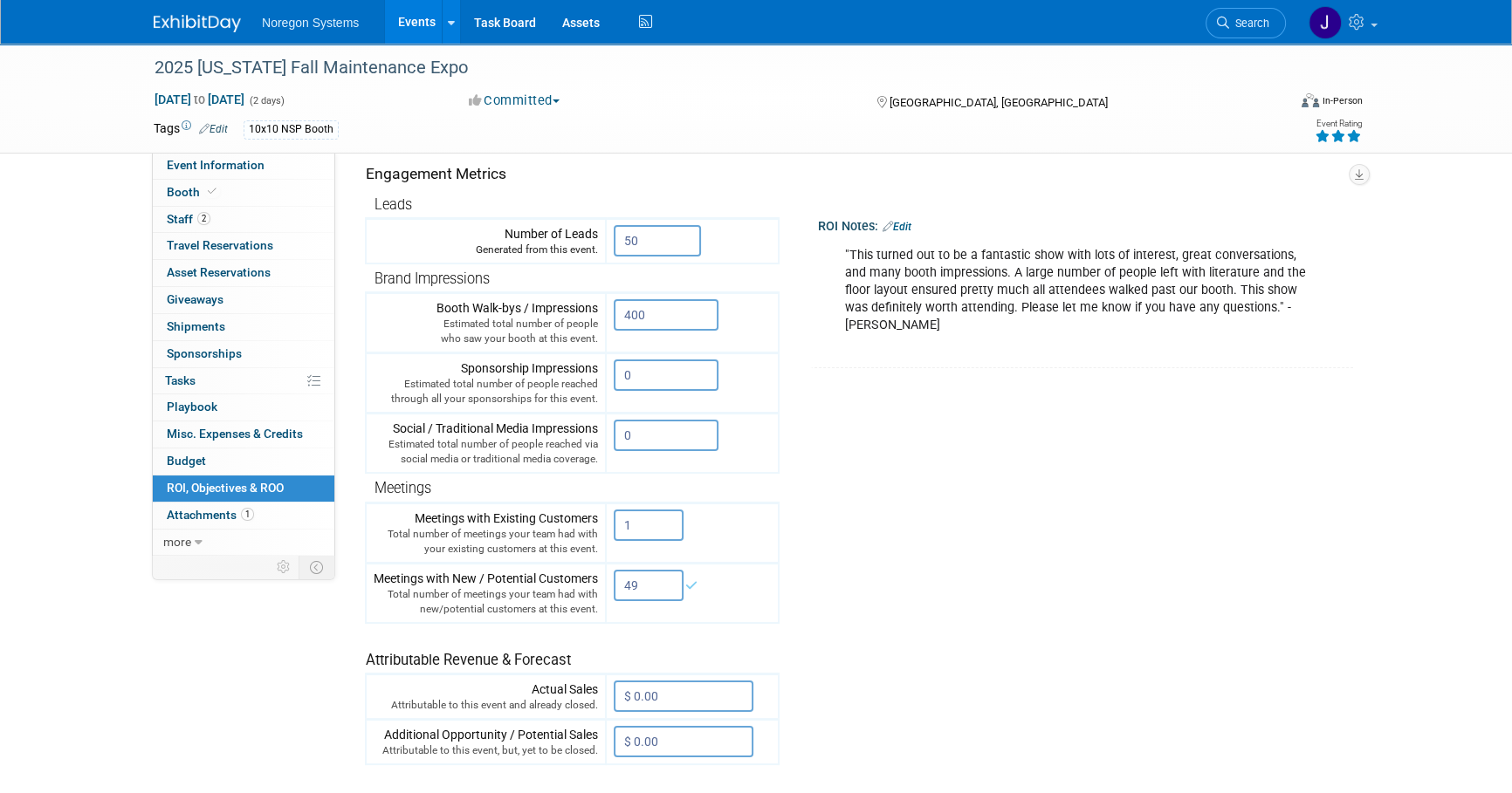
scroll to position [237, 0]
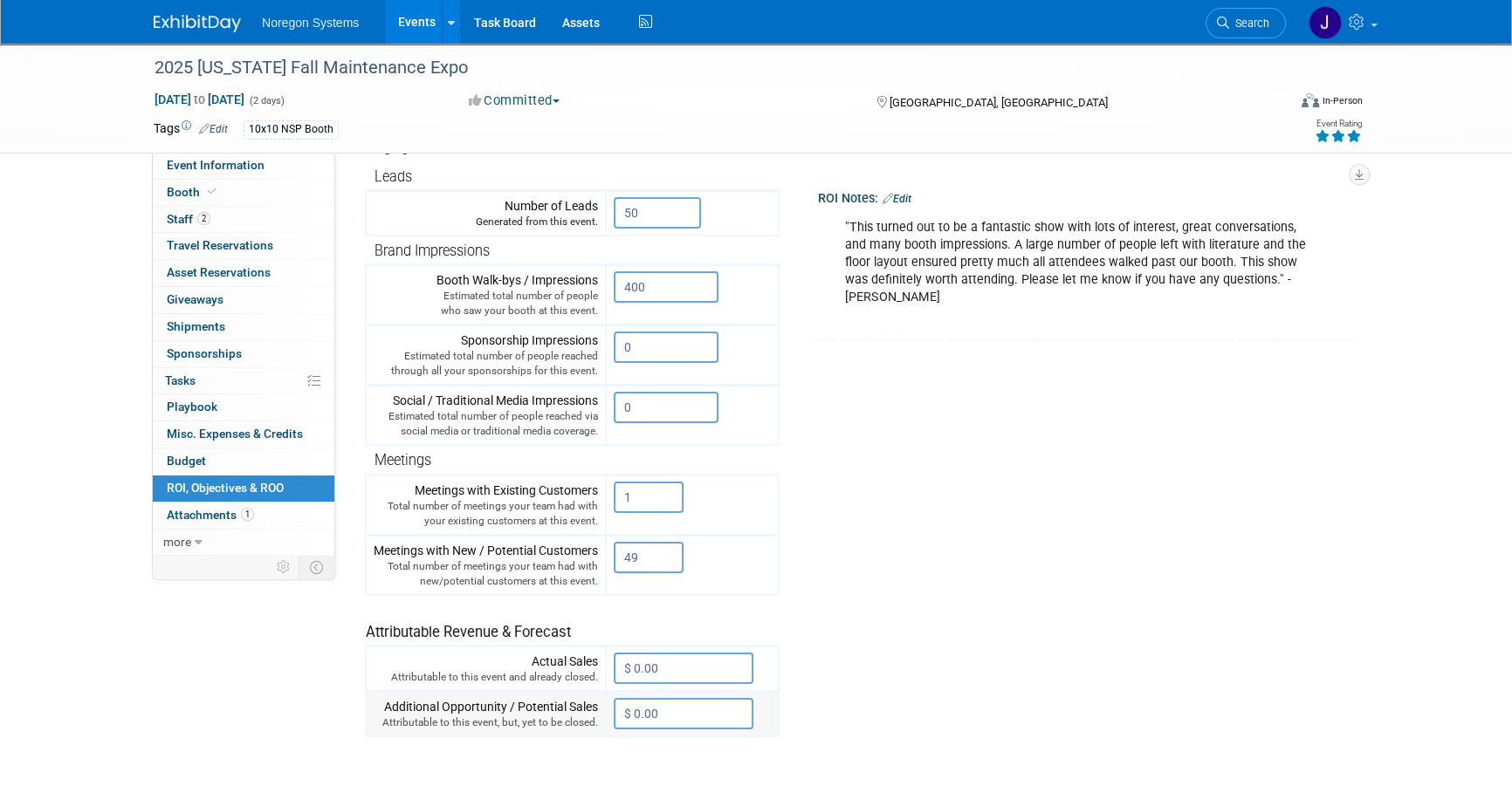
click at [670, 710] on input "$ 0.00" at bounding box center [683, 714] width 140 height 31
type input "$ 100,000.00"
click at [626, 748] on icon "button" at bounding box center [629, 750] width 12 height 11
click at [229, 425] on link "0 Misc. Expenses & Credits 0" at bounding box center [244, 434] width 182 height 26
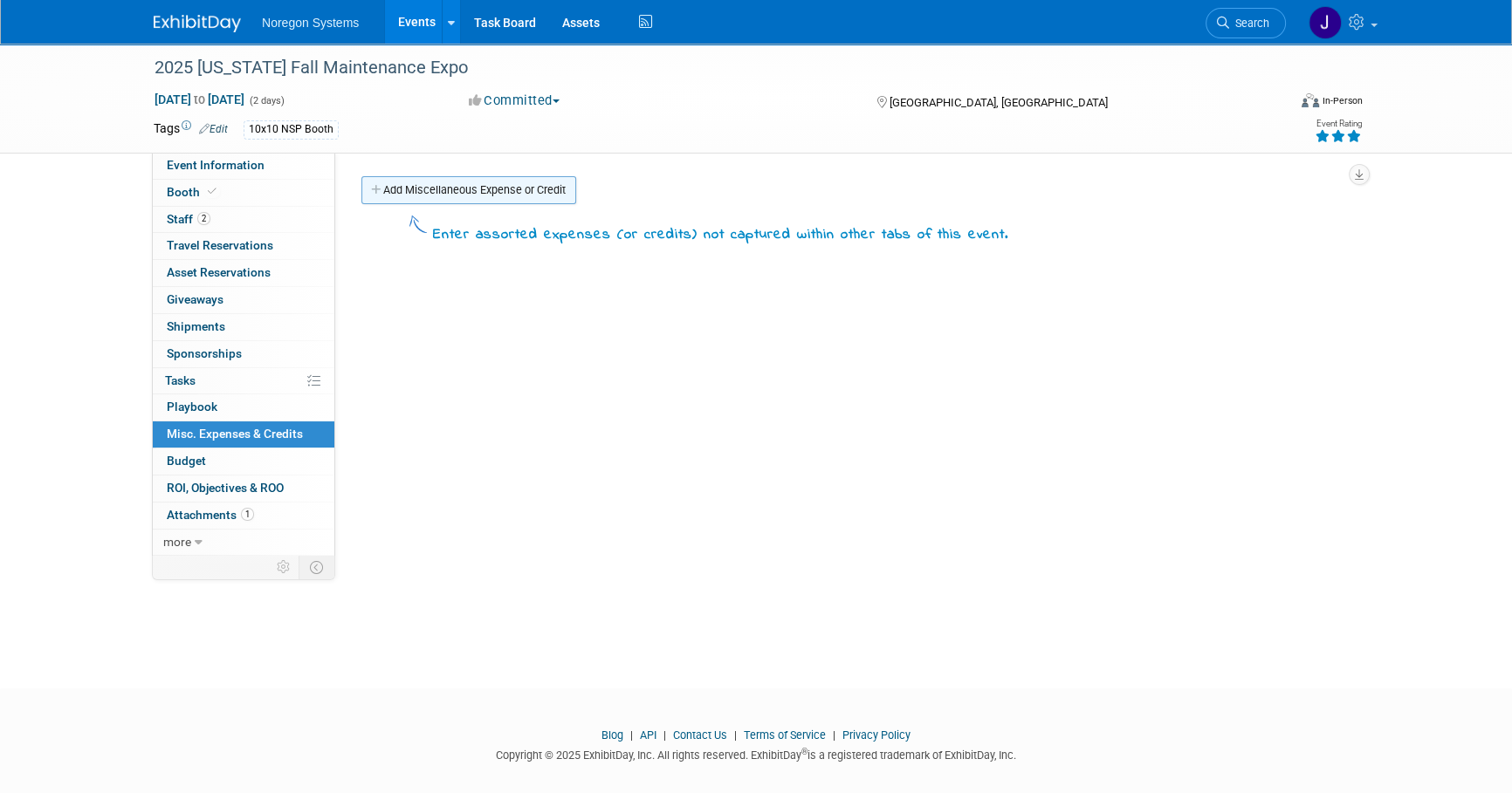
click at [449, 182] on link "Add Miscellaneous Expense or Credit" at bounding box center [469, 190] width 215 height 28
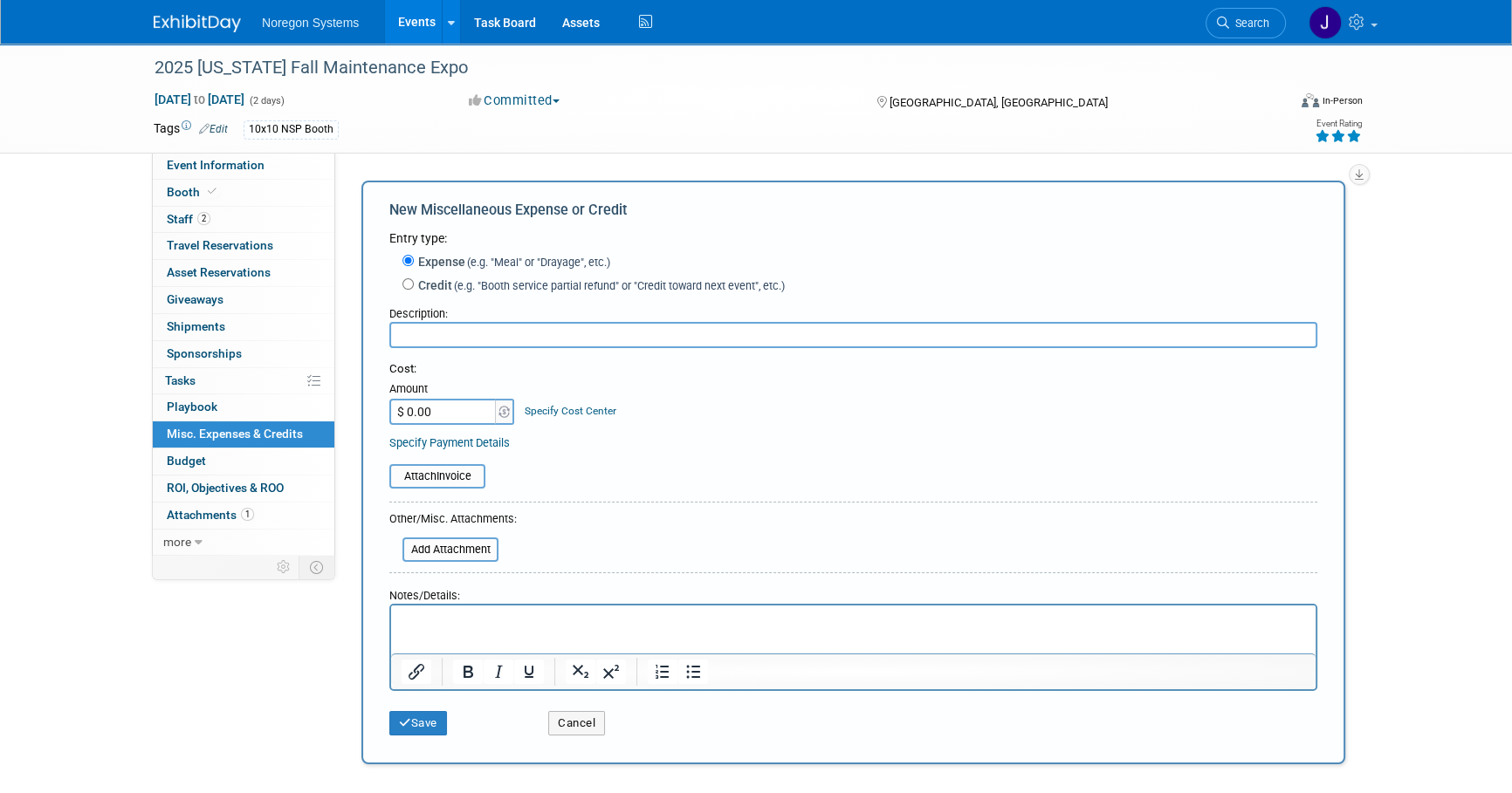
click at [471, 336] on input "text" at bounding box center [852, 335] width 927 height 26
type input "Hilary & Brian"
click at [455, 410] on input "$ 0.00" at bounding box center [444, 411] width 109 height 26
type input "$ 1,825.00"
click at [697, 446] on div "Attach Invoice" at bounding box center [852, 467] width 927 height 43
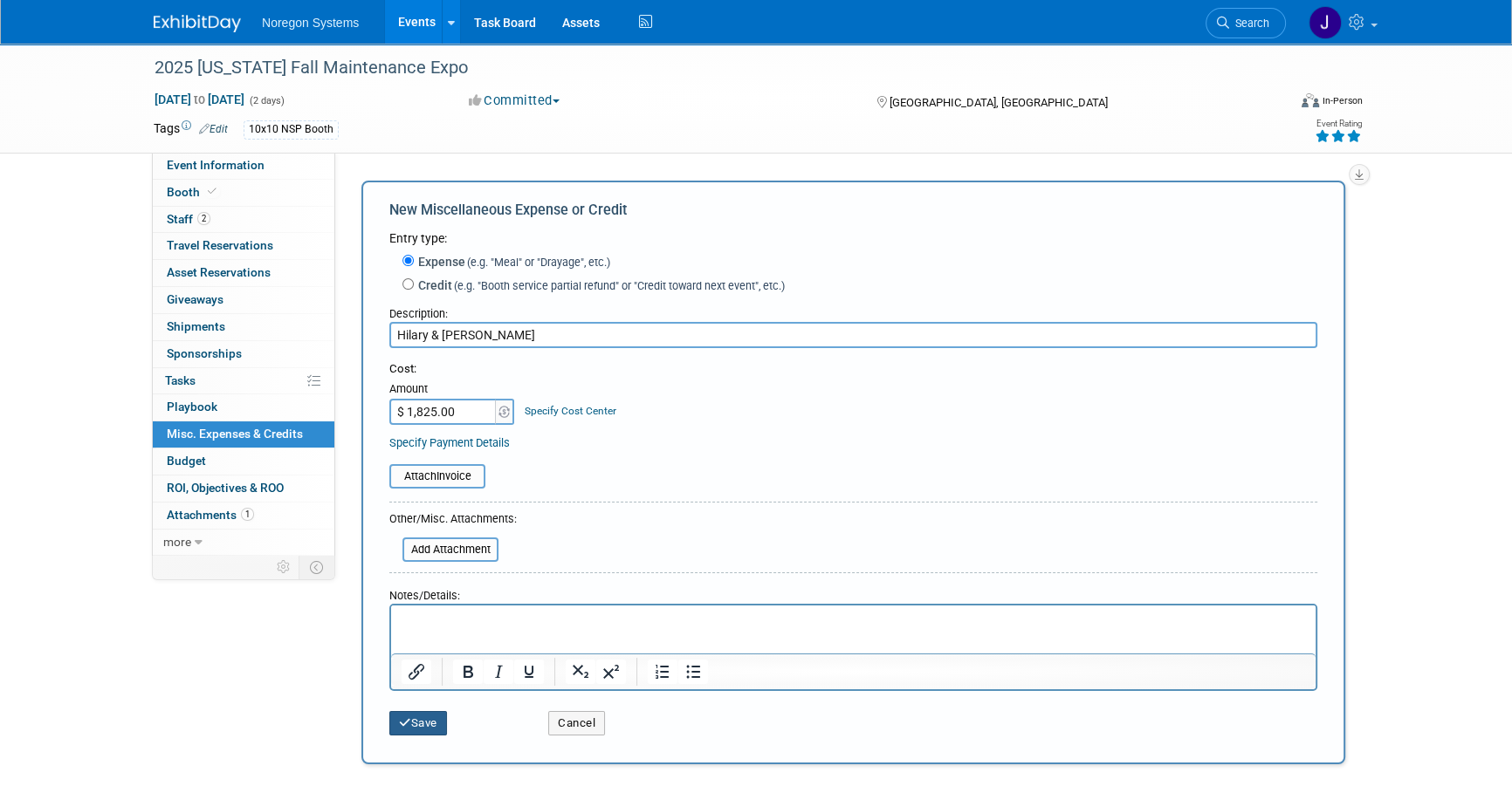
click at [444, 724] on button "Save" at bounding box center [418, 724] width 57 height 24
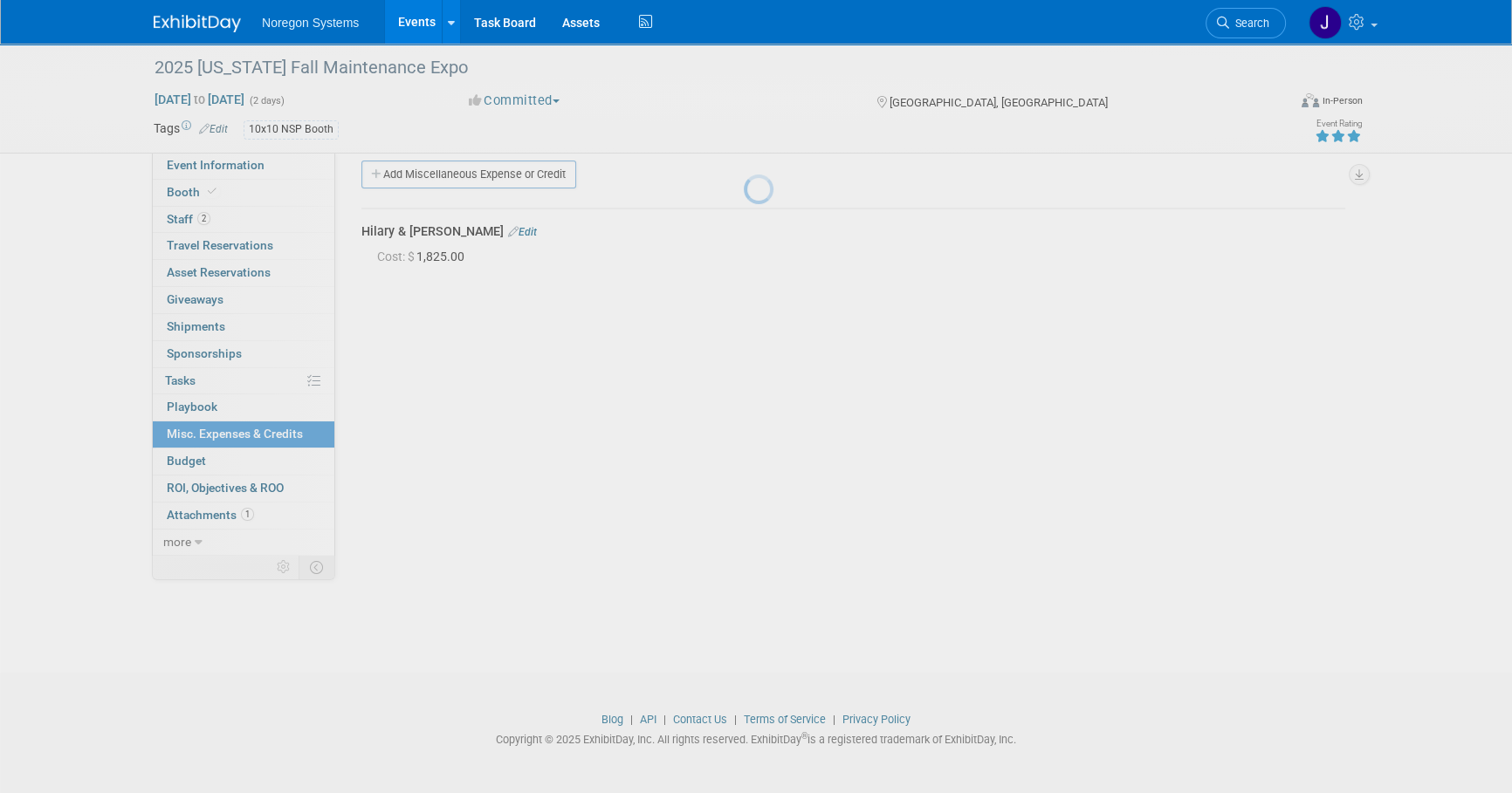
scroll to position [18, 0]
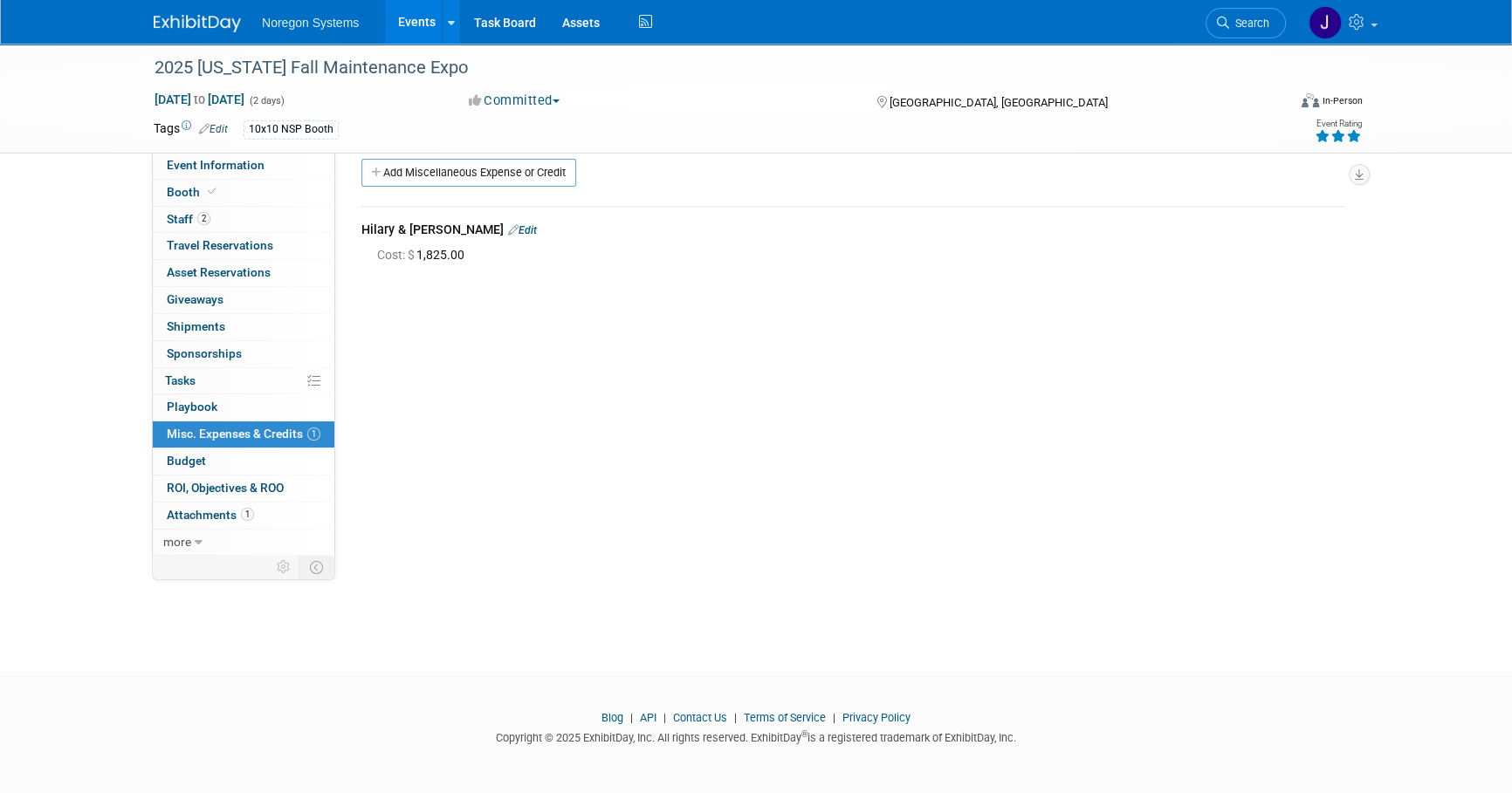
click at [202, 31] on img at bounding box center [197, 23] width 87 height 18
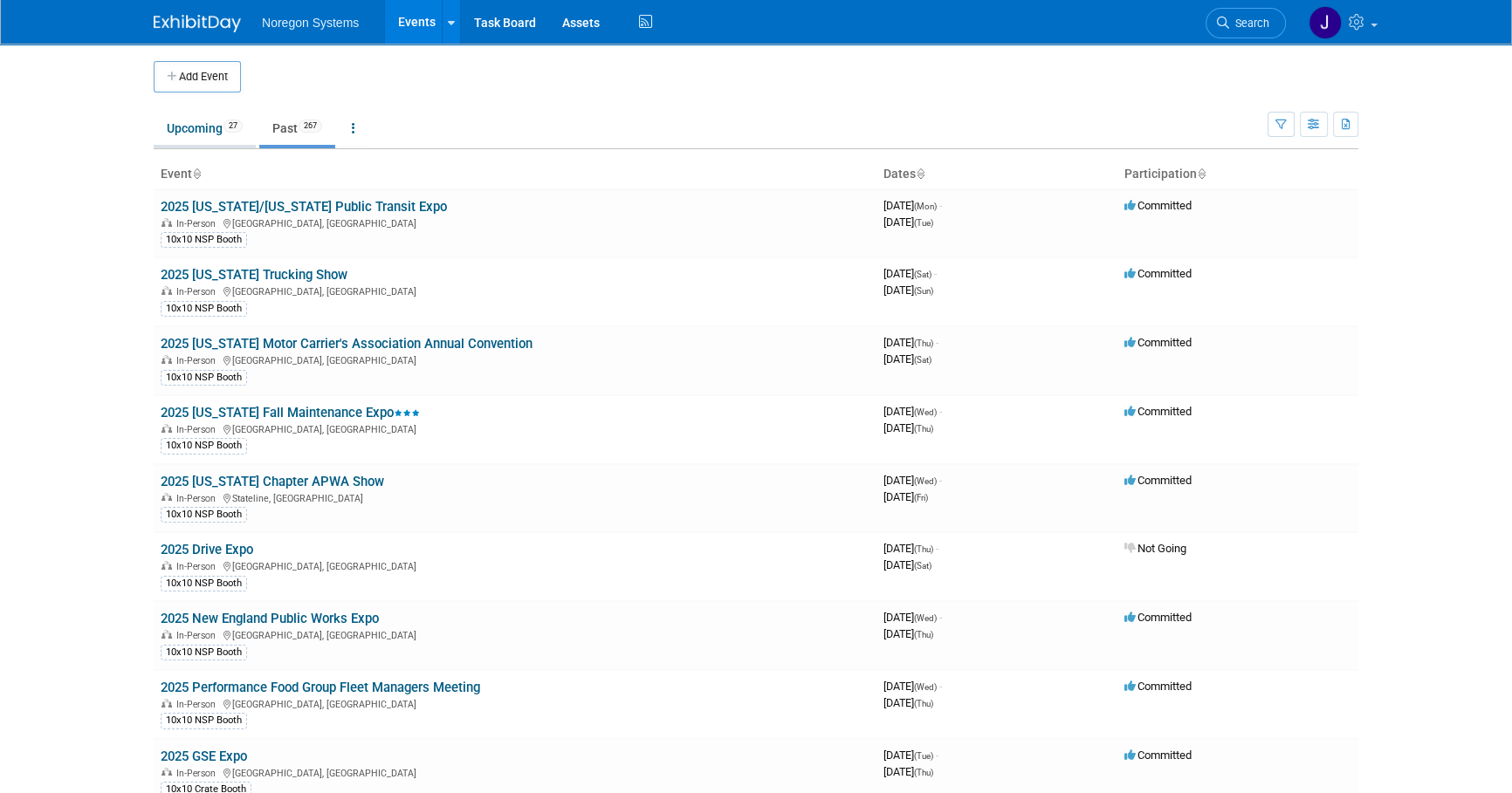
click at [169, 124] on link "Upcoming 27" at bounding box center [205, 129] width 102 height 33
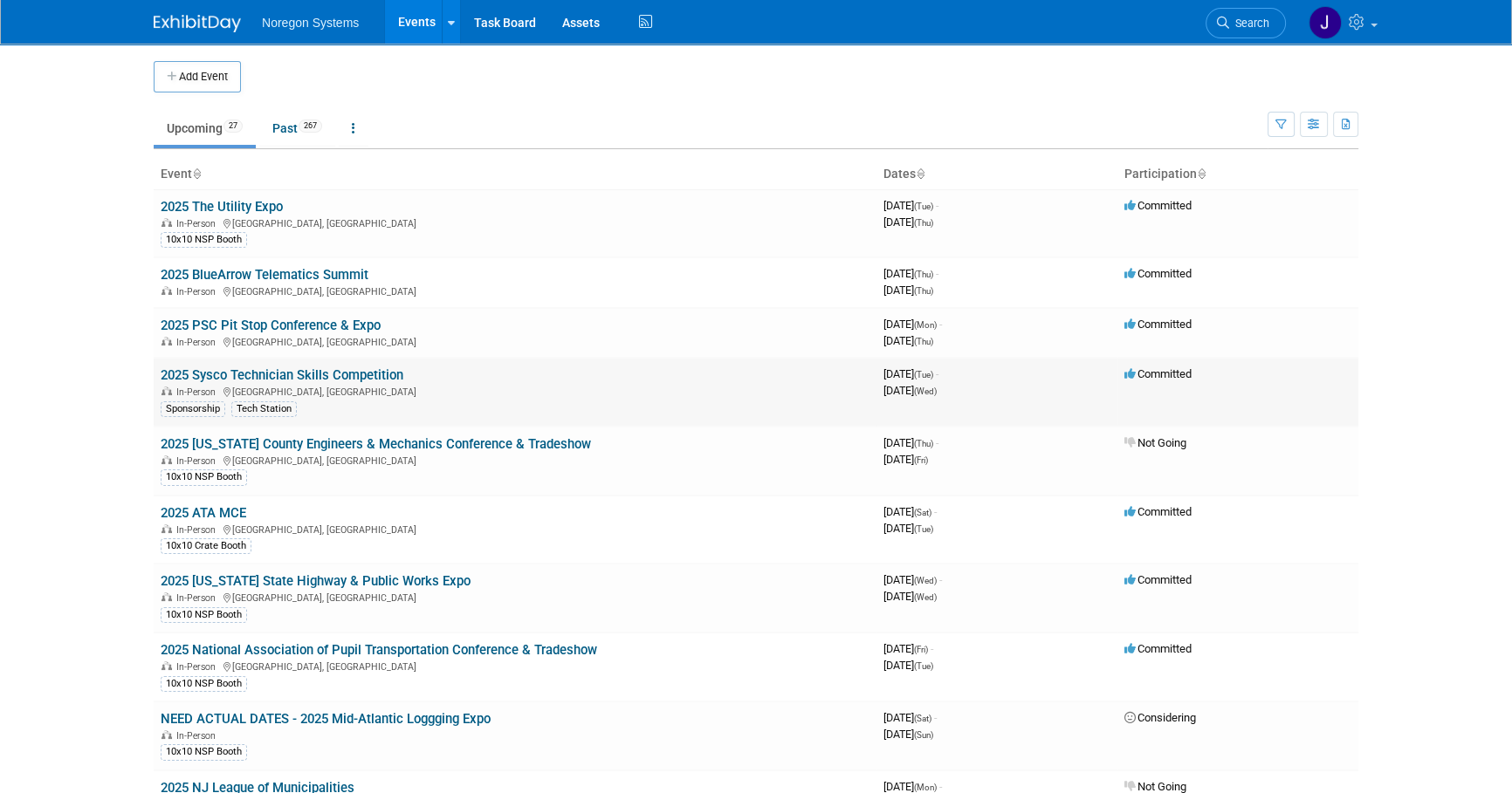
click at [322, 374] on link "2025 Sysco Technician Skills Competition" at bounding box center [282, 375] width 243 height 16
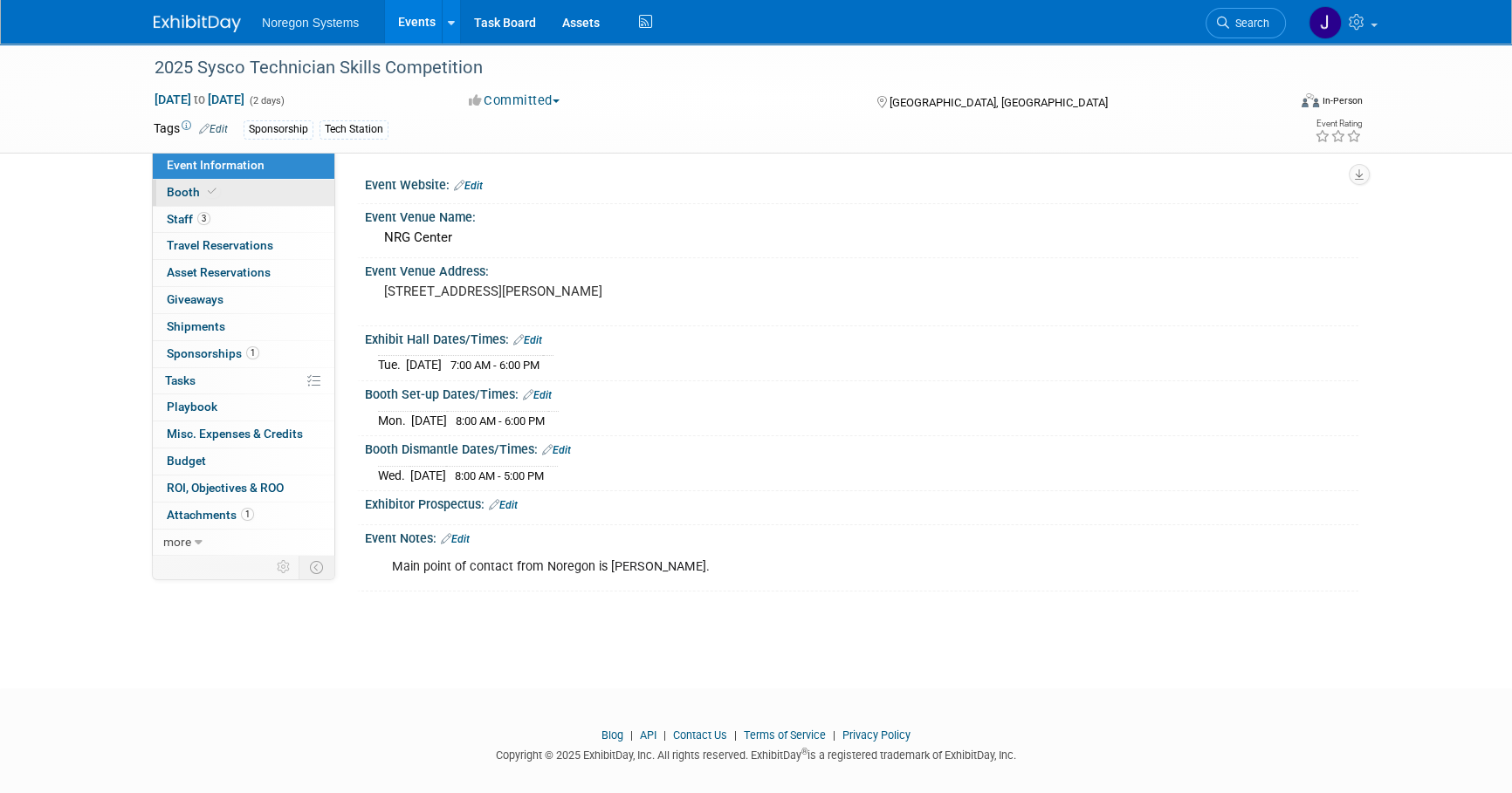
click at [252, 194] on link "Booth" at bounding box center [244, 193] width 182 height 26
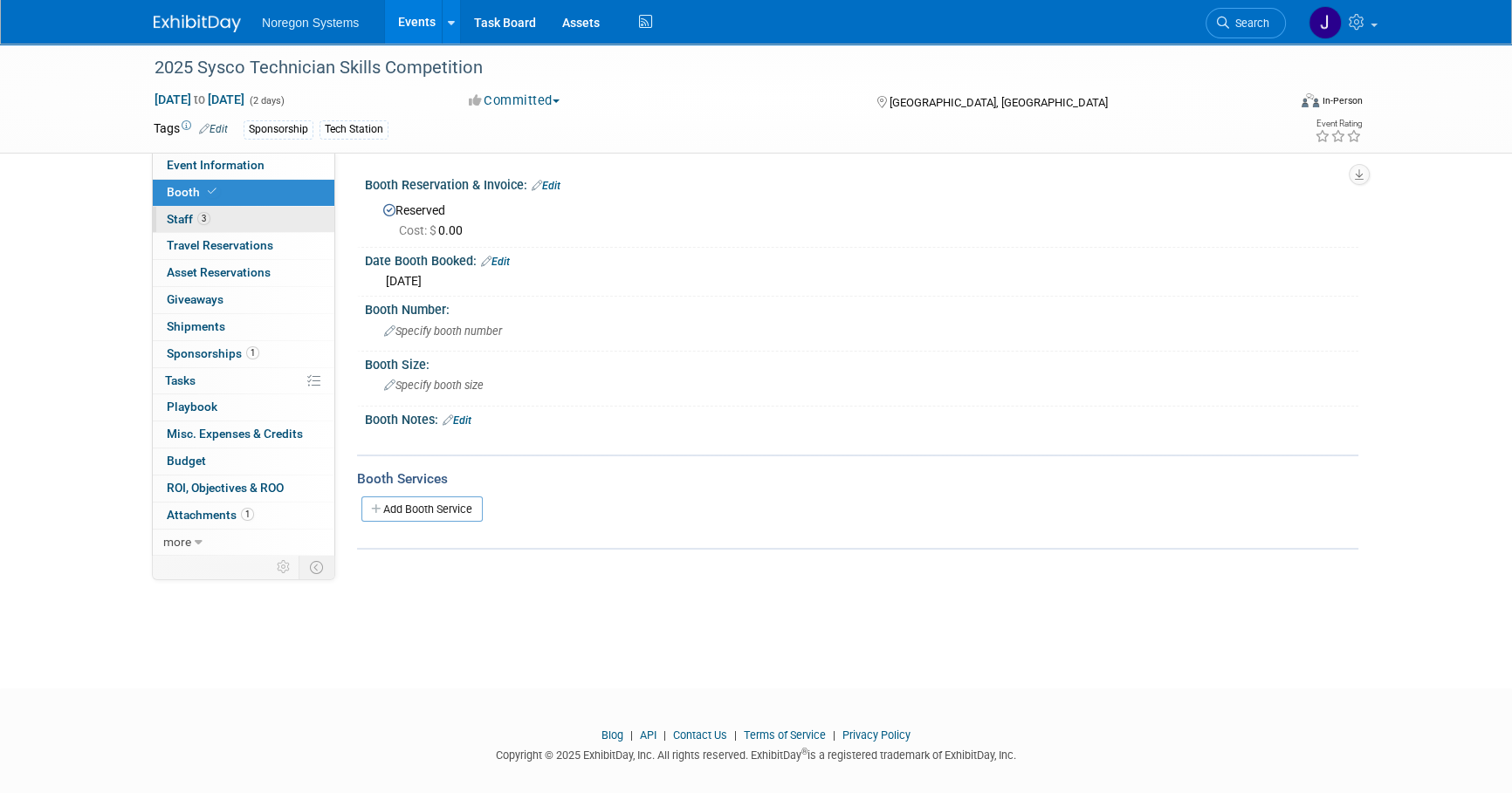
click at [235, 218] on link "3 Staff 3" at bounding box center [244, 220] width 182 height 26
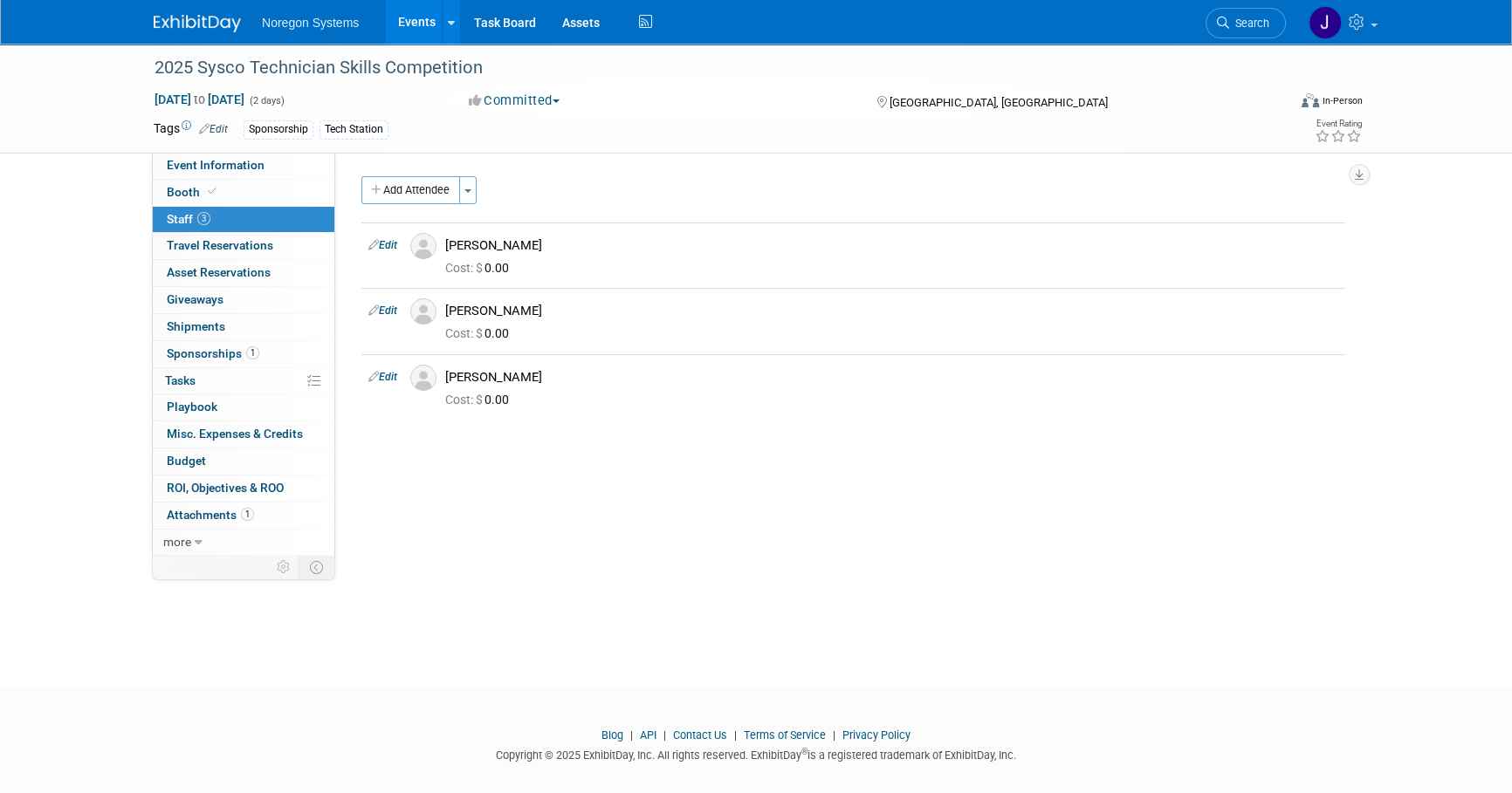
click at [207, 27] on img at bounding box center [197, 23] width 87 height 18
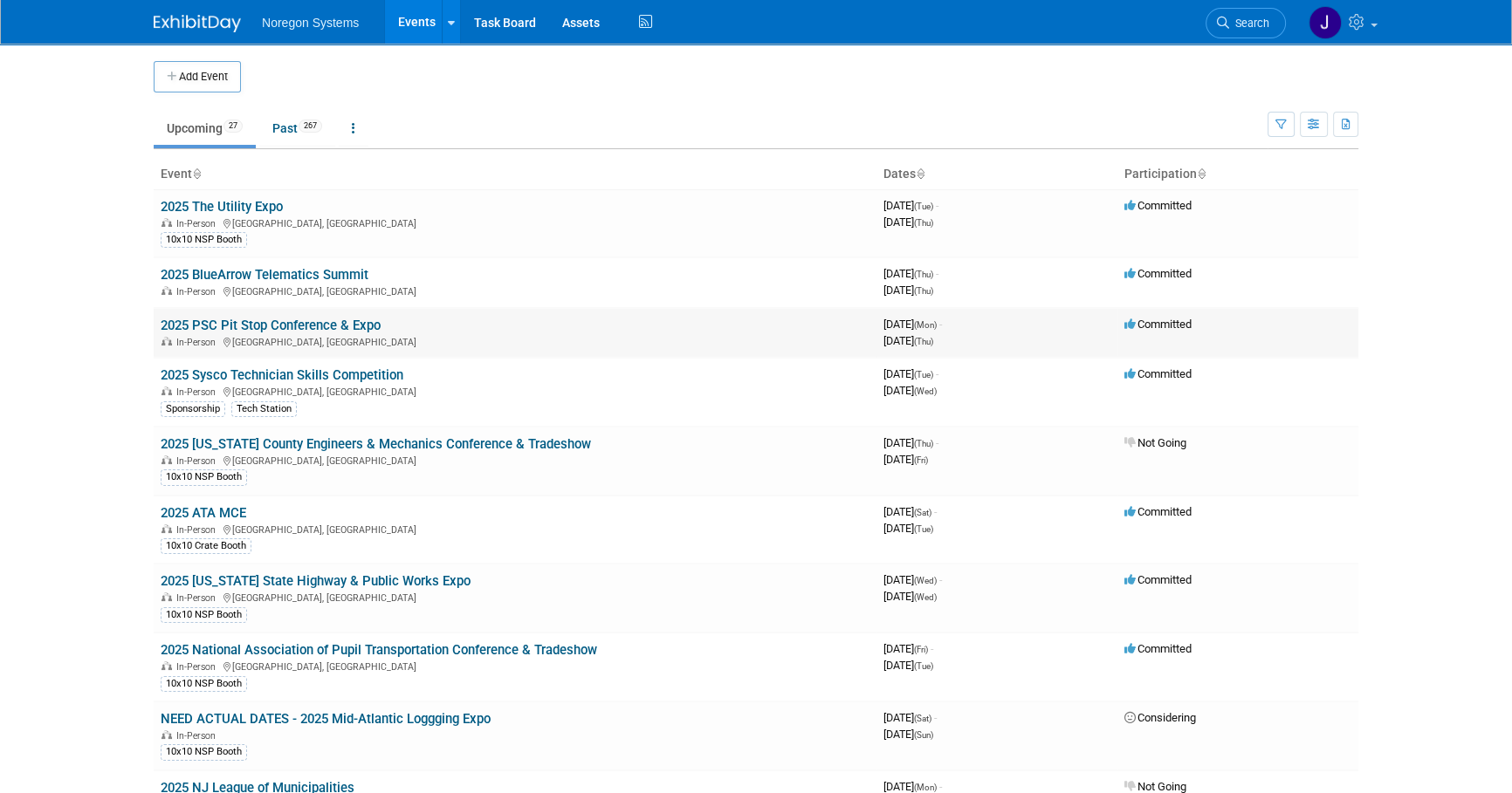
drag, startPoint x: 262, startPoint y: 321, endPoint x: 272, endPoint y: 324, distance: 10.4
click at [263, 321] on link "2025 PSC Pit Stop Conference & Expo" at bounding box center [270, 325] width 220 height 16
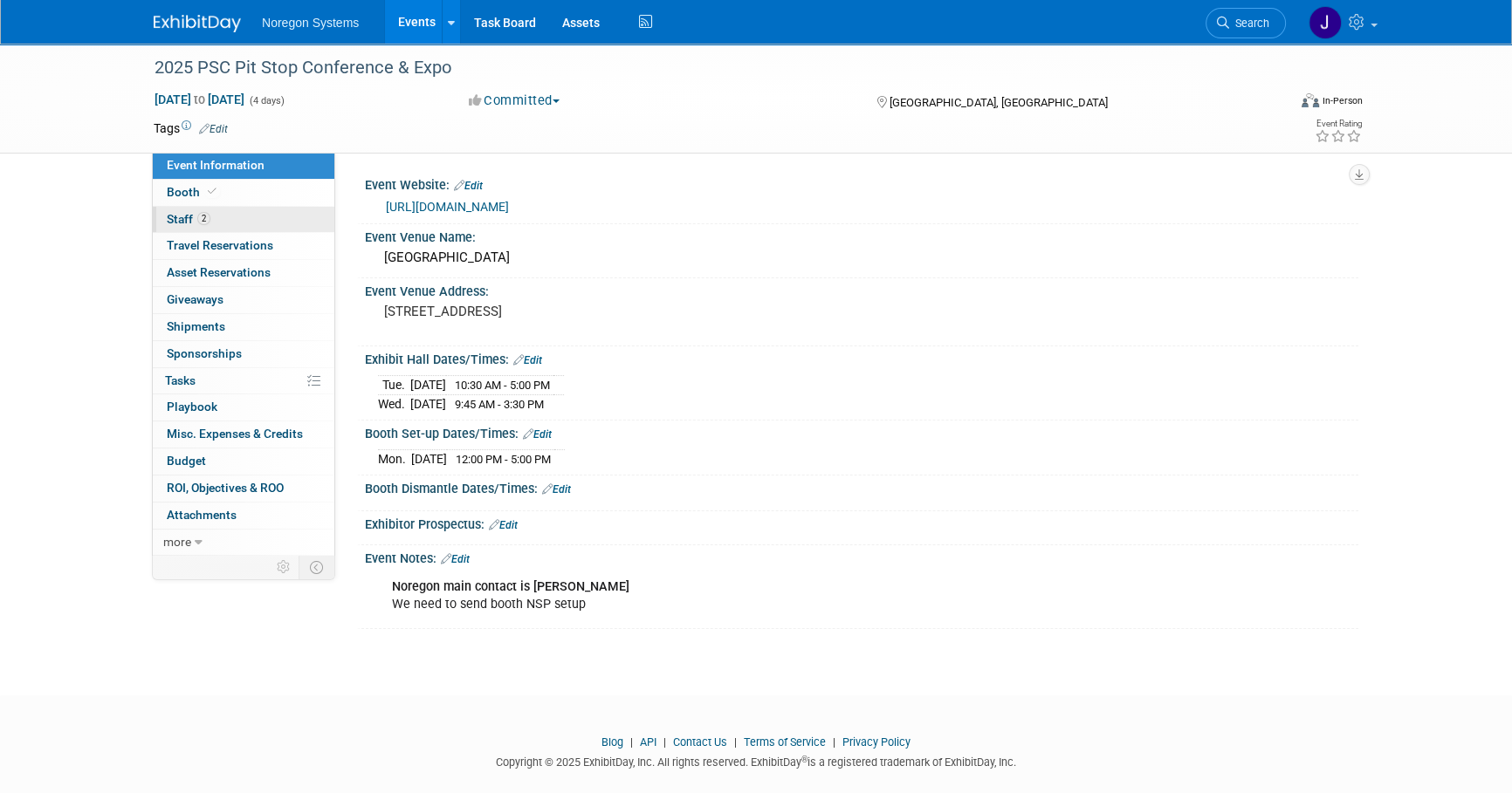
click at [246, 226] on link "2 Staff 2" at bounding box center [244, 220] width 182 height 26
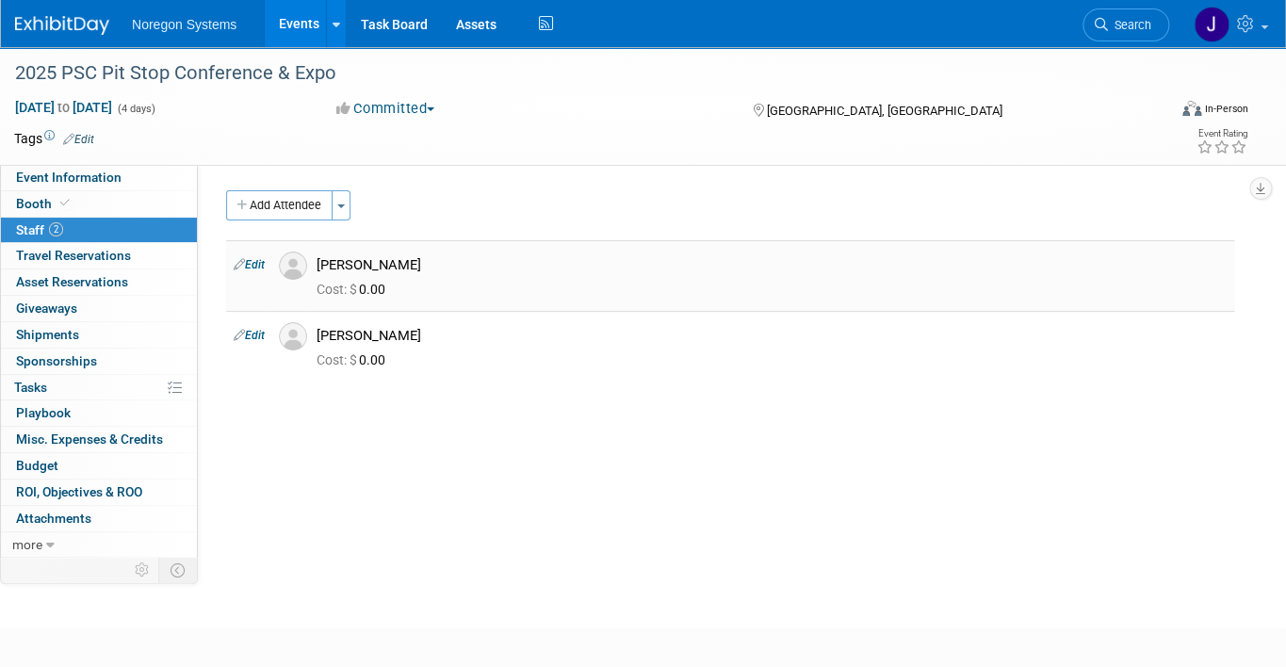
click at [293, 270] on img at bounding box center [293, 266] width 28 height 28
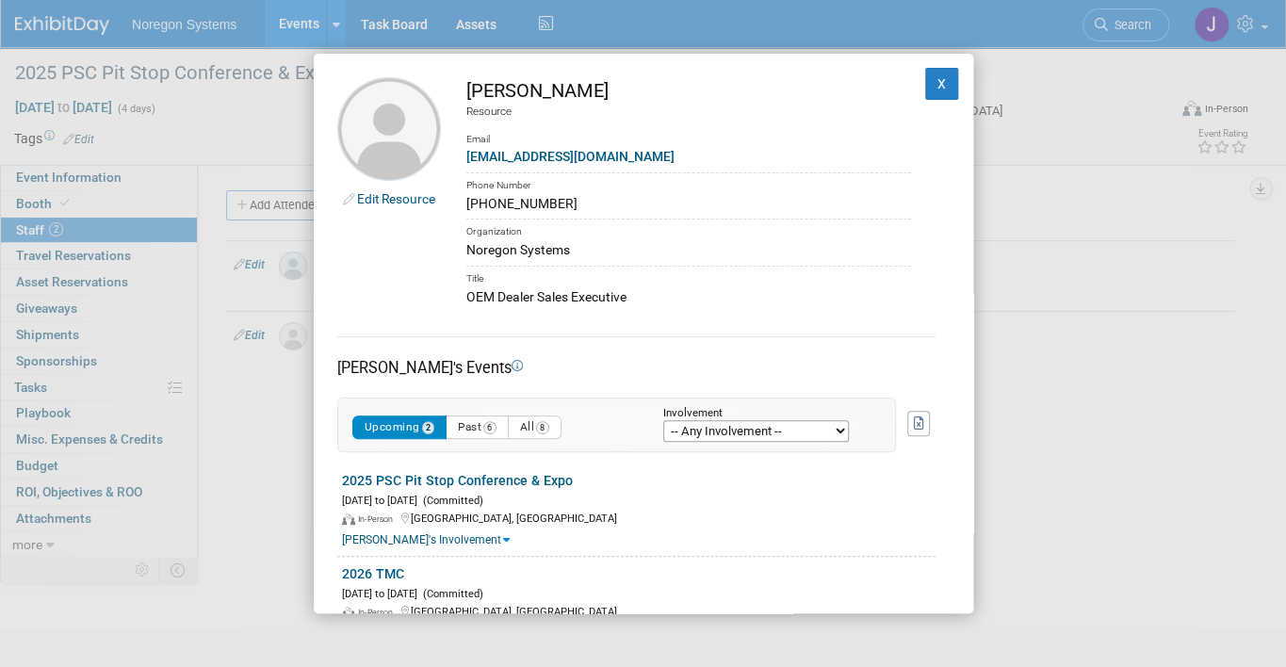
drag, startPoint x: 581, startPoint y: 91, endPoint x: 464, endPoint y: 94, distance: 116.8
click at [466, 94] on div "Adam Lumia" at bounding box center [688, 90] width 445 height 27
copy div "Adam Lumia"
drag, startPoint x: 644, startPoint y: 297, endPoint x: 465, endPoint y: 298, distance: 179.0
click at [466, 298] on div "OEM Dealer Sales Executive" at bounding box center [688, 297] width 445 height 20
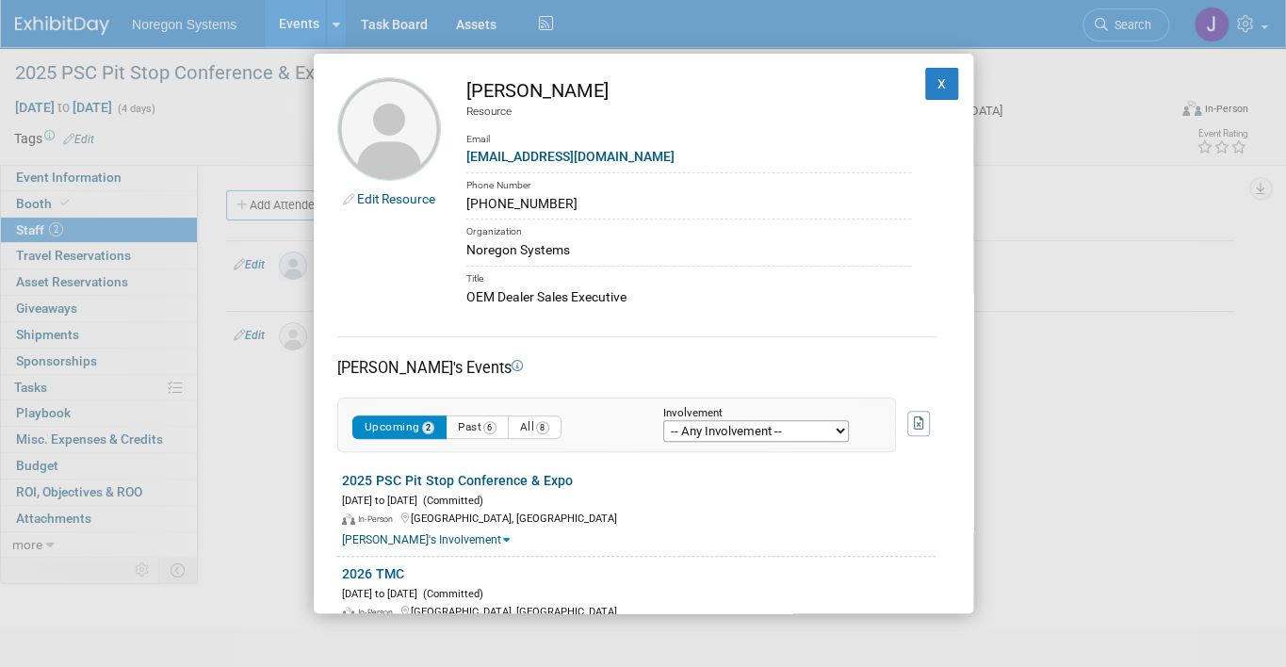
copy div "OEM Dealer Sales Executive"
drag, startPoint x: 561, startPoint y: 159, endPoint x: 453, endPoint y: 153, distance: 108.5
click at [453, 153] on td "Adam Lumia Resource Email alumia@noregon.com Phone Number 561-703-5448 Organiza…" at bounding box center [676, 192] width 470 height 230
copy link "alumia@noregon.com"
drag, startPoint x: 725, startPoint y: 284, endPoint x: 581, endPoint y: 251, distance: 147.9
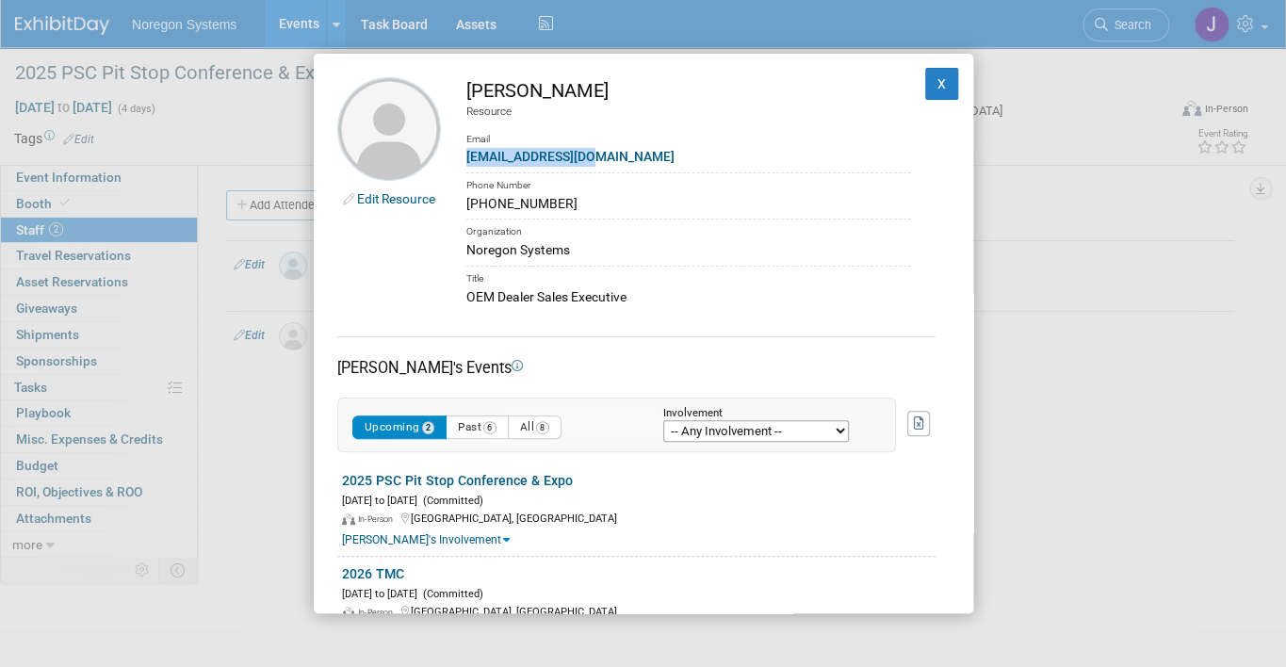
click at [725, 284] on div "Title" at bounding box center [688, 277] width 445 height 22
drag, startPoint x: 556, startPoint y: 205, endPoint x: 466, endPoint y: 208, distance: 89.5
click at [466, 208] on div "561-703-5448" at bounding box center [688, 204] width 445 height 20
copy div "561-703-5448"
click at [925, 76] on button "X" at bounding box center [942, 84] width 34 height 32
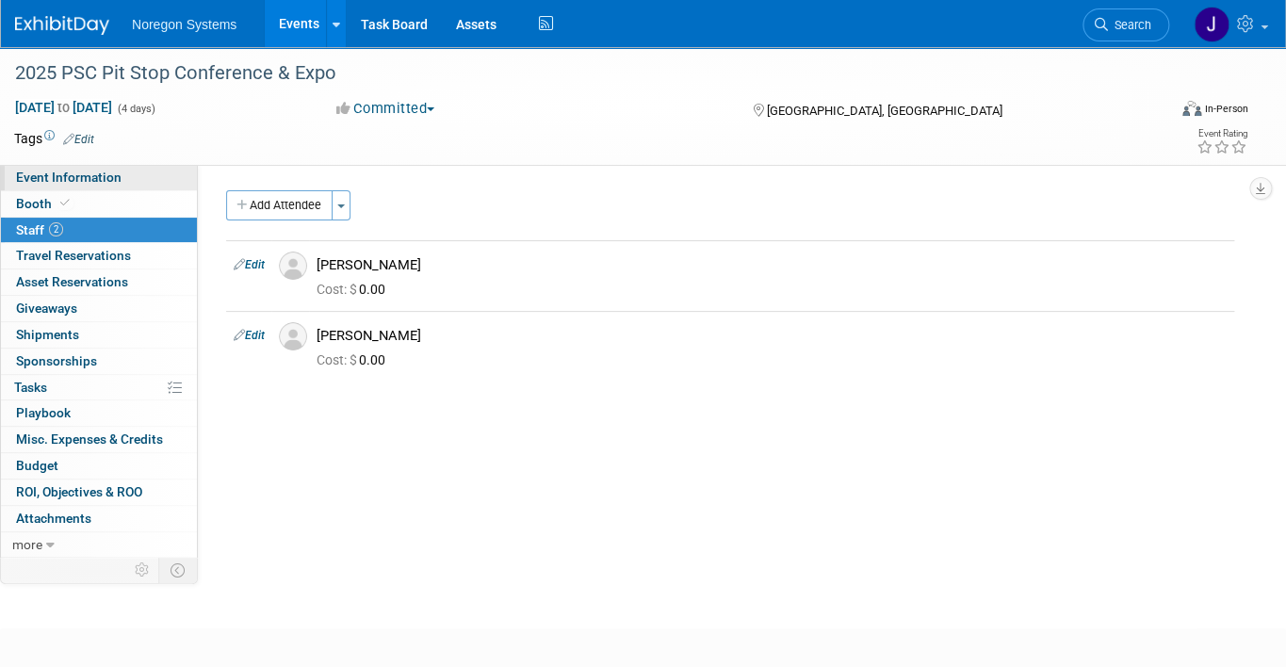
click at [89, 174] on span "Event Information" at bounding box center [69, 177] width 106 height 15
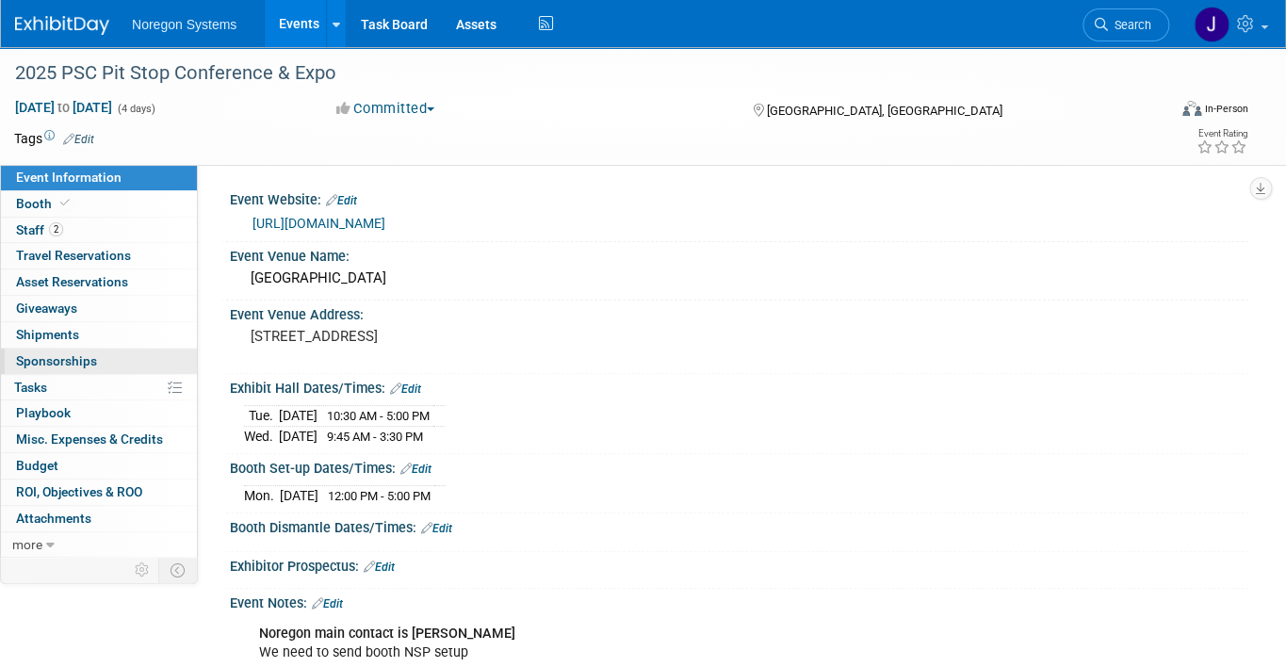
click at [117, 360] on link "0 Sponsorships 0" at bounding box center [99, 361] width 196 height 25
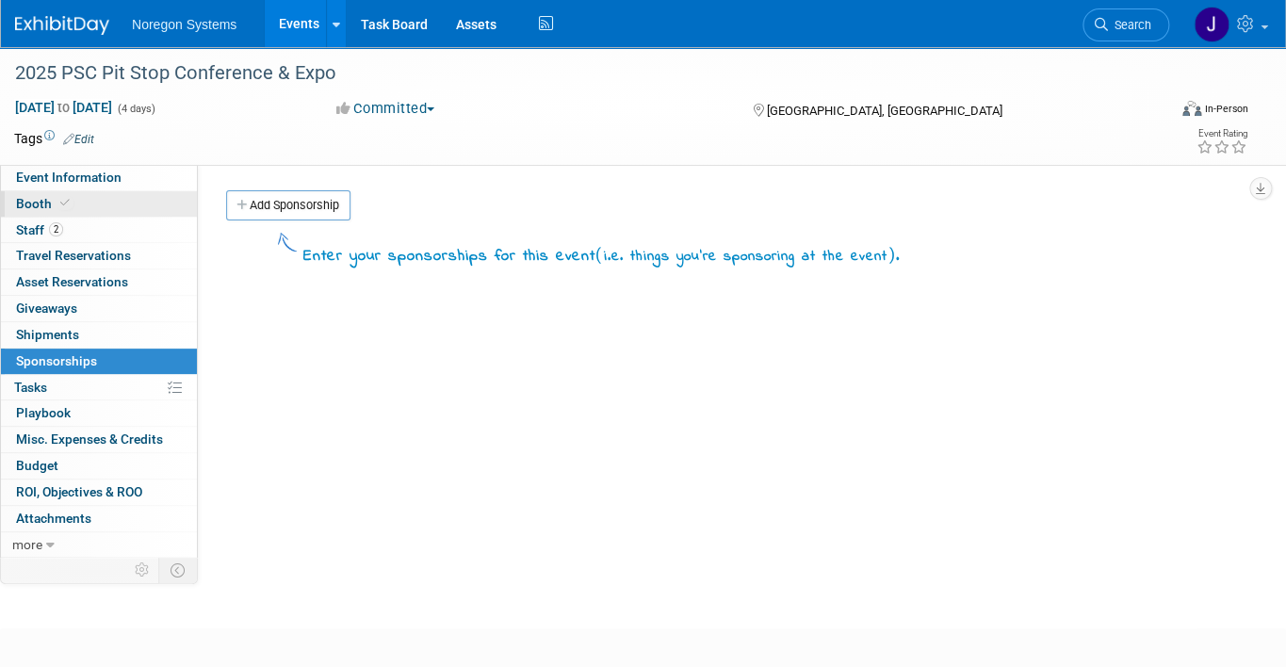
click at [107, 208] on link "Booth" at bounding box center [99, 203] width 196 height 25
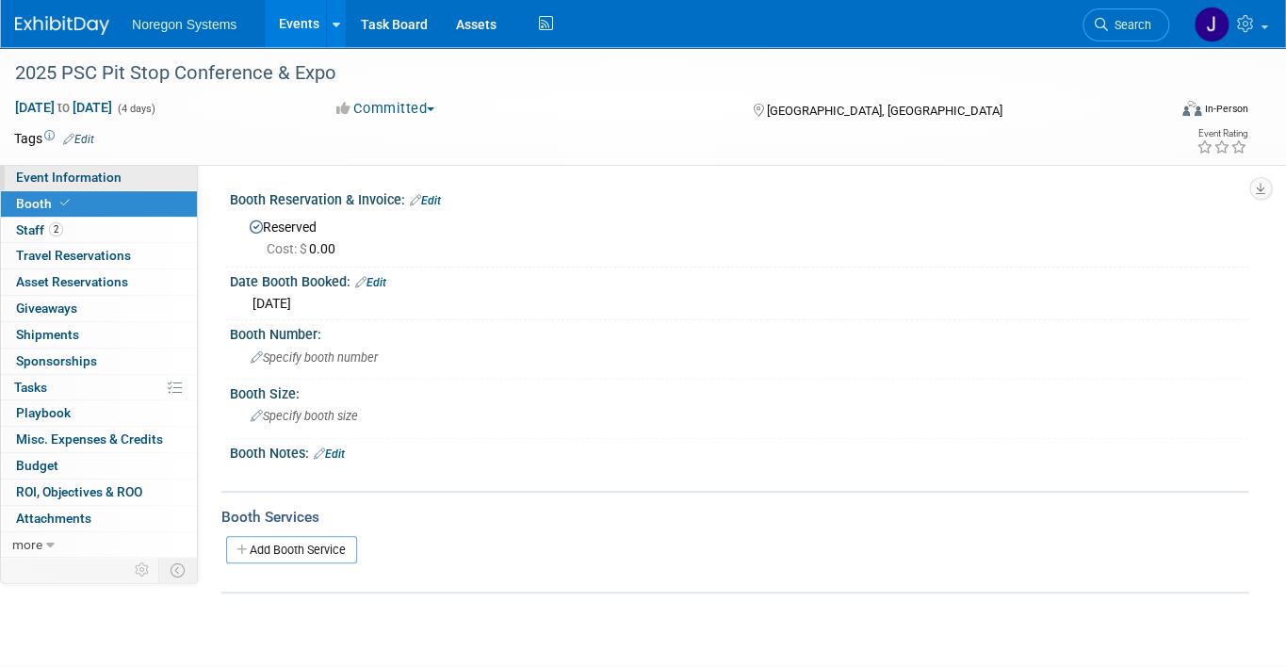
click at [169, 176] on link "Event Information" at bounding box center [99, 177] width 196 height 25
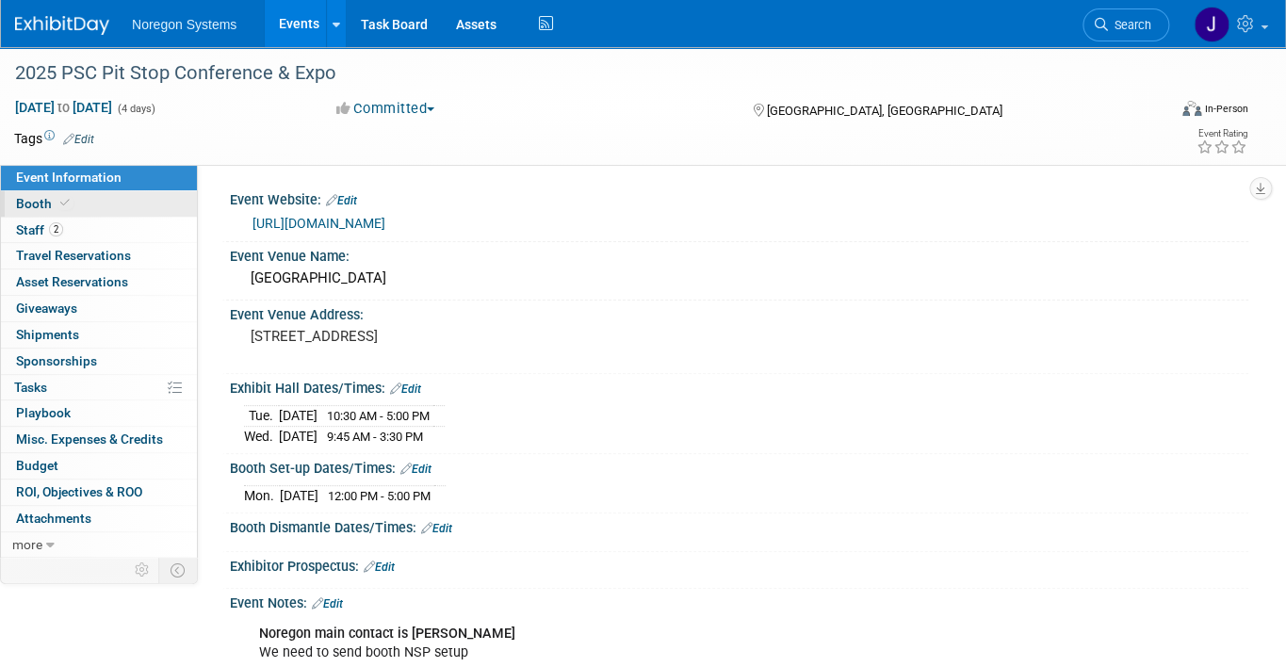
click at [44, 196] on span "Booth" at bounding box center [44, 203] width 57 height 15
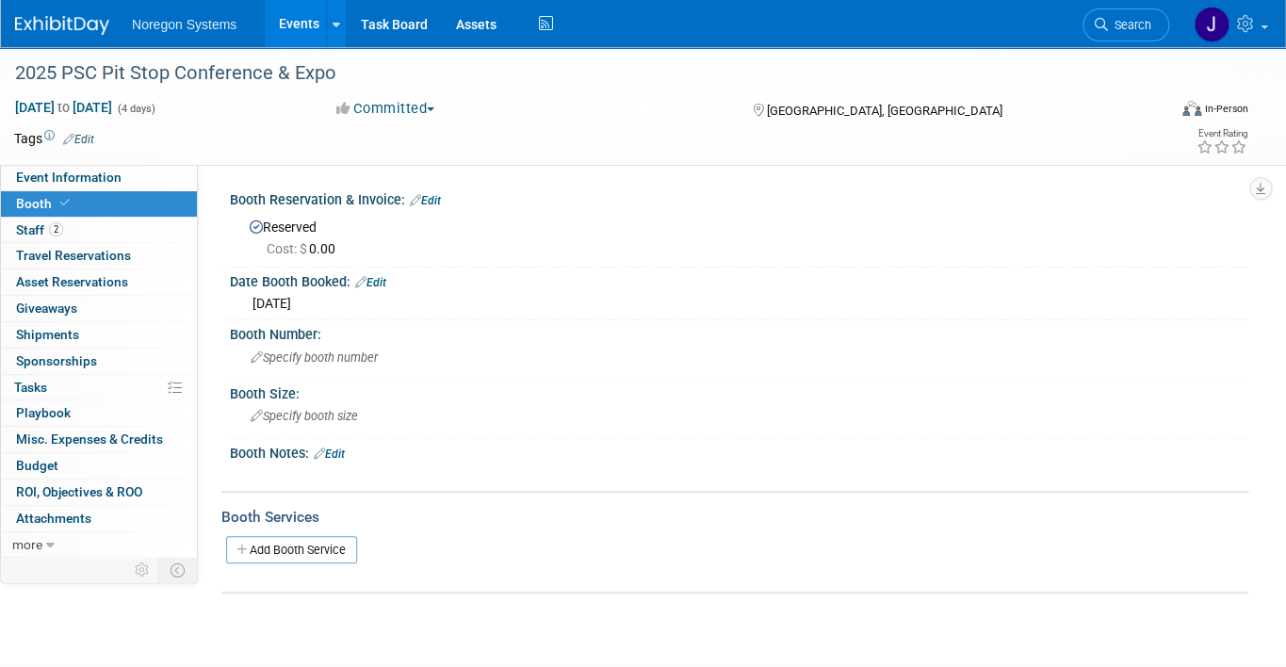
click at [106, 214] on link "Booth" at bounding box center [99, 203] width 196 height 25
click at [103, 224] on link "2 Staff 2" at bounding box center [99, 230] width 196 height 25
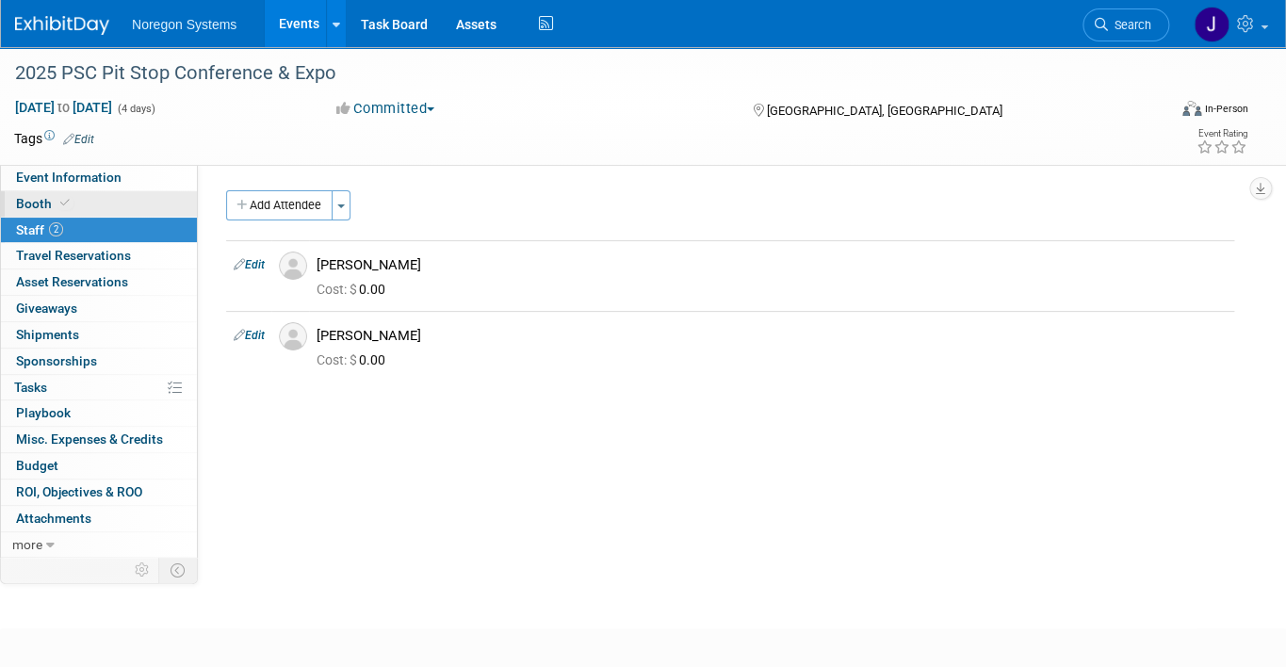
click at [101, 204] on link "Booth" at bounding box center [99, 203] width 196 height 25
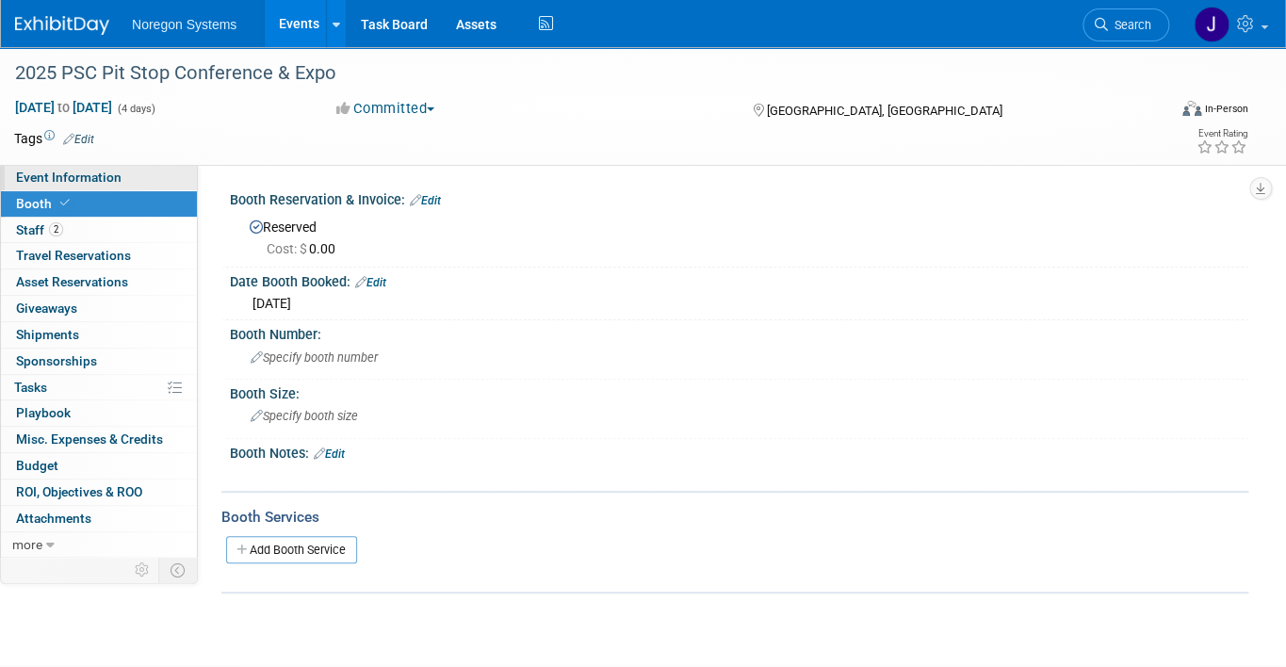
click at [103, 175] on span "Event Information" at bounding box center [69, 177] width 106 height 15
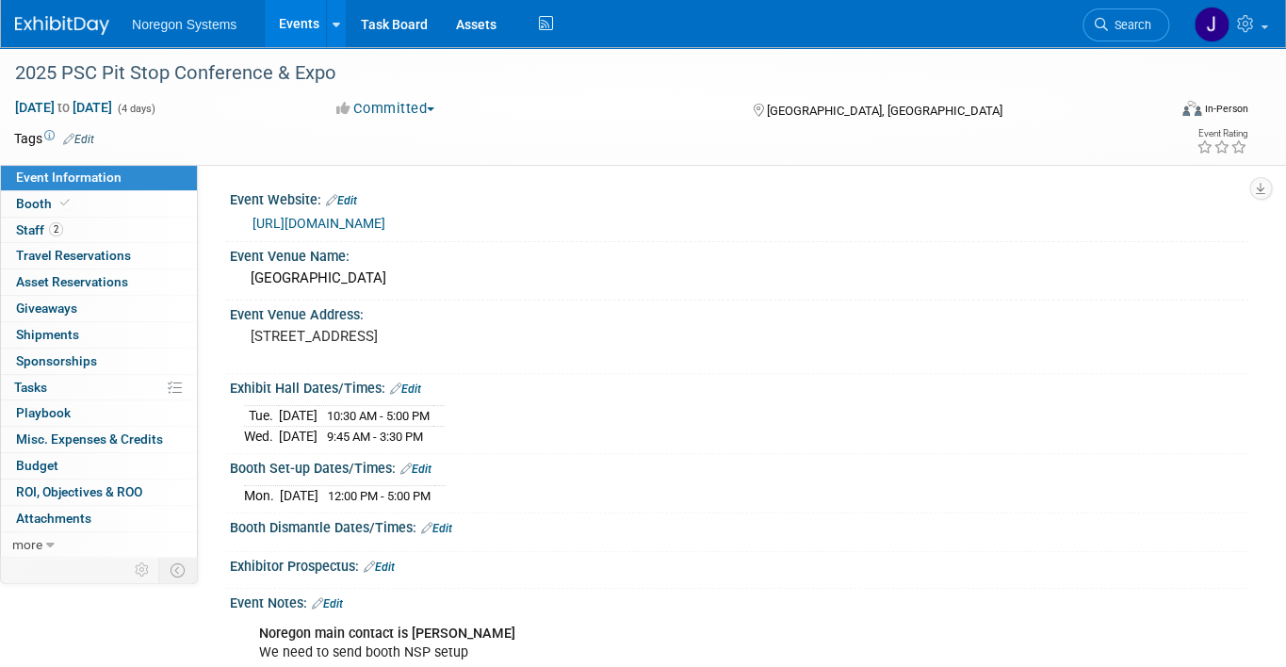
click at [108, 183] on span "Event Information" at bounding box center [69, 177] width 106 height 15
click at [107, 198] on link "Booth" at bounding box center [99, 203] width 196 height 25
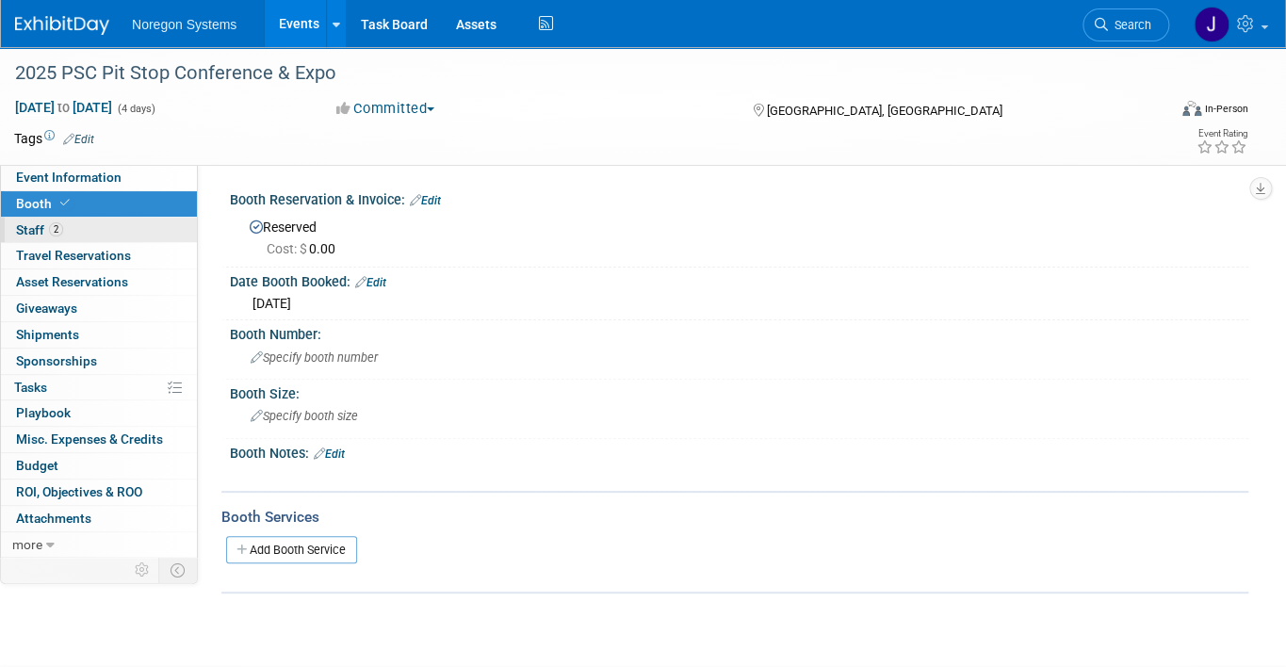
click at [92, 222] on link "2 Staff 2" at bounding box center [99, 230] width 196 height 25
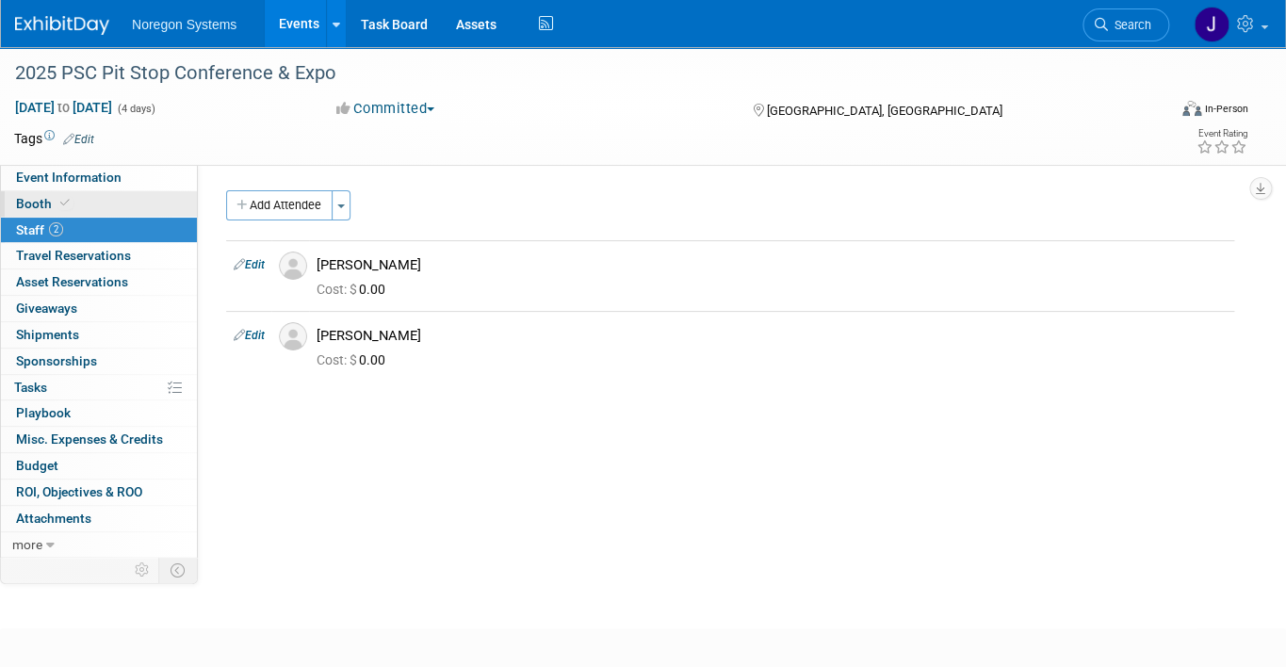
click at [100, 194] on link "Booth" at bounding box center [99, 203] width 196 height 25
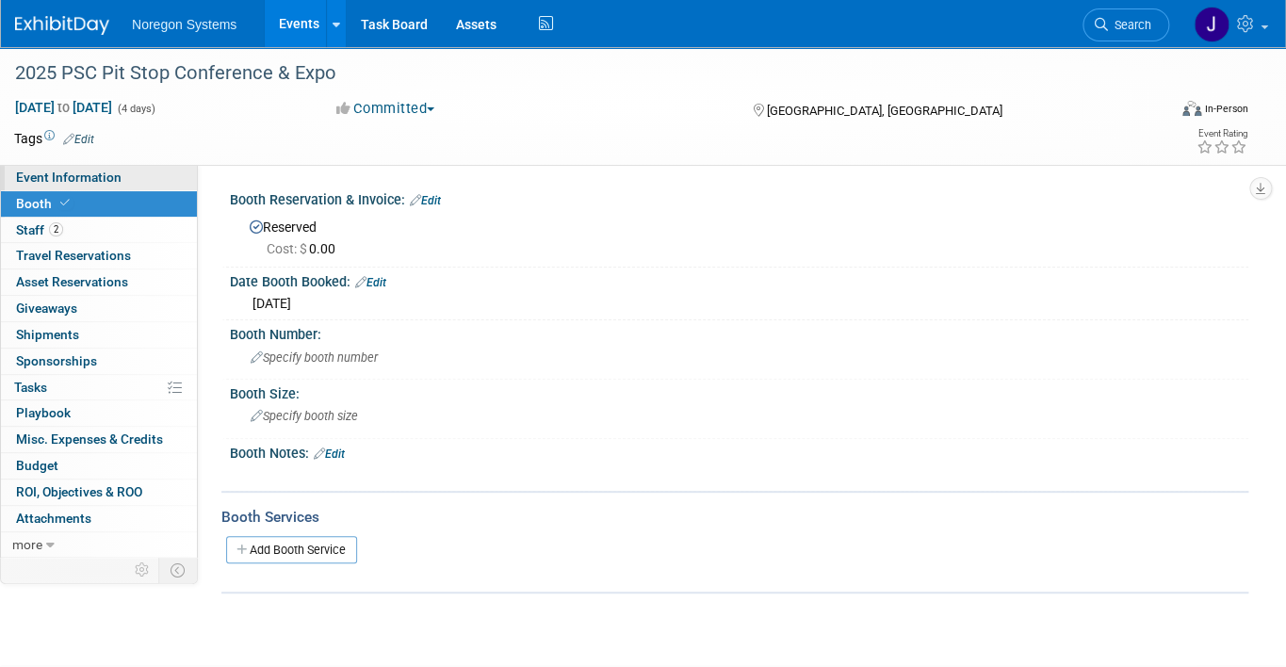
click at [112, 169] on link "Event Information" at bounding box center [99, 177] width 196 height 25
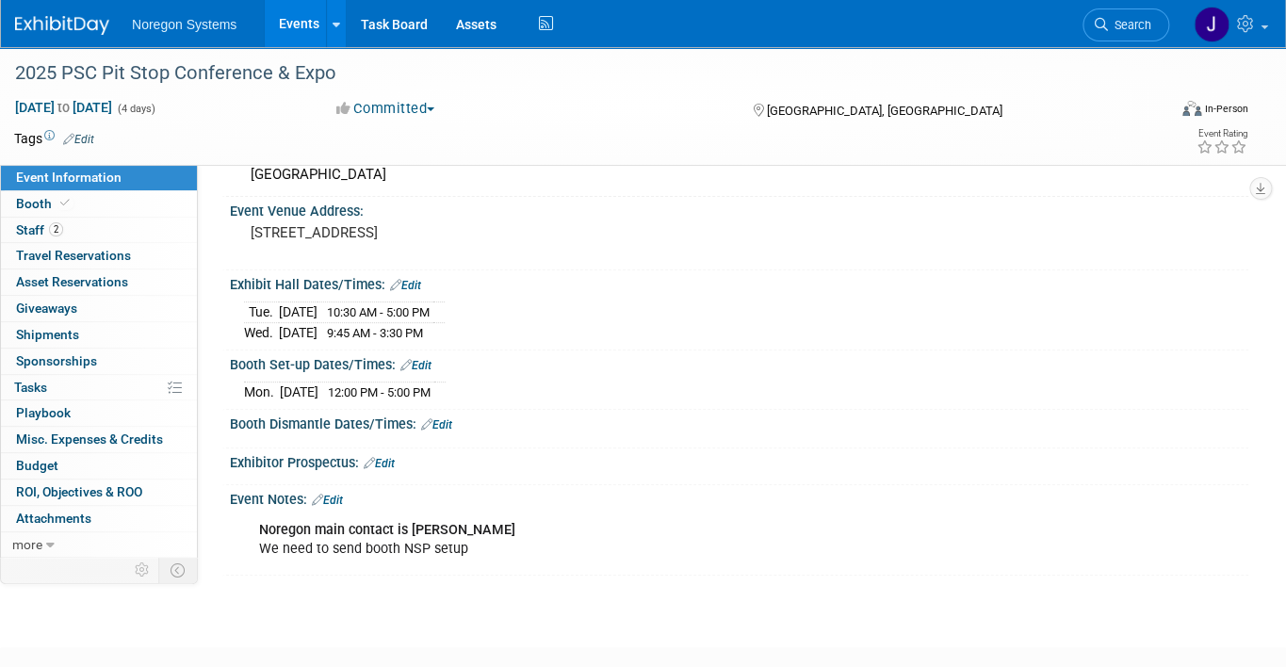
scroll to position [231, 0]
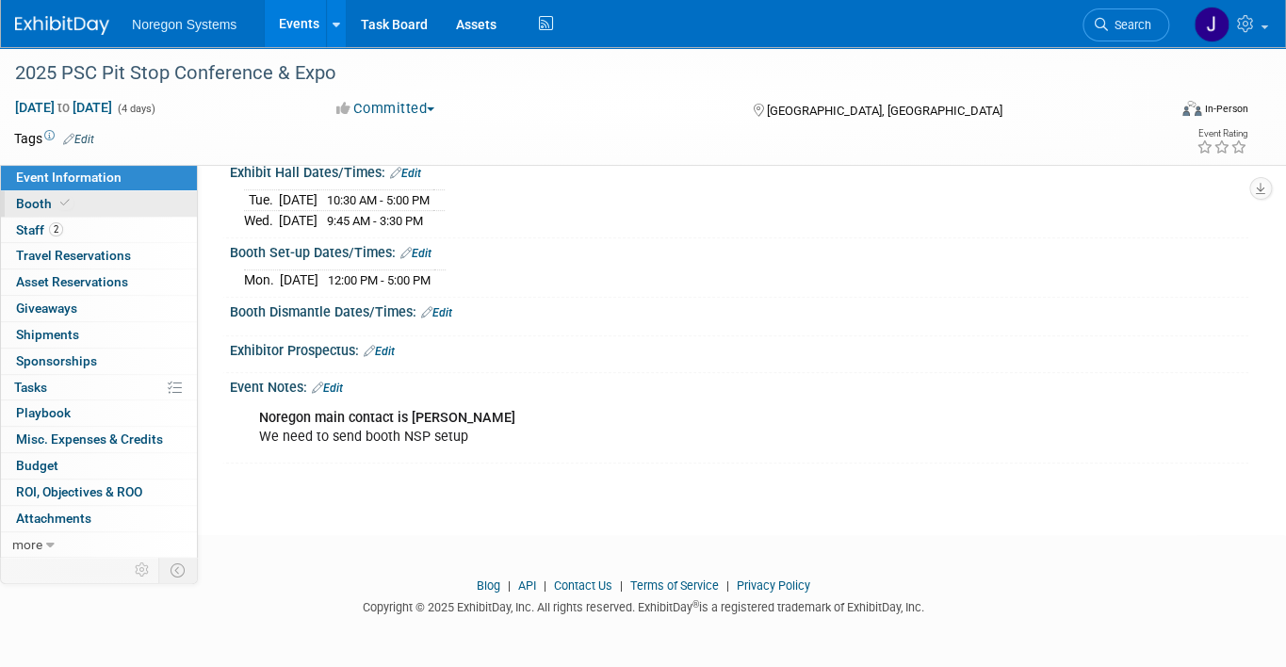
click at [66, 202] on icon at bounding box center [64, 203] width 9 height 10
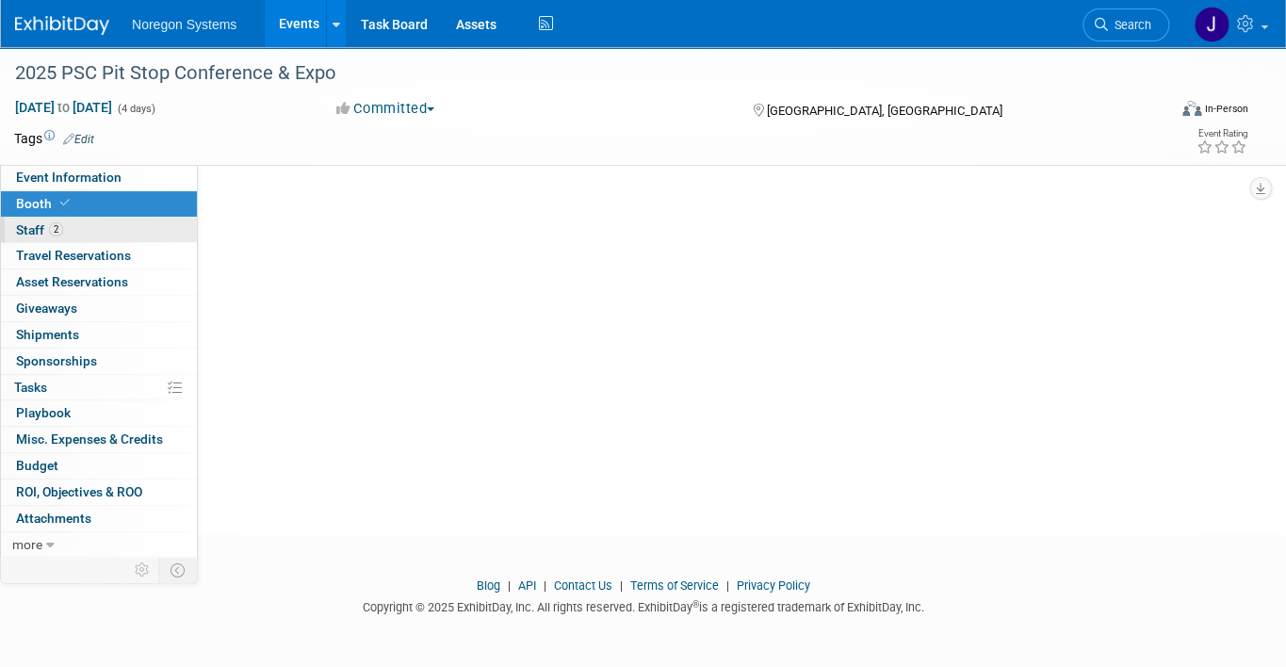
scroll to position [0, 0]
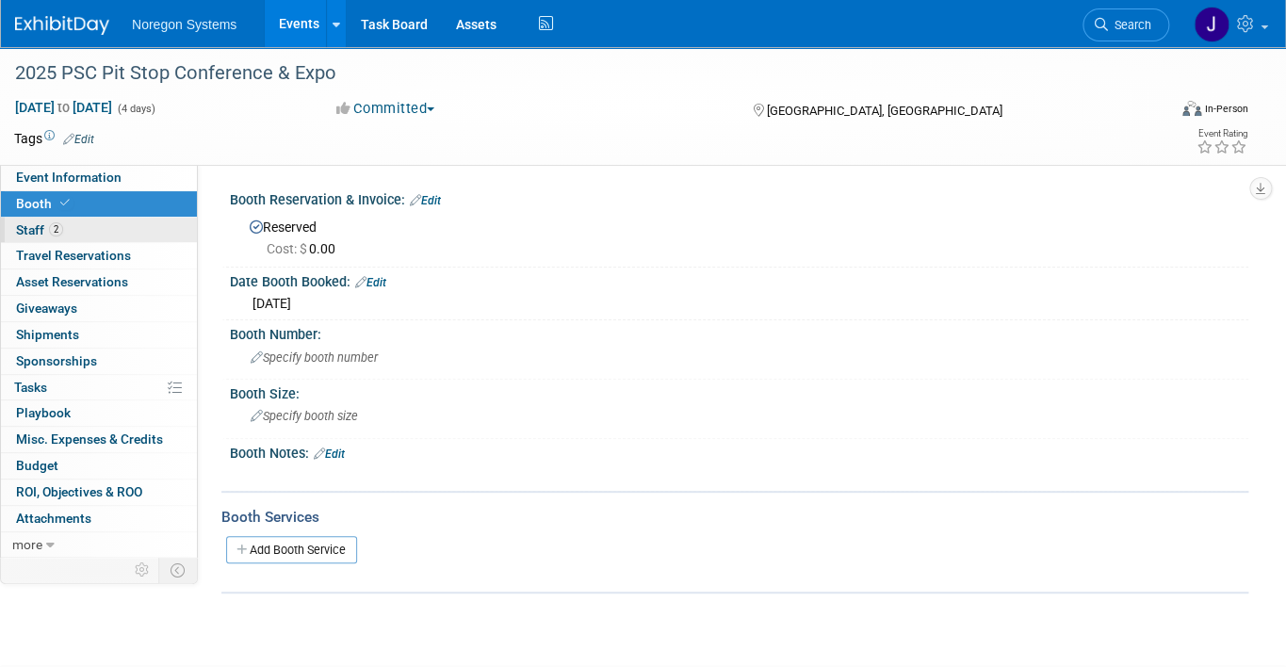
click at [70, 227] on link "2 Staff 2" at bounding box center [99, 230] width 196 height 25
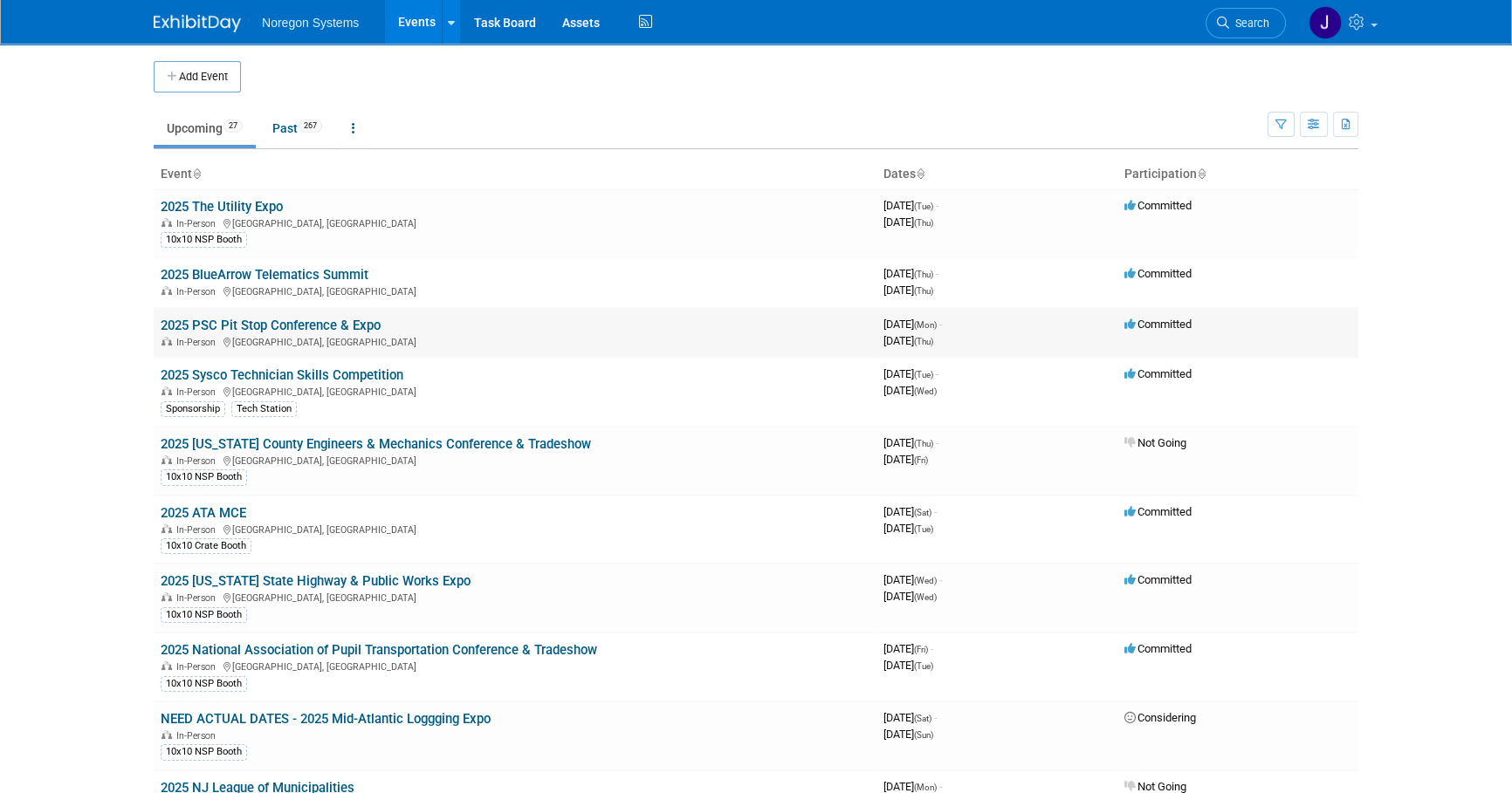
click at [256, 327] on link "2025 PSC Pit Stop Conference & Expo" at bounding box center [270, 325] width 220 height 16
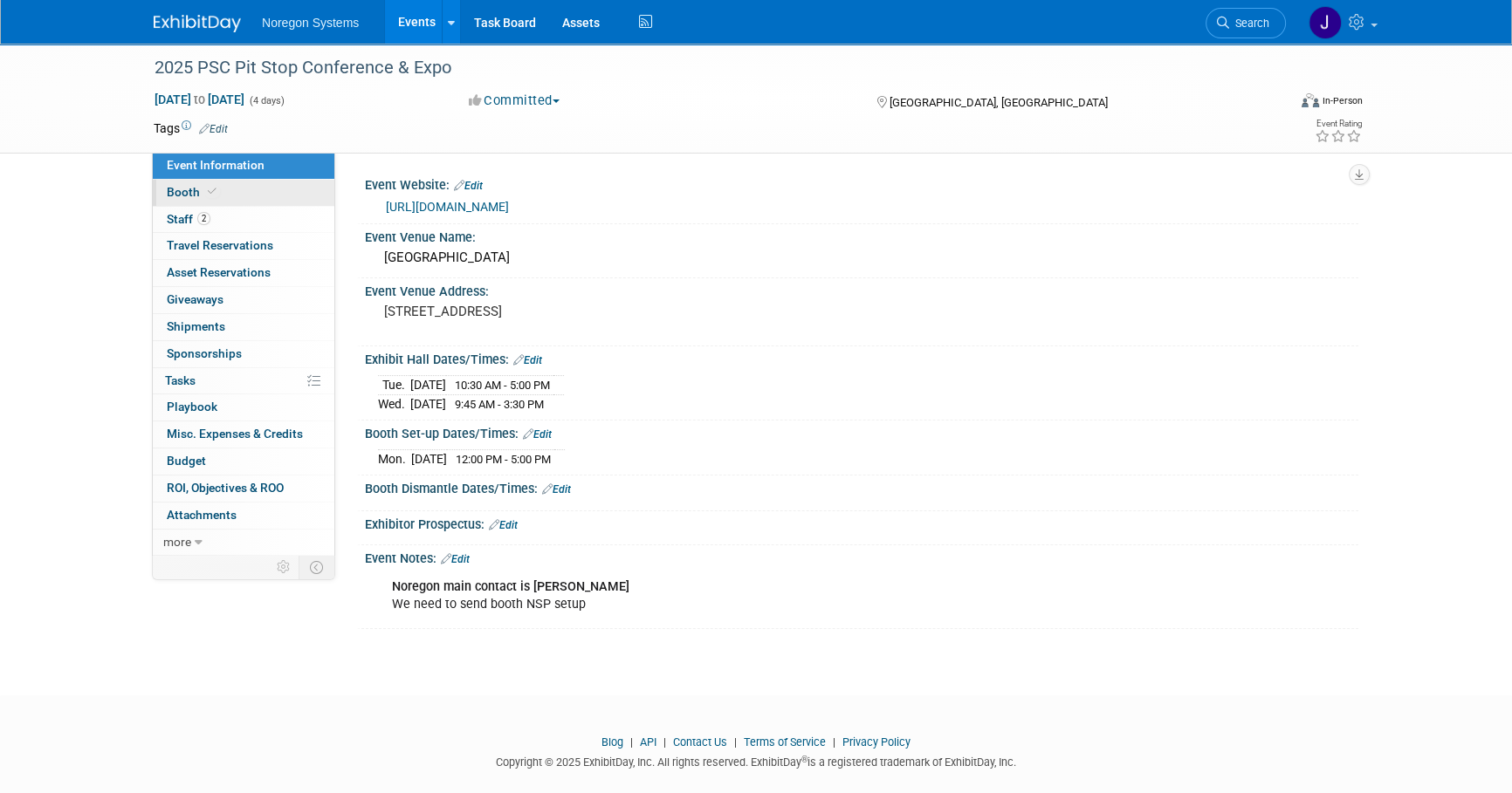
click at [271, 196] on link "Booth" at bounding box center [244, 193] width 182 height 26
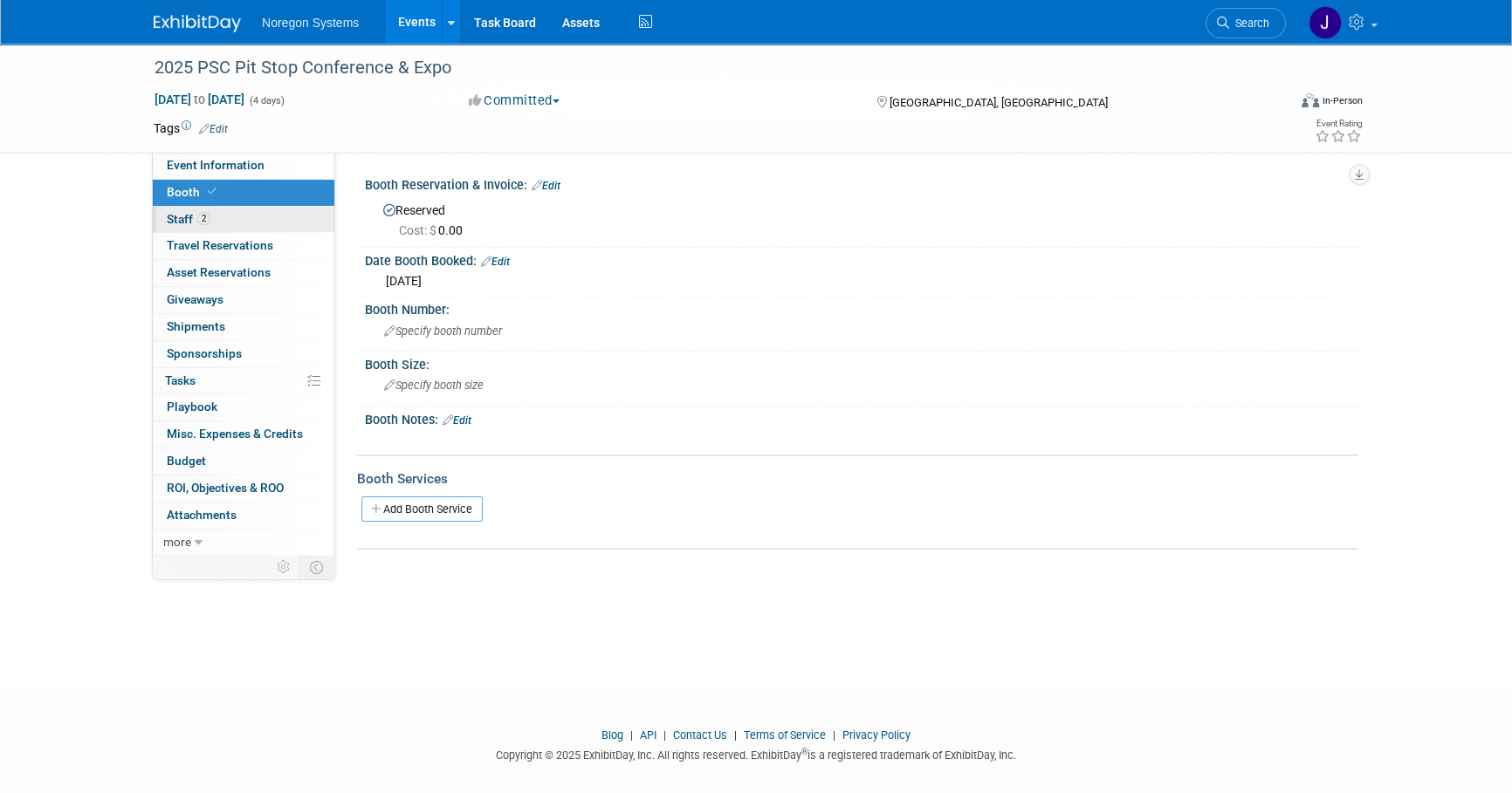
click at [258, 219] on link "2 Staff 2" at bounding box center [244, 220] width 182 height 26
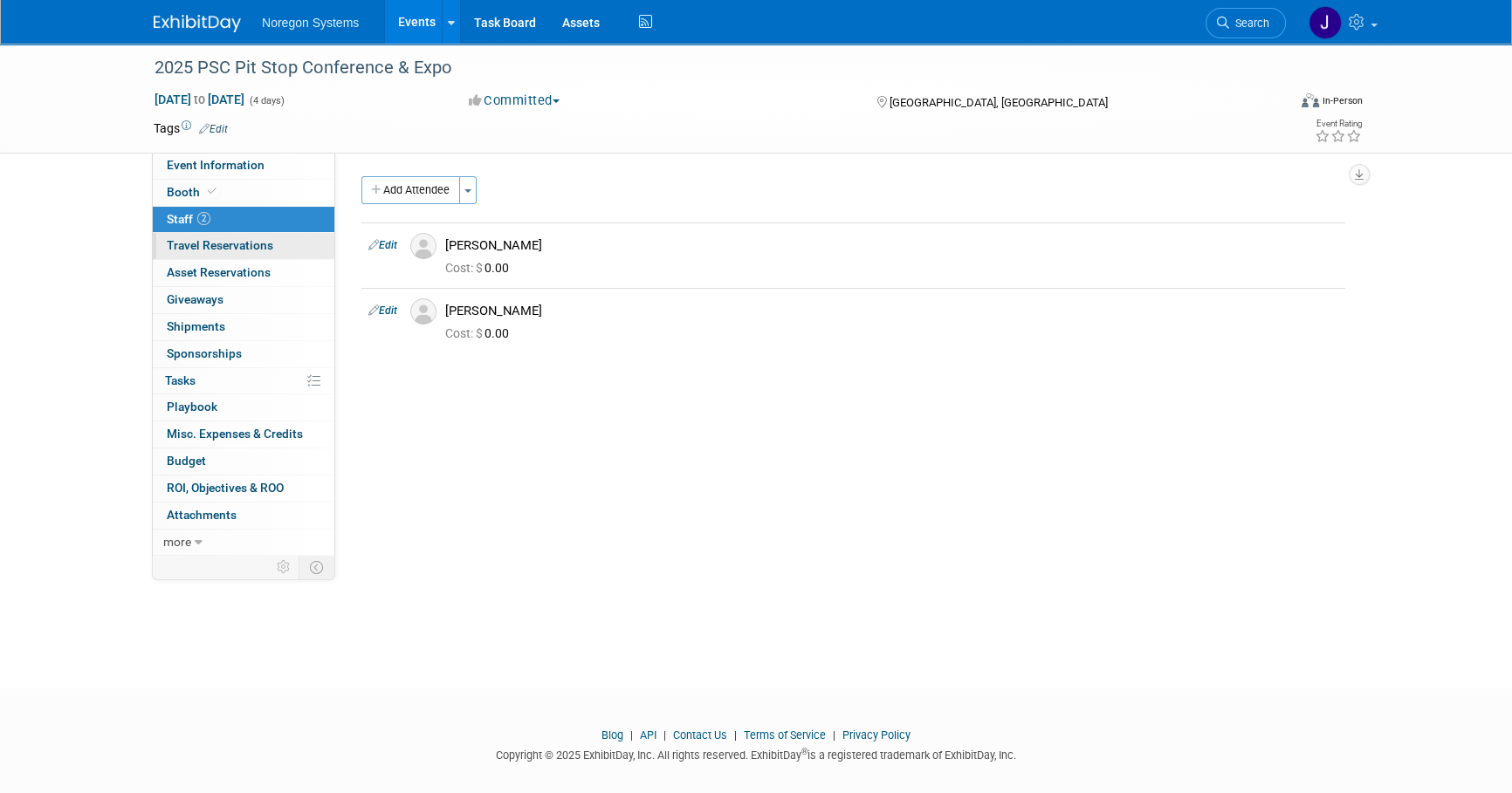
click at [253, 250] on span "Travel Reservations 0" at bounding box center [220, 245] width 107 height 14
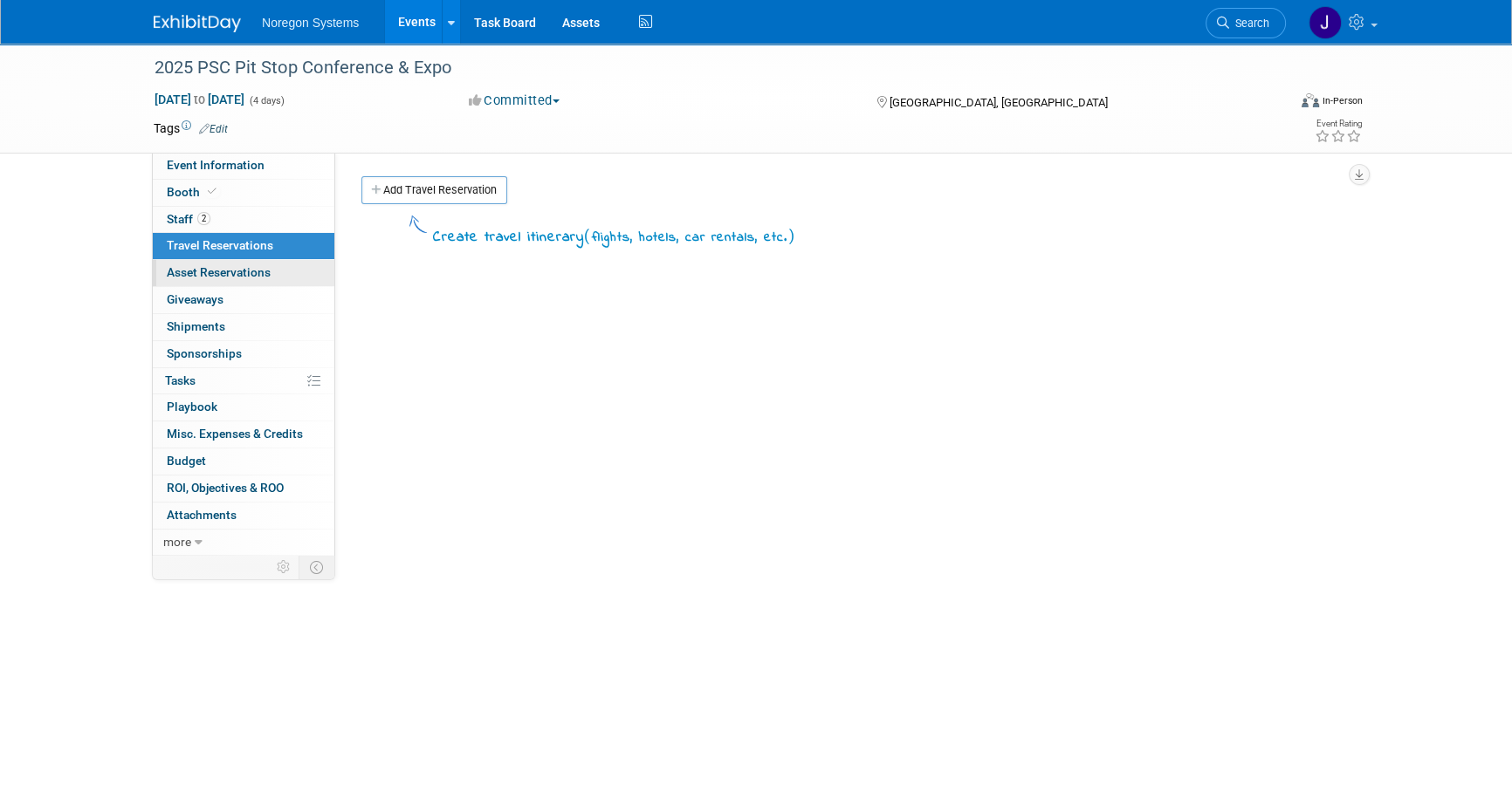
click at [263, 280] on link "0 Asset Reservations 0" at bounding box center [244, 273] width 182 height 26
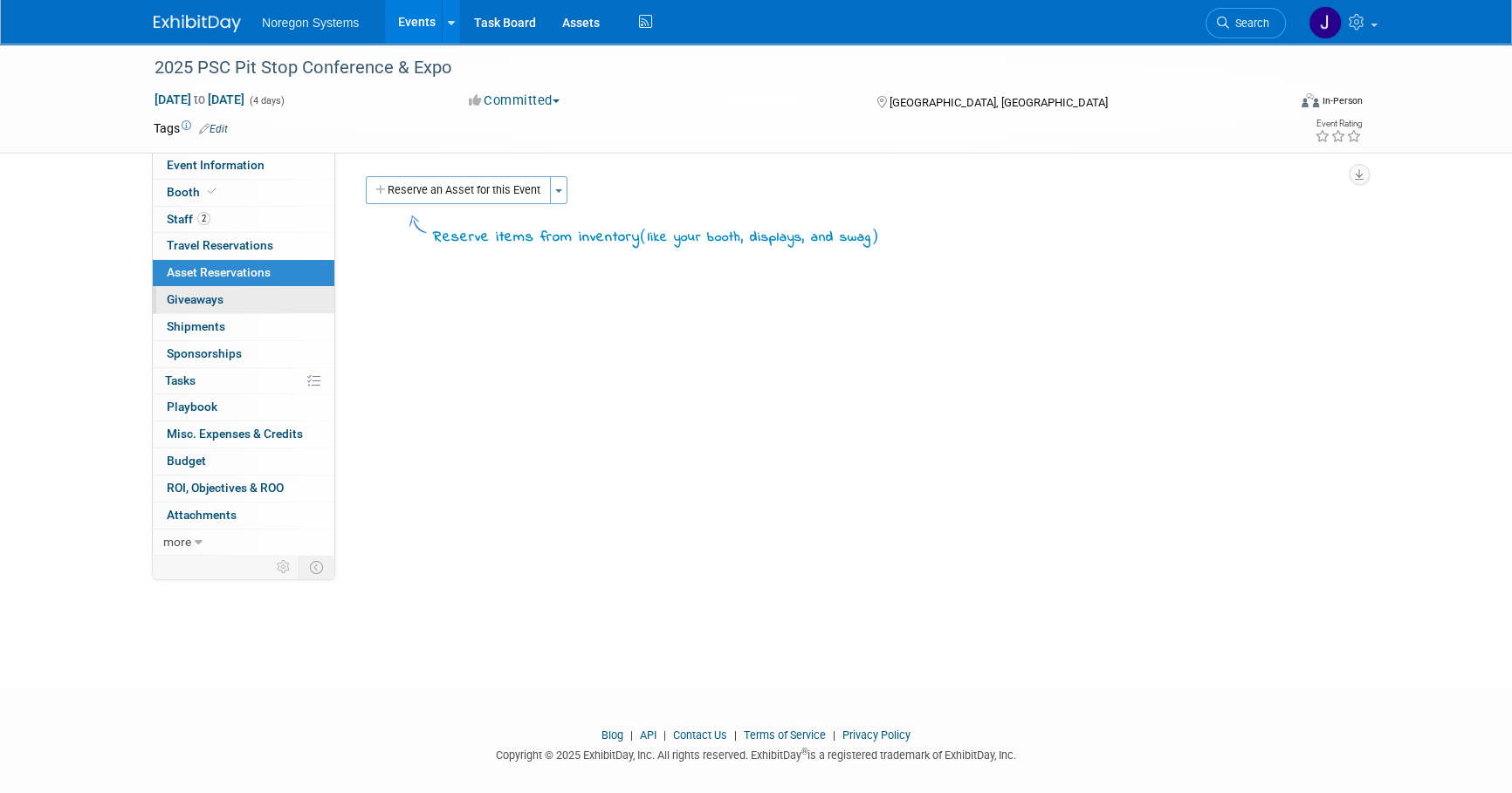
click at [267, 306] on link "0 Giveaways 0" at bounding box center [244, 300] width 182 height 26
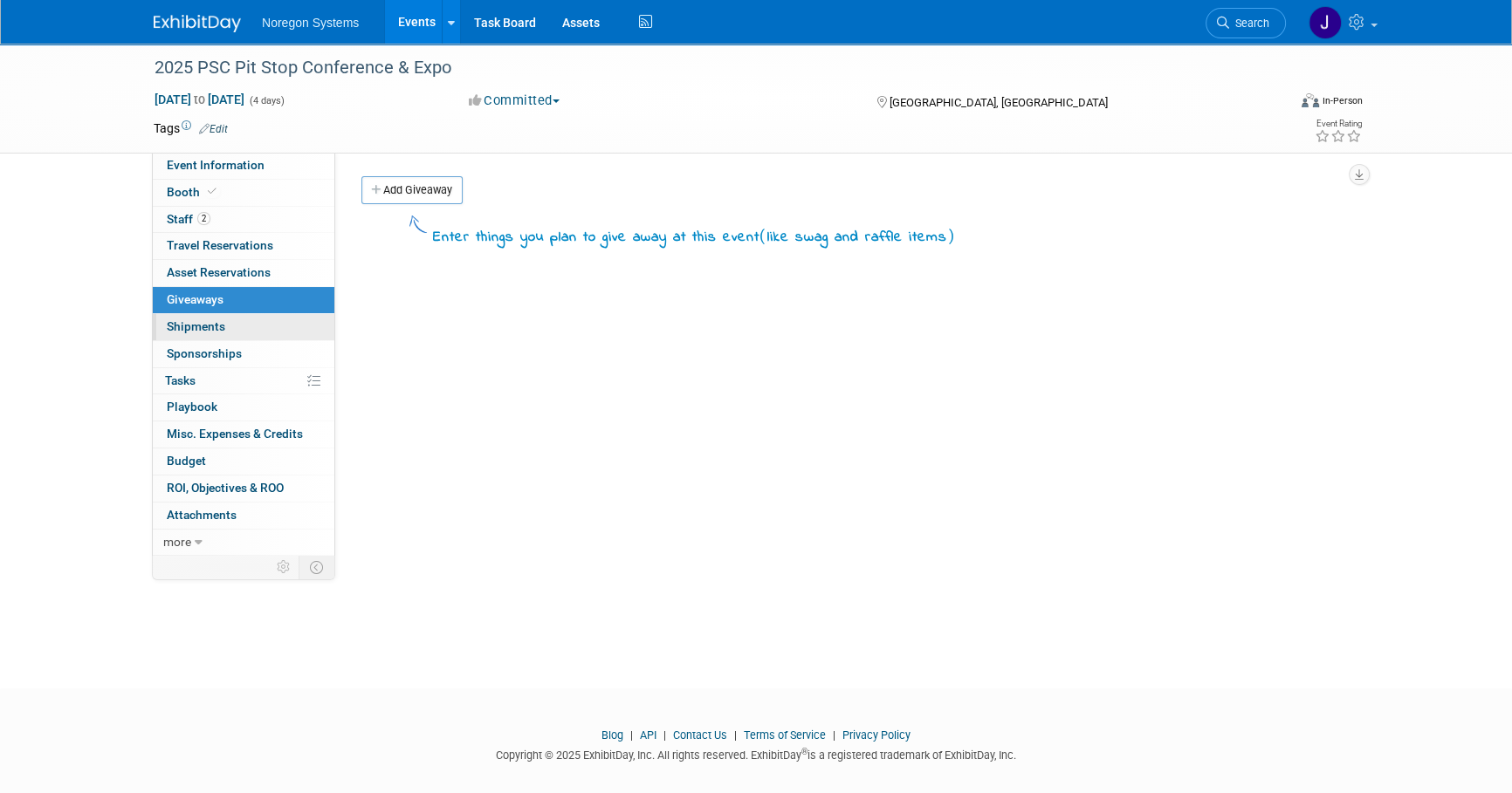
click at [263, 329] on link "0 Shipments 0" at bounding box center [244, 327] width 182 height 26
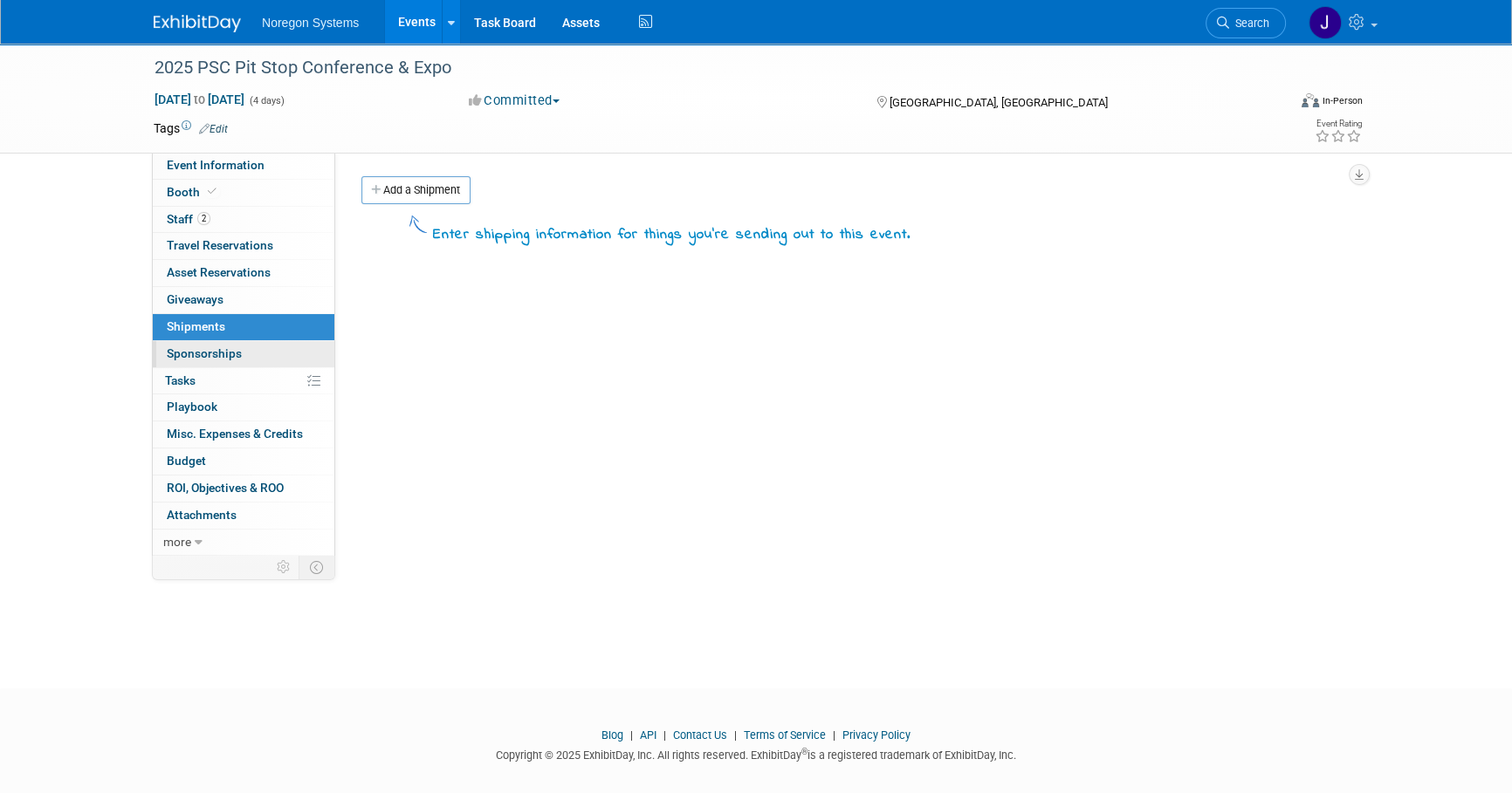
click at [256, 356] on link "0 Sponsorships 0" at bounding box center [244, 354] width 182 height 26
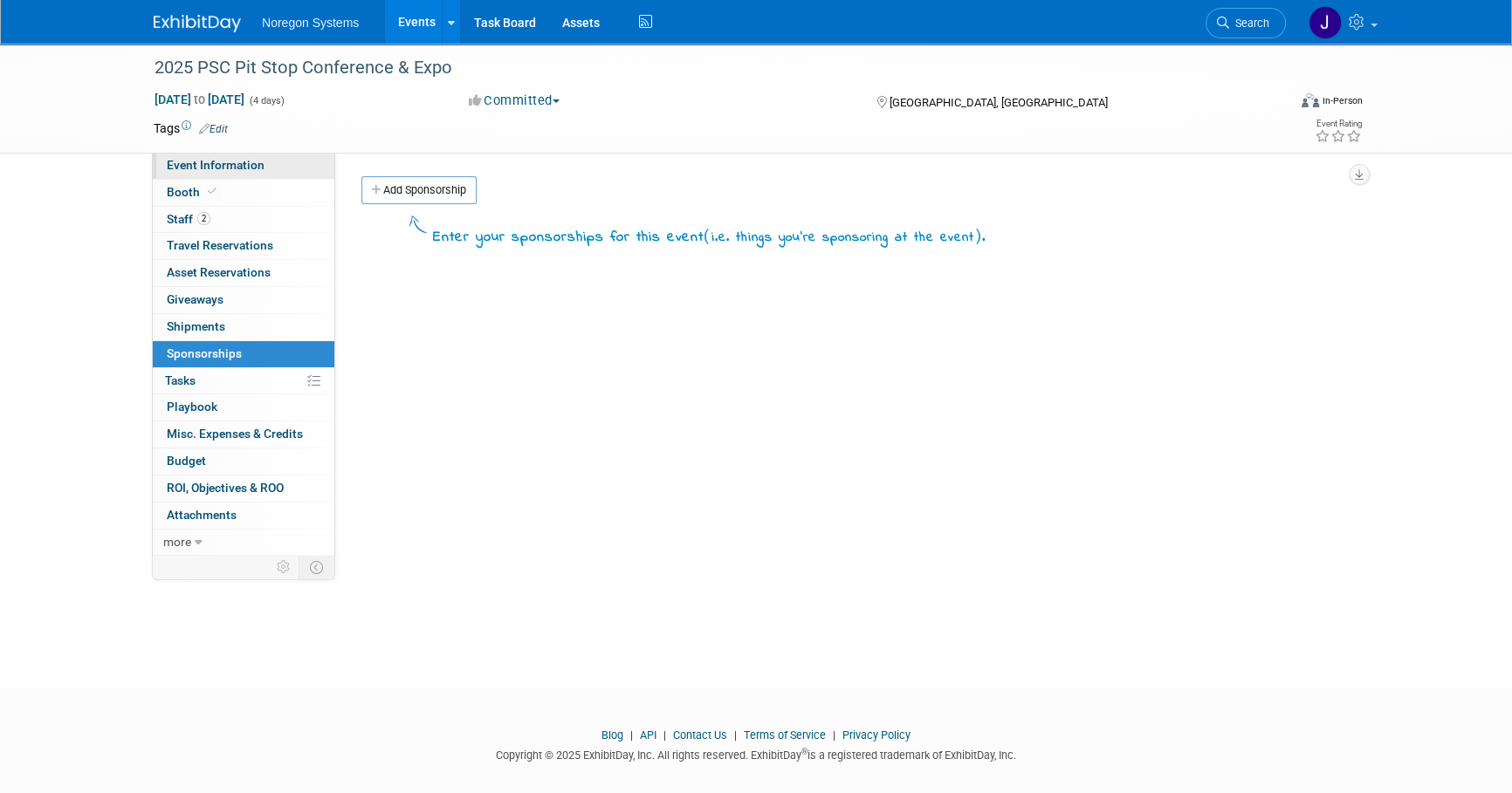
click at [261, 163] on span "Event Information" at bounding box center [216, 165] width 98 height 14
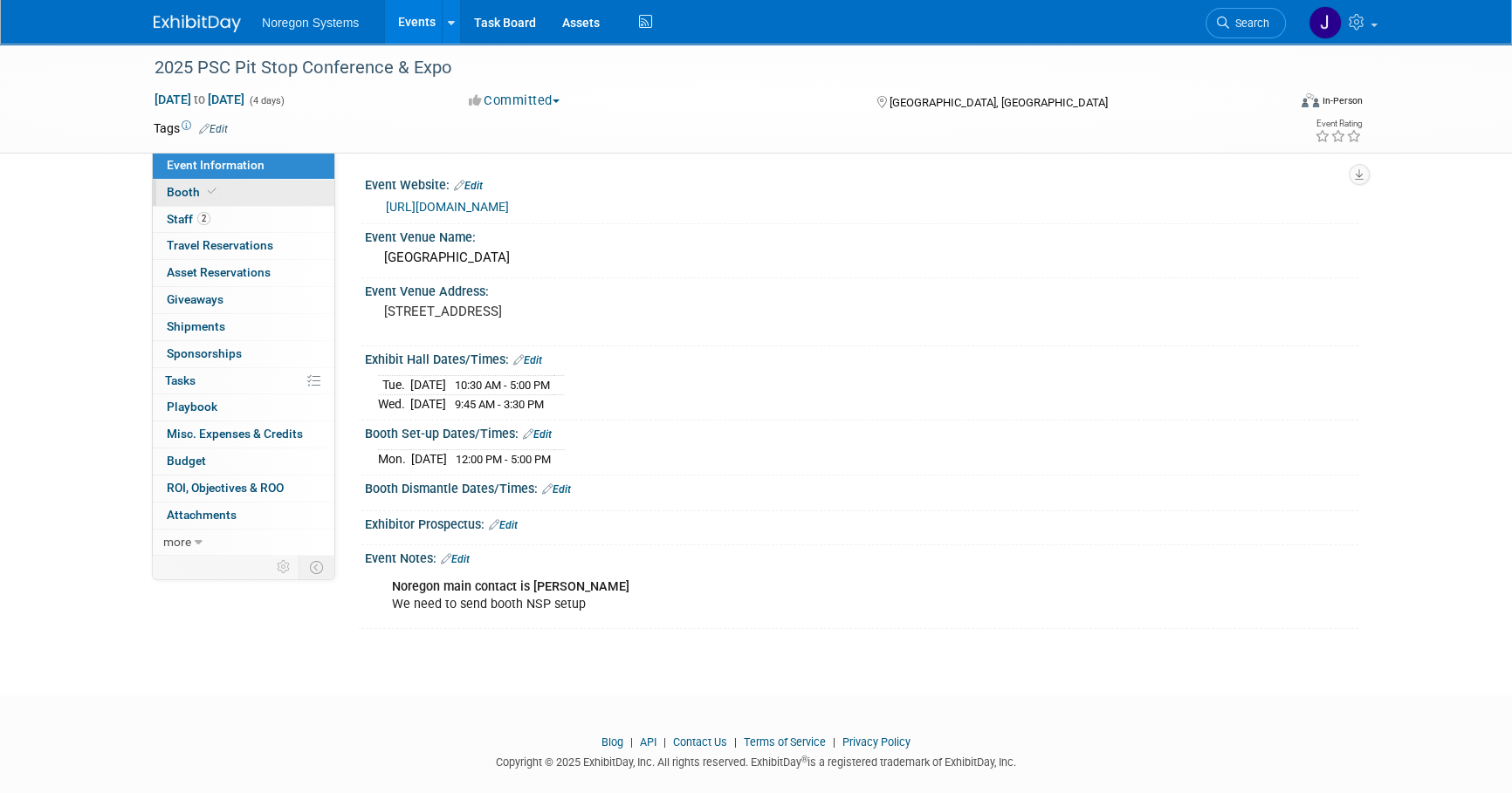
click at [238, 186] on link "Booth" at bounding box center [244, 193] width 182 height 26
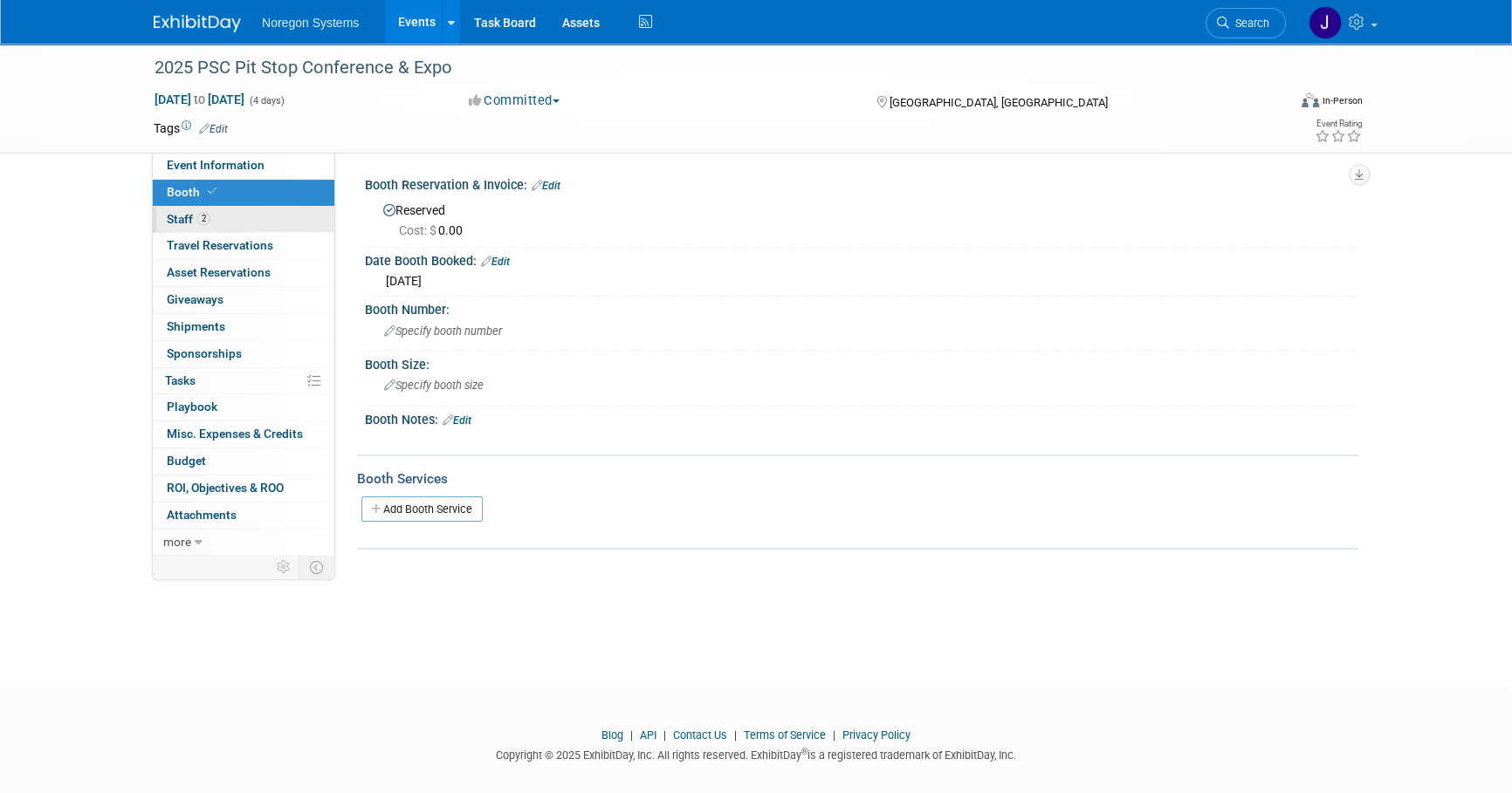
click at [241, 215] on link "2 Staff 2" at bounding box center [244, 220] width 182 height 26
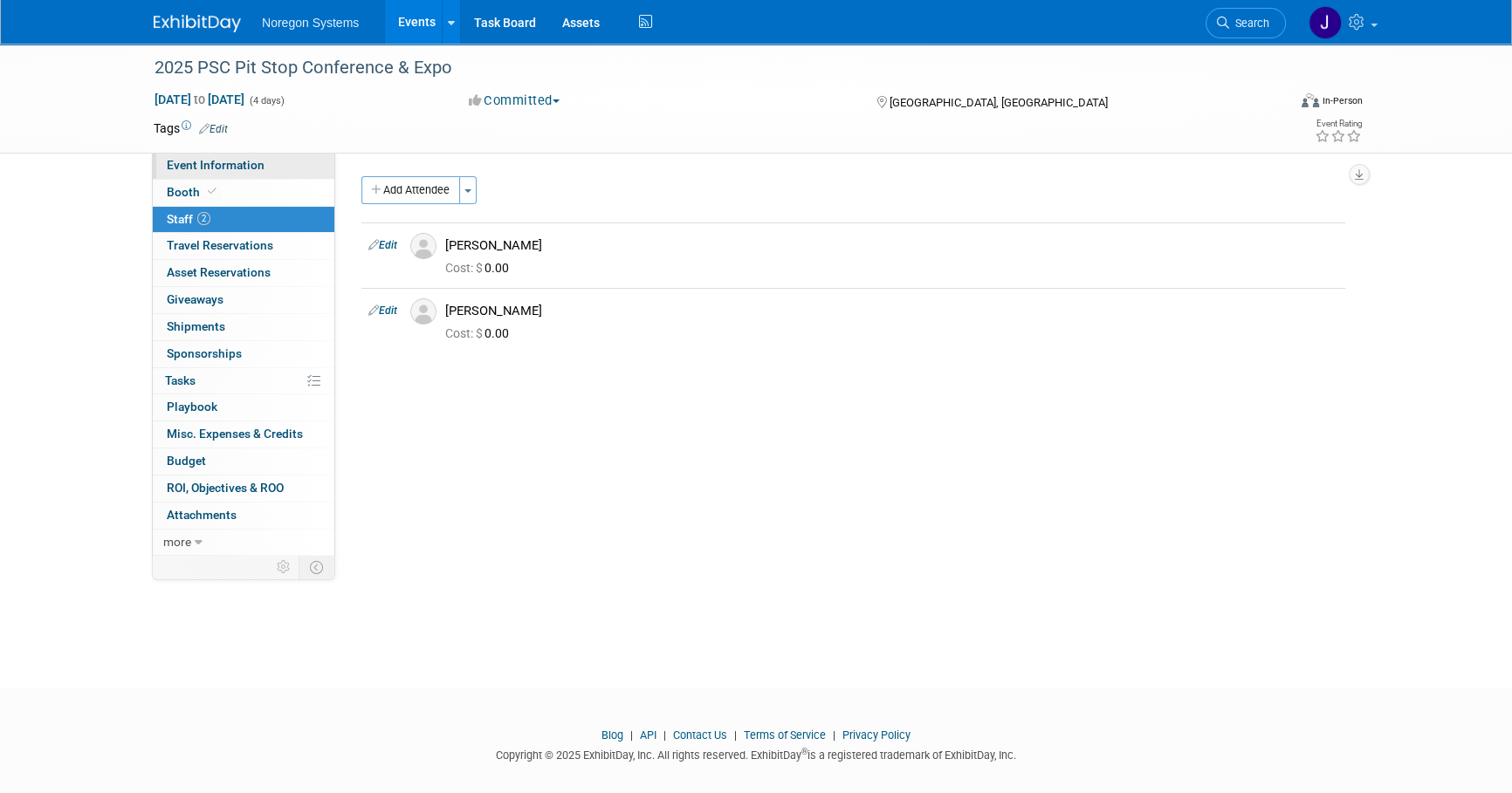
click at [262, 166] on link "Event Information" at bounding box center [244, 166] width 182 height 26
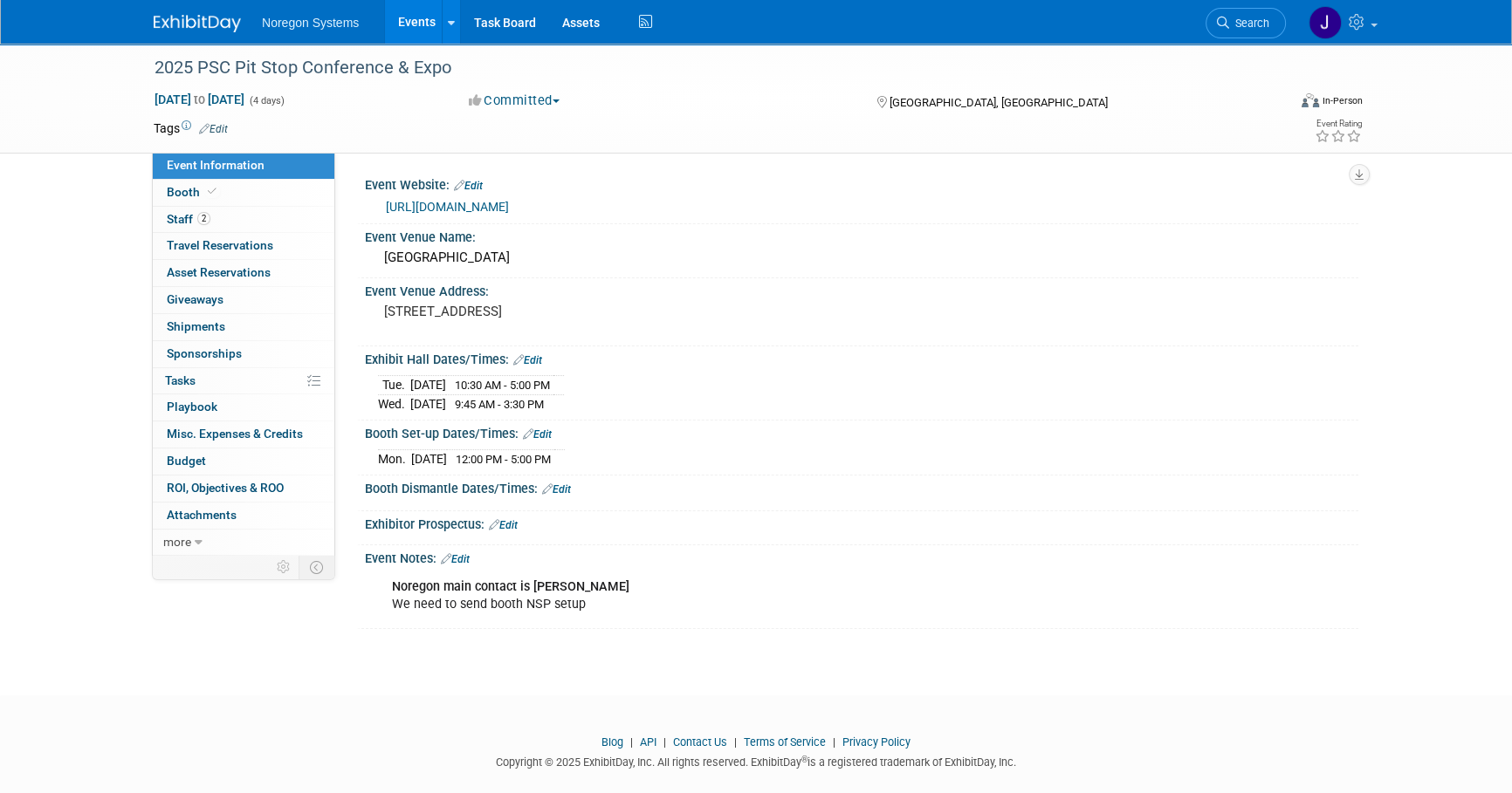
click at [208, 22] on img at bounding box center [197, 23] width 87 height 18
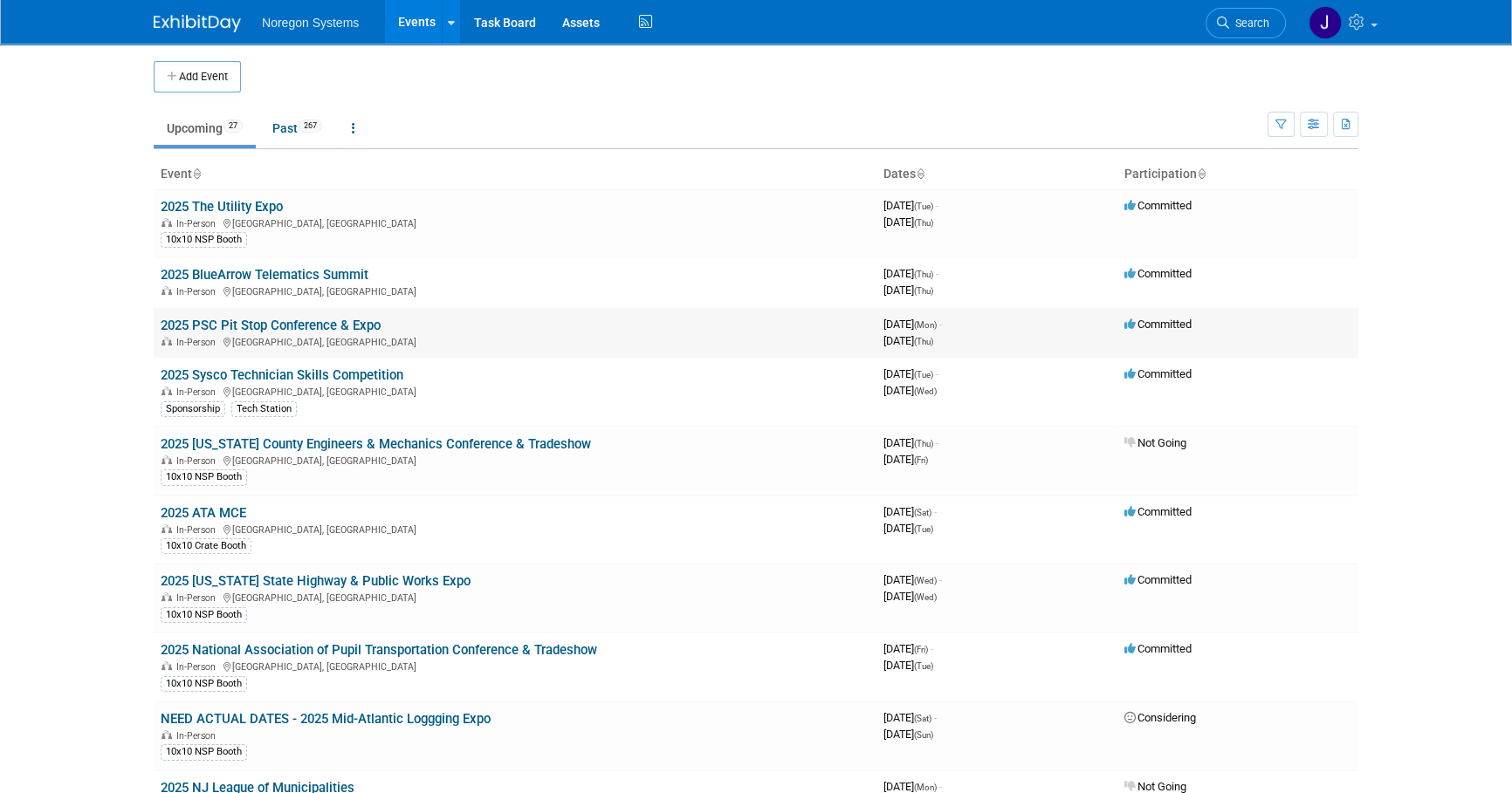
click at [287, 325] on link "2025 PSC Pit Stop Conference & Expo" at bounding box center [270, 325] width 220 height 16
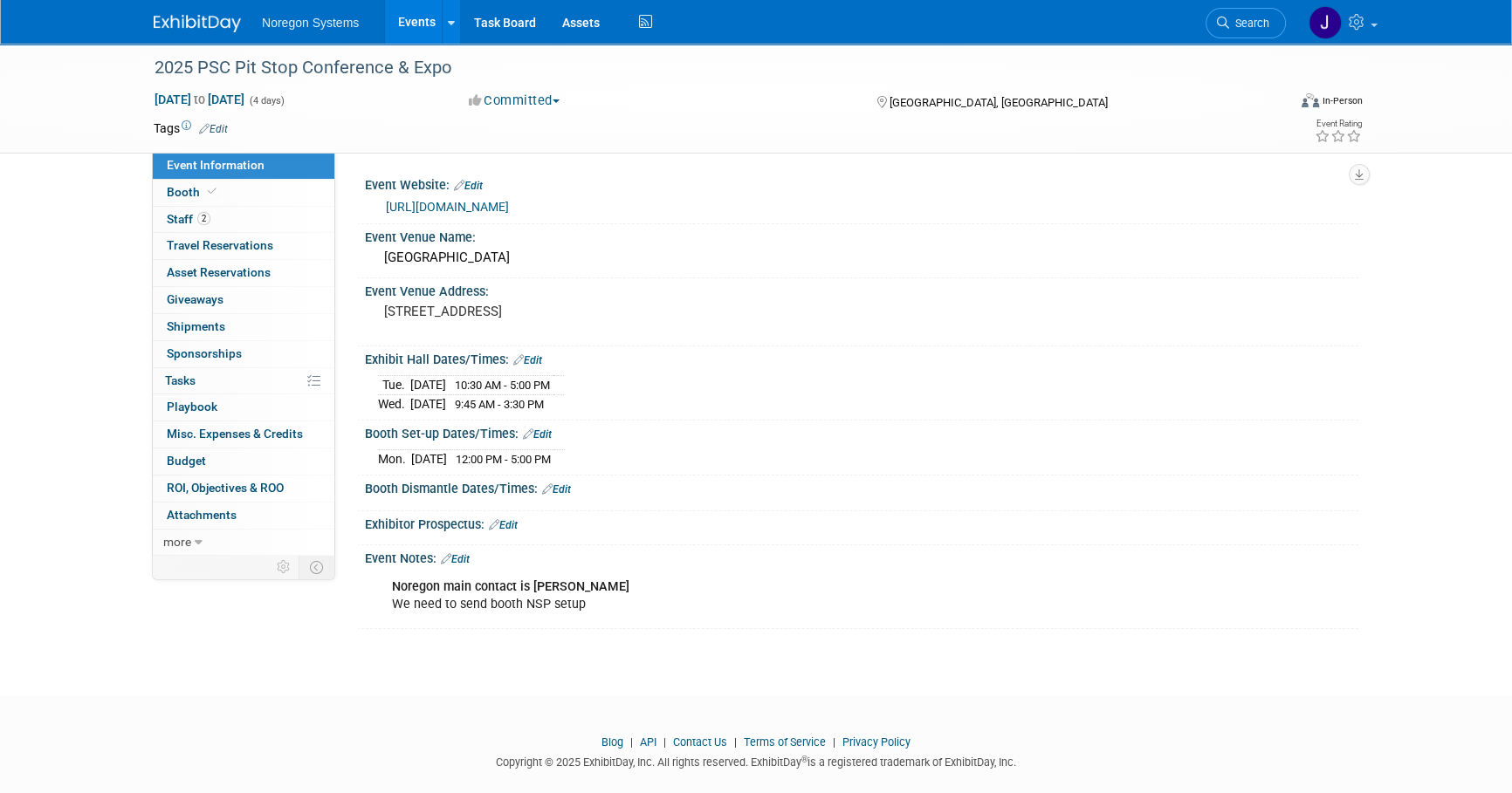
click at [509, 202] on link "[URL][DOMAIN_NAME]" at bounding box center [447, 207] width 123 height 14
click at [1256, 32] on link "Search" at bounding box center [1245, 22] width 81 height 31
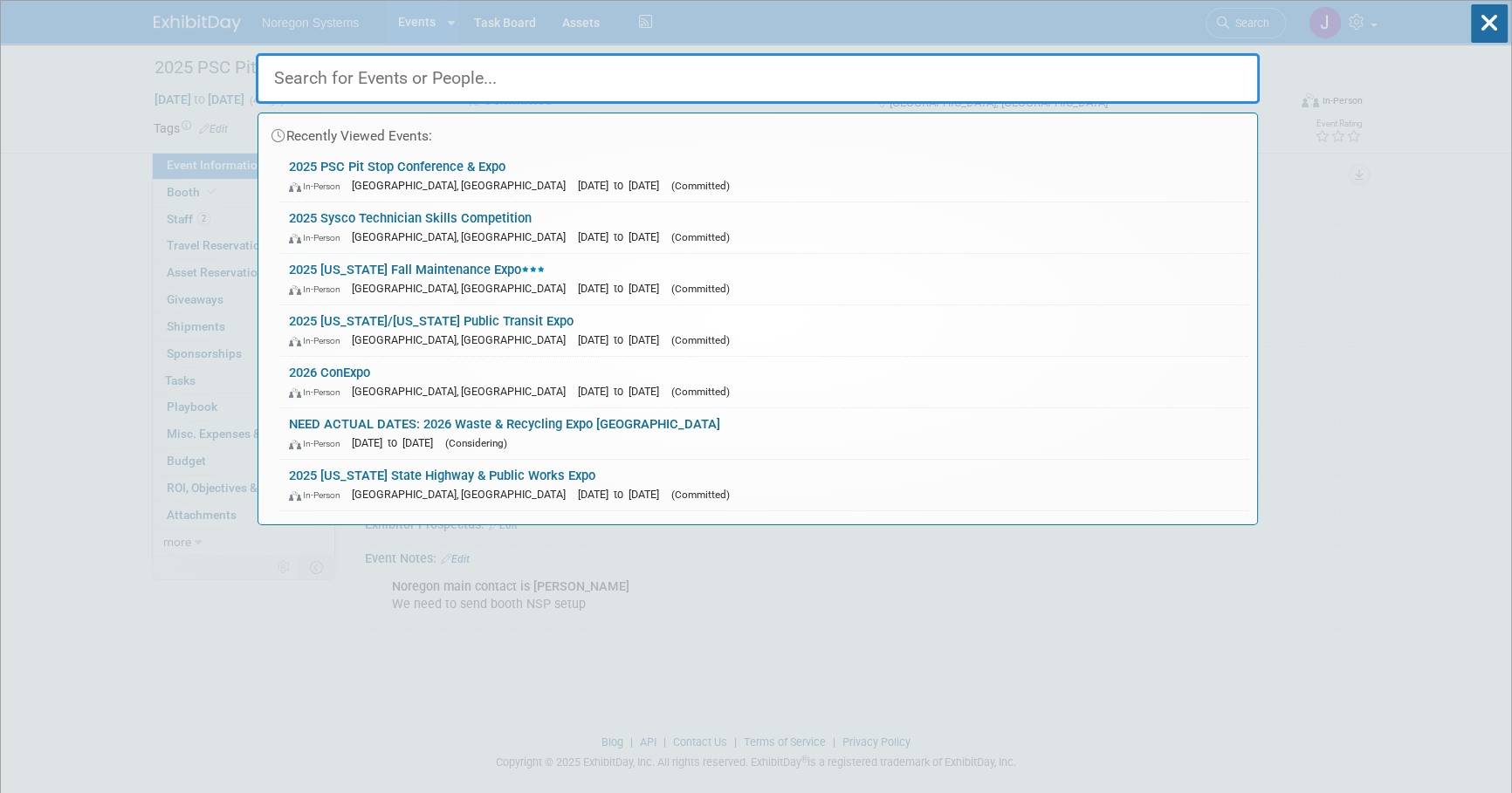
click at [1212, 68] on input "text" at bounding box center [757, 78] width 1003 height 51
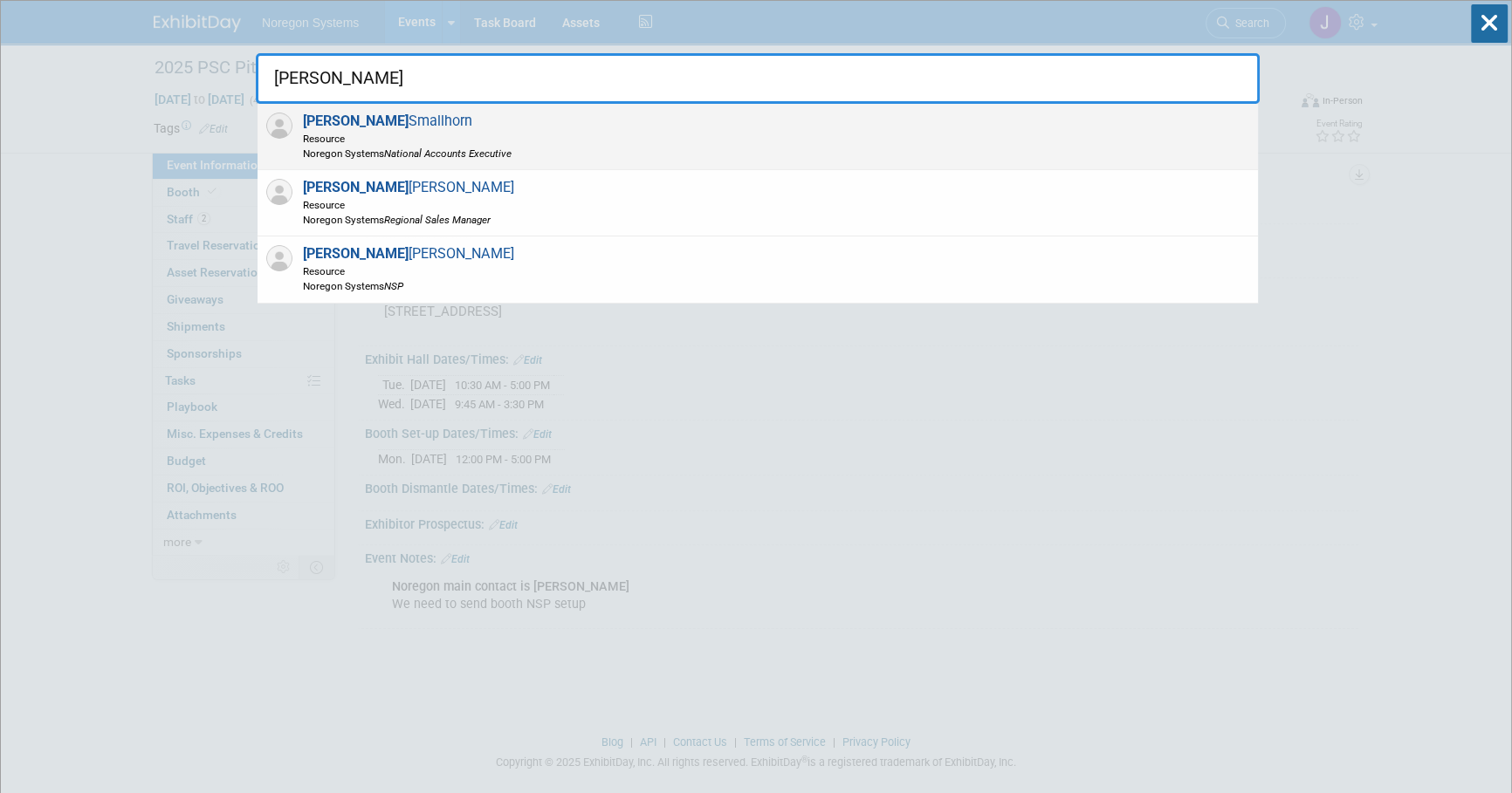
type input "kevin"
click at [389, 113] on span "Kevin Smallhorn Resource Noregon Systems National Accounts Executive" at bounding box center [404, 137] width 214 height 48
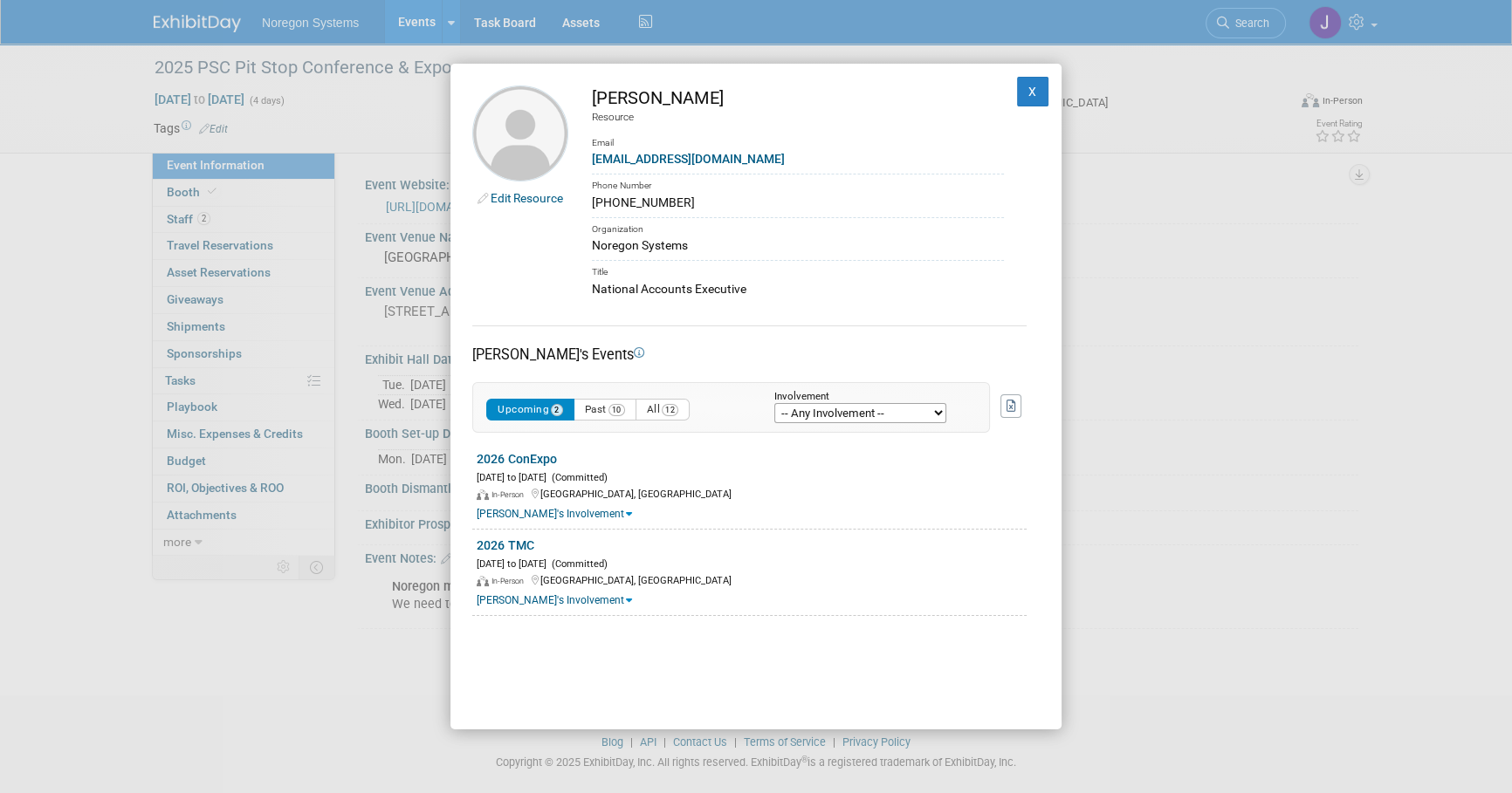
drag, startPoint x: 669, startPoint y: 203, endPoint x: 590, endPoint y: 203, distance: 79.0
click at [590, 203] on td "Kevin Smallhorn Resource Email ksmallhorn@noregon.com Phone Number 678-378-8184…" at bounding box center [786, 192] width 435 height 213
copy div "678-378-8184"
drag, startPoint x: 1025, startPoint y: 96, endPoint x: 1043, endPoint y: 148, distance: 55.0
click at [1025, 96] on button "X" at bounding box center [1032, 92] width 32 height 30
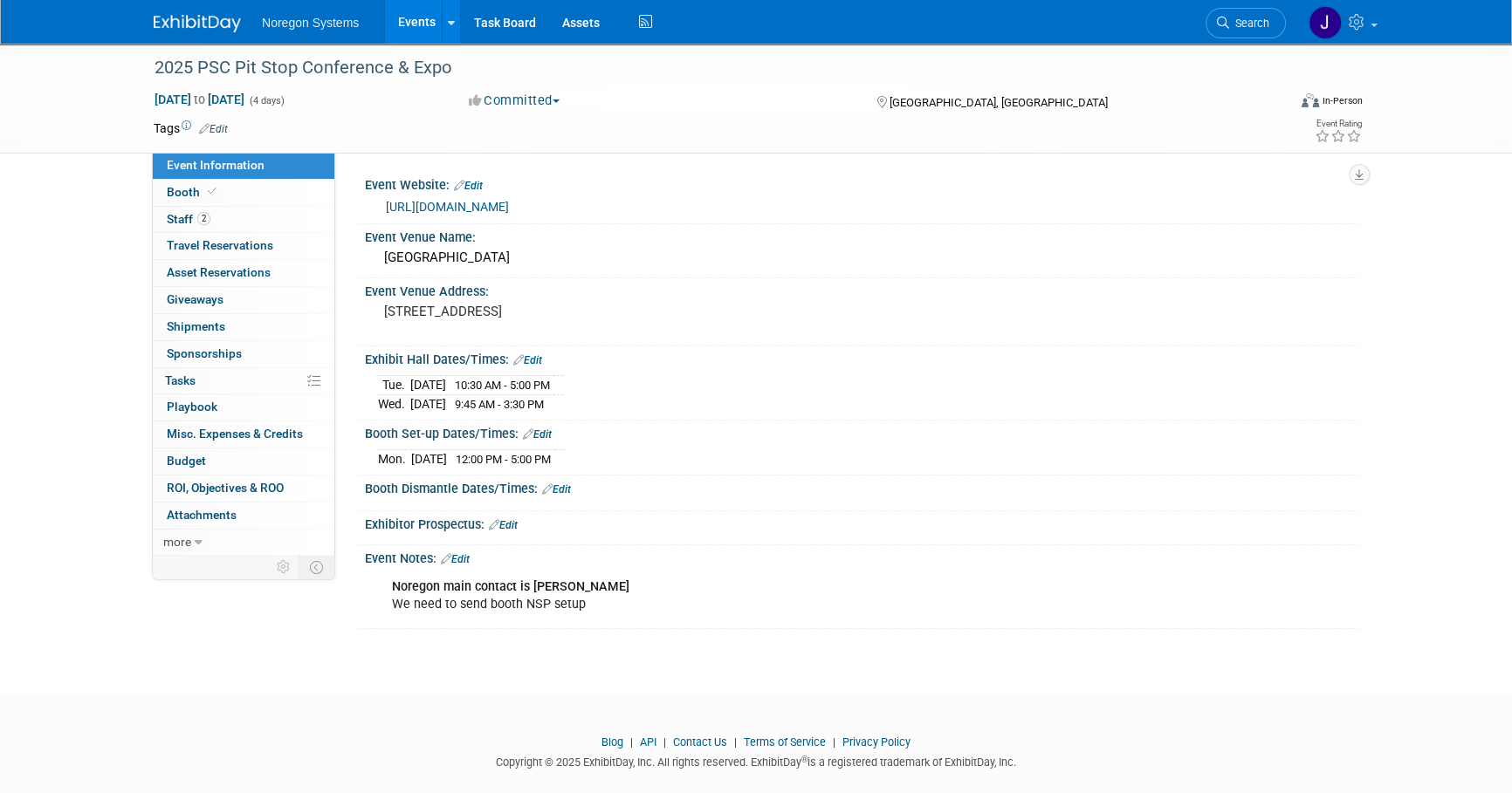
click at [218, 17] on img at bounding box center [197, 23] width 87 height 18
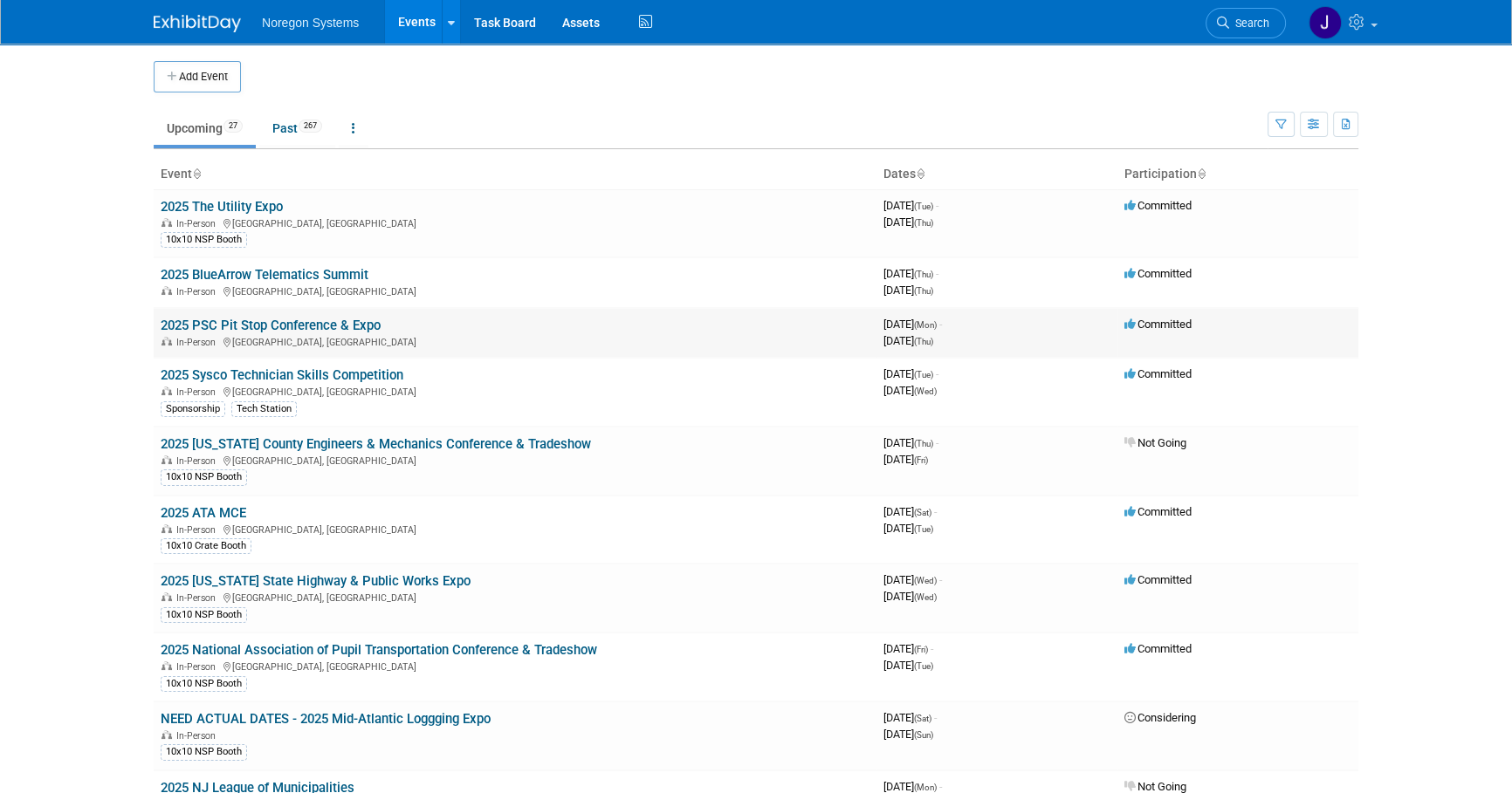
click at [328, 321] on link "2025 PSC Pit Stop Conference & Expo" at bounding box center [270, 325] width 220 height 16
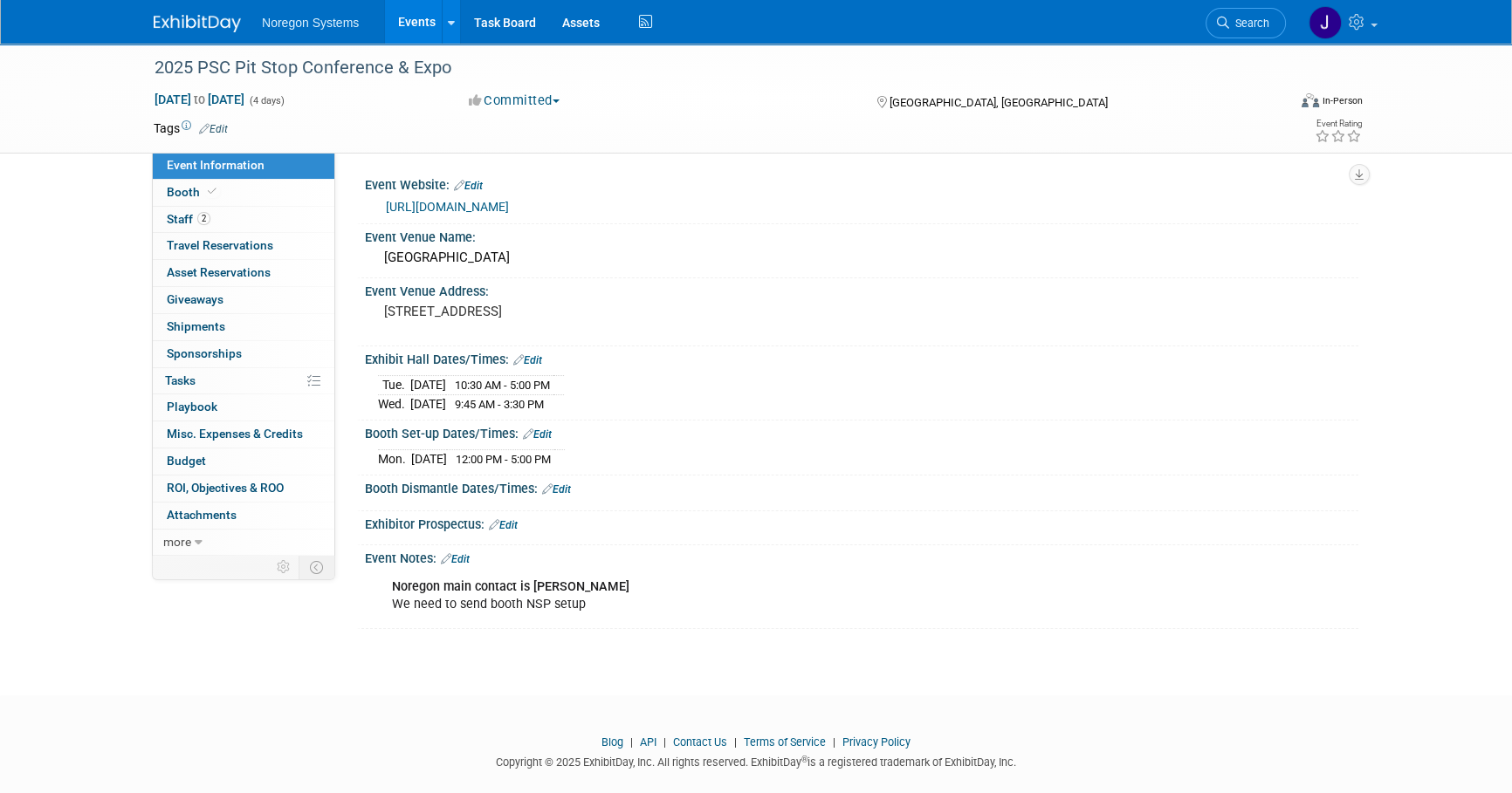
click at [1144, 444] on div "Booth Set-up Dates/Times: Edit" at bounding box center [862, 432] width 993 height 22
click at [1126, 463] on div "[DATE] 12:00 PM - 5:00 PM" at bounding box center [862, 456] width 967 height 23
